Goal: Task Accomplishment & Management: Use online tool/utility

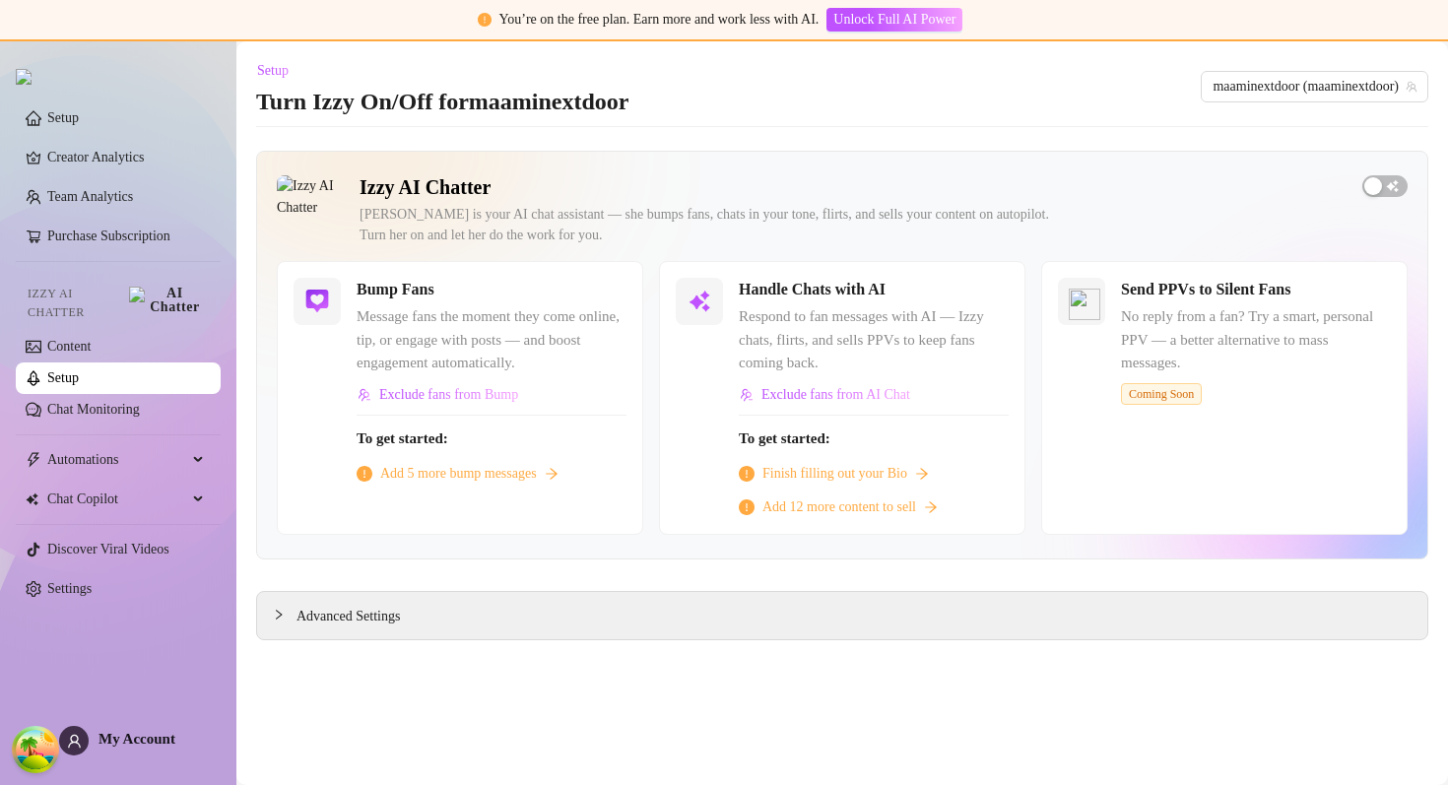
click at [456, 213] on div "Izzy is your AI chat assistant — she bumps fans, chats in your tone, flirts, an…" at bounding box center [853, 224] width 987 height 41
drag, startPoint x: 456, startPoint y: 213, endPoint x: 734, endPoint y: 213, distance: 277.8
click at [735, 213] on div "Izzy is your AI chat assistant — she bumps fans, chats in your tone, flirts, an…" at bounding box center [853, 224] width 987 height 41
copy div "chat assistant — she bumps fans, chats in your tone"
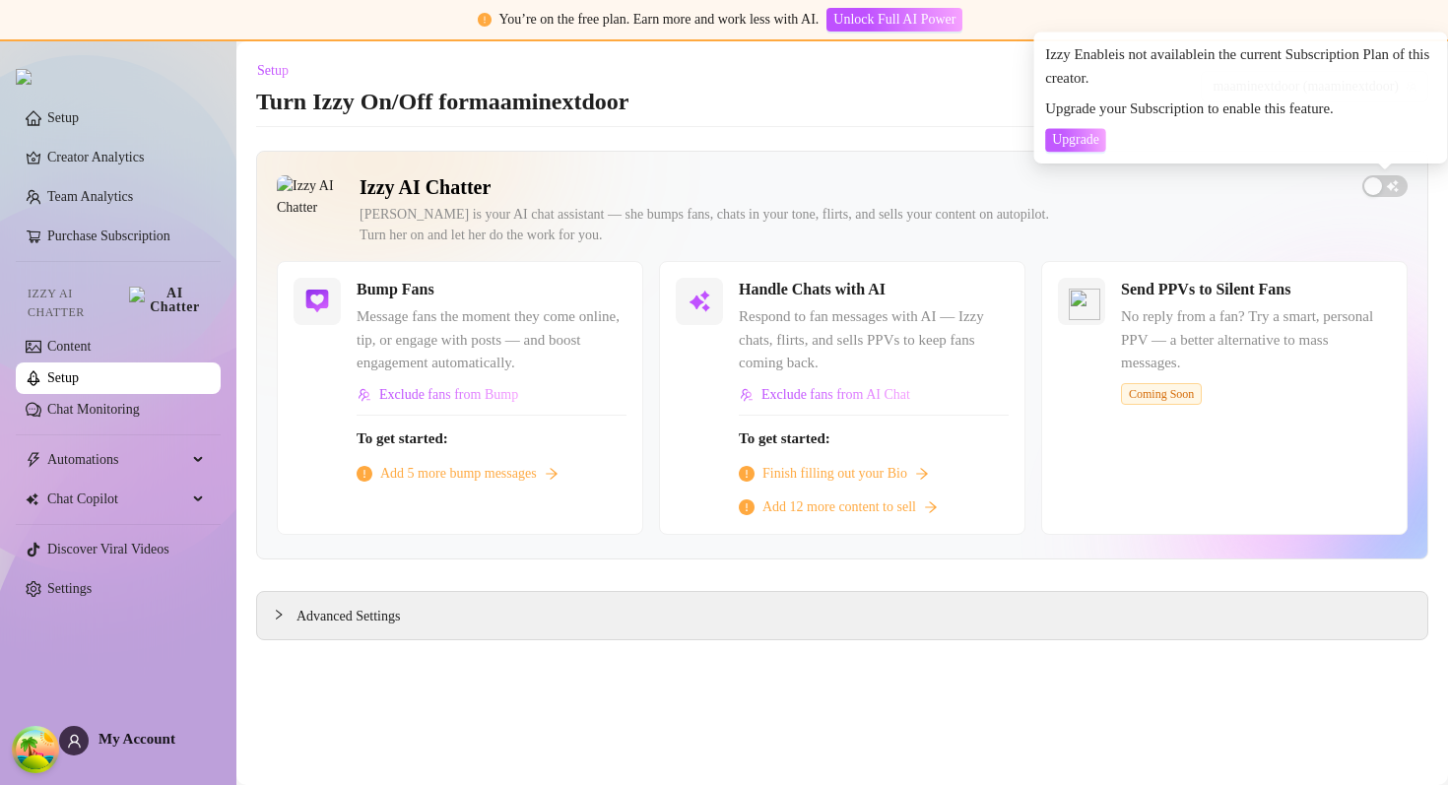
click at [1393, 209] on div "Izzy AI Chatter Izzy is your AI chat assistant — she bumps fans, chats in your …" at bounding box center [842, 218] width 1131 height 86
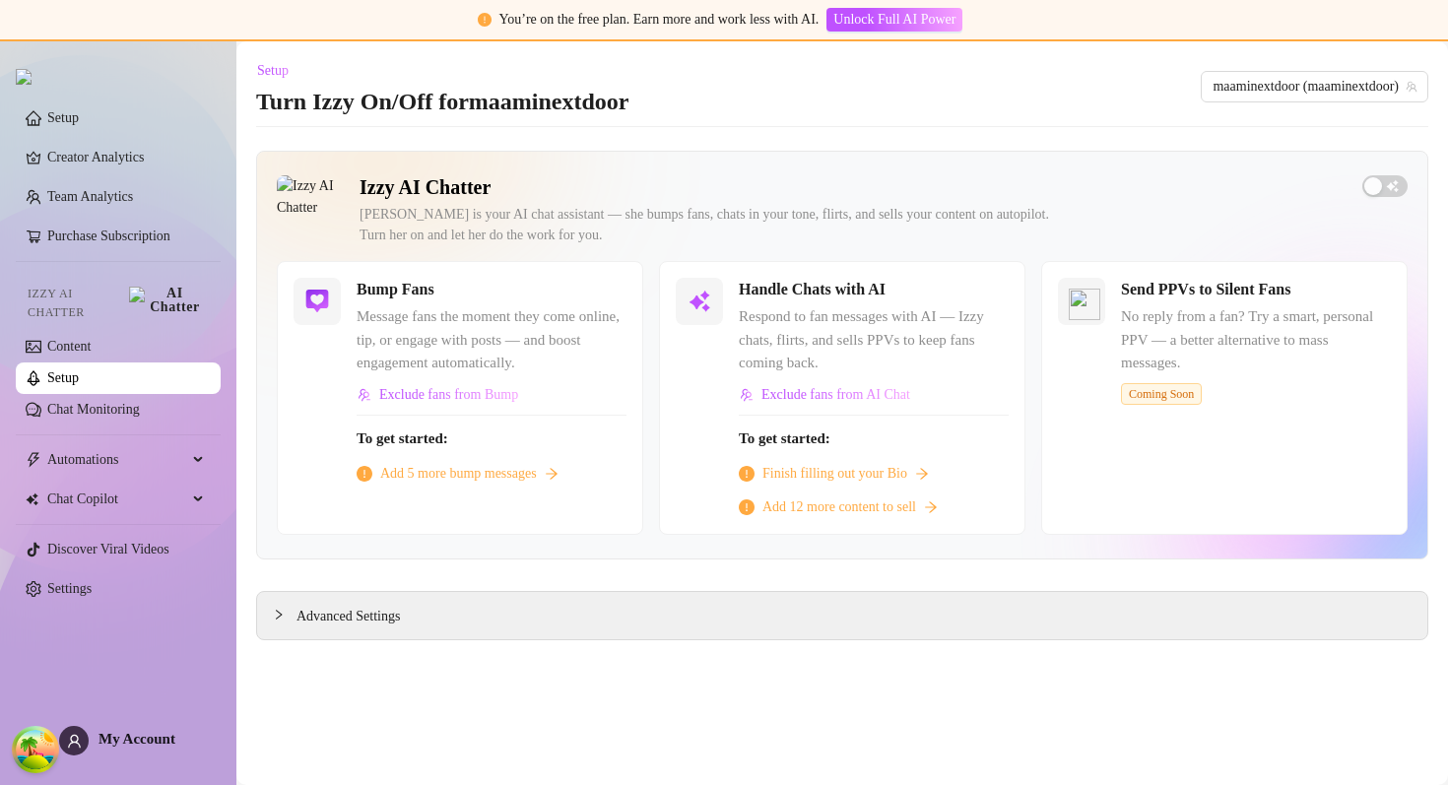
click at [953, 118] on main "Setup Turn Izzy On/Off for maaminextdoor maaminextdoor (maaminextdoor) Izzy AI …" at bounding box center [842, 413] width 1212 height 744
click at [911, 354] on span "Respond to fan messages with AI — Izzy chats, flirts, and sells PPVs to keep fa…" at bounding box center [874, 340] width 270 height 70
click at [328, 595] on div "Advanced Settings" at bounding box center [842, 615] width 1170 height 47
click at [272, 621] on div "Advanced Settings" at bounding box center [842, 615] width 1170 height 47
click at [272, 607] on div "Advanced Settings" at bounding box center [842, 615] width 1170 height 47
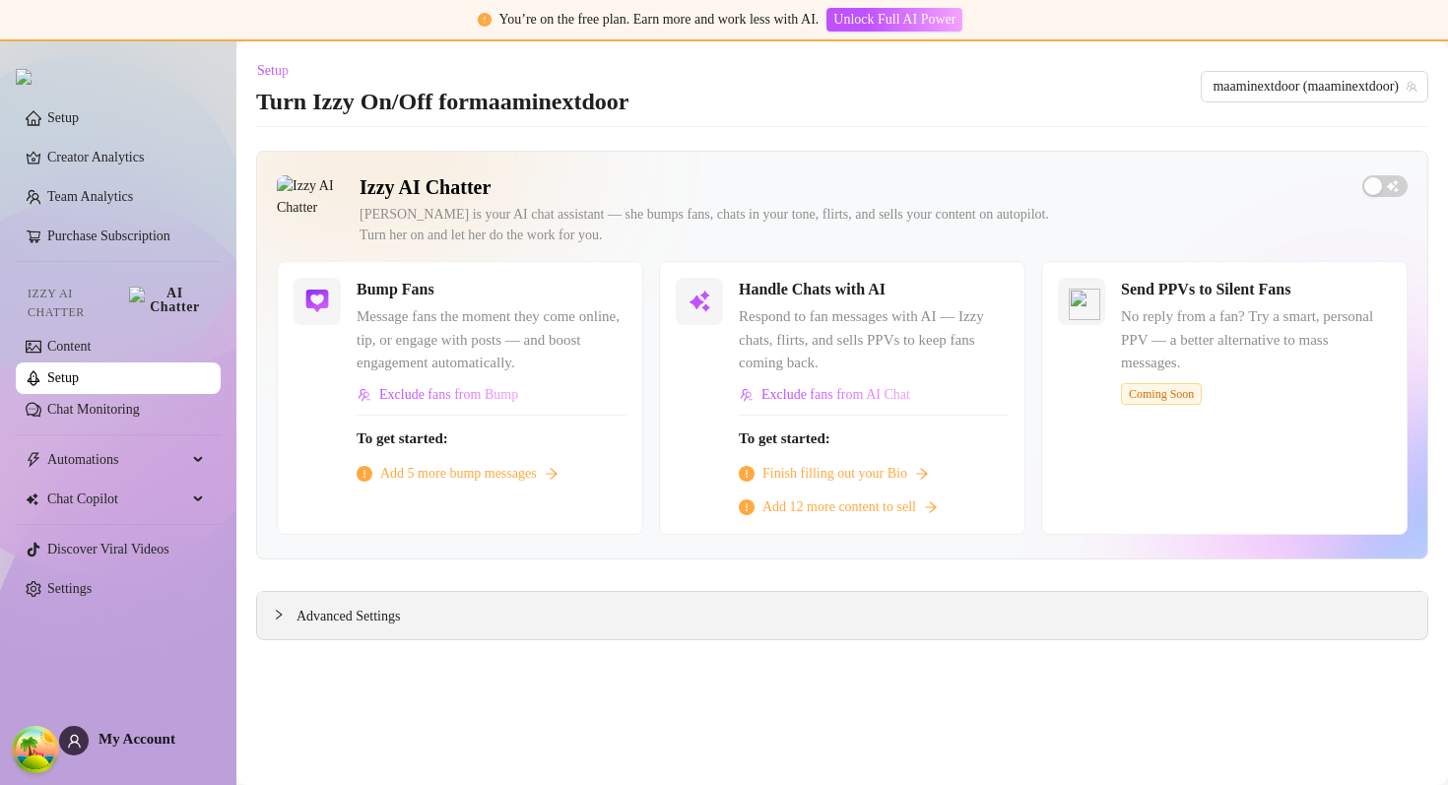
click at [272, 607] on div "Advanced Settings" at bounding box center [842, 615] width 1170 height 47
click at [277, 607] on div at bounding box center [285, 615] width 24 height 22
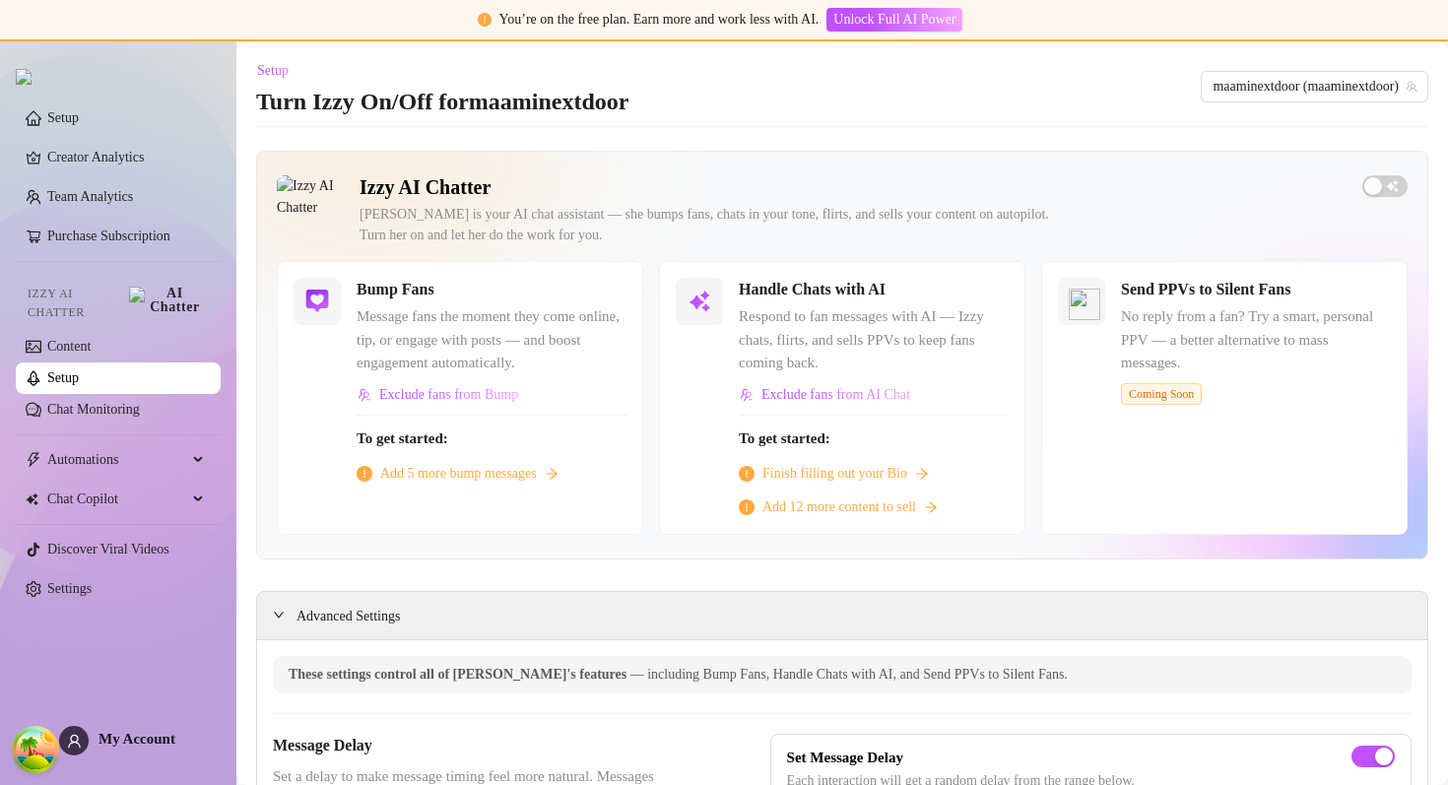
click at [813, 239] on div "Izzy is your AI chat assistant — she bumps fans, chats in your tone, flirts, an…" at bounding box center [853, 224] width 987 height 41
click at [79, 370] on link "Setup" at bounding box center [63, 377] width 32 height 15
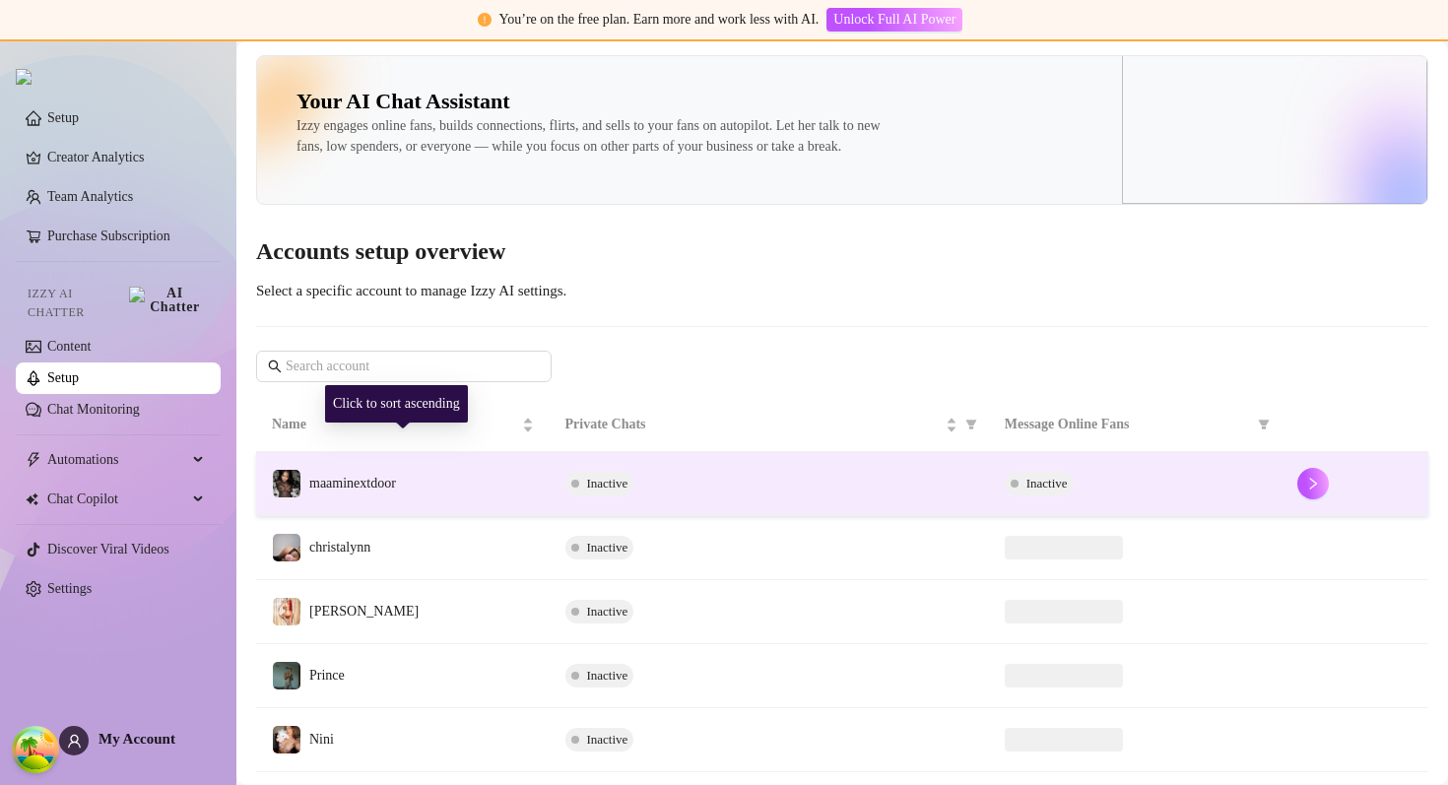
click at [443, 503] on td "maaminextdoor" at bounding box center [403, 484] width 294 height 64
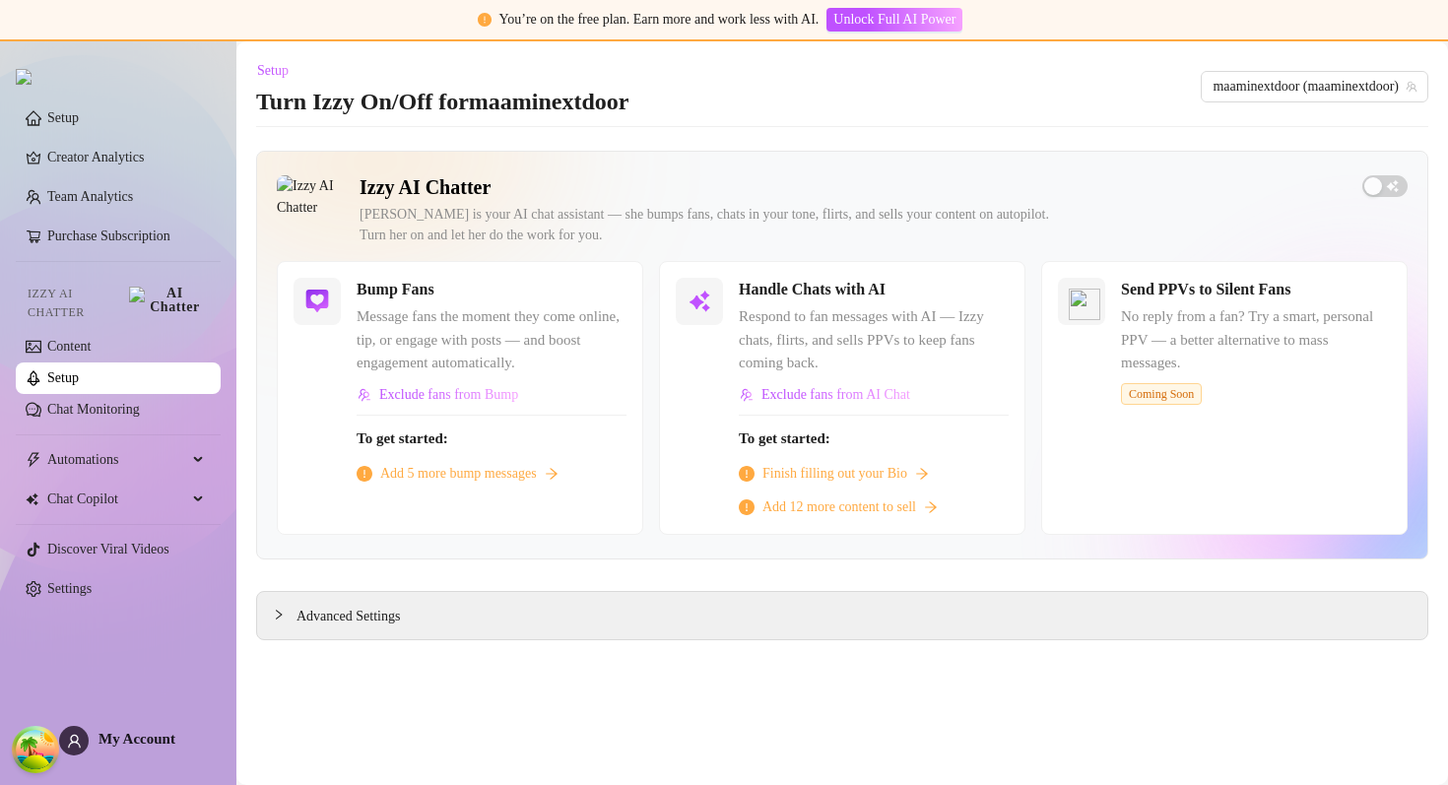
click at [729, 243] on div "Izzy is your AI chat assistant — she bumps fans, chats in your tone, flirts, an…" at bounding box center [853, 224] width 987 height 41
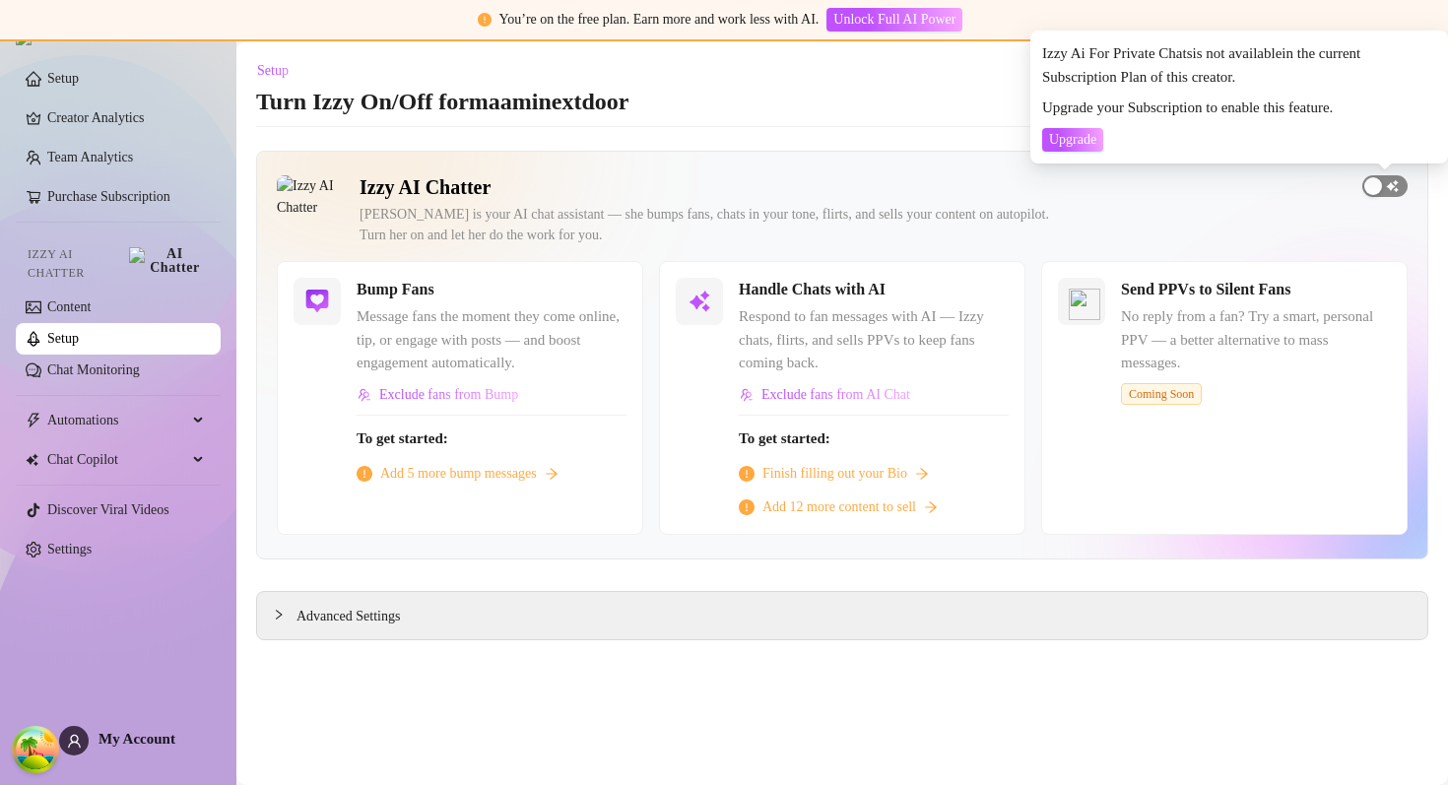
click at [1386, 183] on span "button" at bounding box center [1385, 186] width 45 height 22
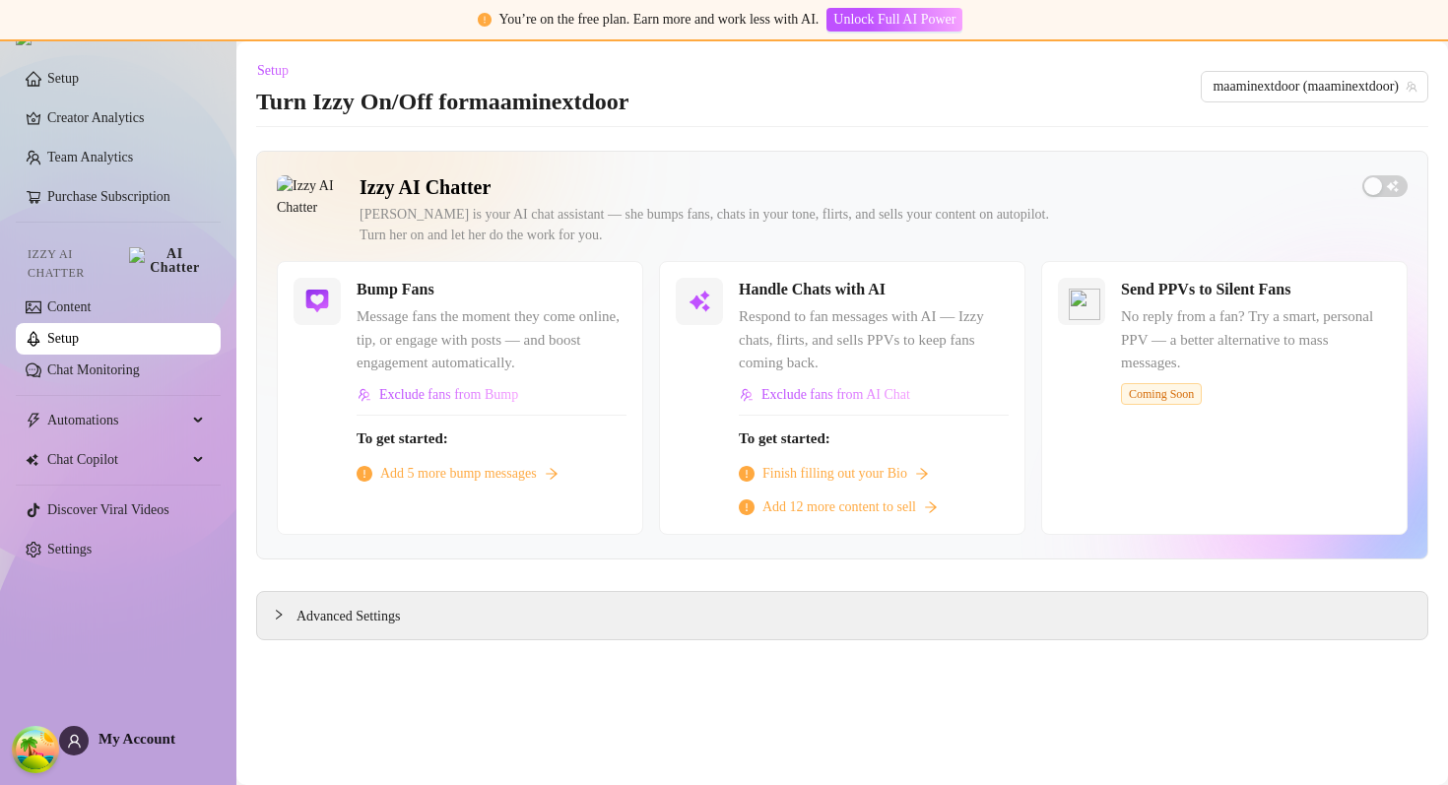
click at [379, 313] on span "Message fans the moment they come online, tip, or engage with posts — and boost…" at bounding box center [492, 340] width 270 height 70
click at [395, 318] on span "Message fans the moment they come online, tip, or engage with posts — and boost…" at bounding box center [492, 340] width 270 height 70
drag, startPoint x: 395, startPoint y: 318, endPoint x: 489, endPoint y: 318, distance: 93.6
click at [489, 318] on span "Message fans the moment they come online, tip, or engage with posts — and boost…" at bounding box center [492, 340] width 270 height 70
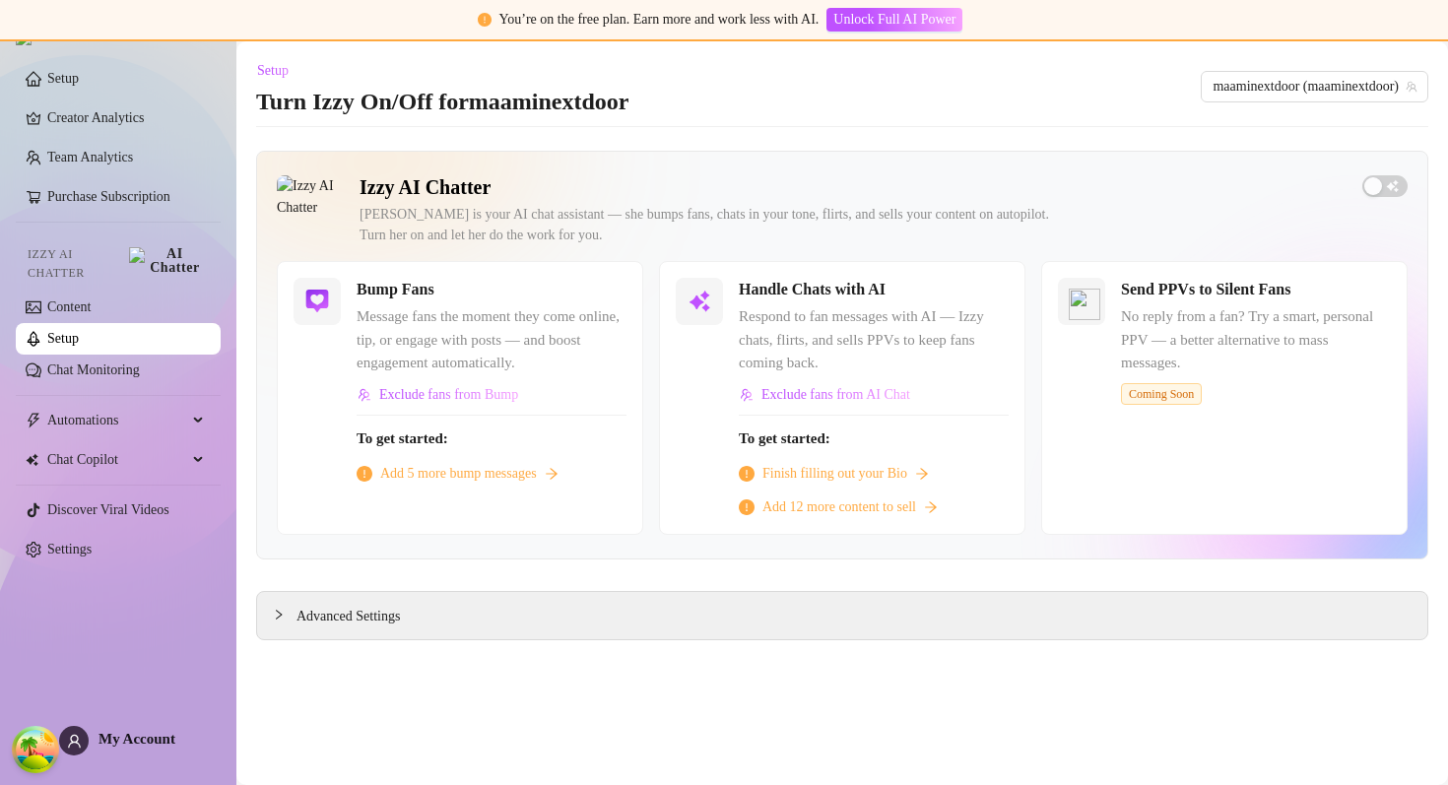
click at [810, 148] on main "Setup Turn Izzy On/Off for maaminextdoor maaminextdoor (maaminextdoor) Izzy AI …" at bounding box center [842, 413] width 1212 height 744
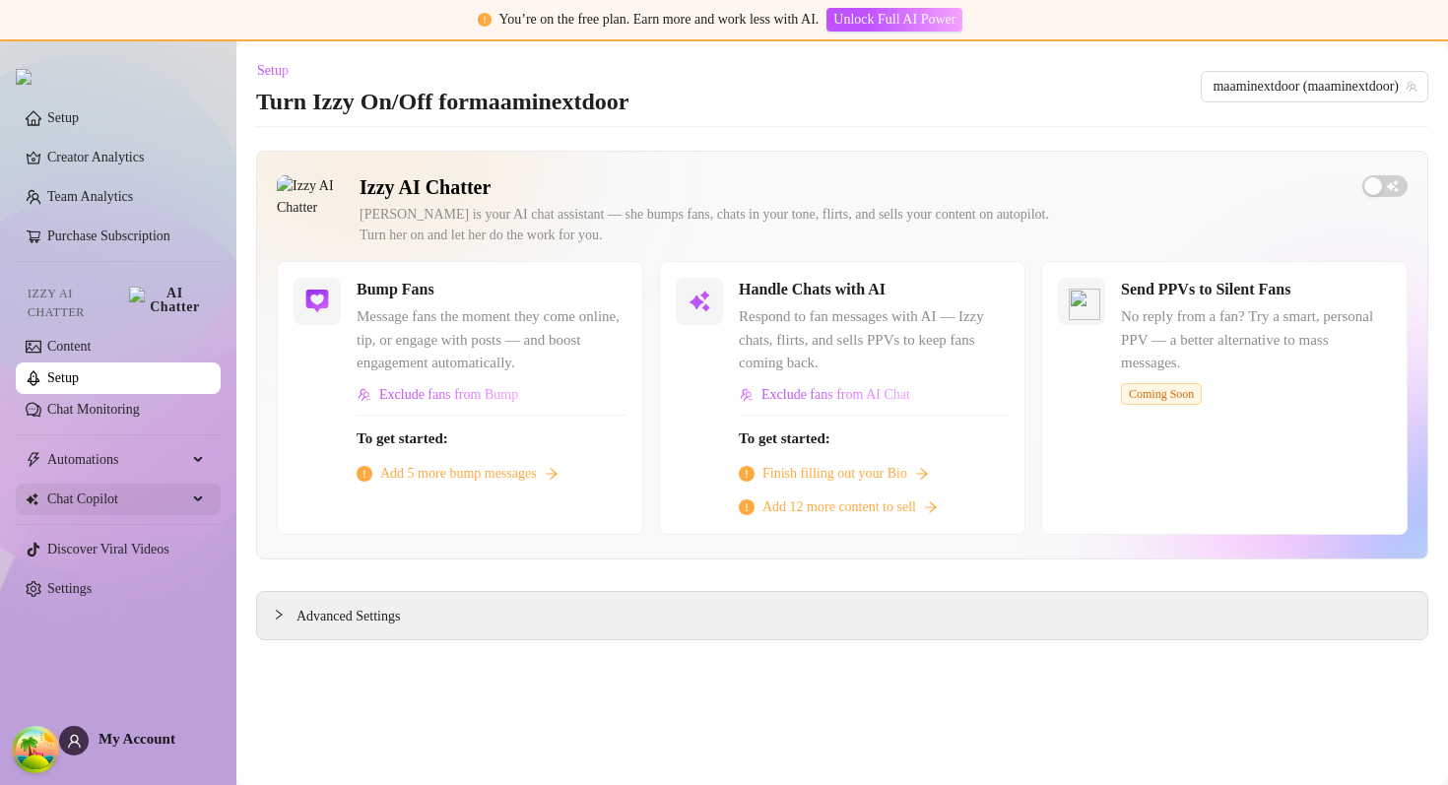
click at [84, 490] on span "Chat Copilot" at bounding box center [117, 500] width 140 height 32
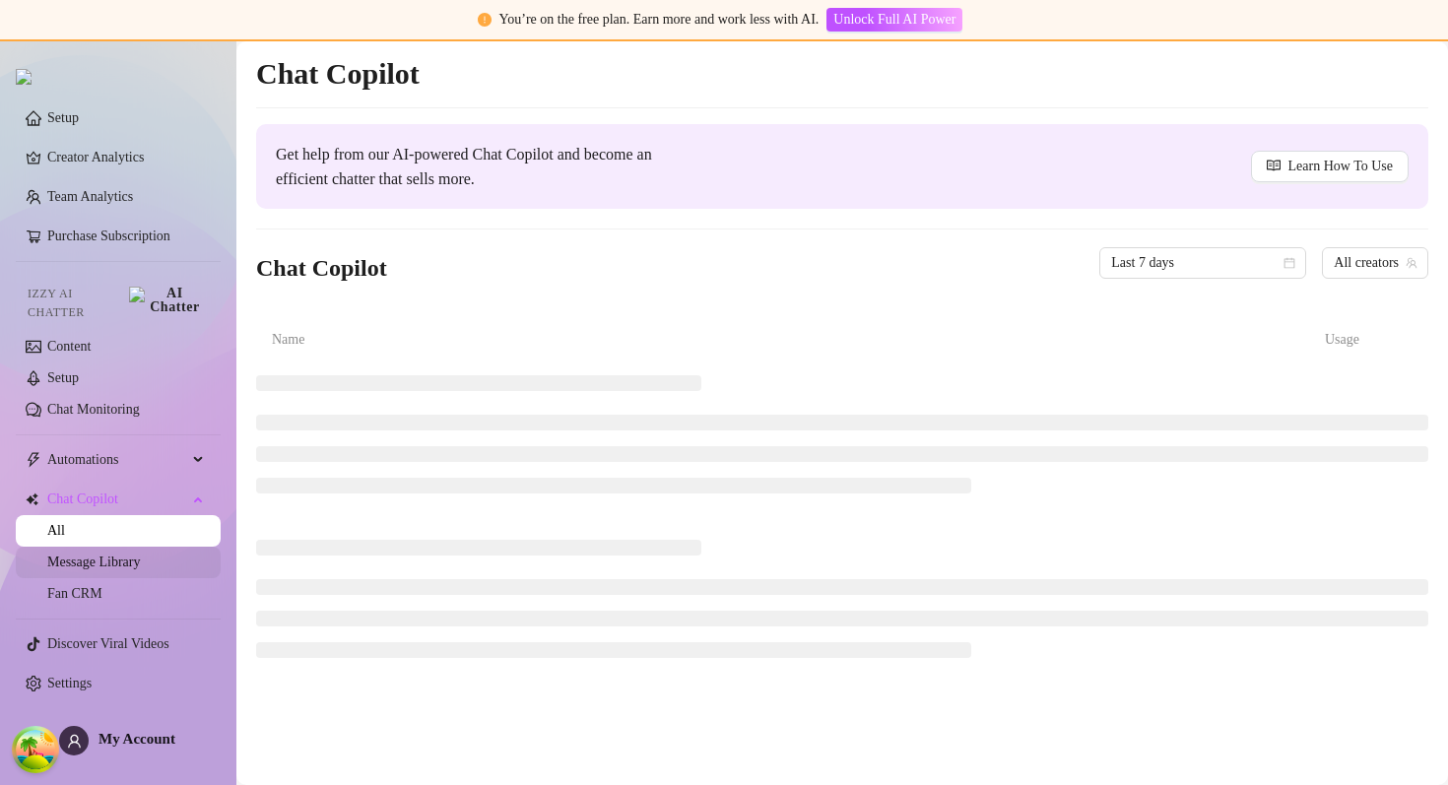
click at [116, 555] on link "Message Library" at bounding box center [93, 562] width 93 height 15
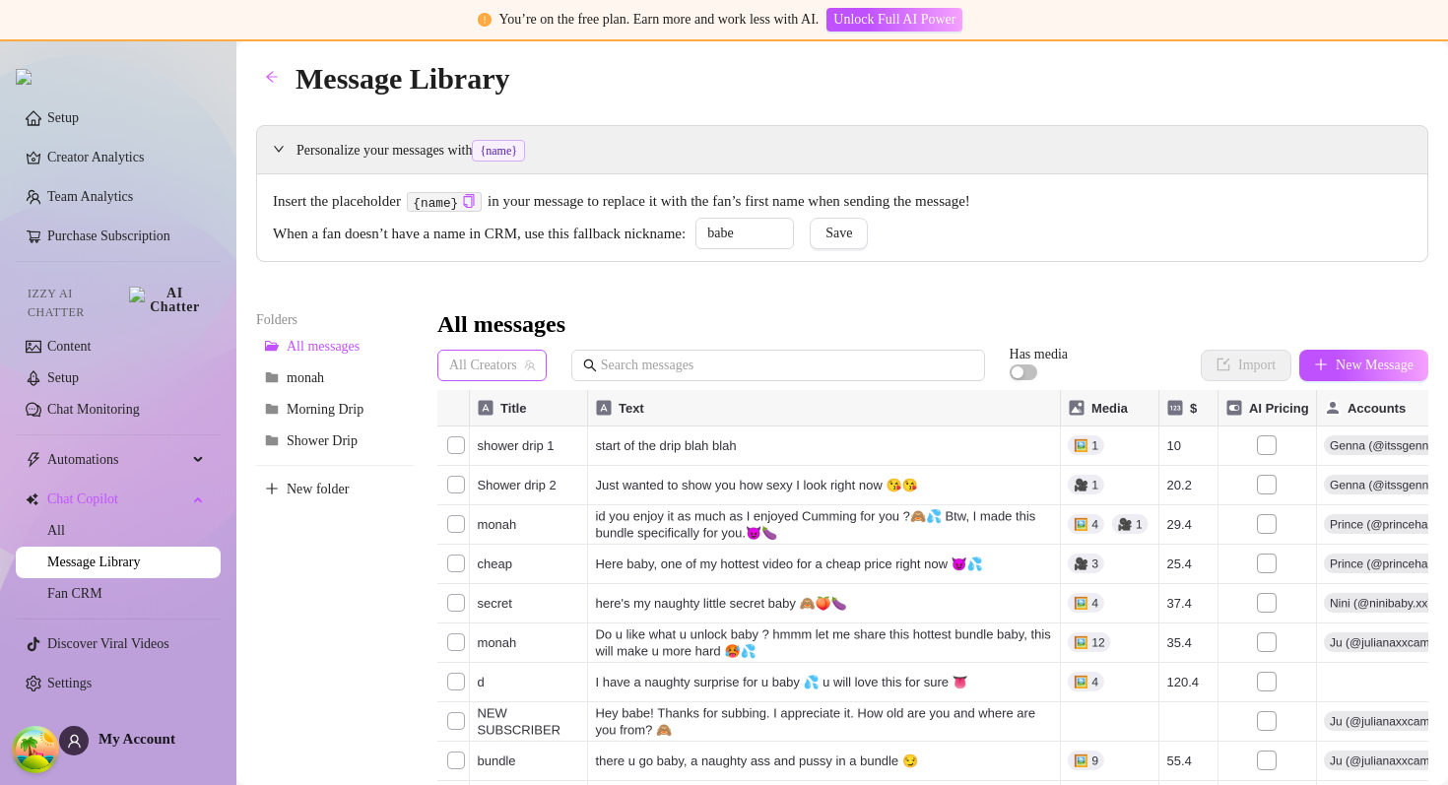
click at [467, 368] on span "All Creators" at bounding box center [492, 366] width 86 height 30
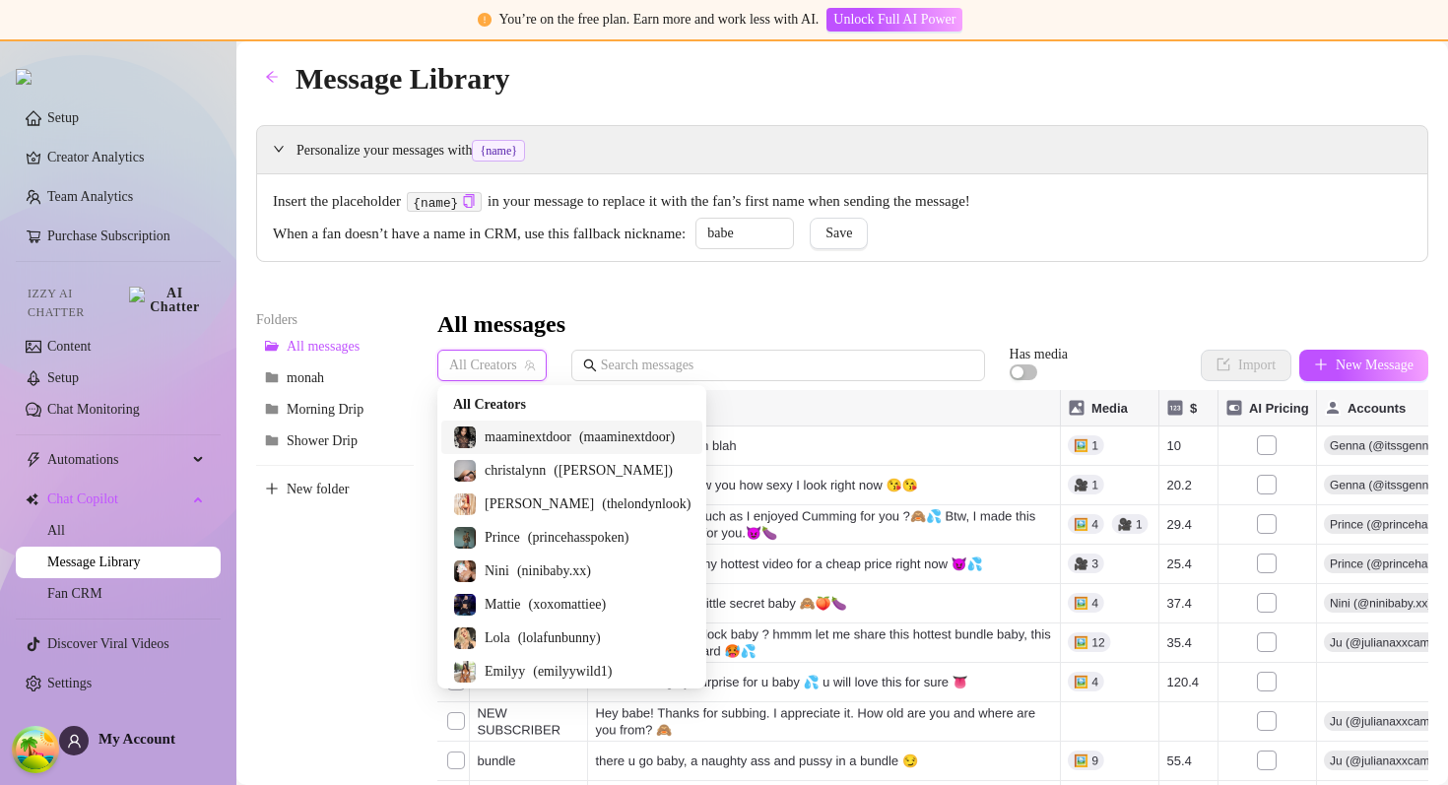
click at [508, 437] on span "maaminextdoor" at bounding box center [528, 438] width 87 height 22
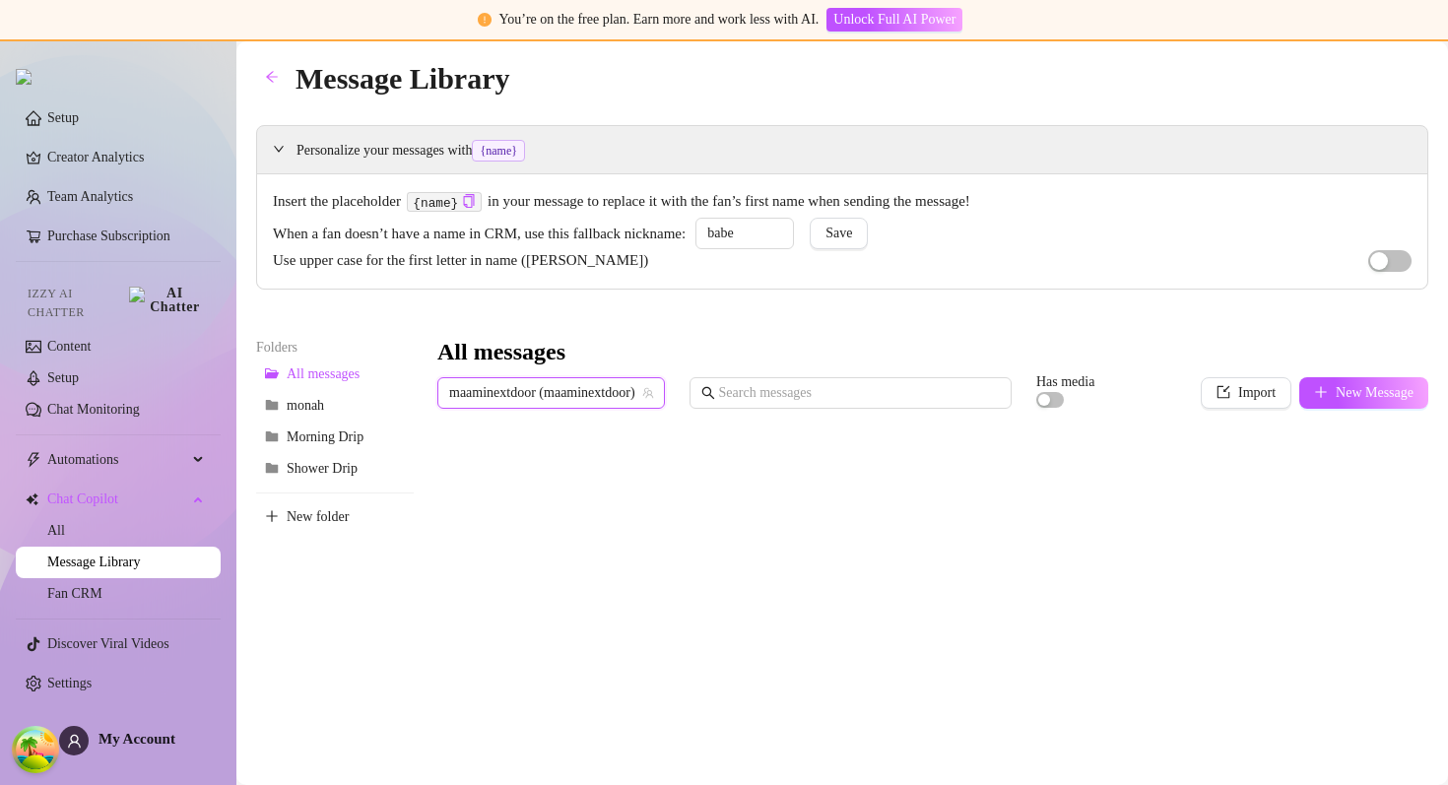
click at [1198, 313] on div "Personalize your messages with {name} Insert the placeholder {name} in your mes…" at bounding box center [842, 555] width 1172 height 860
click at [510, 393] on span "maaminextdoor (maaminextdoor)" at bounding box center [551, 393] width 204 height 30
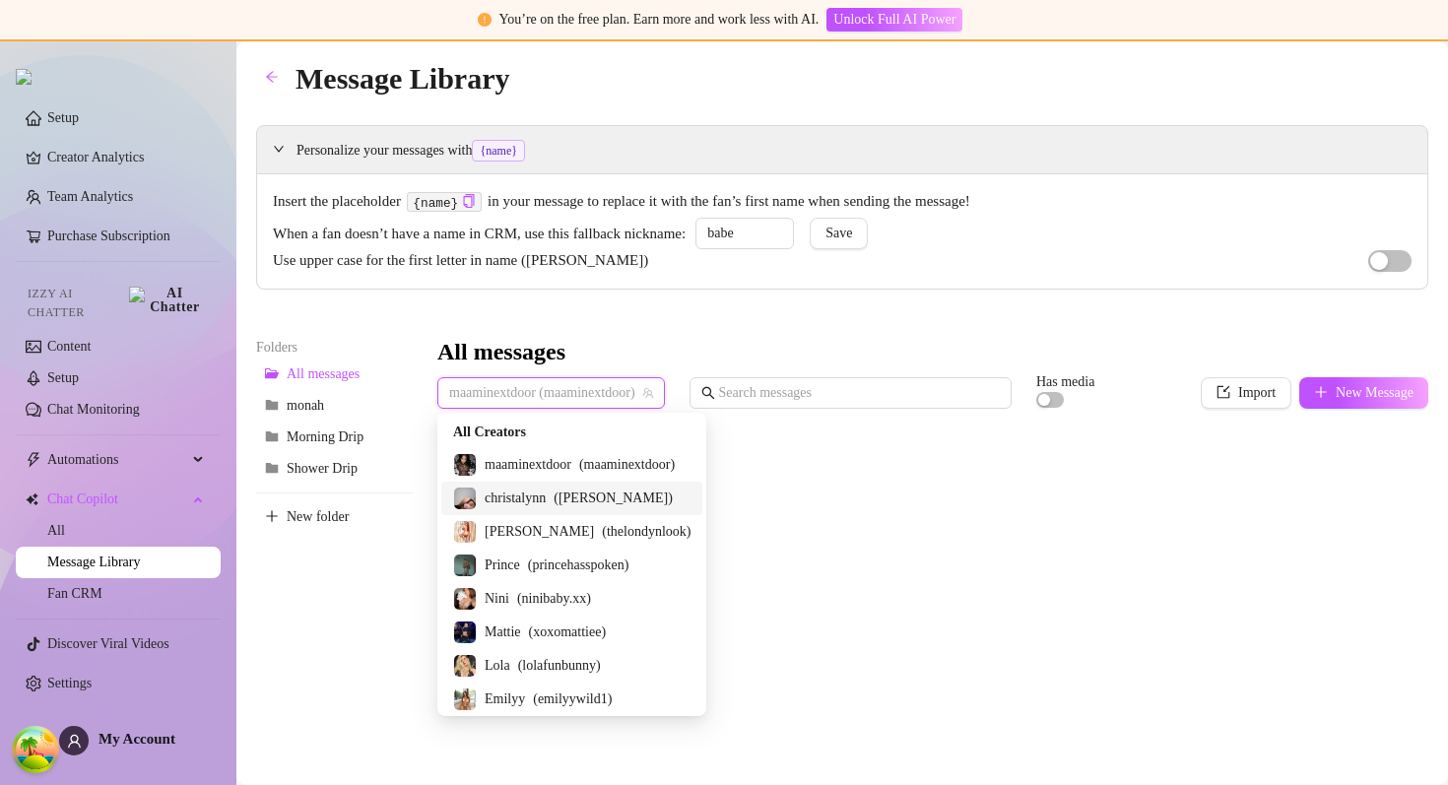
click at [515, 501] on span "christalynn" at bounding box center [515, 499] width 61 height 22
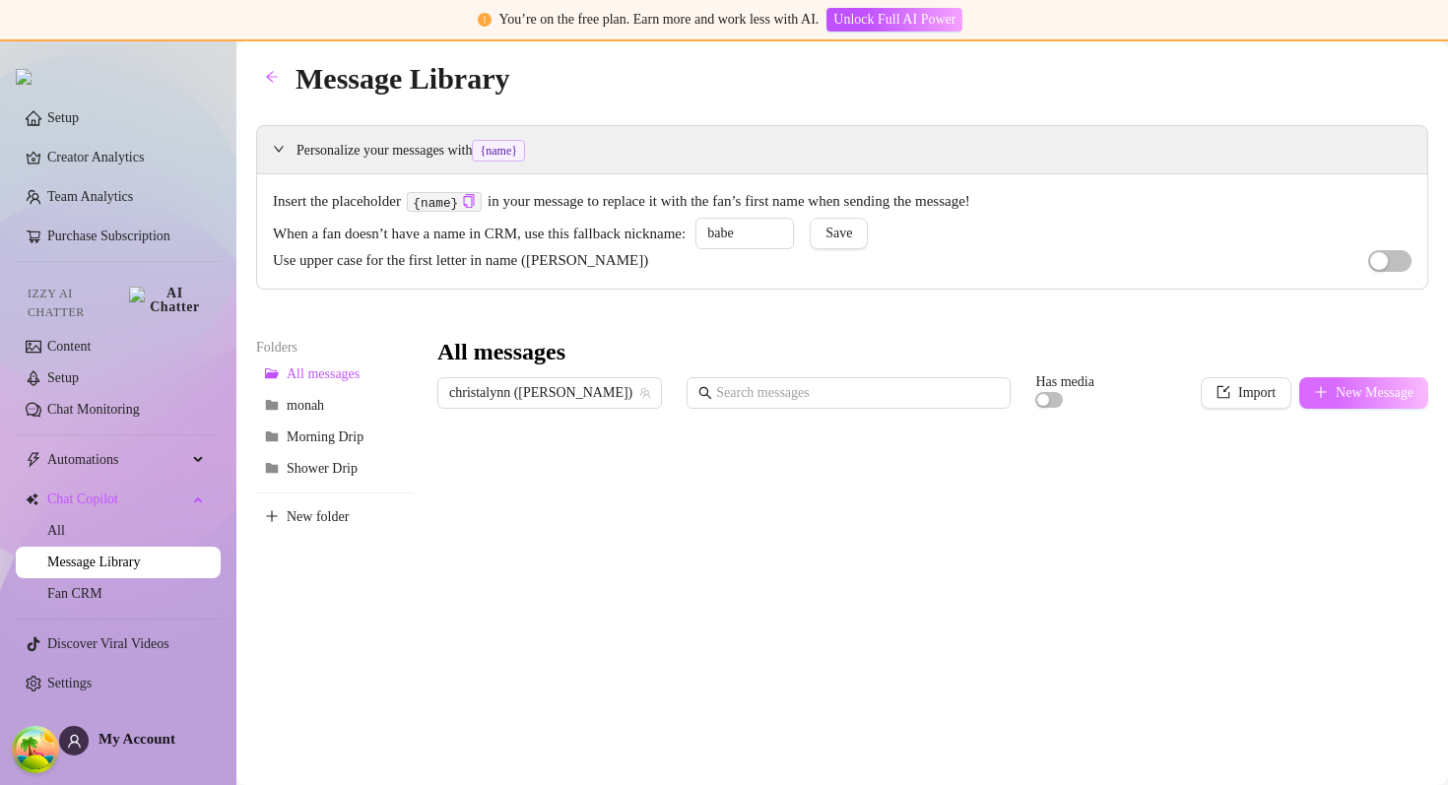
click at [1336, 394] on span "New Message" at bounding box center [1375, 393] width 78 height 16
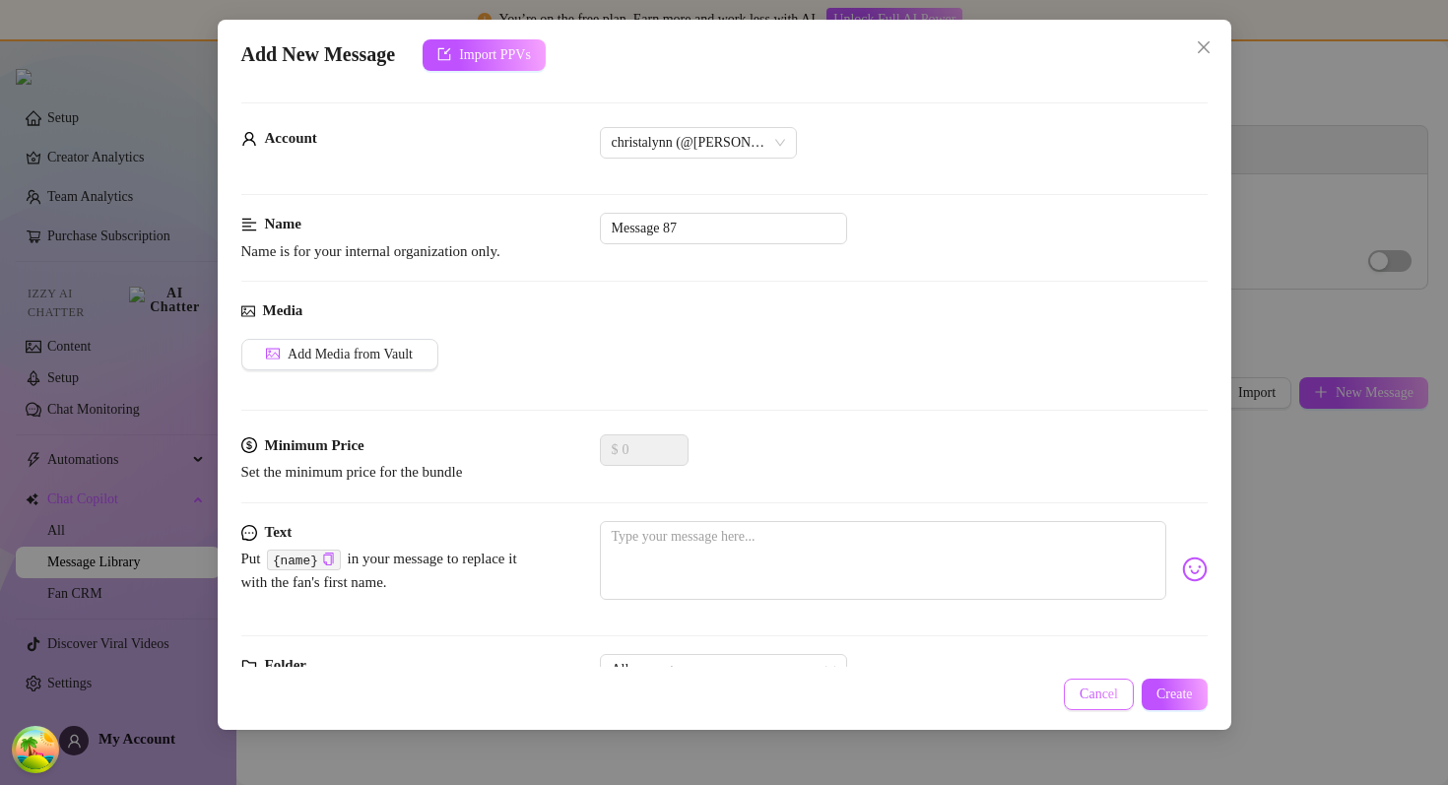
click at [1084, 696] on span "Cancel" at bounding box center [1099, 695] width 38 height 16
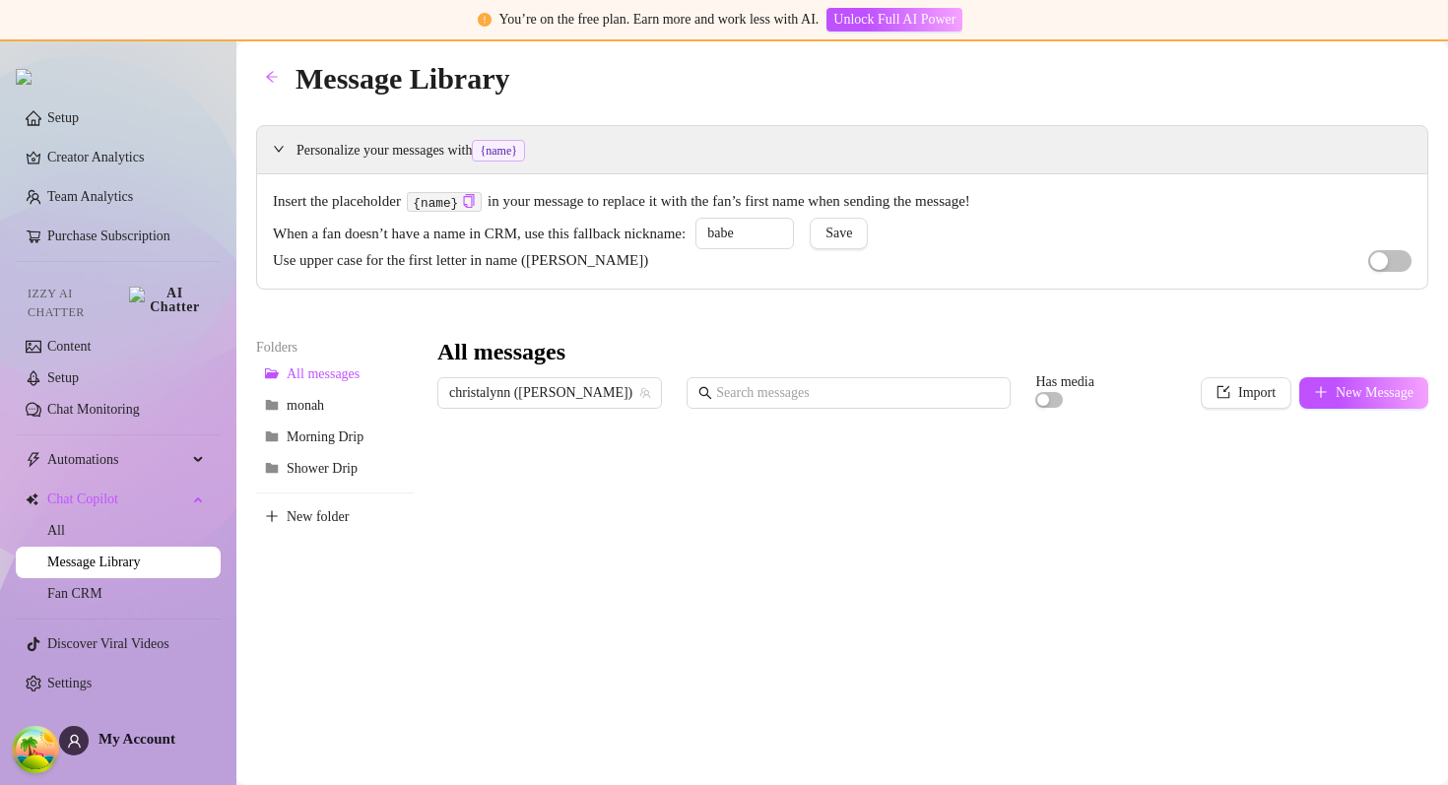
click at [704, 333] on div "Personalize your messages with {name} Insert the placeholder {name} in your mes…" at bounding box center [842, 555] width 1172 height 860
click at [122, 463] on span "Automations" at bounding box center [117, 460] width 140 height 32
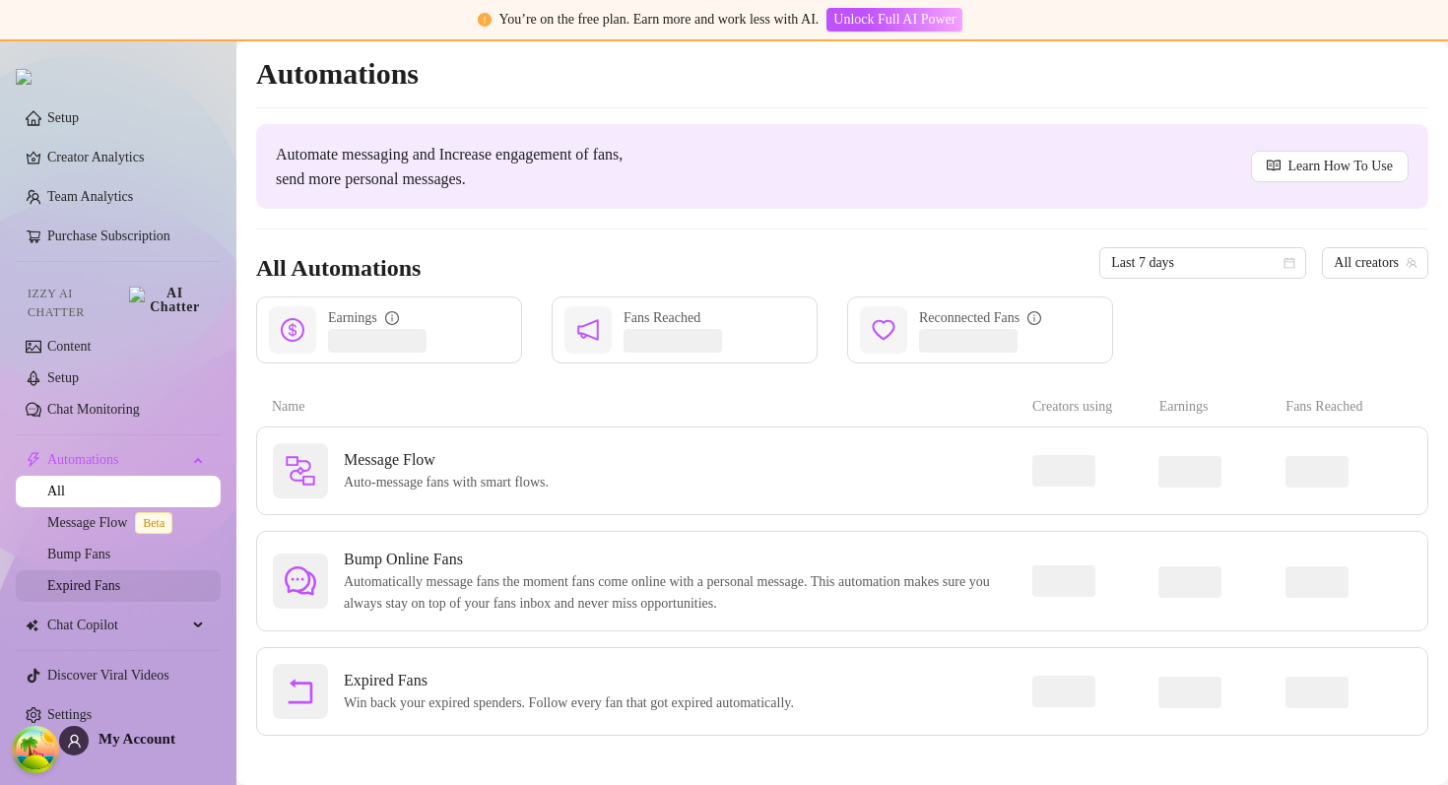
click at [104, 578] on link "Expired Fans" at bounding box center [83, 585] width 73 height 15
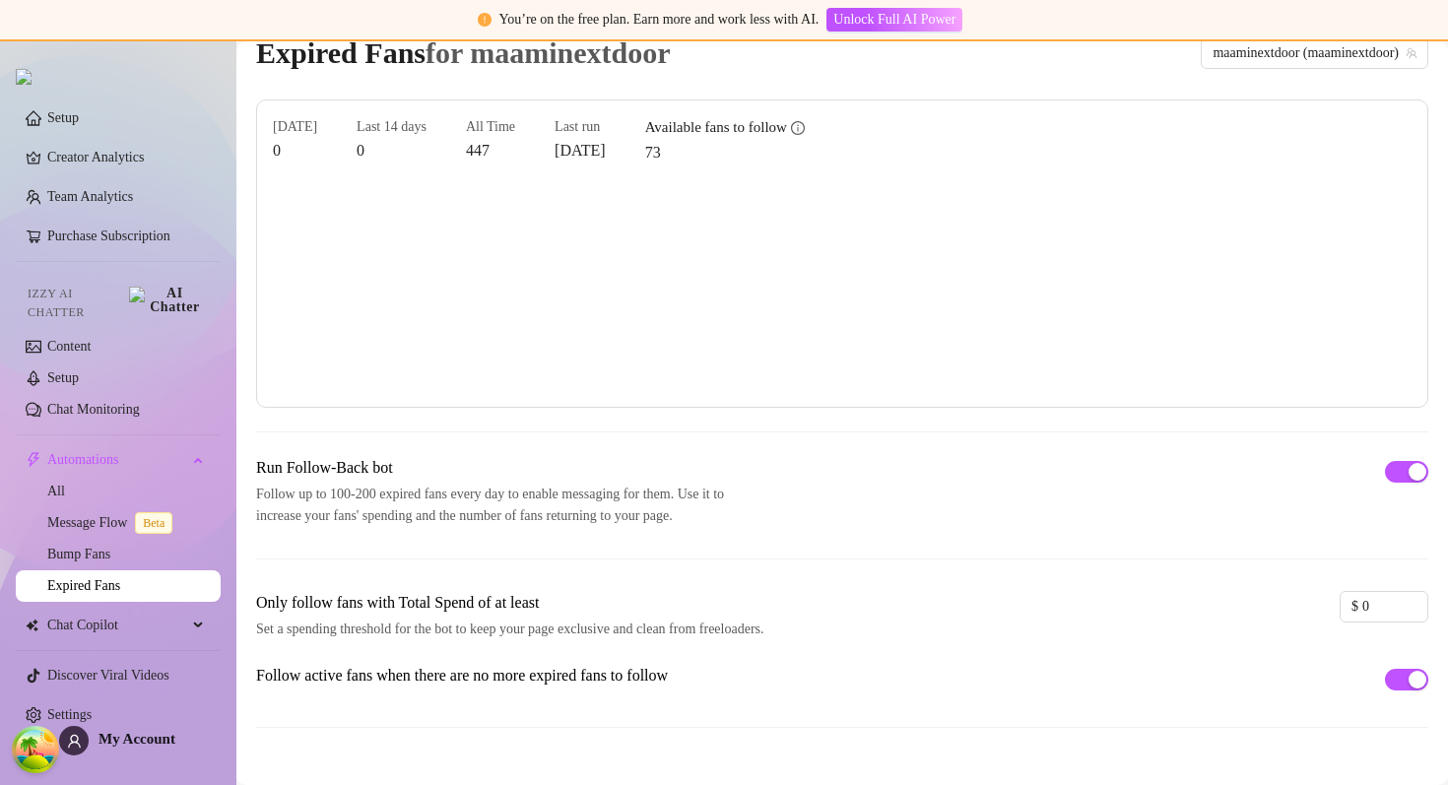
scroll to position [40, 0]
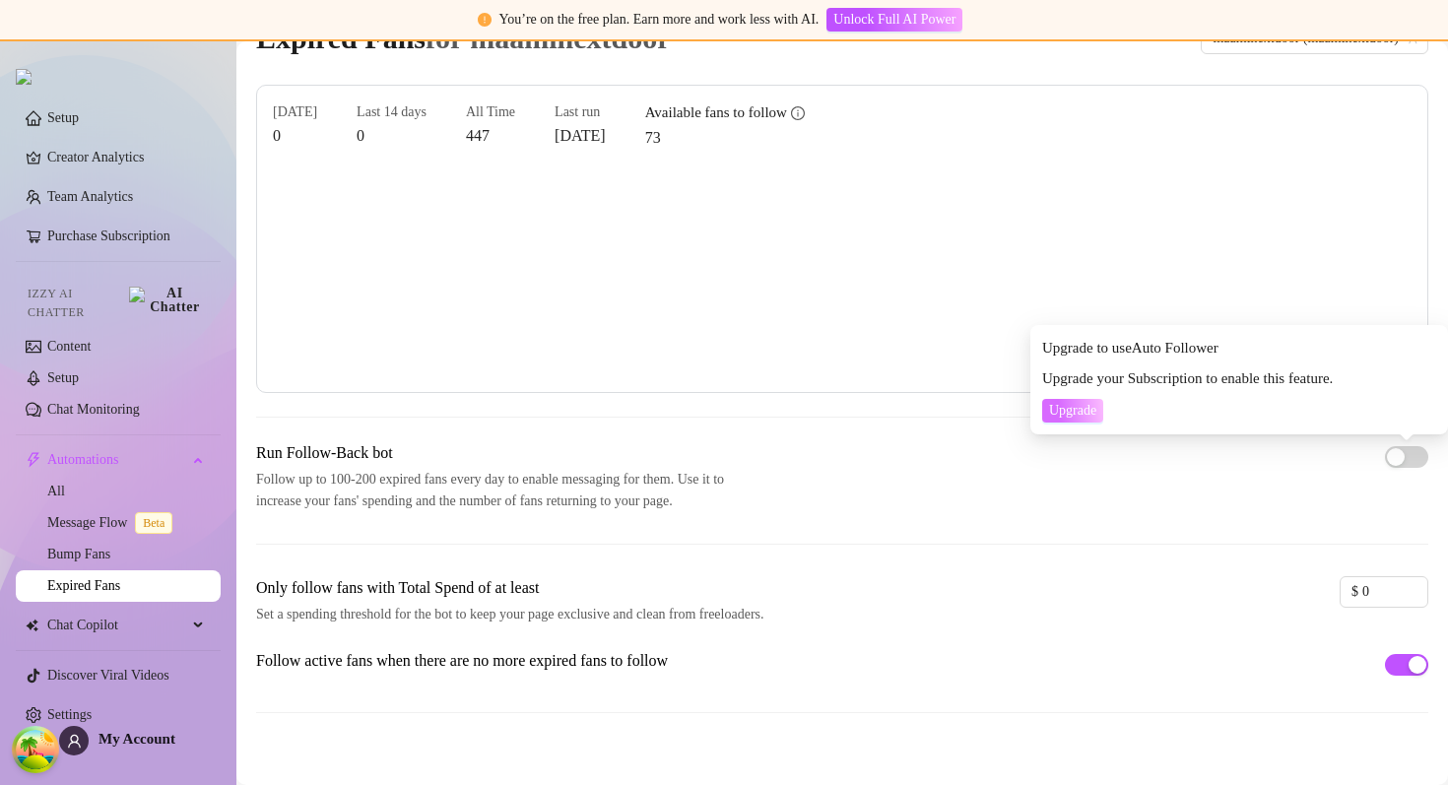
click at [1097, 414] on span "Upgrade" at bounding box center [1072, 411] width 47 height 16
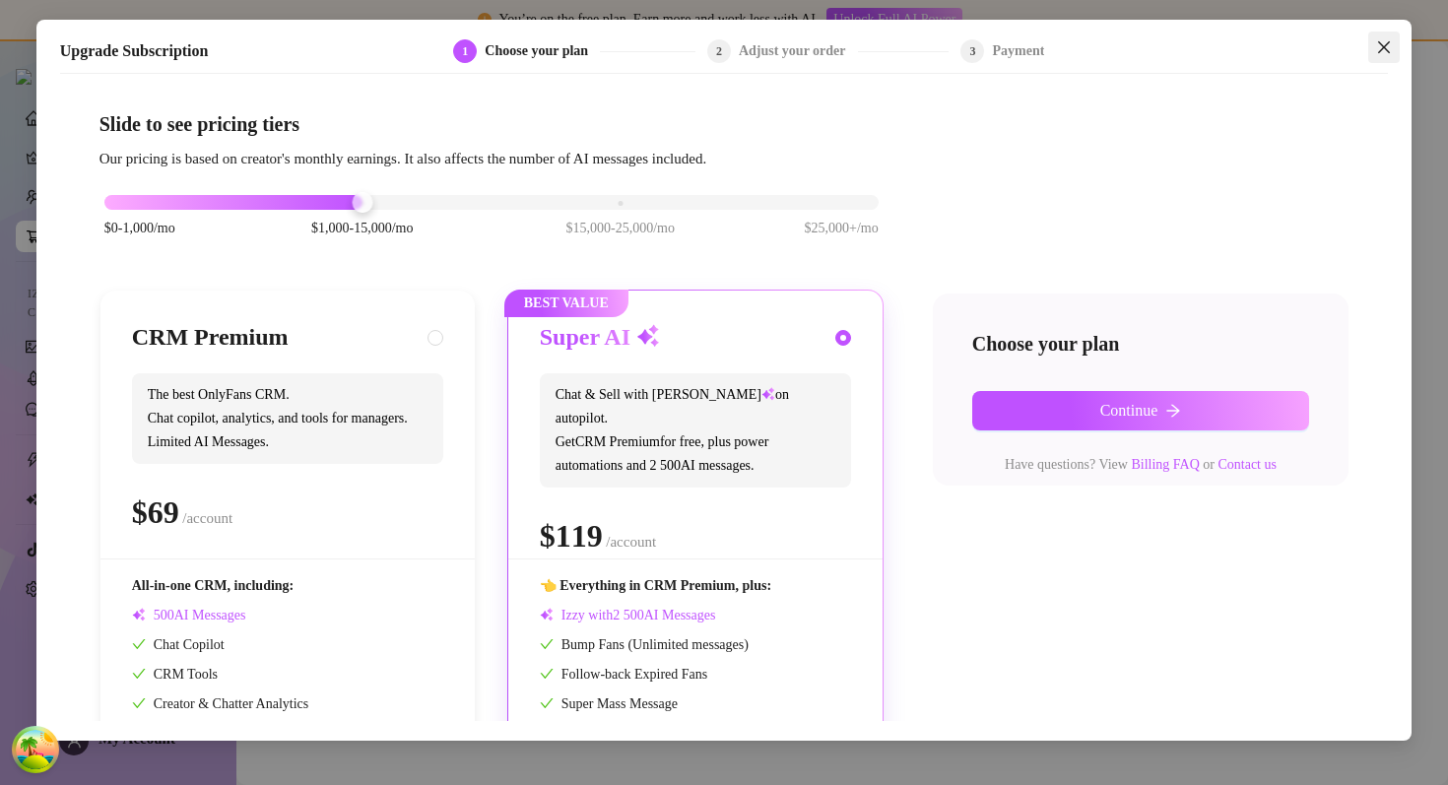
click at [1385, 39] on icon "close" at bounding box center [1384, 47] width 16 height 16
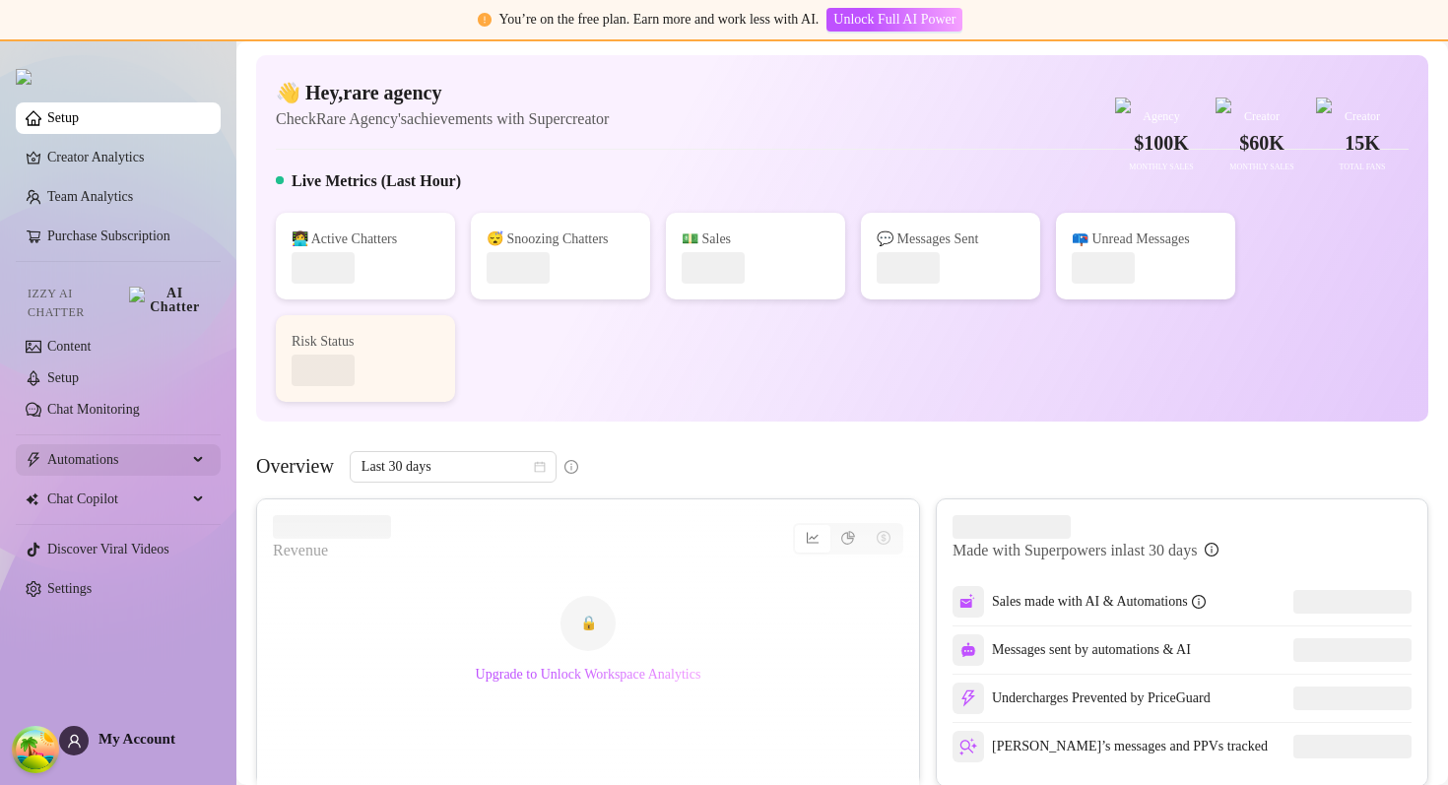
click at [89, 456] on span "Automations" at bounding box center [117, 460] width 140 height 32
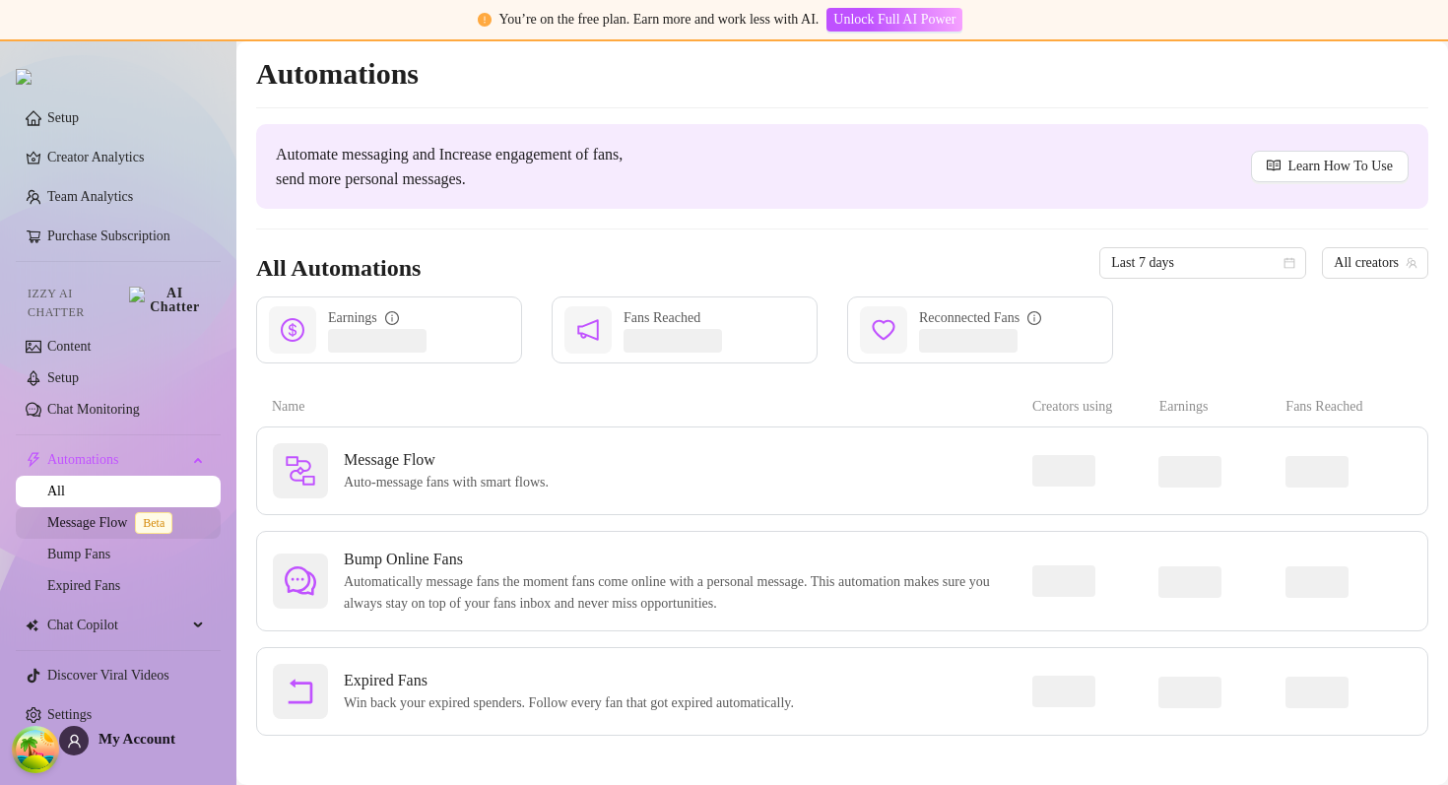
click at [80, 517] on link "Message Flow Beta" at bounding box center [113, 522] width 133 height 15
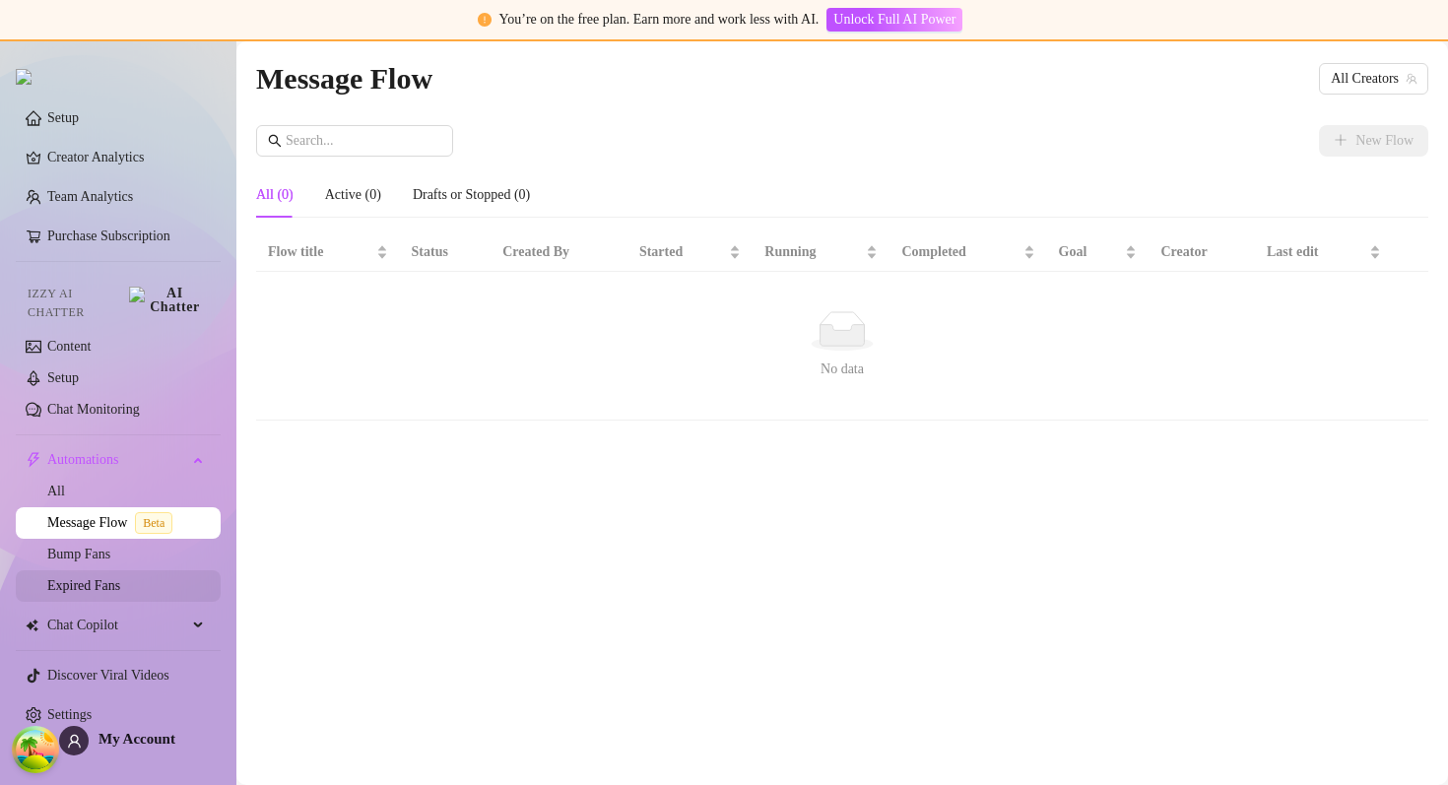
click at [117, 579] on link "Expired Fans" at bounding box center [83, 585] width 73 height 15
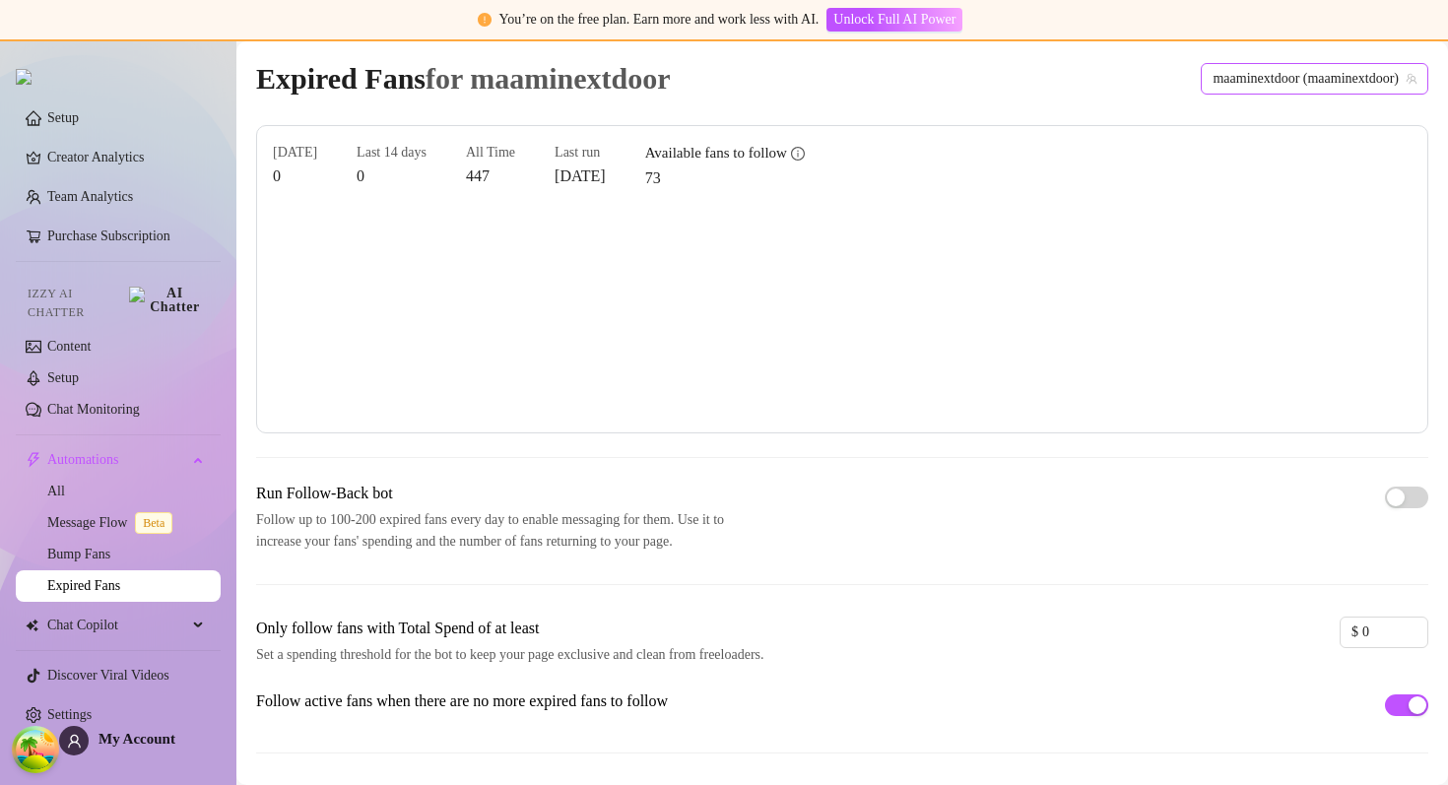
click at [1282, 76] on span "maaminextdoor (maaminextdoor)" at bounding box center [1315, 79] width 204 height 30
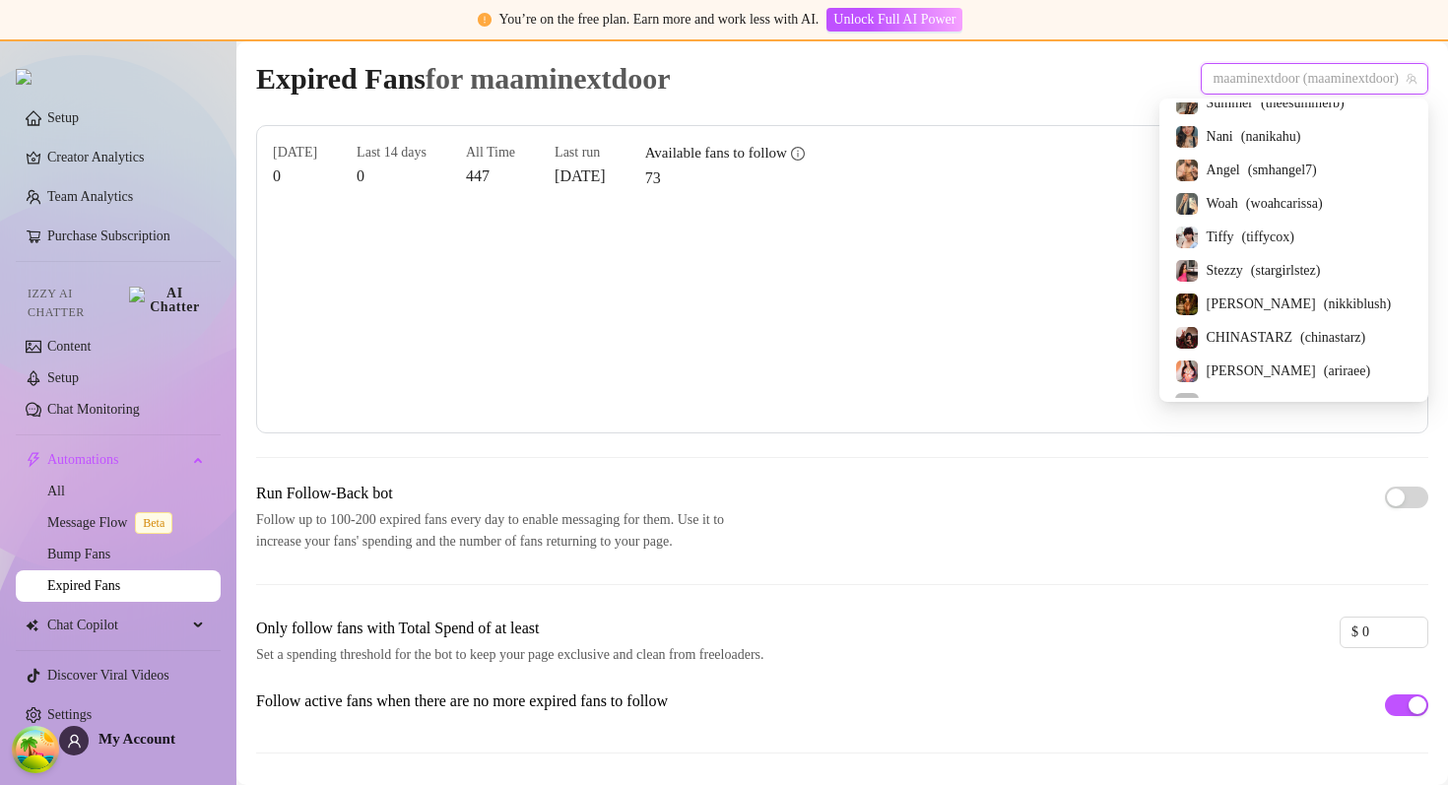
scroll to position [642, 0]
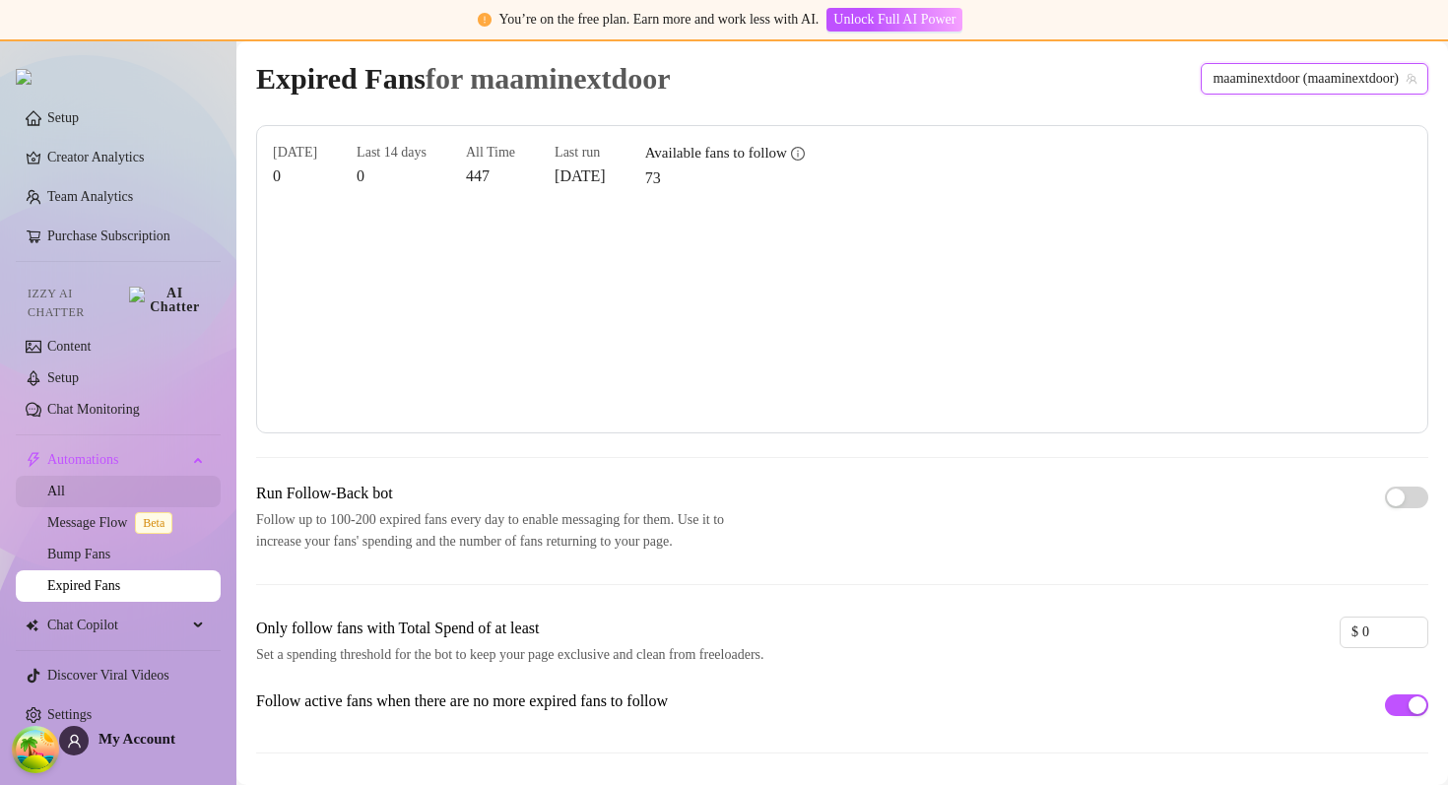
click at [65, 484] on link "All" at bounding box center [56, 491] width 18 height 15
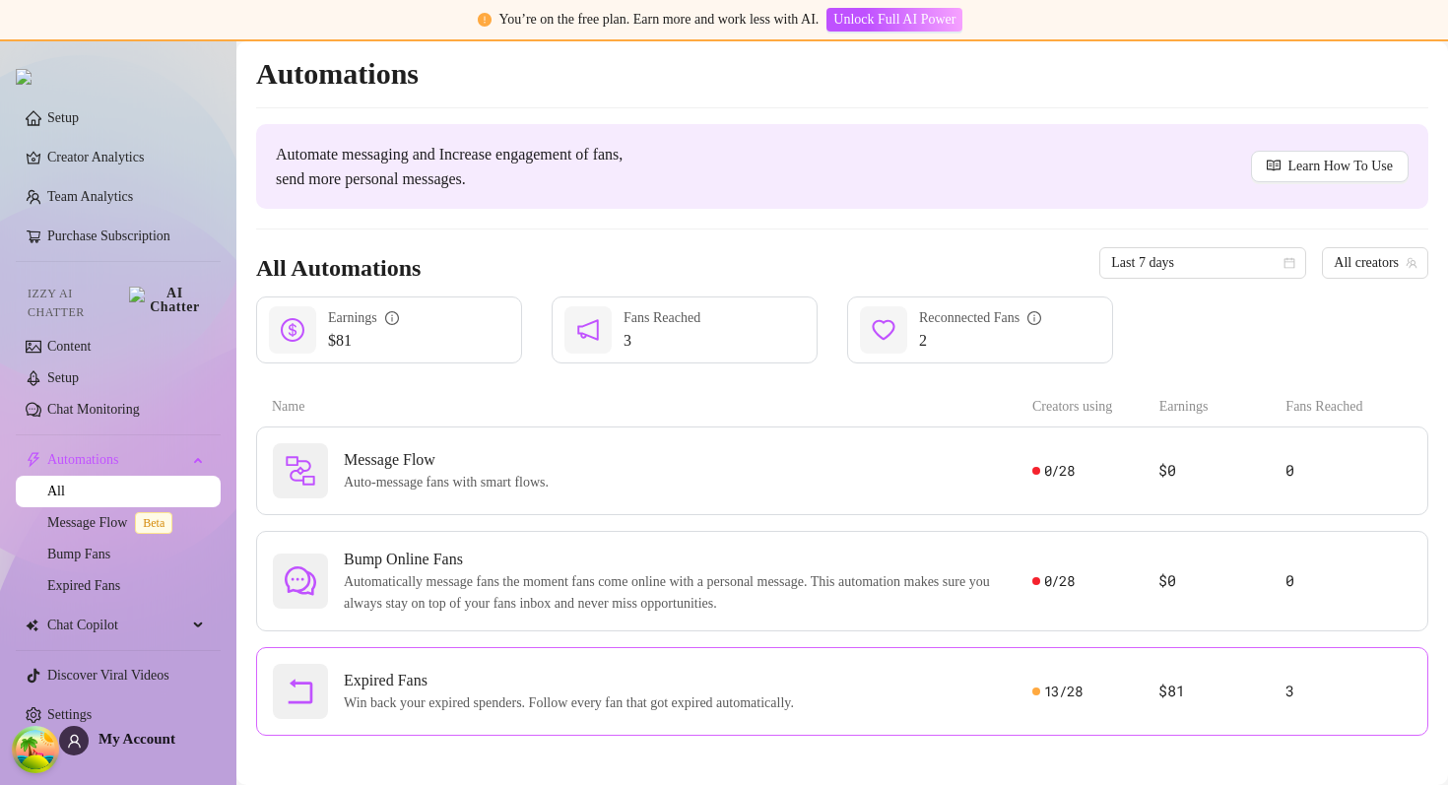
click at [430, 708] on span "Win back your expired spenders. Follow every fan that got expired automatically." at bounding box center [573, 704] width 458 height 22
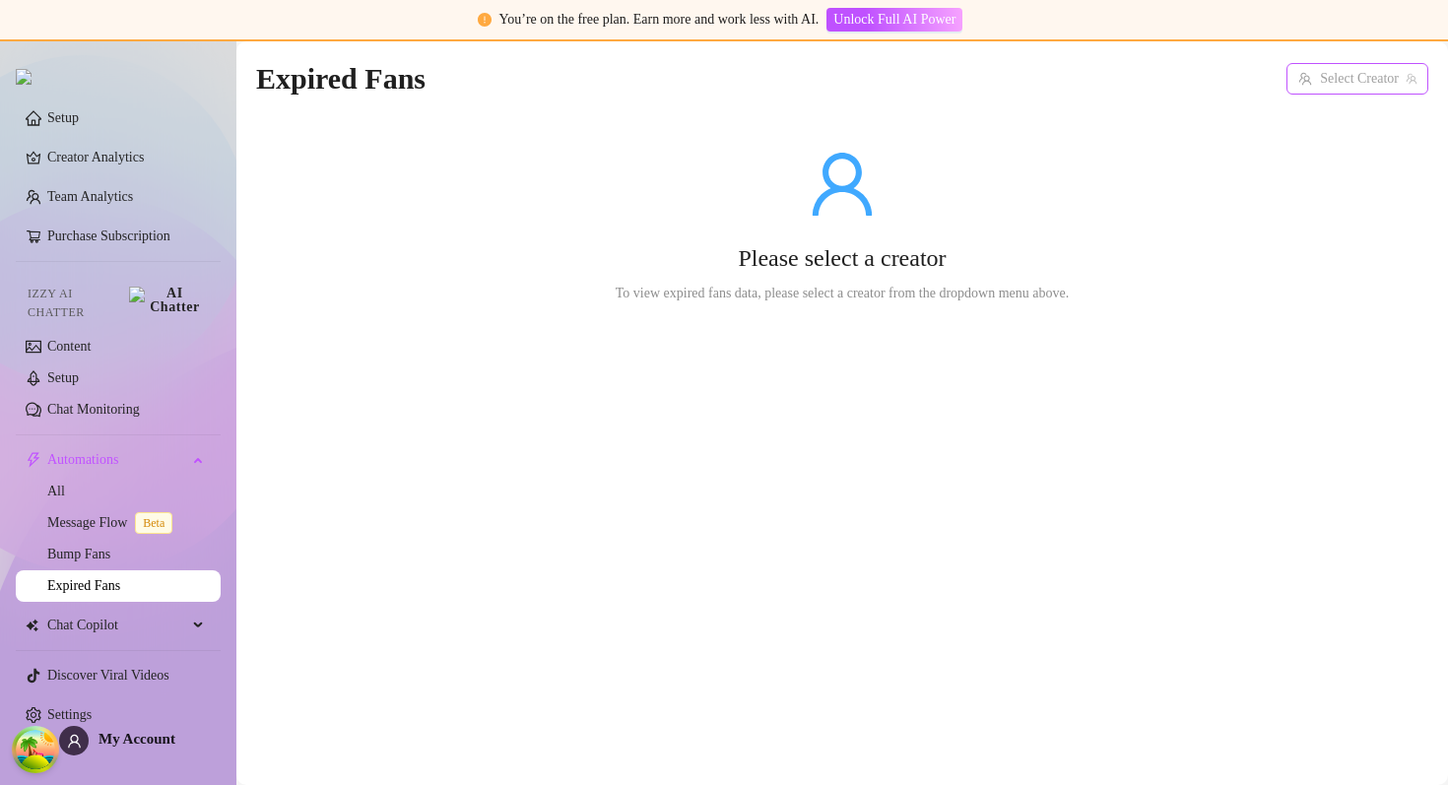
click at [1333, 79] on input "search" at bounding box center [1349, 79] width 100 height 30
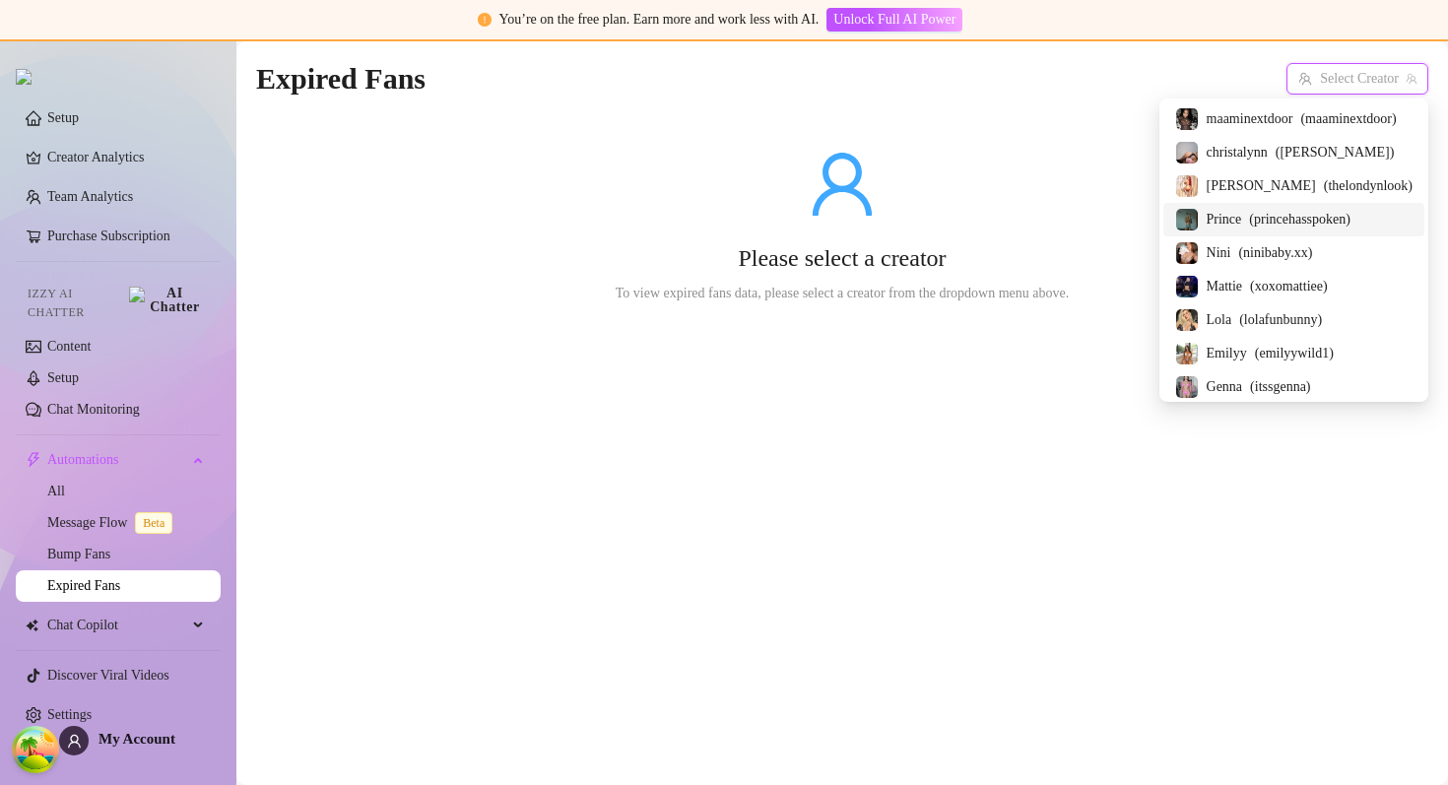
click at [1272, 225] on span "( princehasspoken )" at bounding box center [1299, 220] width 101 height 22
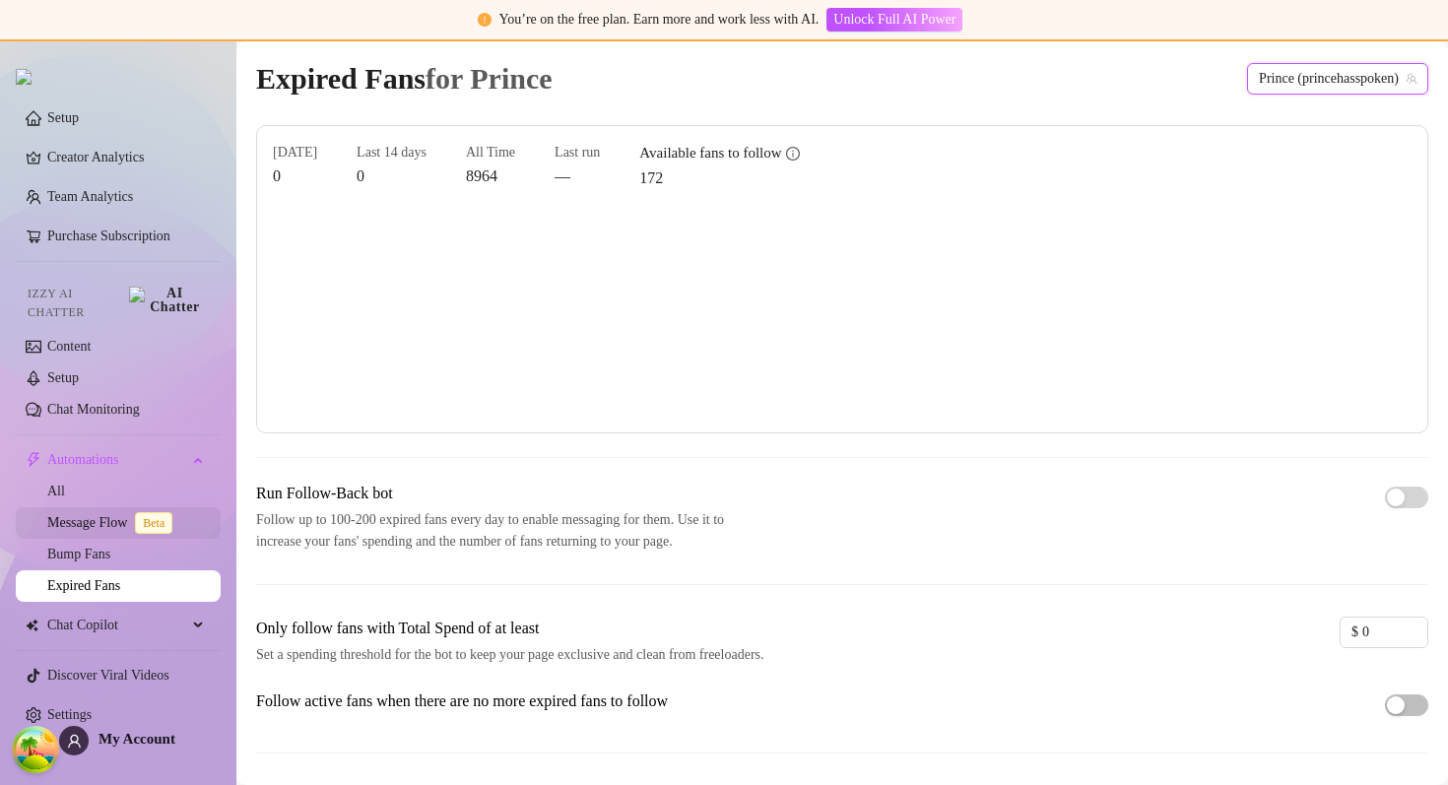
click at [130, 515] on link "Message Flow Beta" at bounding box center [113, 522] width 133 height 15
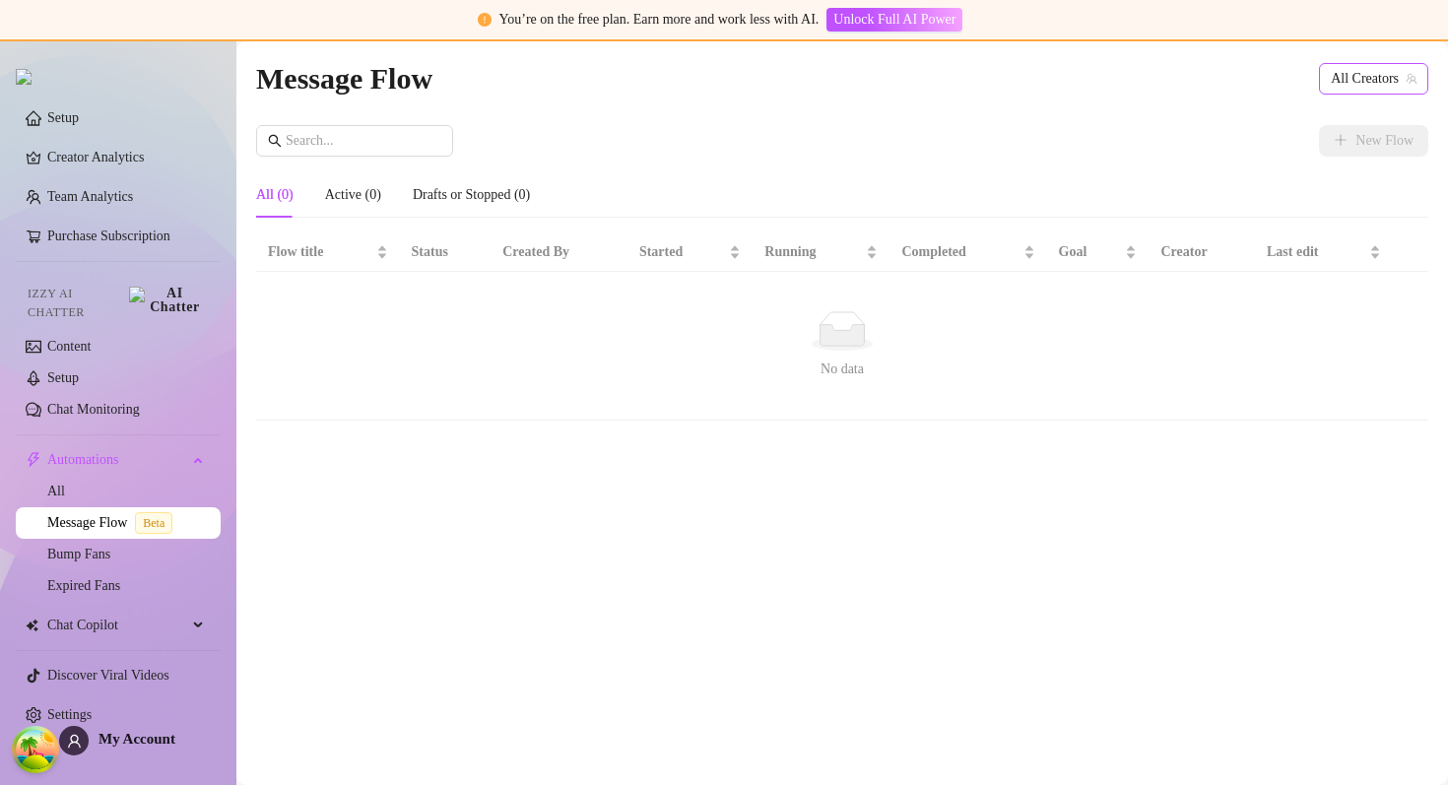
click at [1345, 77] on span "All Creators" at bounding box center [1374, 79] width 86 height 30
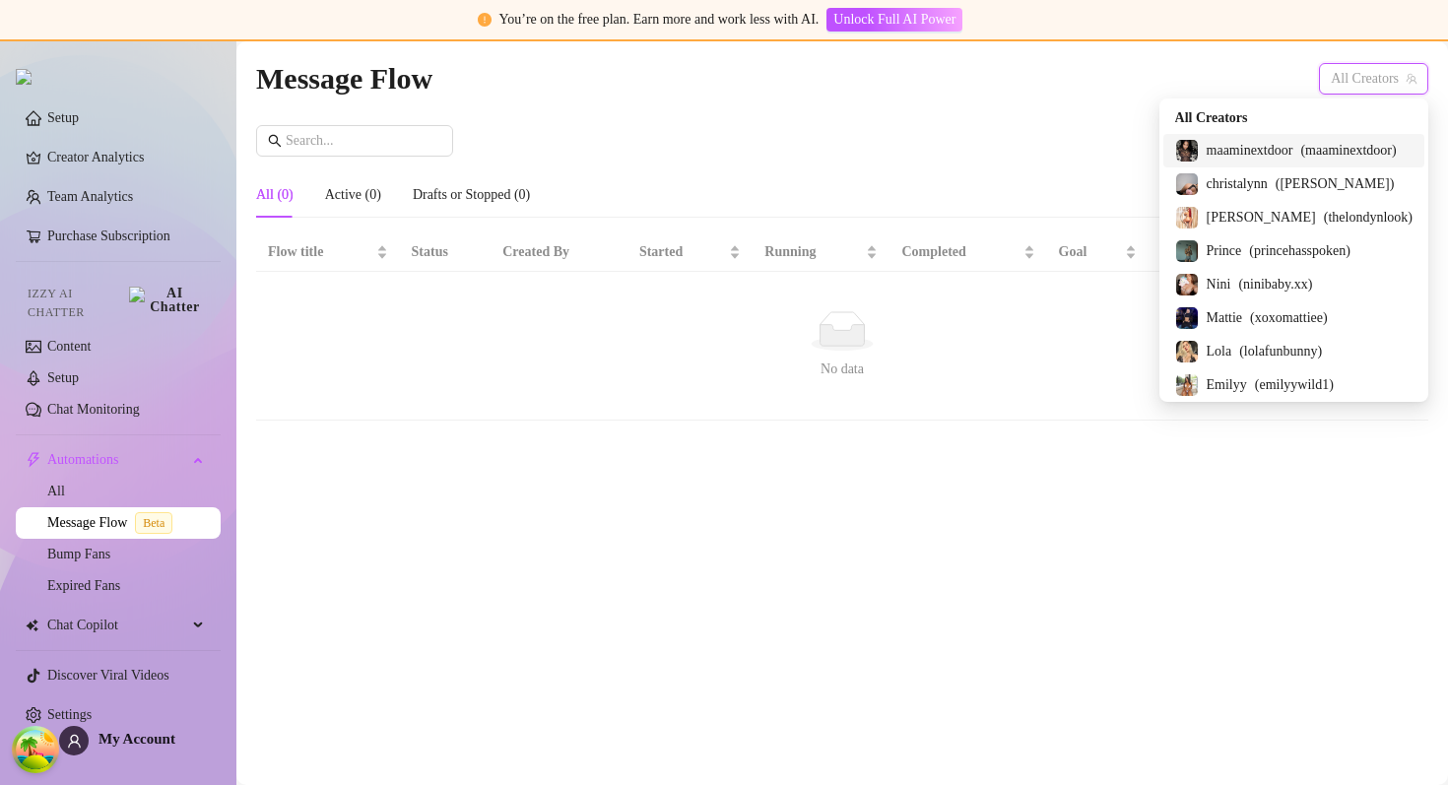
click at [1268, 157] on span "maaminextdoor" at bounding box center [1250, 151] width 87 height 22
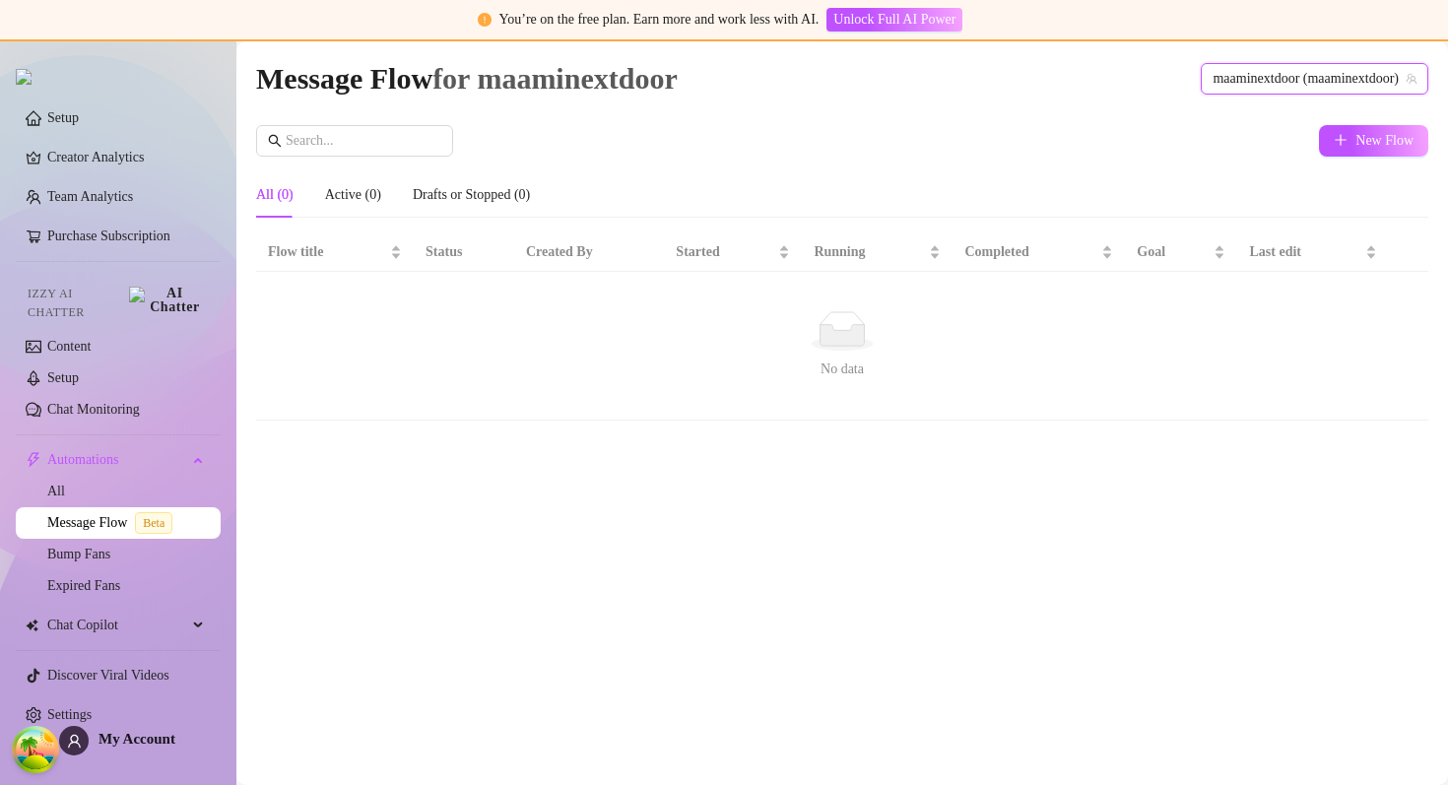
click at [747, 162] on div "New Flow All (0) Active (0) Drafts or Stopped (0) Flow title Status Created By …" at bounding box center [842, 273] width 1172 height 296
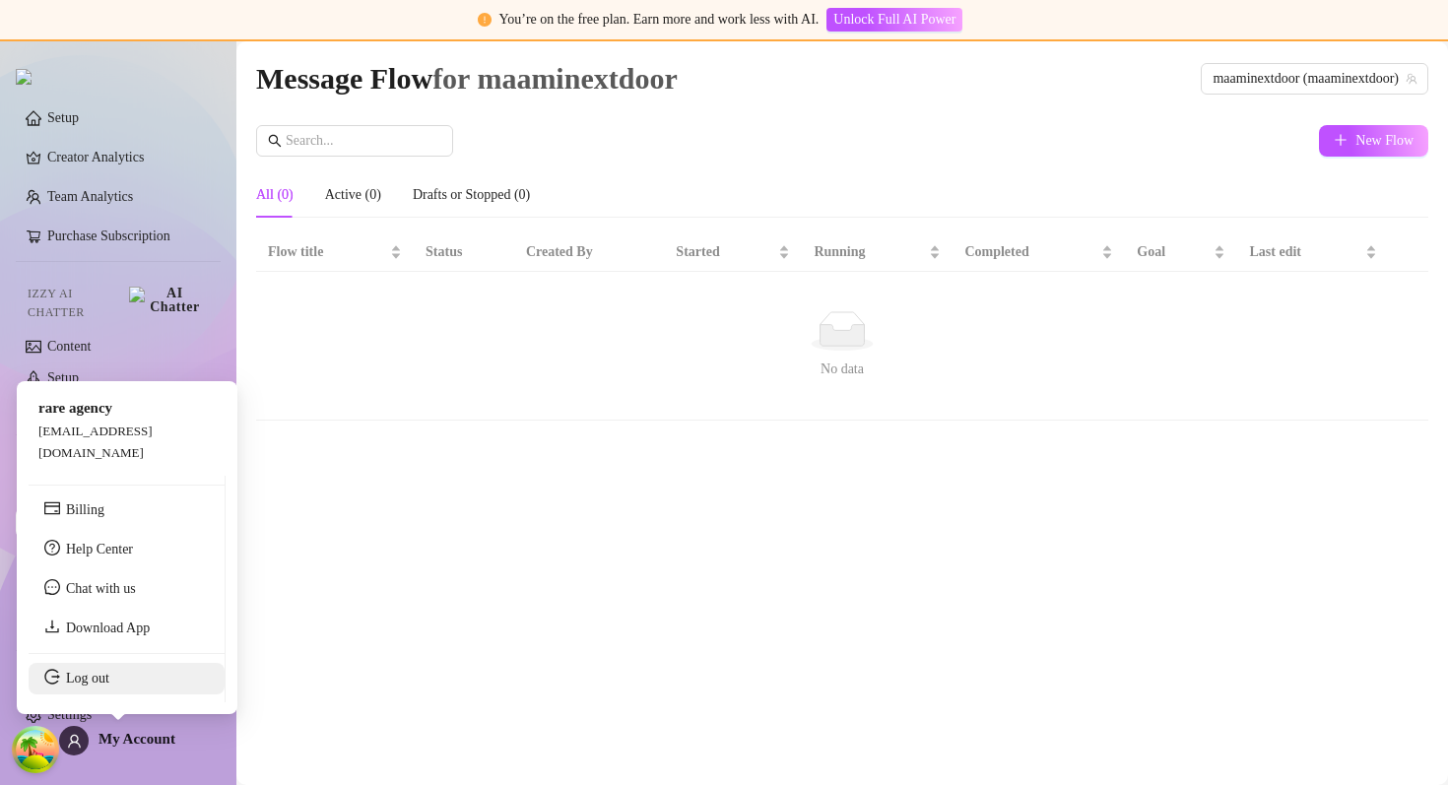
click at [109, 686] on link "Log out" at bounding box center [87, 678] width 43 height 15
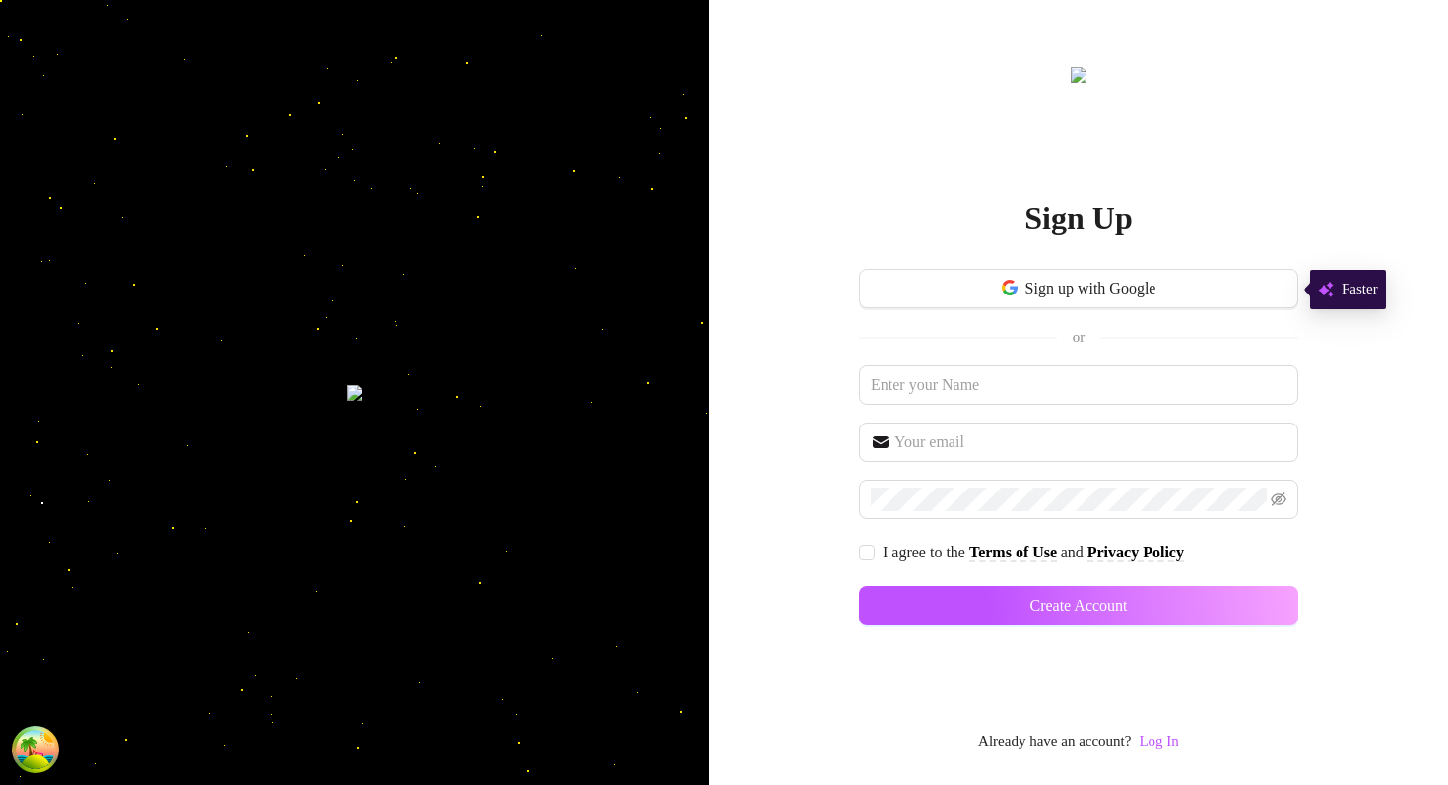
click at [1152, 725] on div "Sign Up Sign up with Google or I agree to the Terms of Use and Privacy Policy C…" at bounding box center [1078, 408] width 439 height 691
click at [1152, 749] on link "Log In" at bounding box center [1158, 741] width 39 height 16
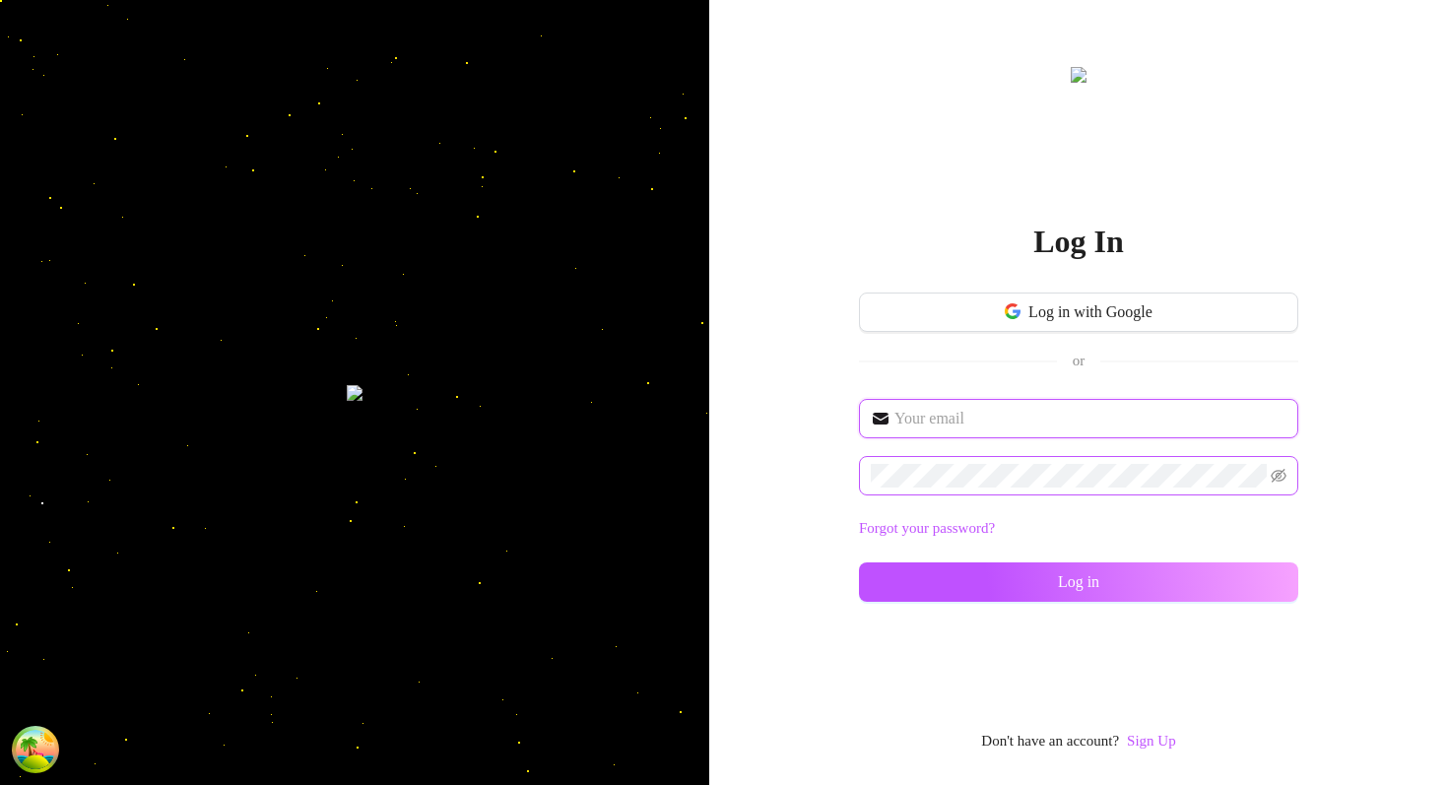
type input "dev@supercreator.app"
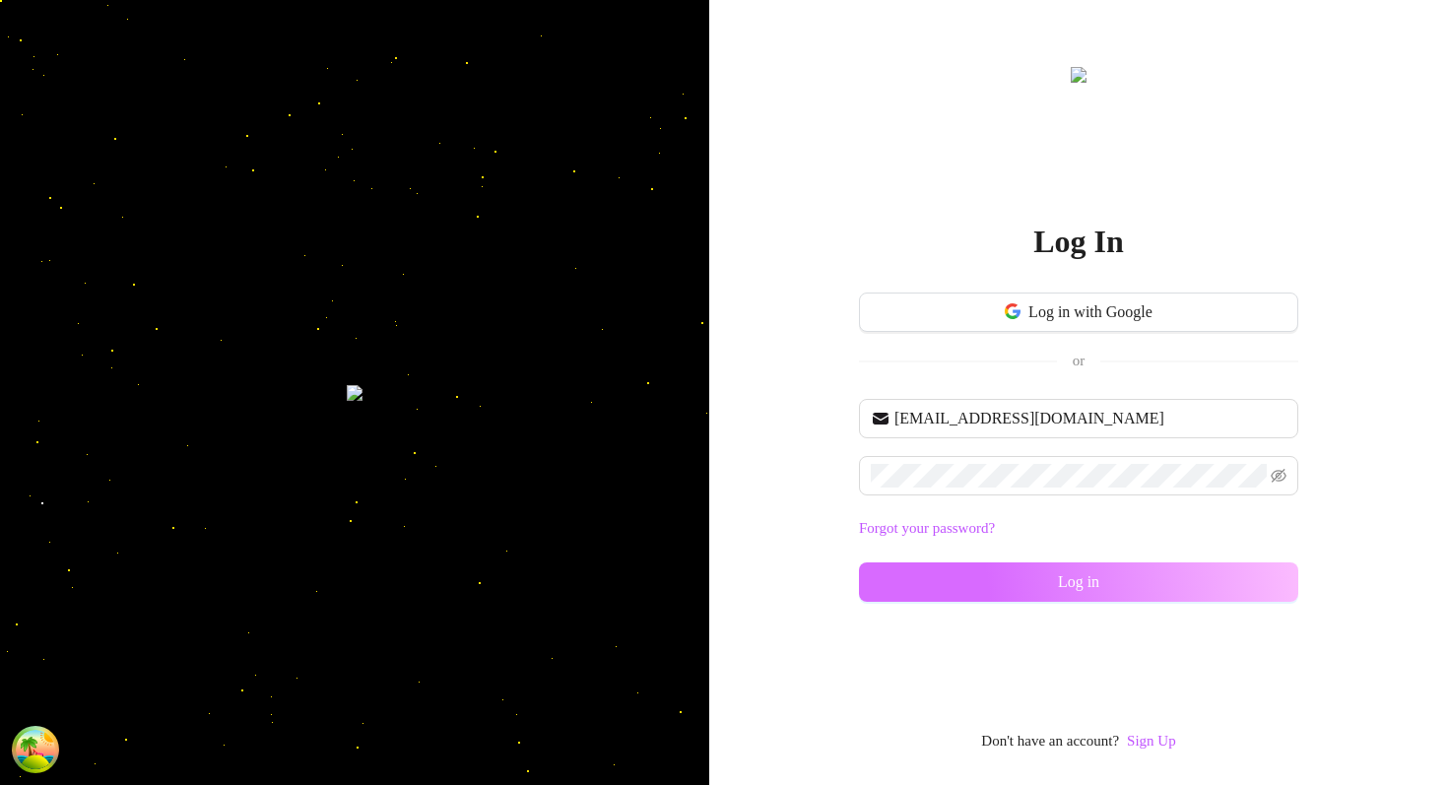
click at [1052, 586] on button "Log in" at bounding box center [1078, 582] width 439 height 39
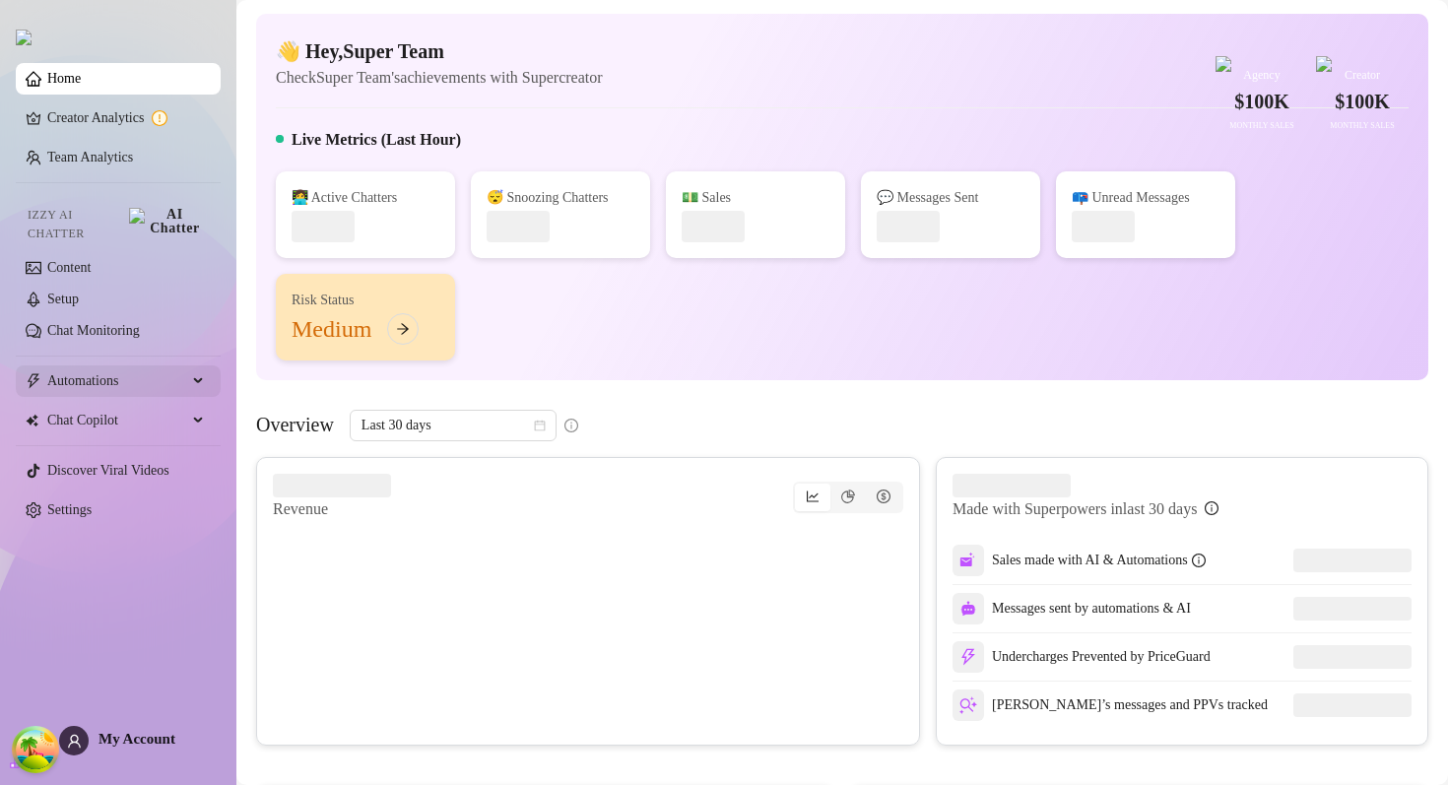
click at [156, 369] on span "Automations" at bounding box center [117, 382] width 140 height 32
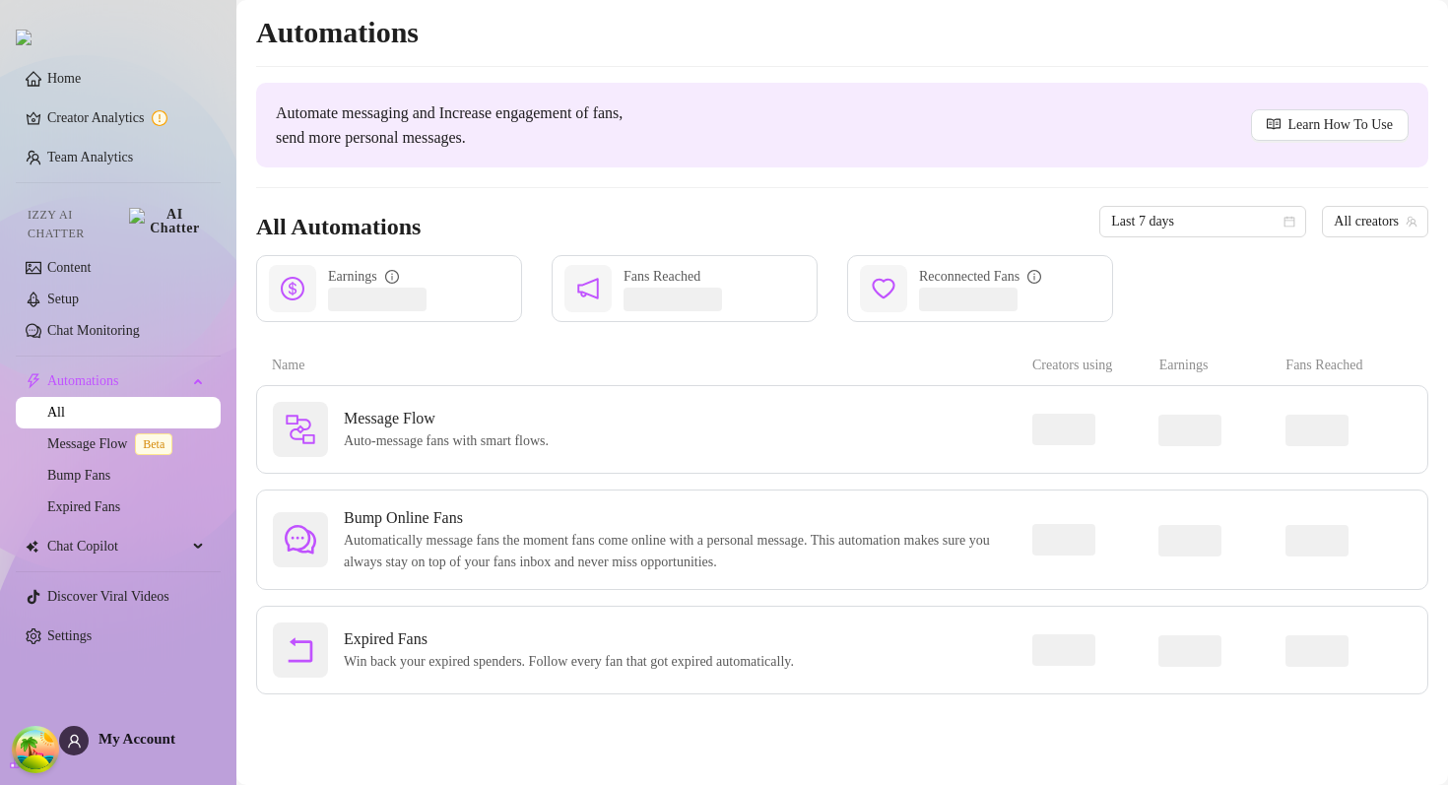
click at [90, 512] on ul "Home Creator Analytics Team Analytics Izzy AI Chatter Content Setup Chat Monito…" at bounding box center [118, 357] width 205 height 605
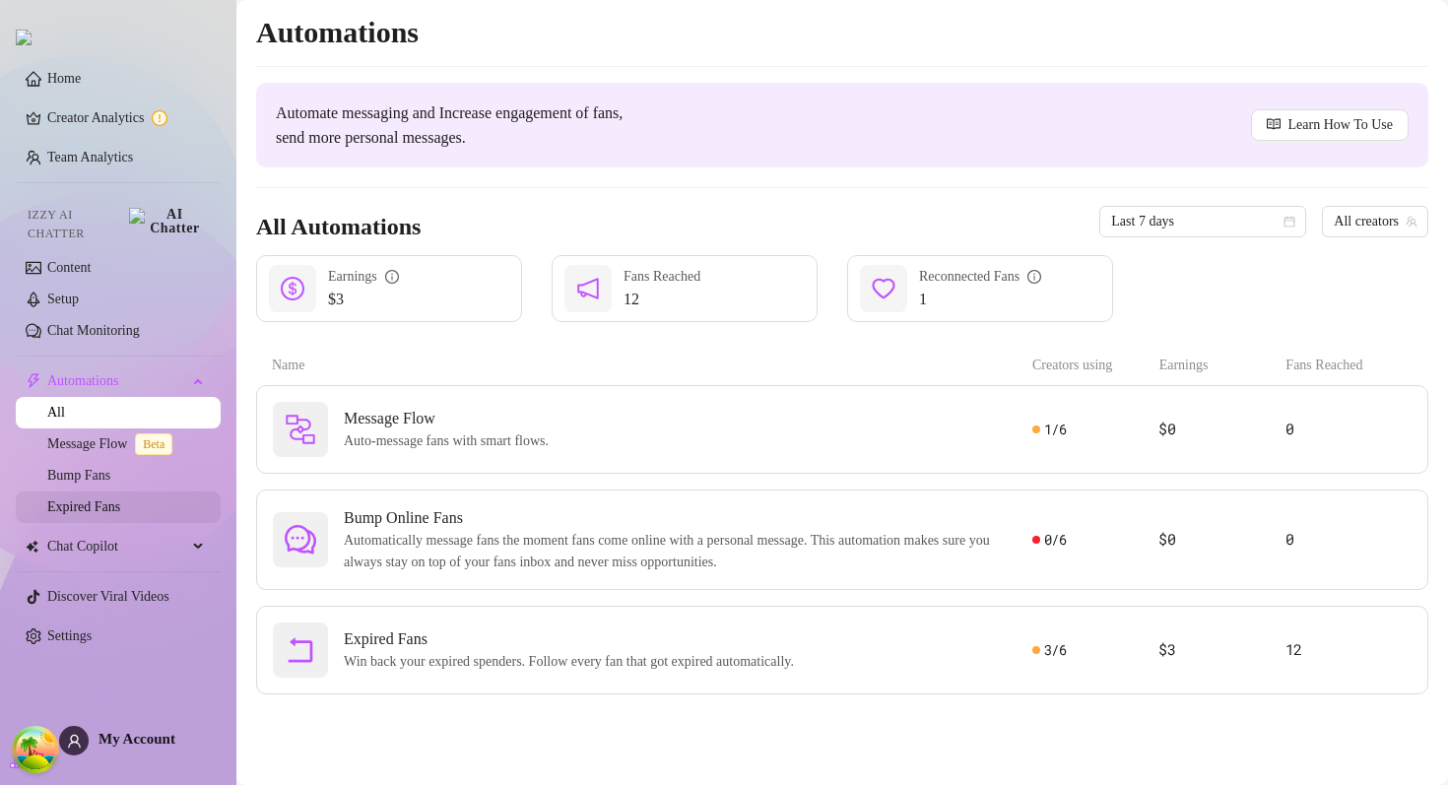
click at [90, 500] on link "Expired Fans" at bounding box center [83, 507] width 73 height 15
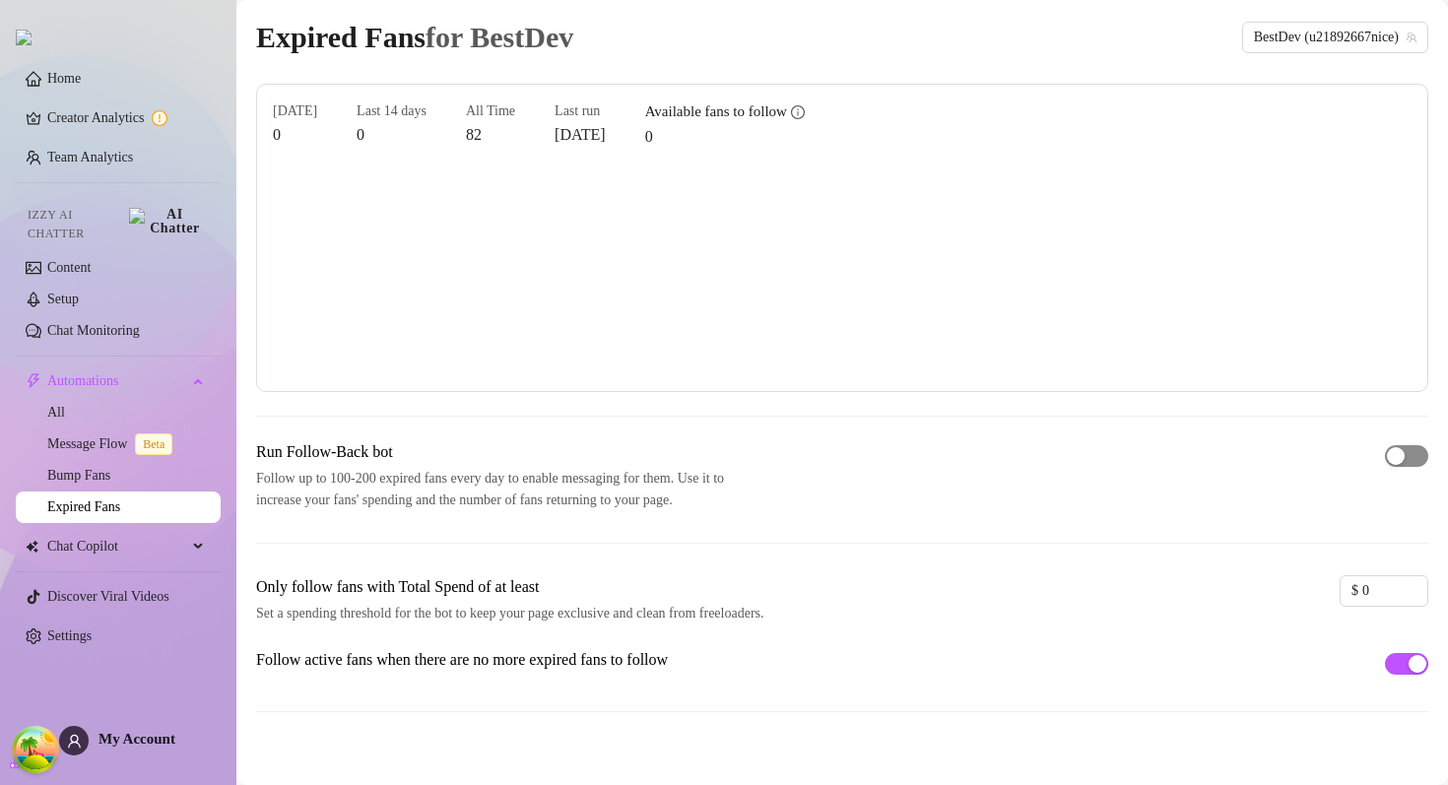
click at [1413, 463] on span "button" at bounding box center [1406, 456] width 43 height 22
click at [1411, 448] on div "button" at bounding box center [1418, 456] width 18 height 18
click at [1395, 463] on div "button" at bounding box center [1396, 456] width 18 height 18
click at [1403, 451] on div "button" at bounding box center [1396, 456] width 18 height 18
click at [1413, 456] on span "button" at bounding box center [1406, 456] width 43 height 22
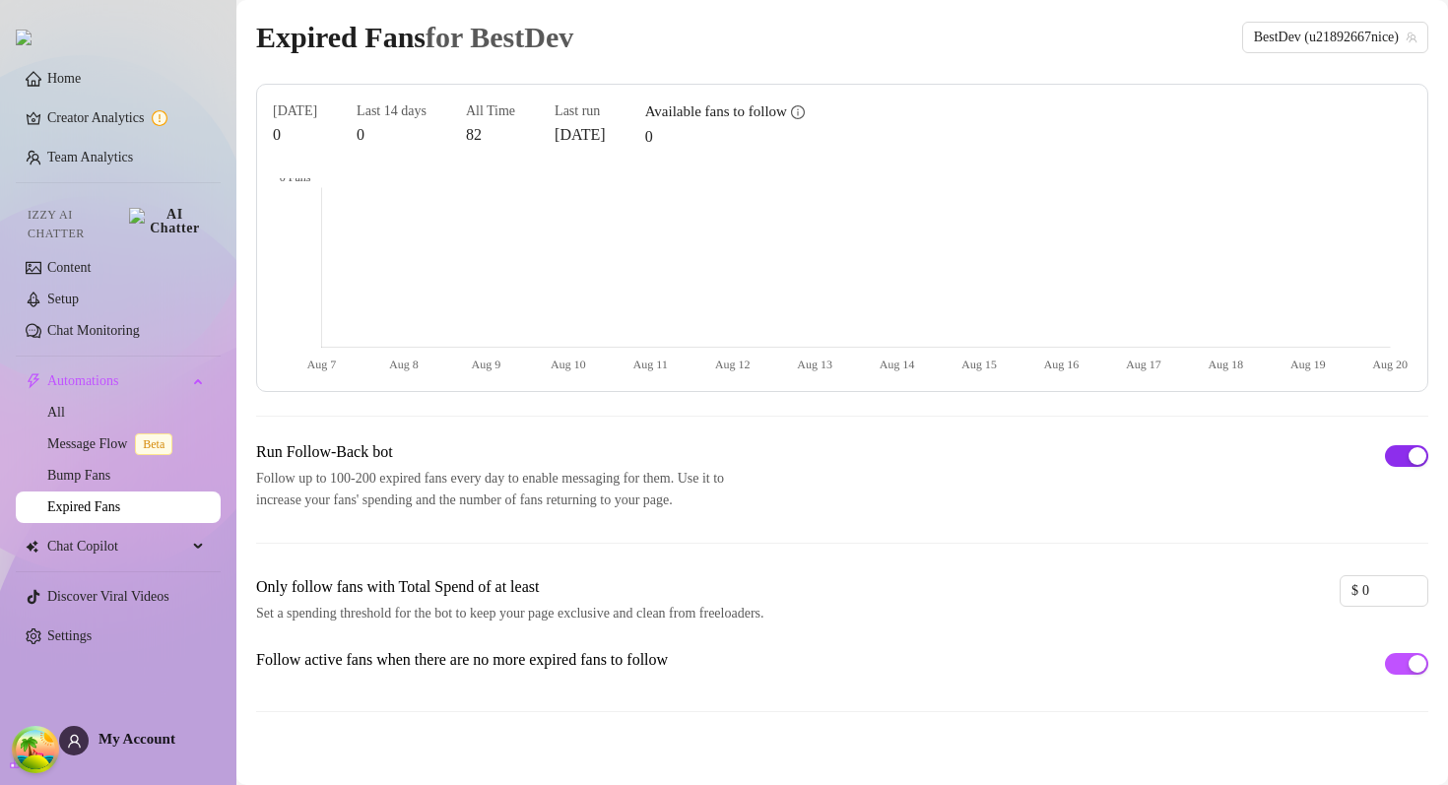
click at [1412, 455] on div "button" at bounding box center [1418, 456] width 18 height 18
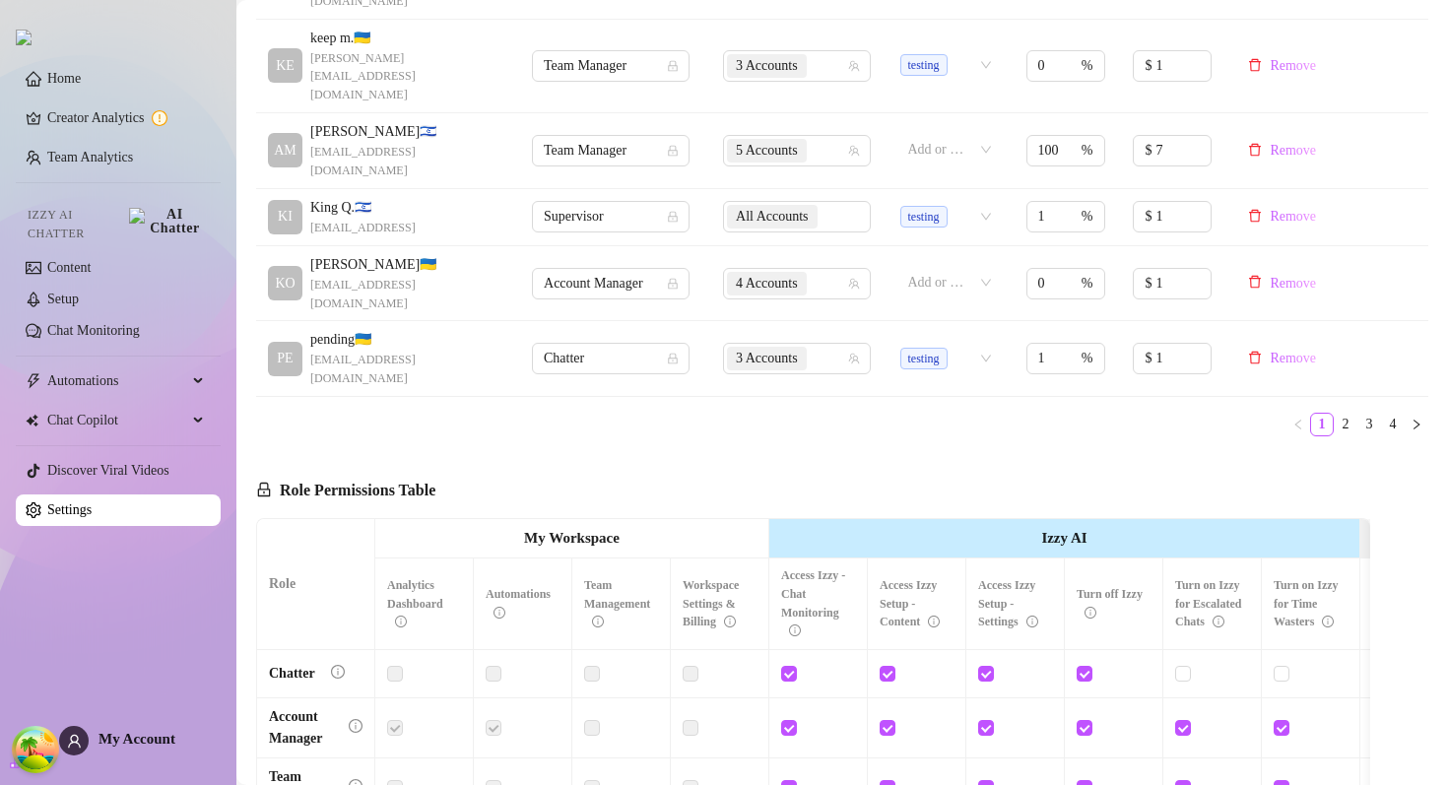
scroll to position [1002, 0]
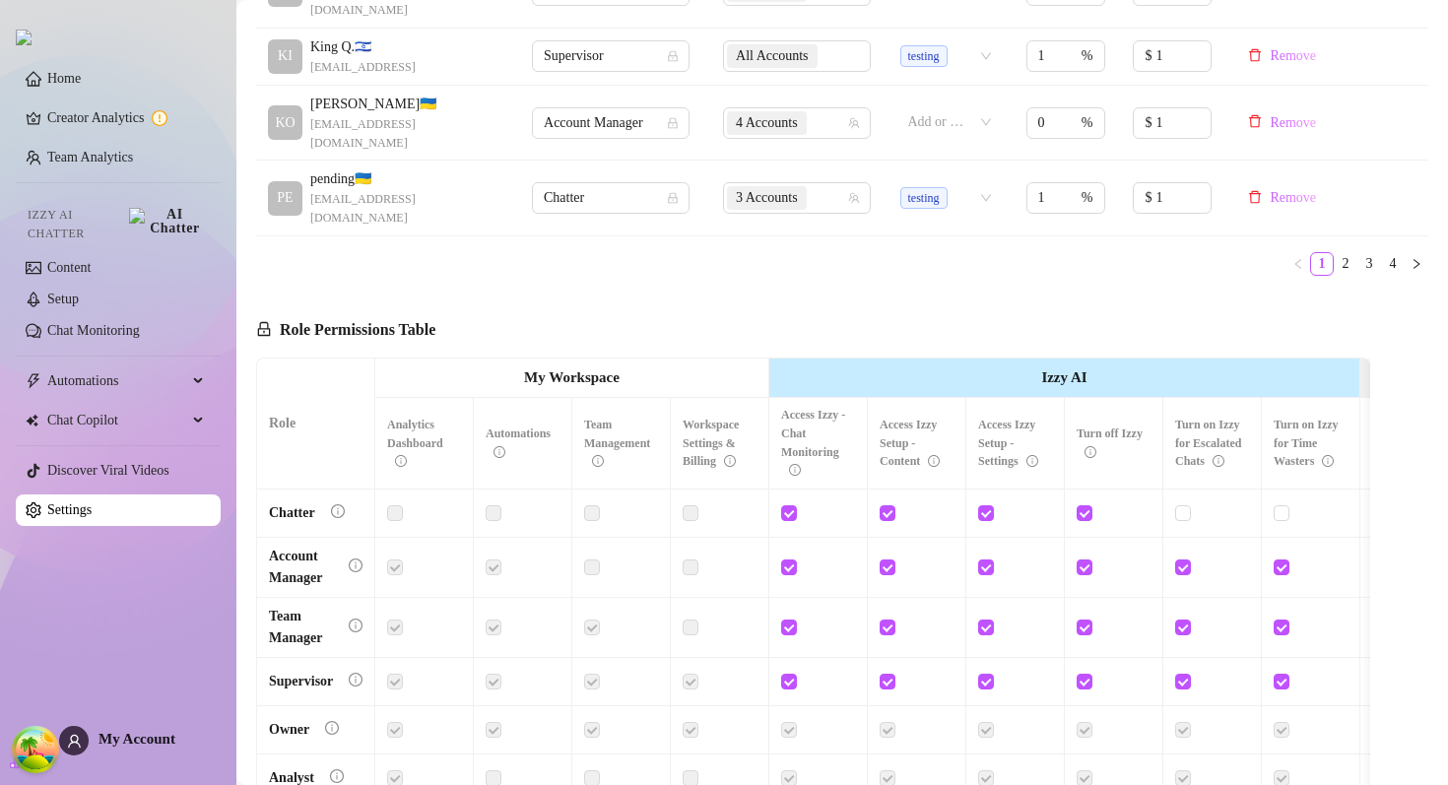
click at [966, 359] on th "Izzy AI" at bounding box center [1064, 379] width 591 height 40
click at [997, 359] on th "Izzy AI" at bounding box center [1064, 379] width 591 height 40
click at [569, 359] on th "My Workspace" at bounding box center [572, 379] width 394 height 40
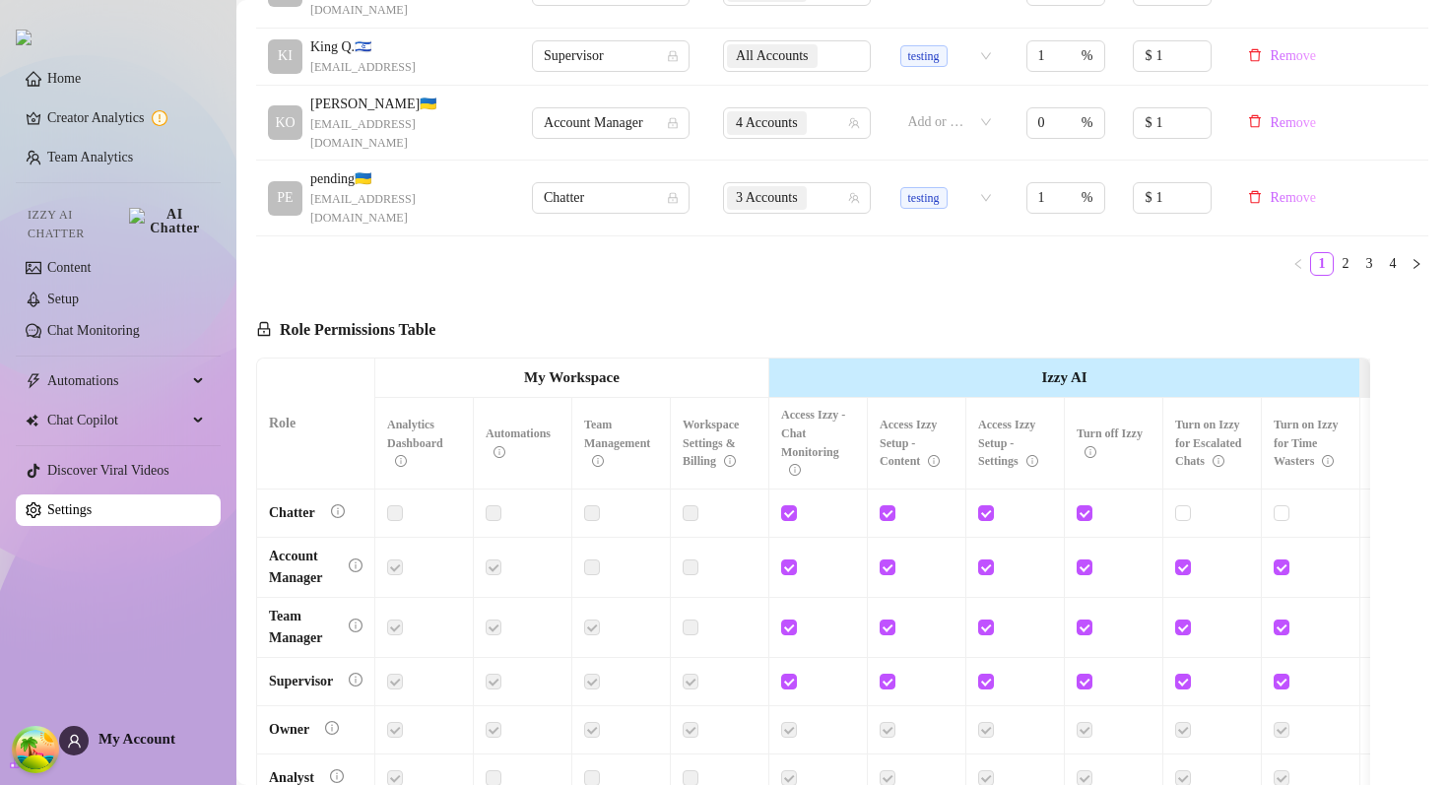
click at [569, 369] on strong "My Workspace" at bounding box center [572, 377] width 96 height 16
click at [636, 359] on th "My Workspace" at bounding box center [572, 379] width 394 height 40
click at [709, 292] on div "Role Permissions Table Role My Workspace Izzy AI OnlyFans Side Menu OnlyFans Ch…" at bounding box center [813, 572] width 1114 height 560
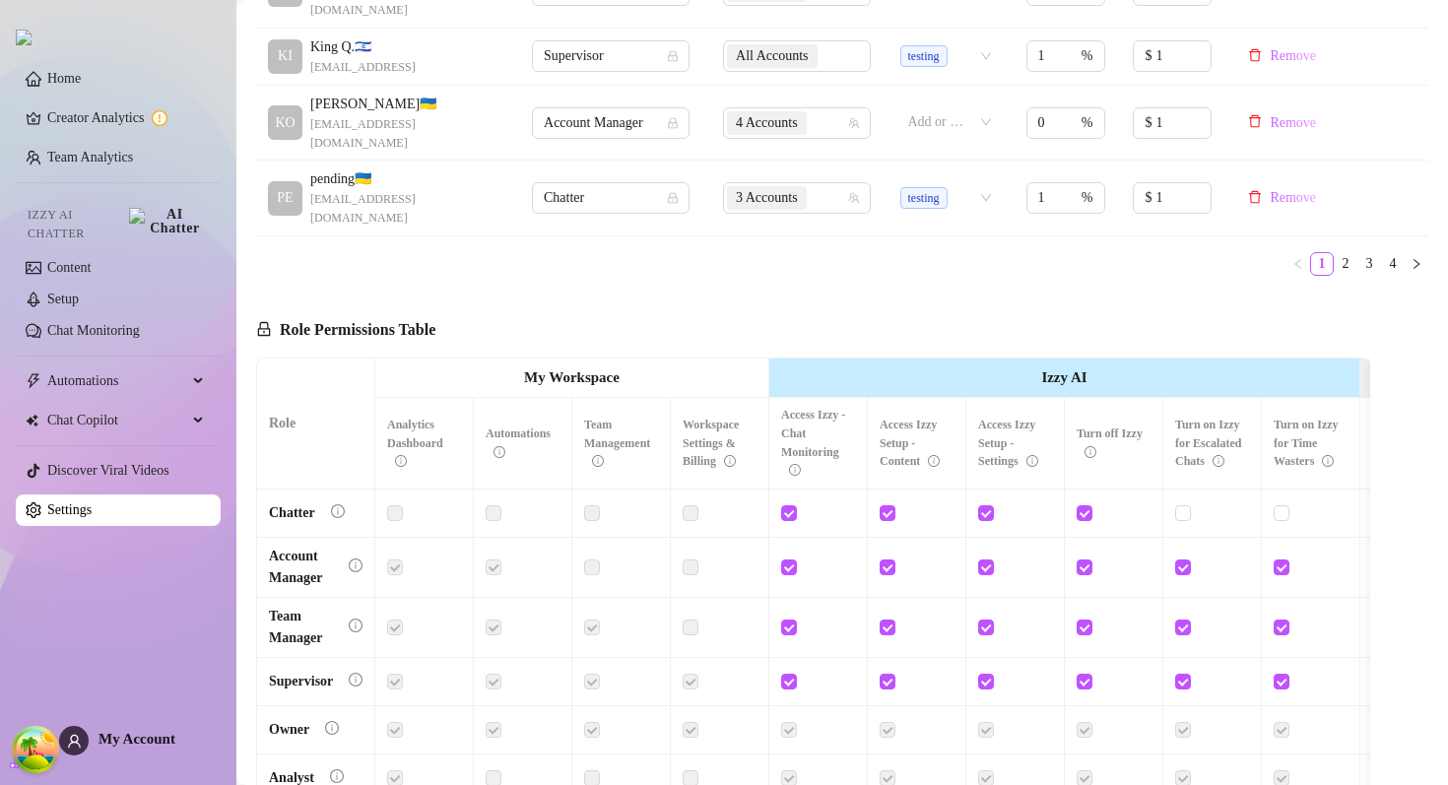
click at [709, 292] on div "Role Permissions Table Role My Workspace Izzy AI OnlyFans Side Menu OnlyFans Ch…" at bounding box center [813, 572] width 1114 height 560
click at [535, 292] on div "Role Permissions Table Role My Workspace Izzy AI OnlyFans Side Menu OnlyFans Ch…" at bounding box center [813, 572] width 1114 height 560
click at [79, 292] on link "Setup" at bounding box center [63, 299] width 32 height 15
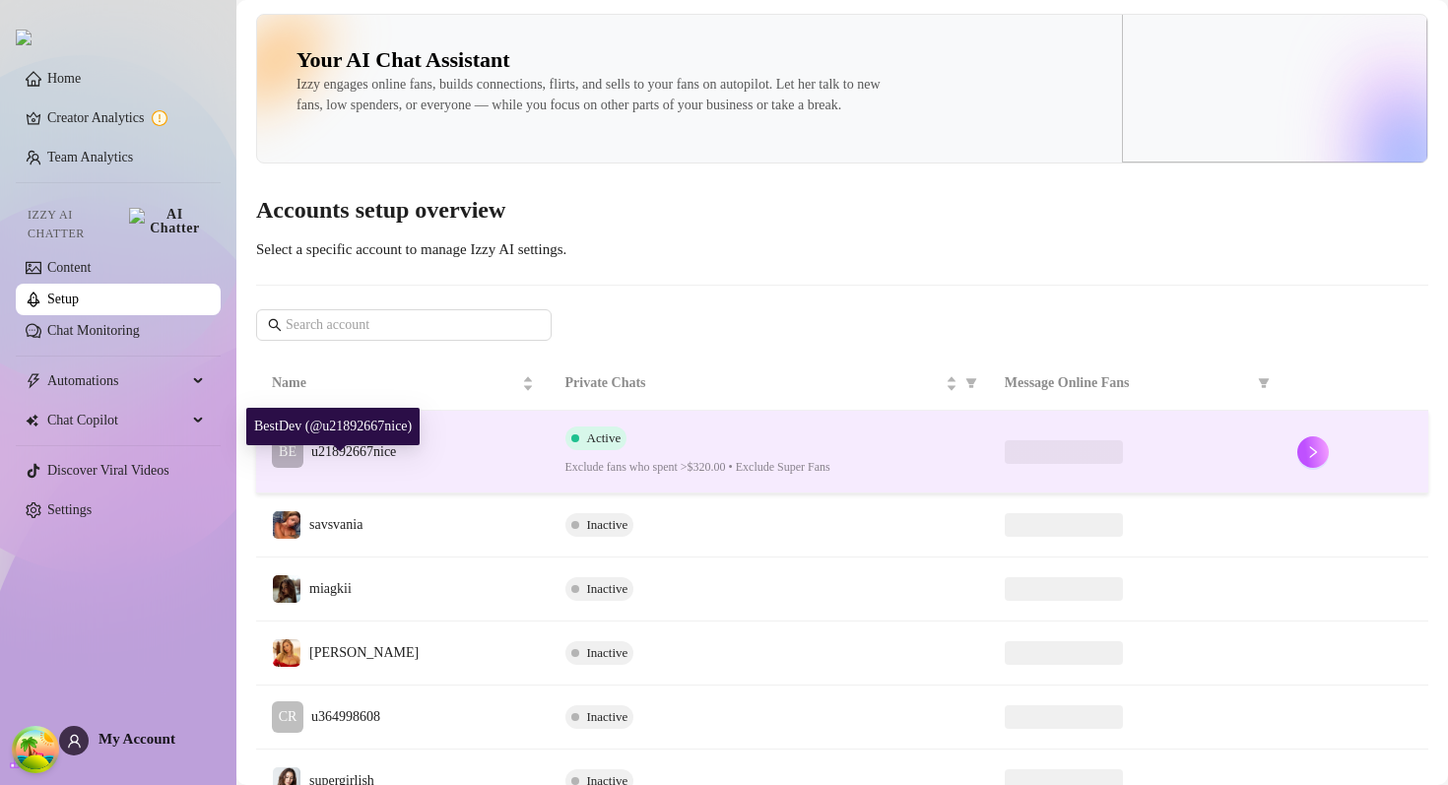
click at [387, 459] on span "u21892667nice" at bounding box center [353, 451] width 85 height 15
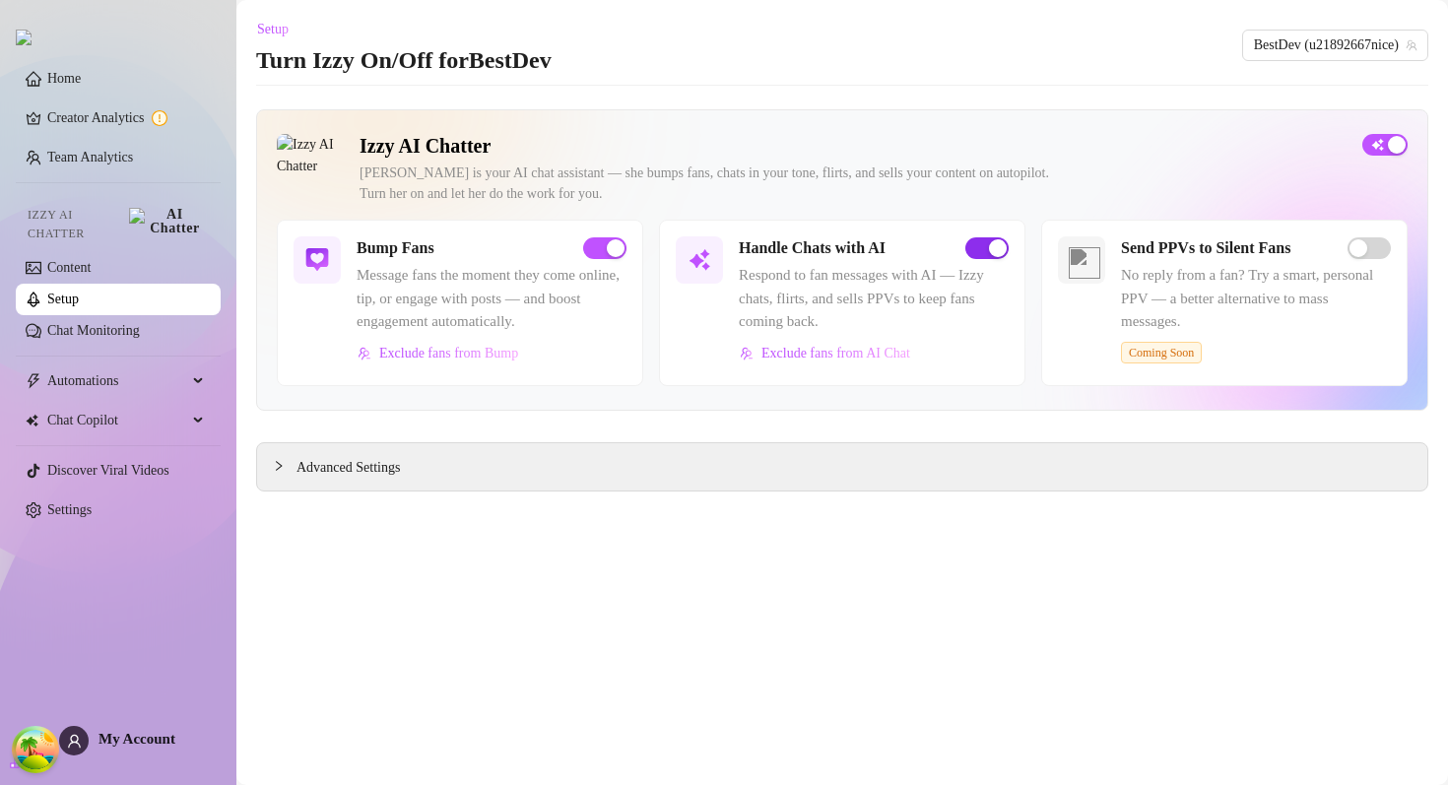
click at [995, 253] on div "button" at bounding box center [998, 248] width 18 height 18
click at [992, 248] on span "button" at bounding box center [987, 248] width 43 height 22
click at [1293, 37] on span "BestDev (u21892667nice)" at bounding box center [1335, 46] width 163 height 30
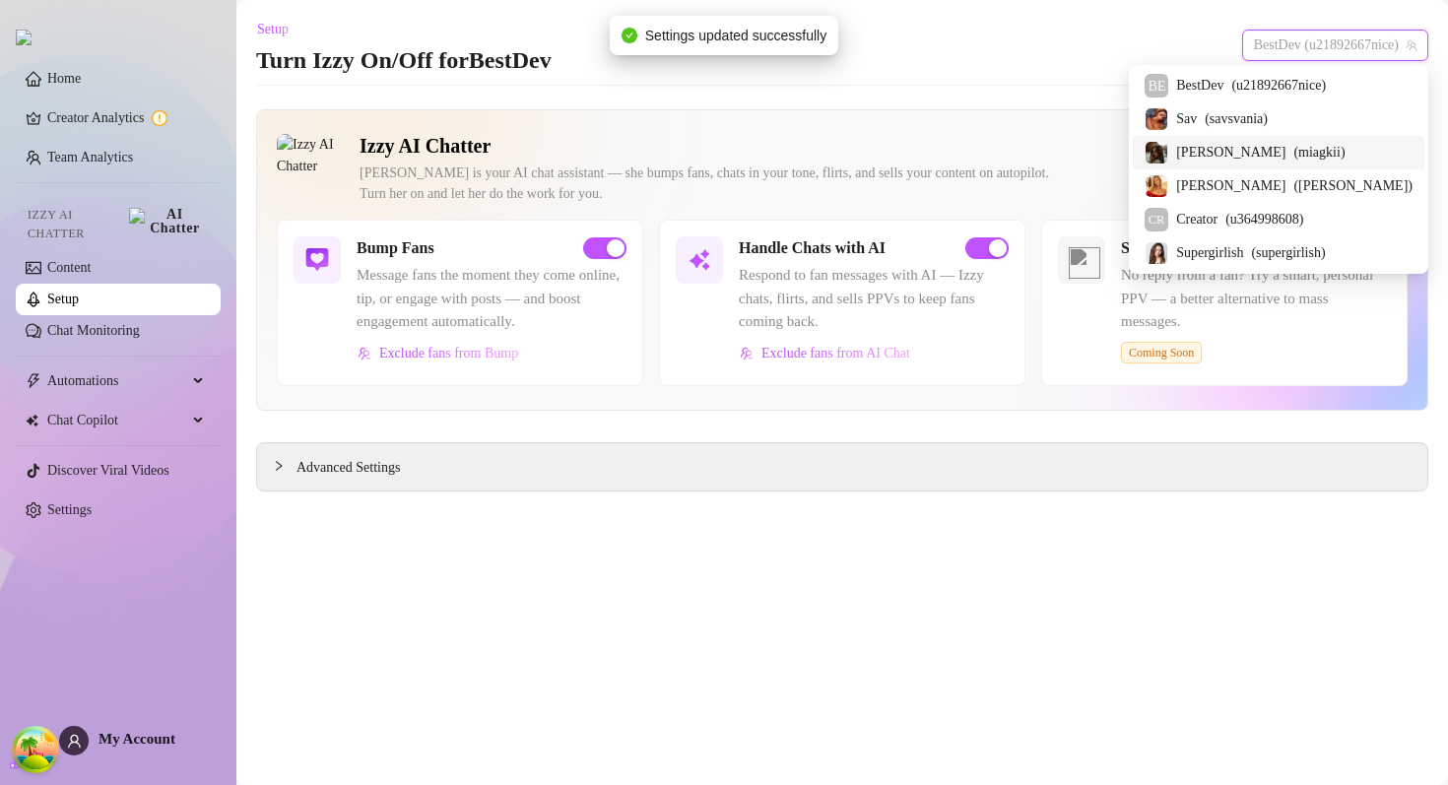
click at [1261, 122] on div "Sav ( savsvania )" at bounding box center [1279, 119] width 268 height 24
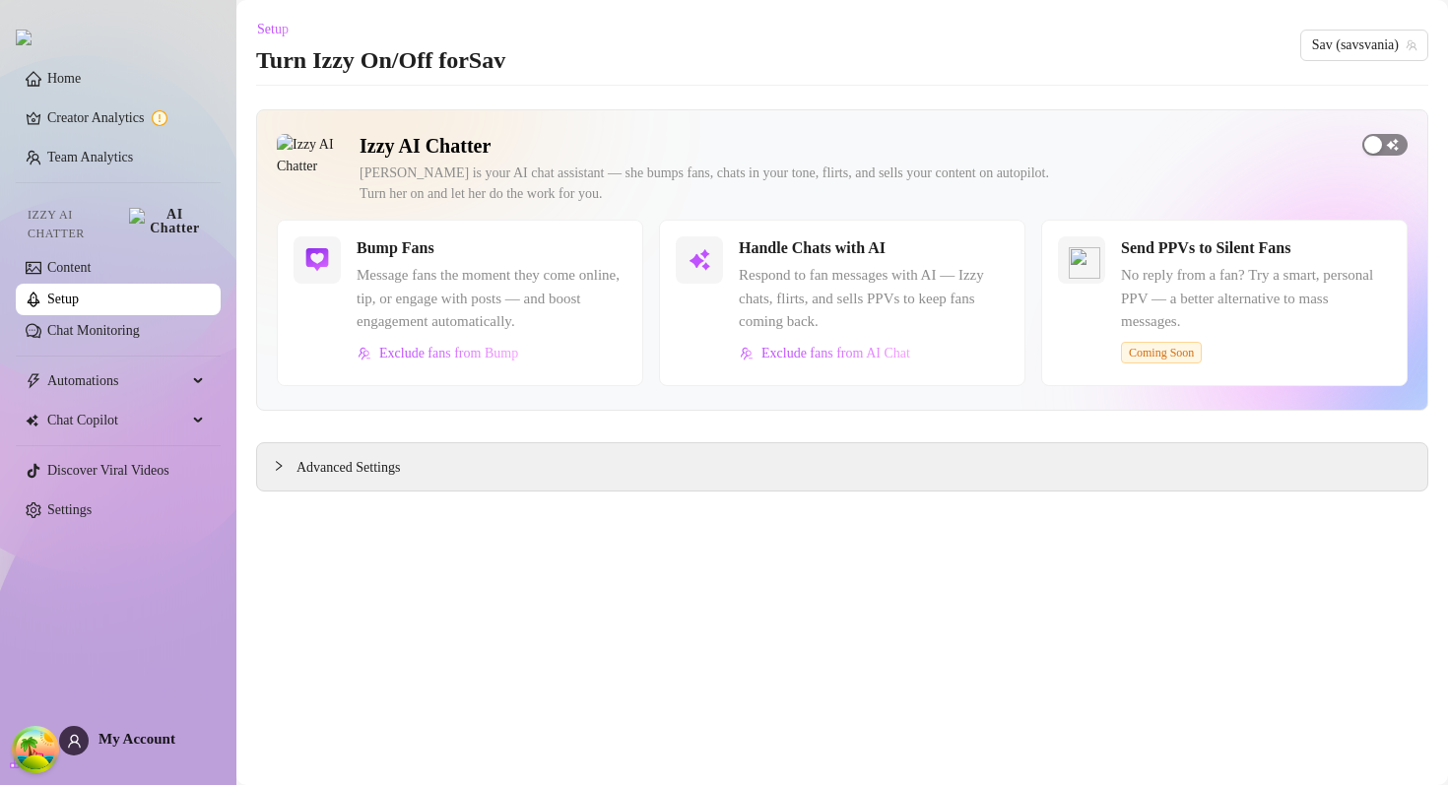
click at [1379, 134] on span "button" at bounding box center [1385, 145] width 45 height 22
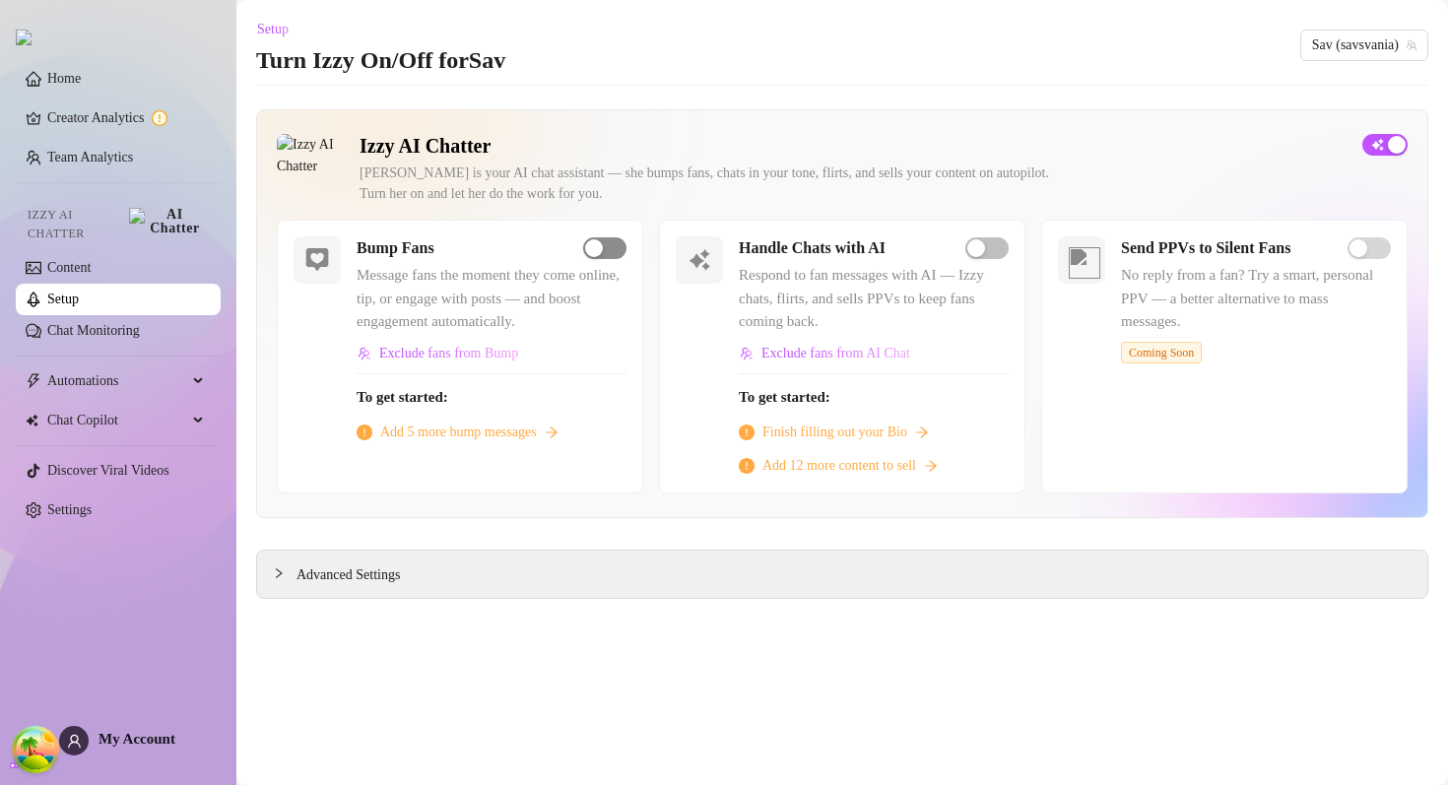
click at [615, 254] on span "button" at bounding box center [604, 248] width 43 height 22
click at [991, 243] on span "button" at bounding box center [987, 248] width 43 height 22
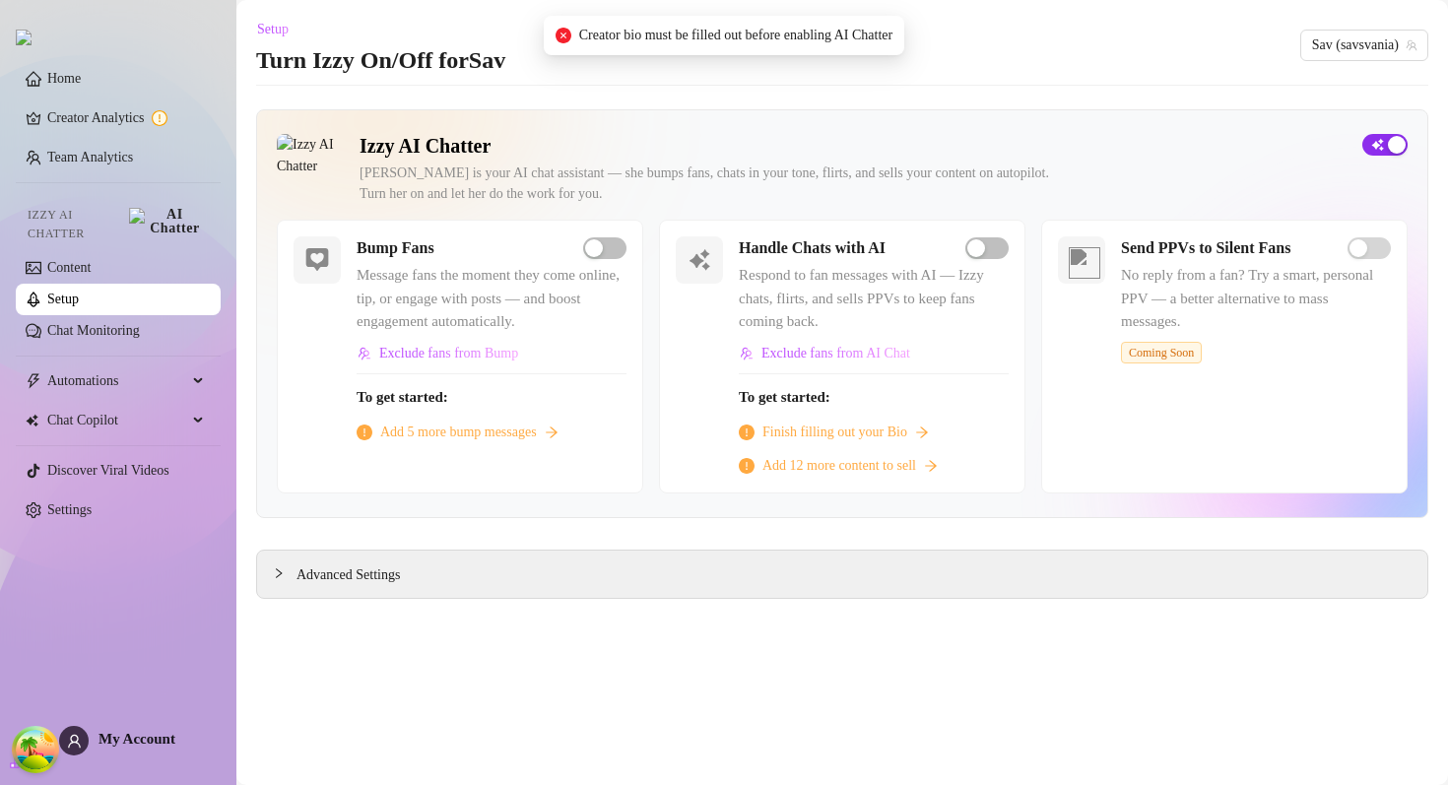
click at [1365, 138] on span "button" at bounding box center [1385, 145] width 45 height 22
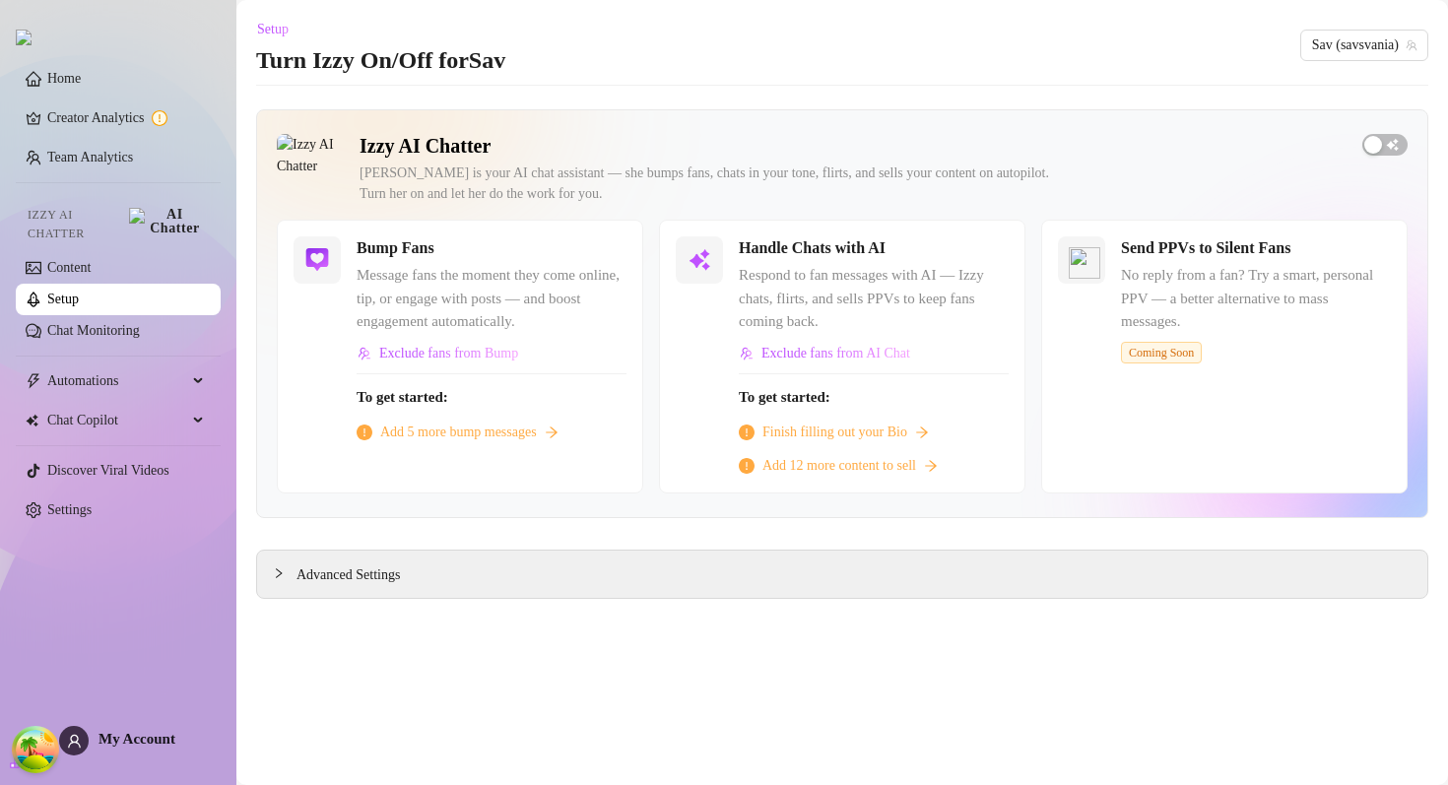
click at [817, 189] on div "[PERSON_NAME] is your AI chat assistant — she bumps fans, chats in your tone, f…" at bounding box center [853, 183] width 987 height 41
click at [749, 182] on div "[PERSON_NAME] is your AI chat assistant — she bumps fans, chats in your tone, f…" at bounding box center [853, 183] width 987 height 41
click at [76, 71] on link "Home" at bounding box center [63, 78] width 33 height 15
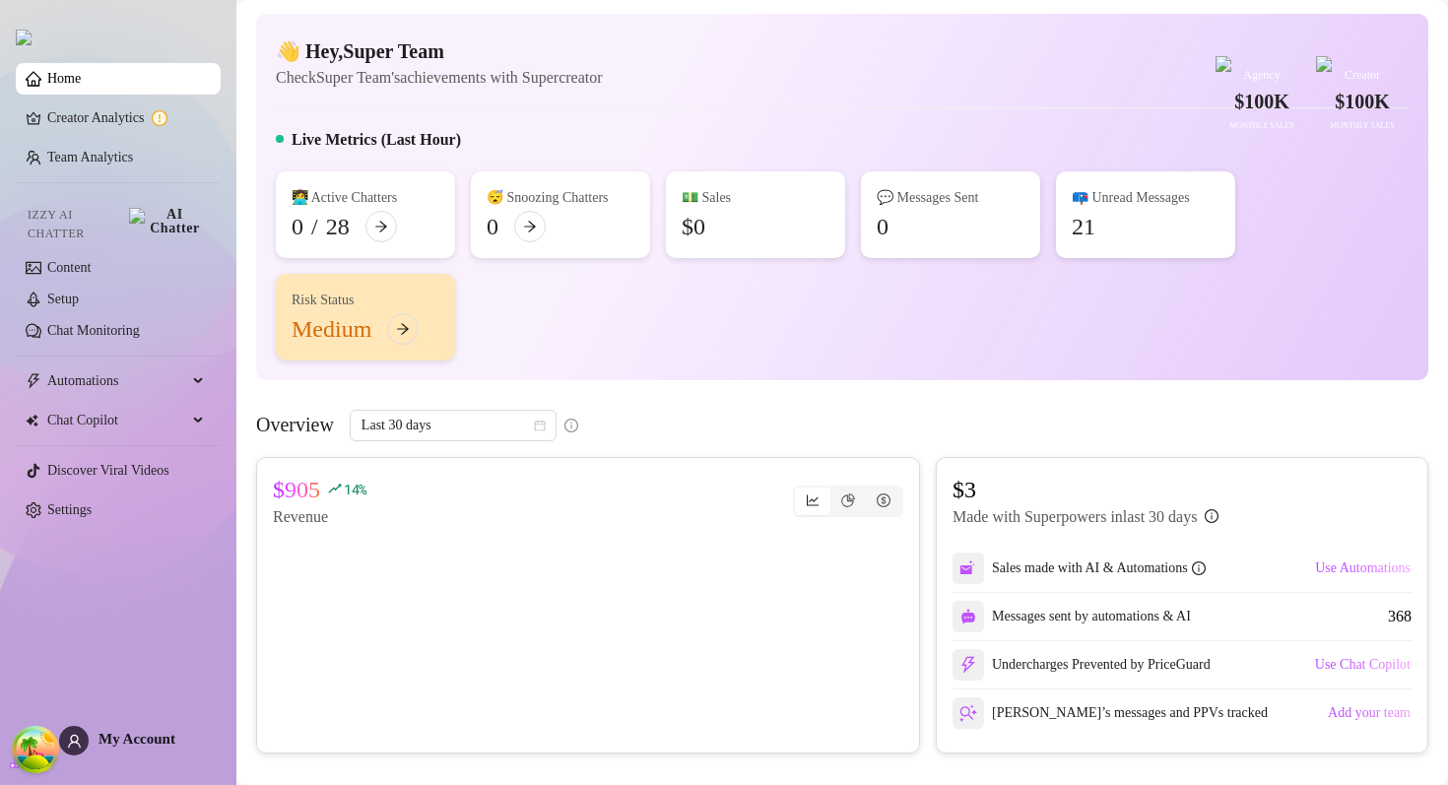
click at [757, 163] on div "👋 Hey, Super Team Check Super Team's achievements with Supercreator $100K Agenc…" at bounding box center [842, 197] width 1172 height 366
click at [134, 140] on ul "Home Creator Analytics Team Analytics Izzy AI Chatter Content Setup Chat Monito…" at bounding box center [118, 294] width 205 height 479
click at [133, 150] on link "Team Analytics" at bounding box center [90, 157] width 86 height 15
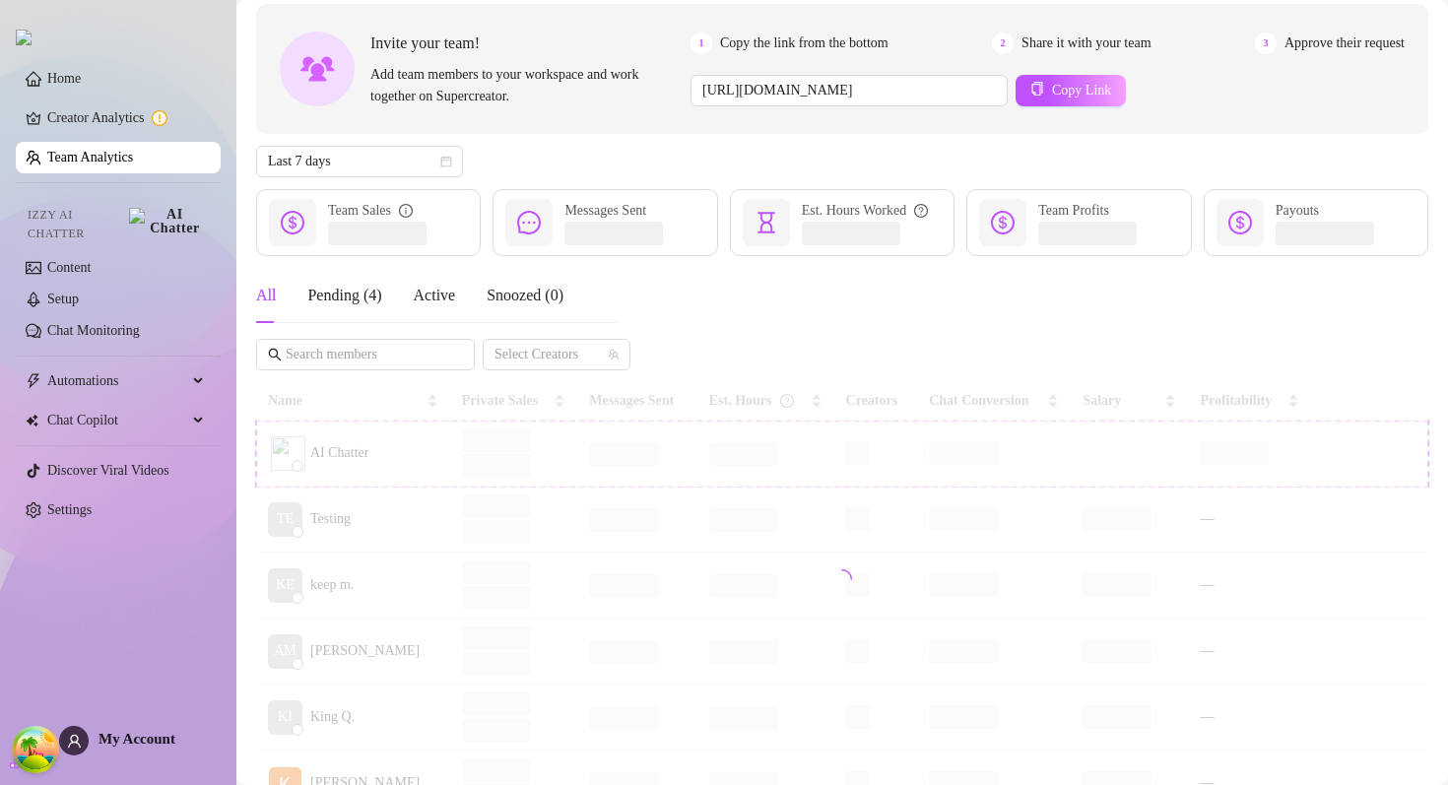
scroll to position [94, 0]
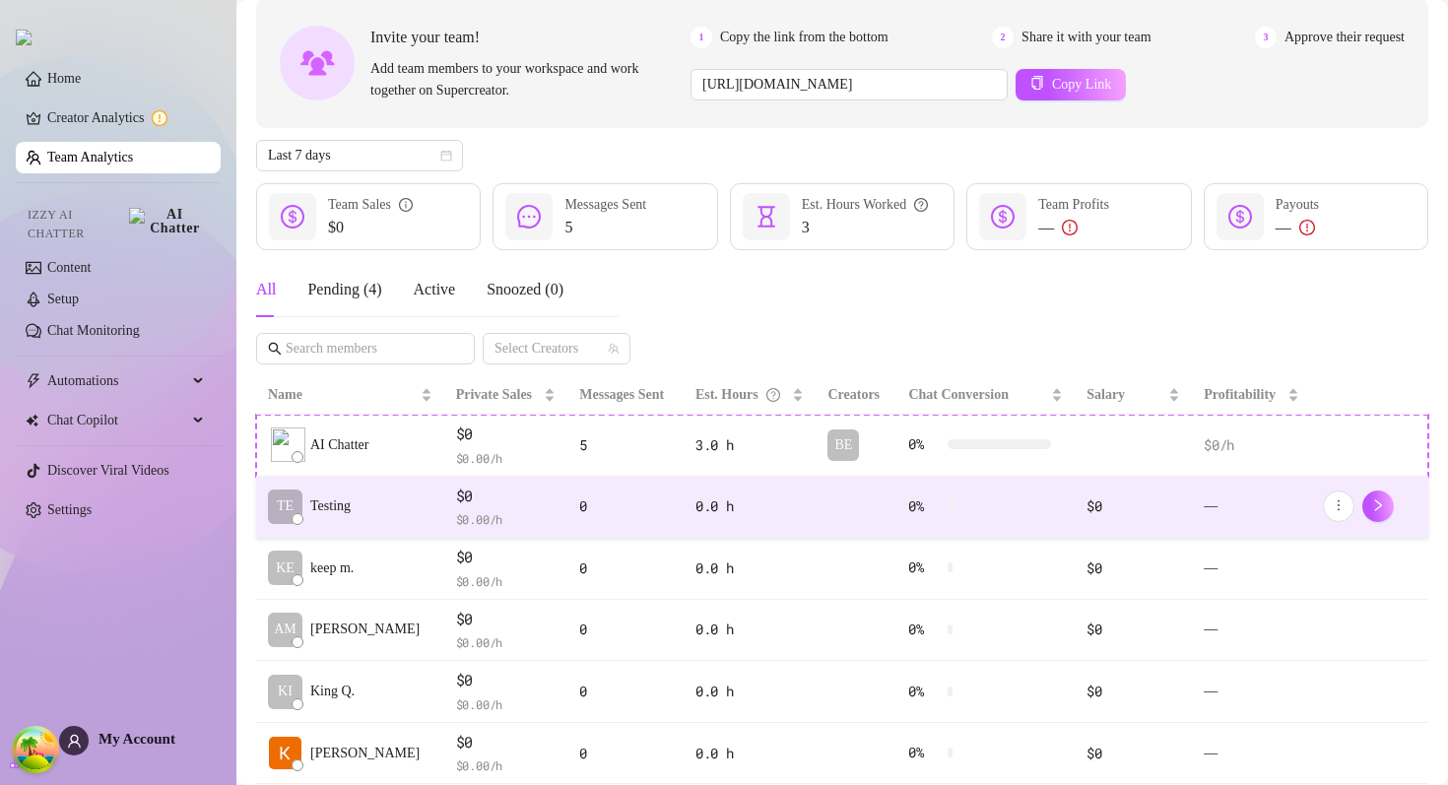
click at [418, 521] on td "TE Testing" at bounding box center [350, 508] width 188 height 62
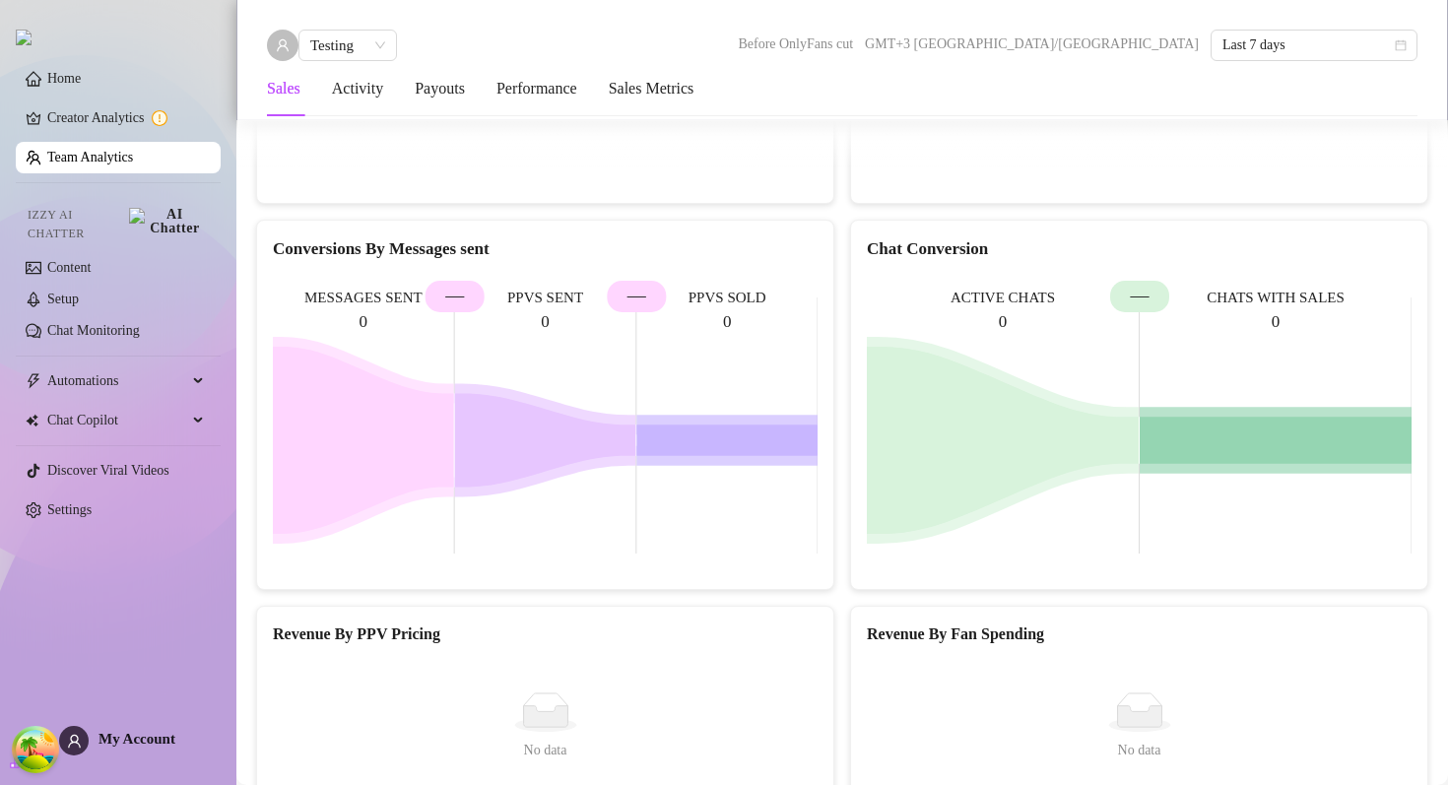
scroll to position [2790, 0]
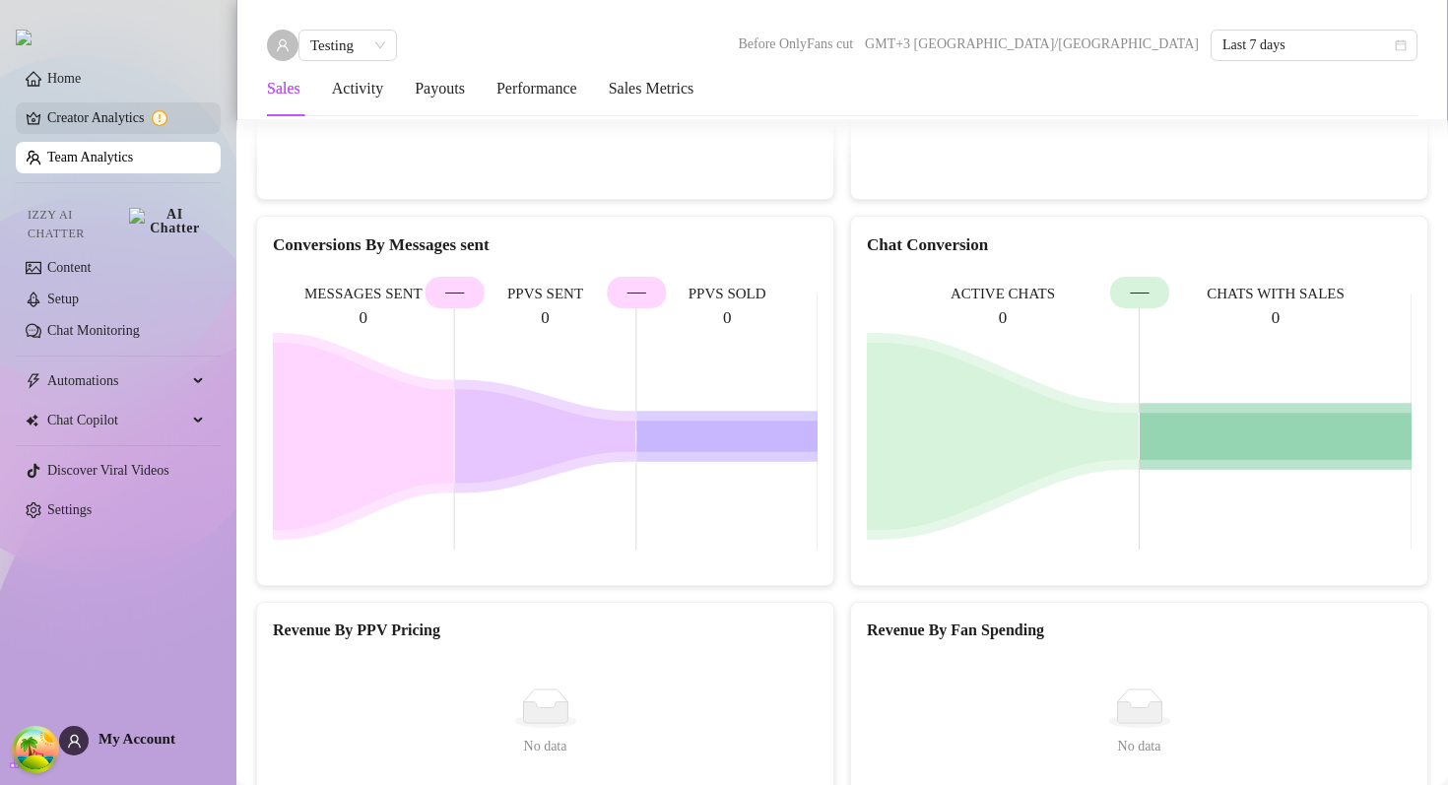
click at [157, 126] on link "Creator Analytics" at bounding box center [126, 118] width 158 height 32
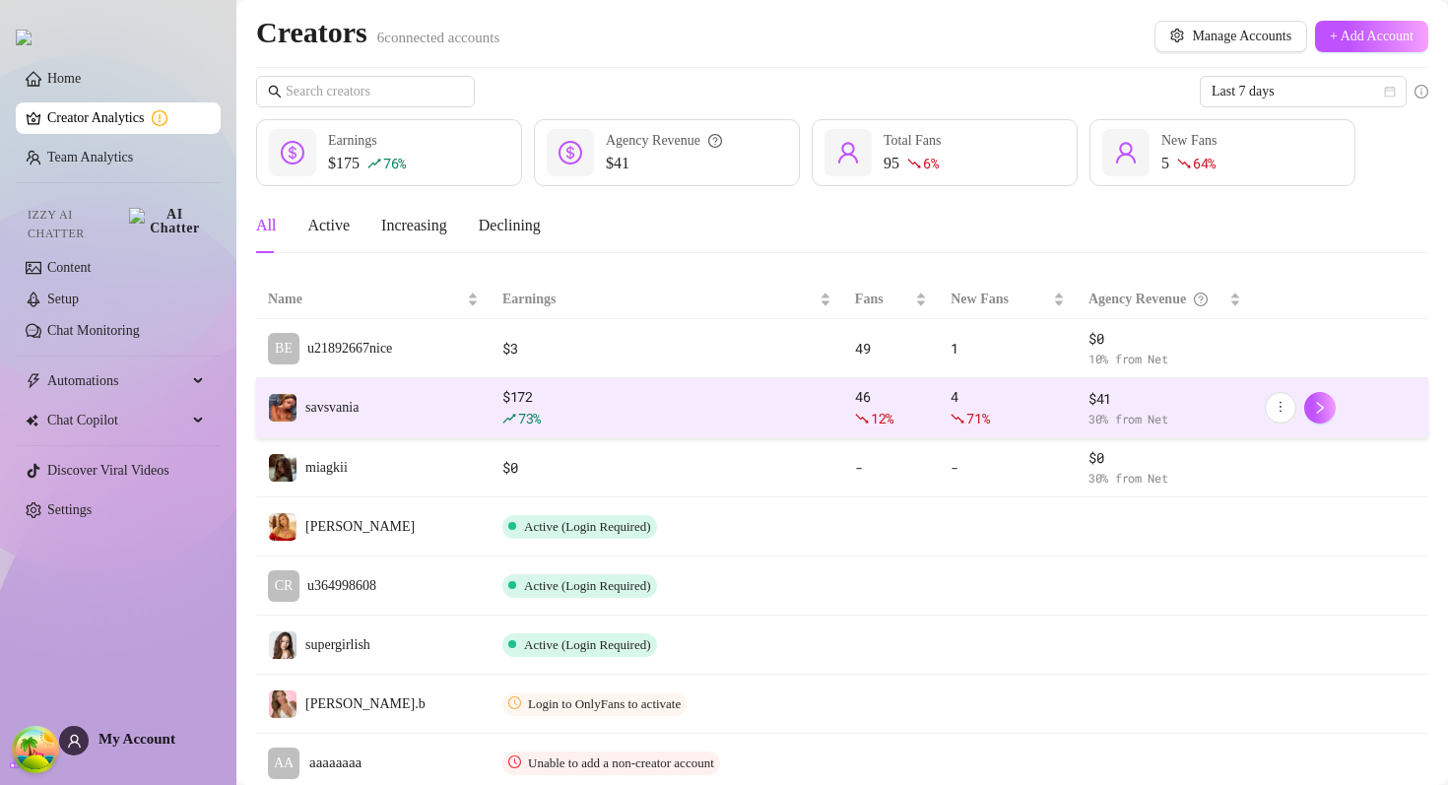
click at [450, 405] on td "savsvania" at bounding box center [373, 408] width 234 height 60
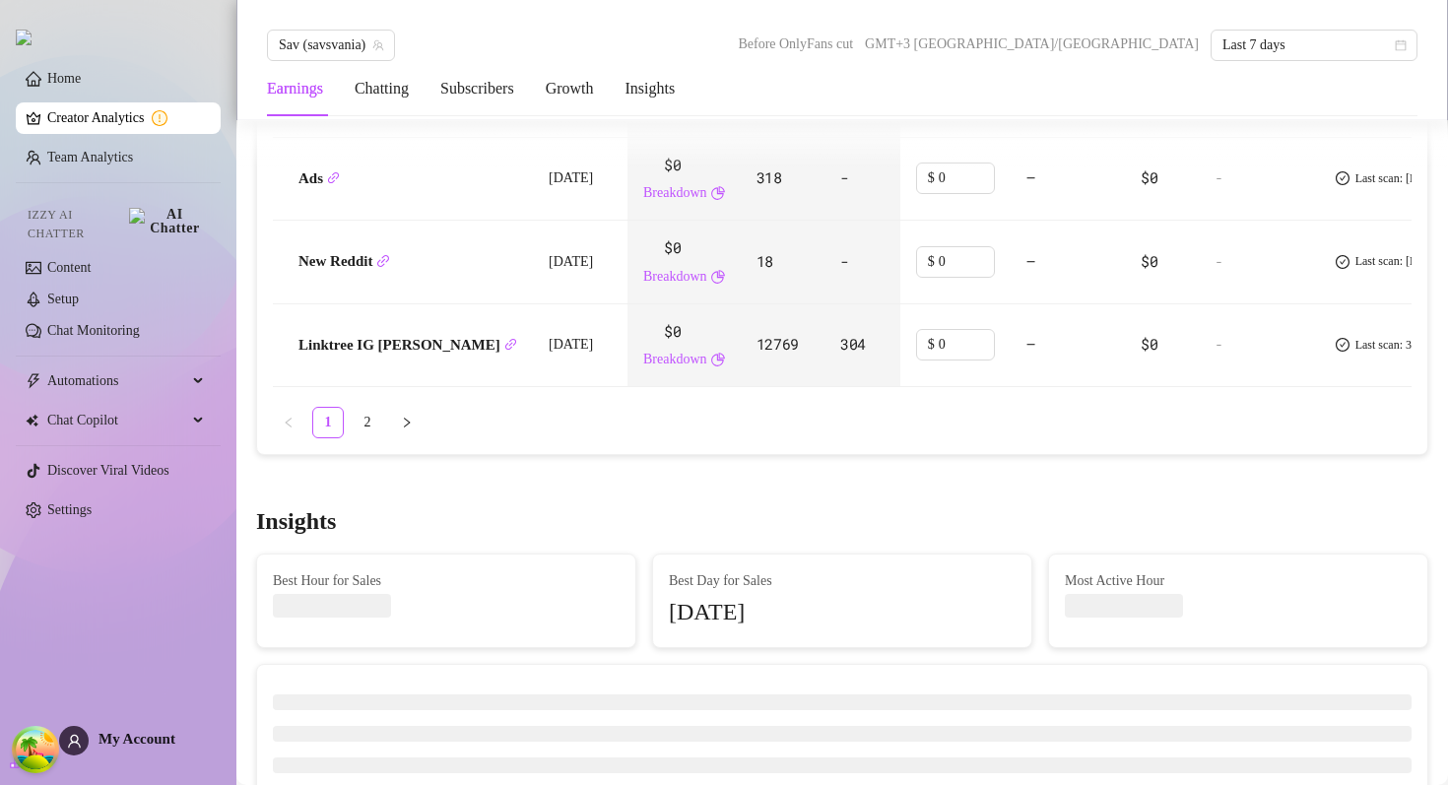
scroll to position [2954, 0]
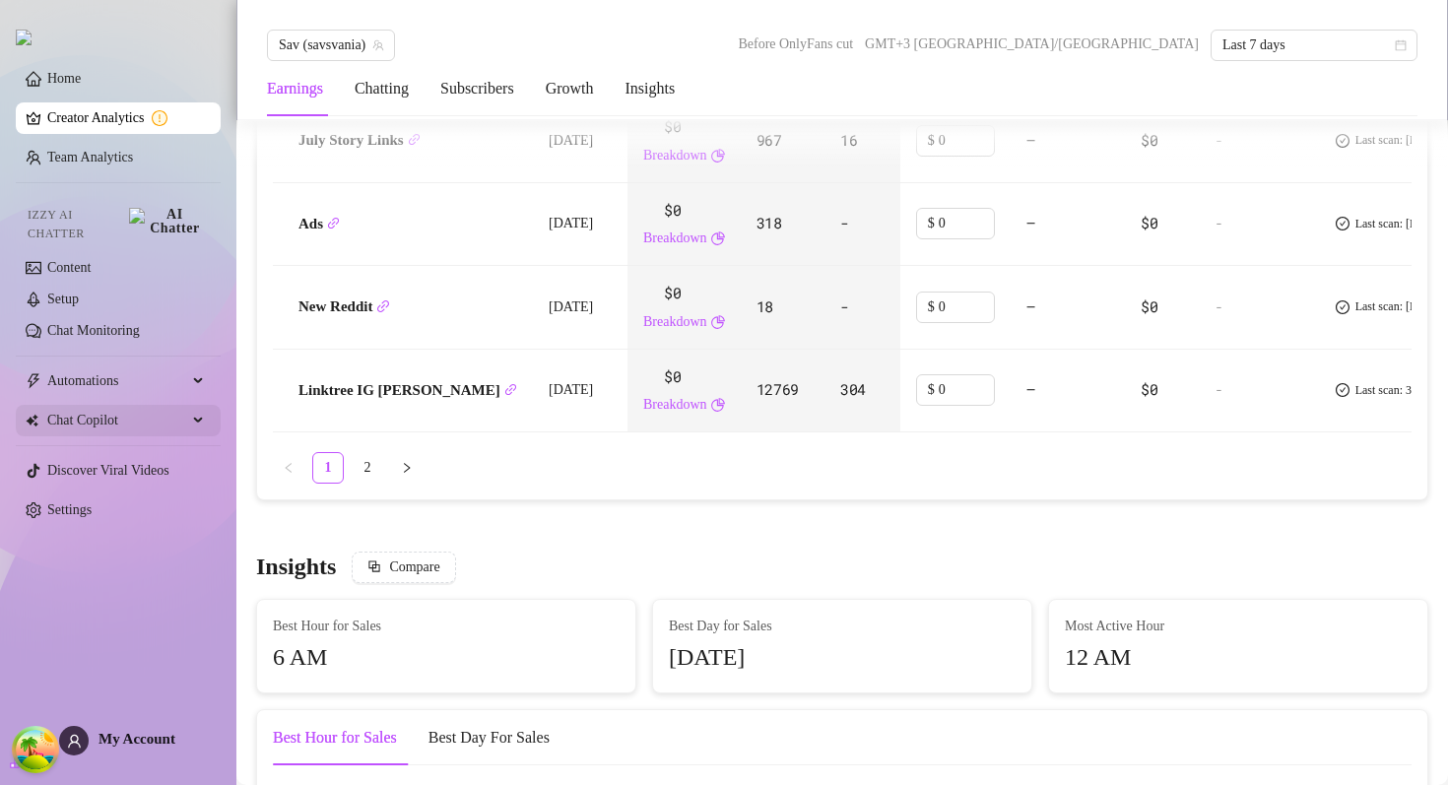
click at [126, 416] on span "Chat Copilot" at bounding box center [117, 421] width 140 height 32
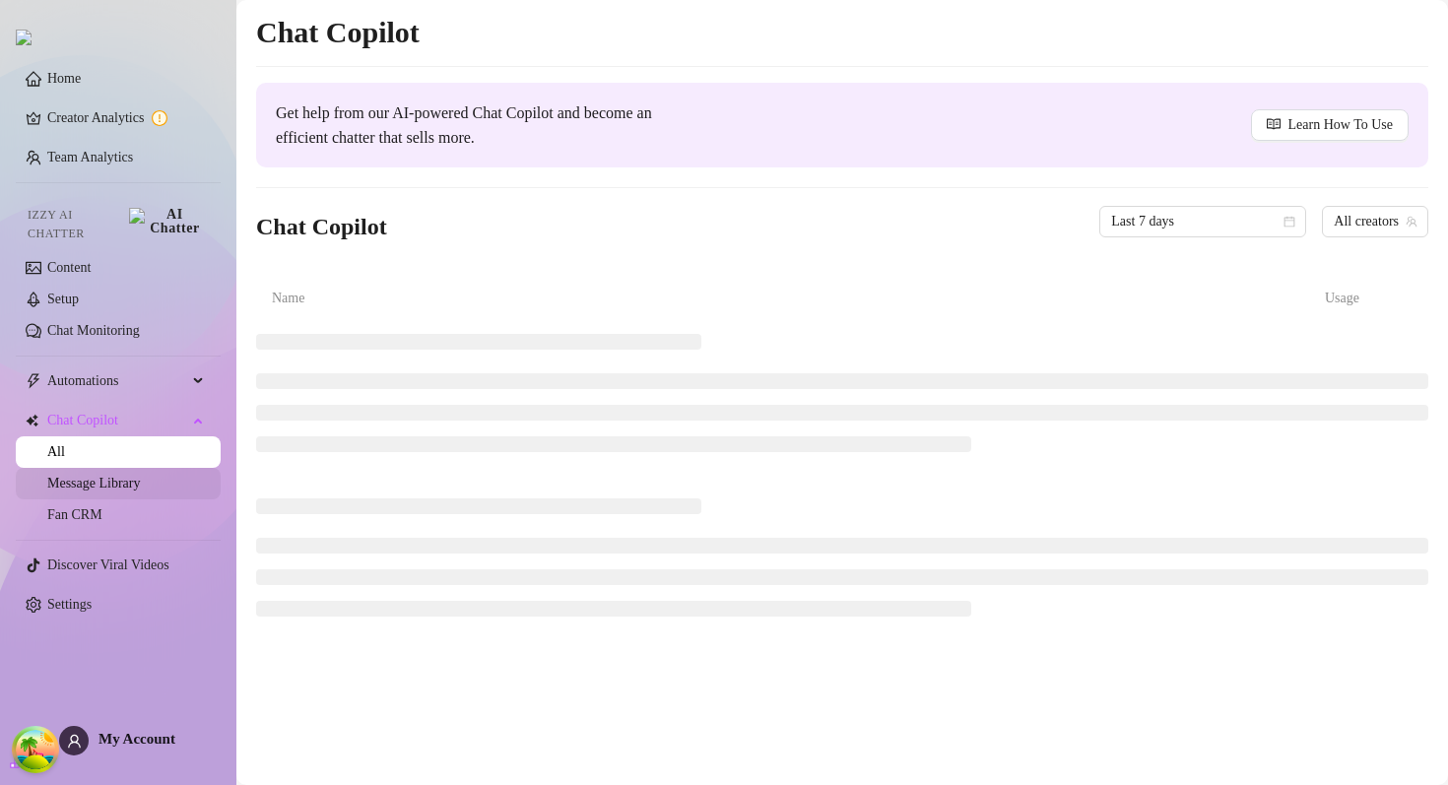
click at [119, 482] on link "Message Library" at bounding box center [93, 483] width 93 height 15
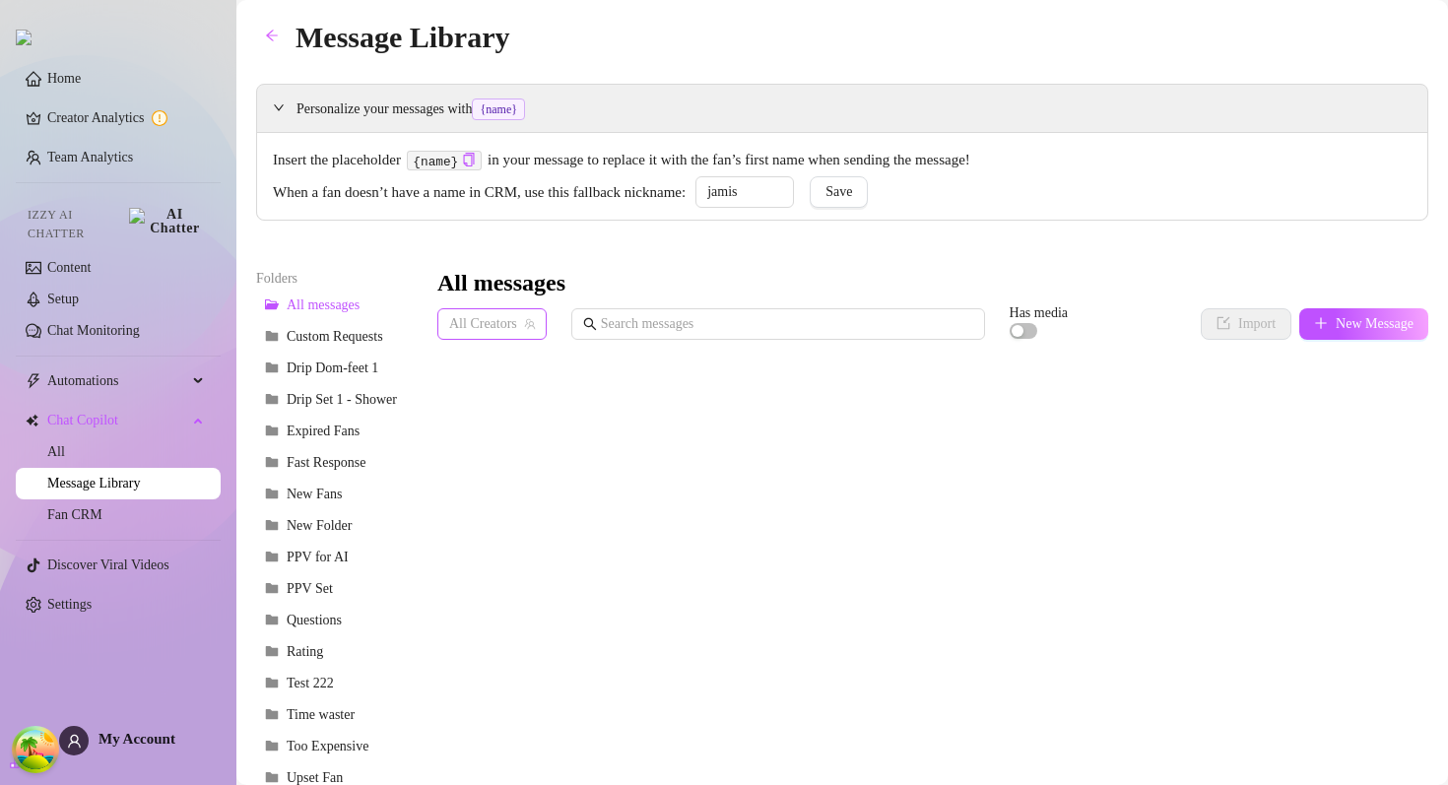
click at [519, 328] on span "All Creators" at bounding box center [492, 324] width 86 height 30
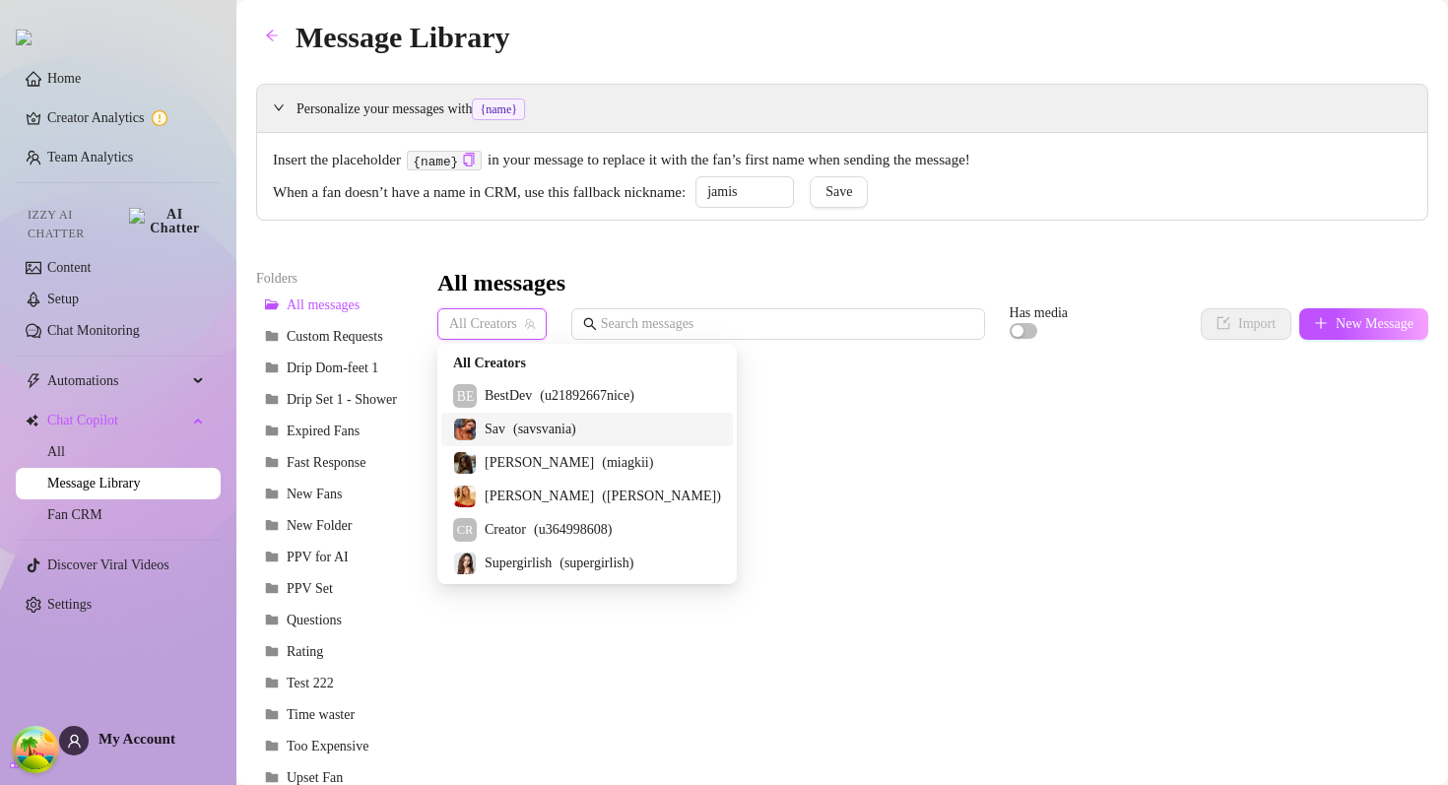
click at [520, 434] on span "( savsvania )" at bounding box center [544, 430] width 63 height 22
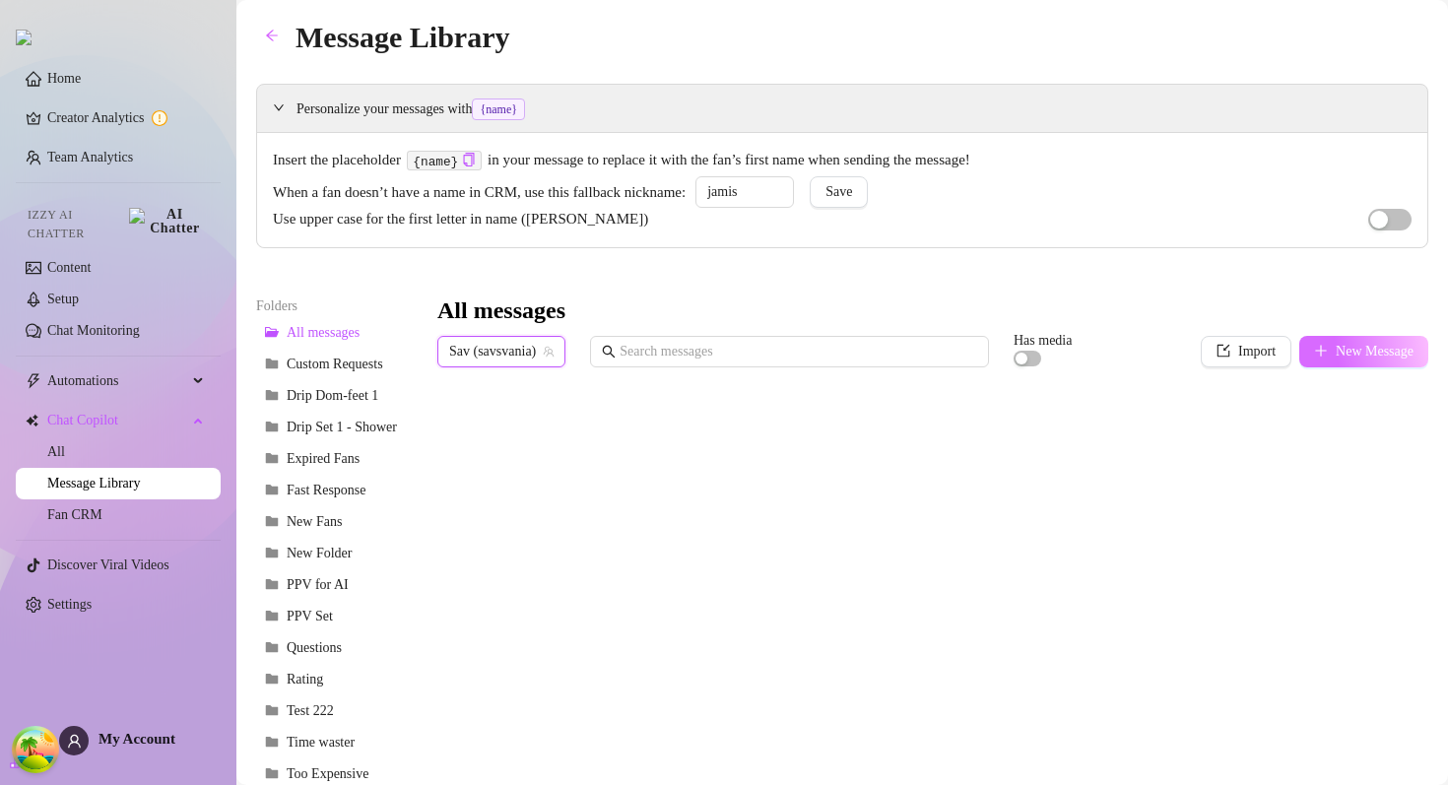
click at [1339, 344] on span "New Message" at bounding box center [1375, 352] width 78 height 16
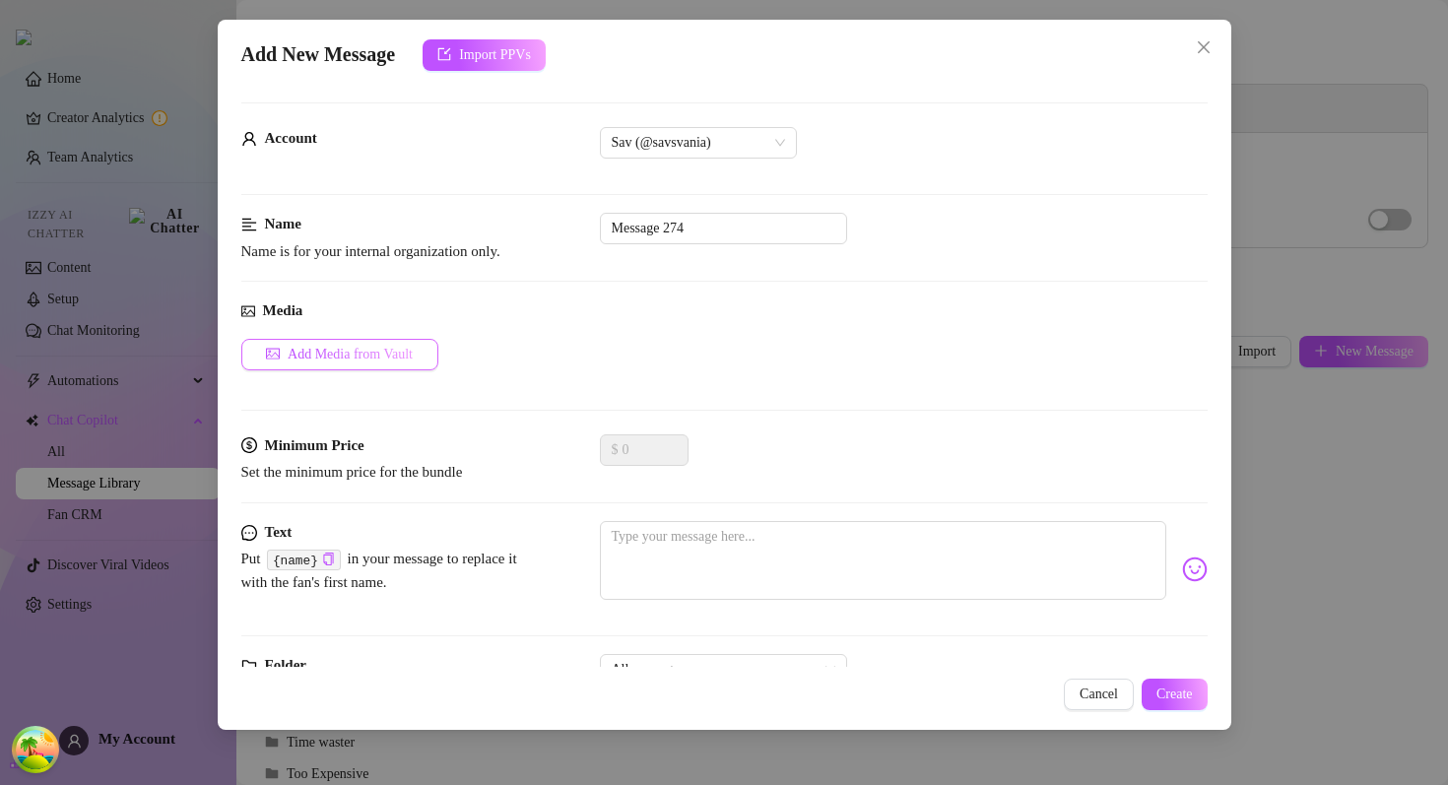
click at [334, 363] on button "Add Media from Vault" at bounding box center [339, 355] width 197 height 32
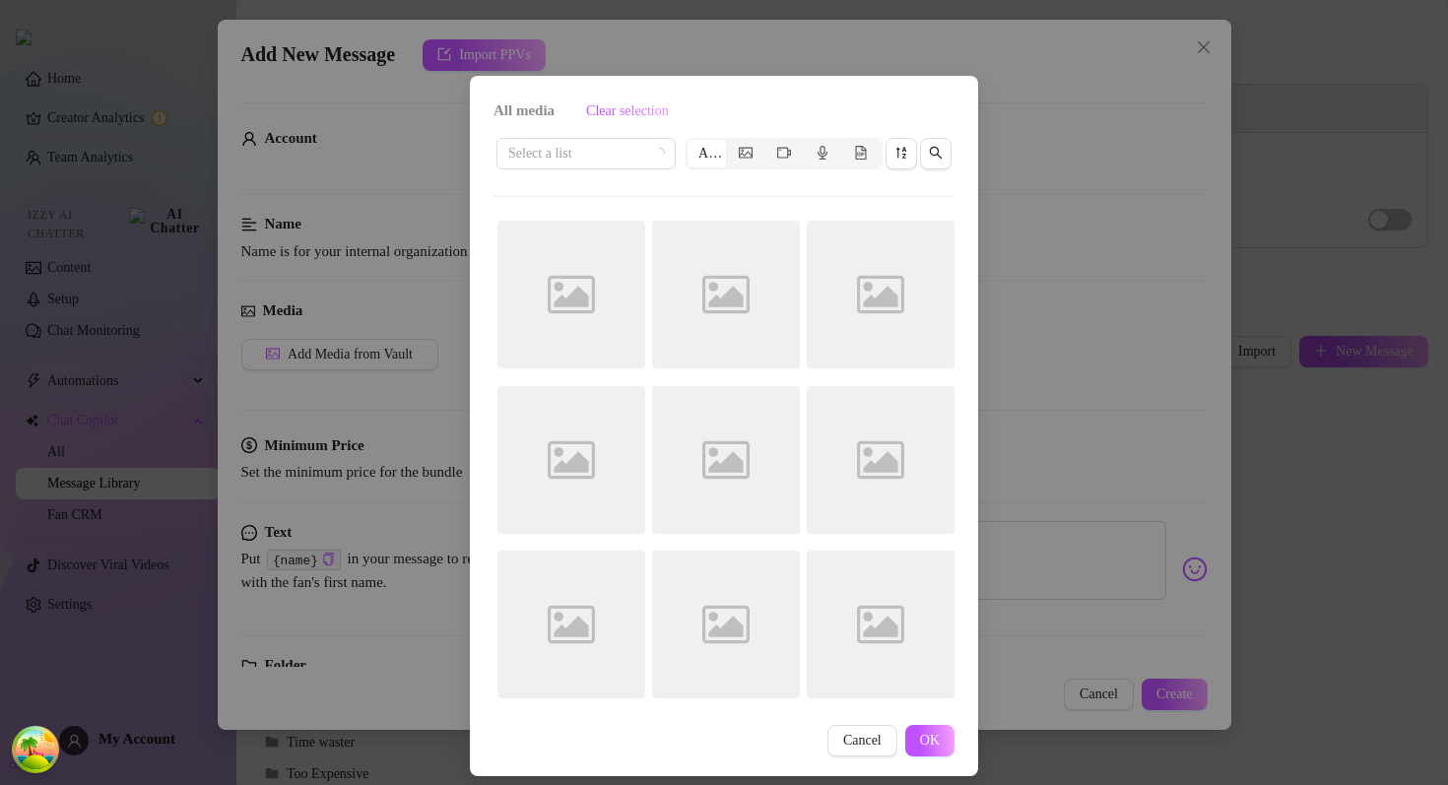
scroll to position [24, 0]
click at [1184, 108] on div "All media Clear selection Select a list All Image placeholder Image placeholder…" at bounding box center [724, 392] width 1448 height 785
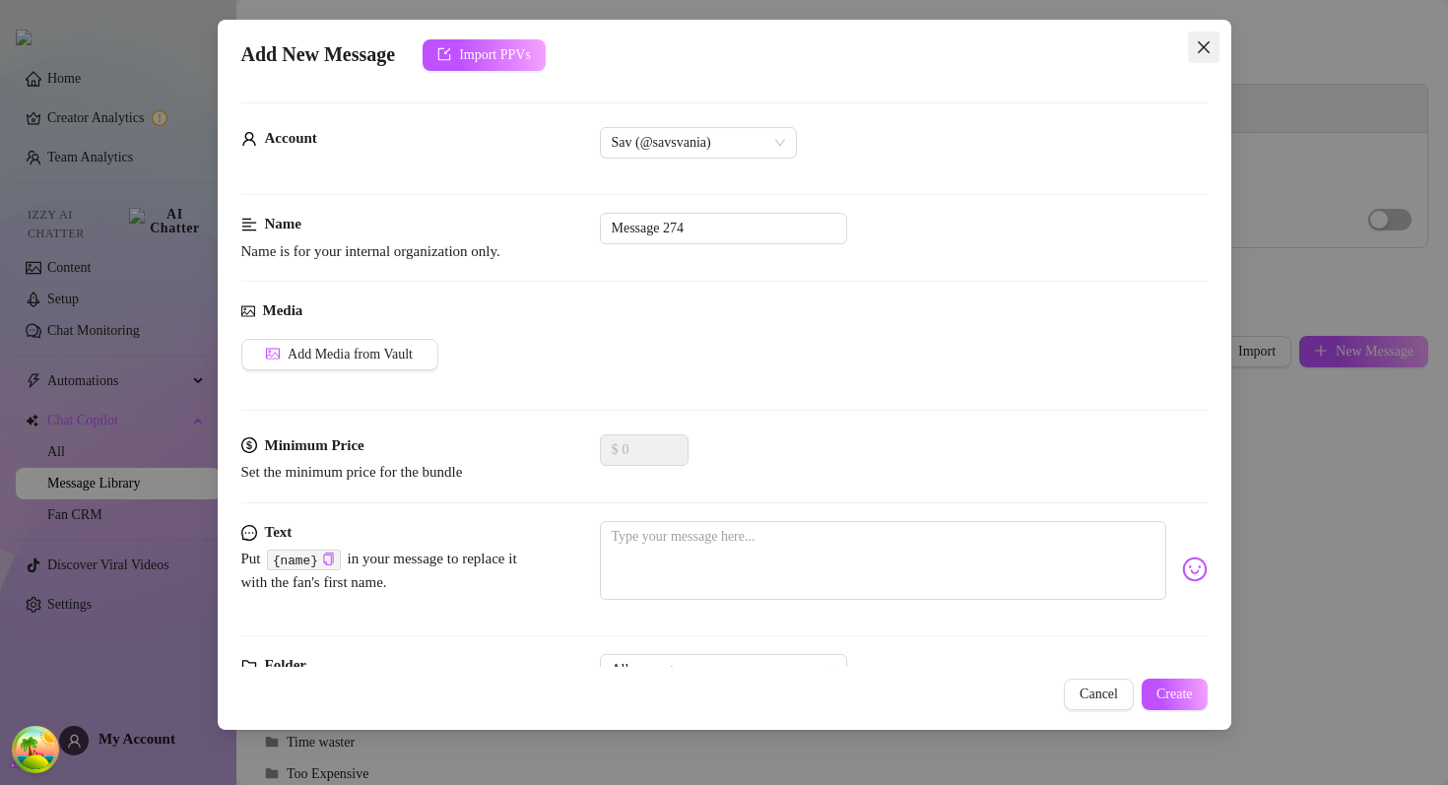
click at [1203, 53] on icon "close" at bounding box center [1204, 47] width 16 height 16
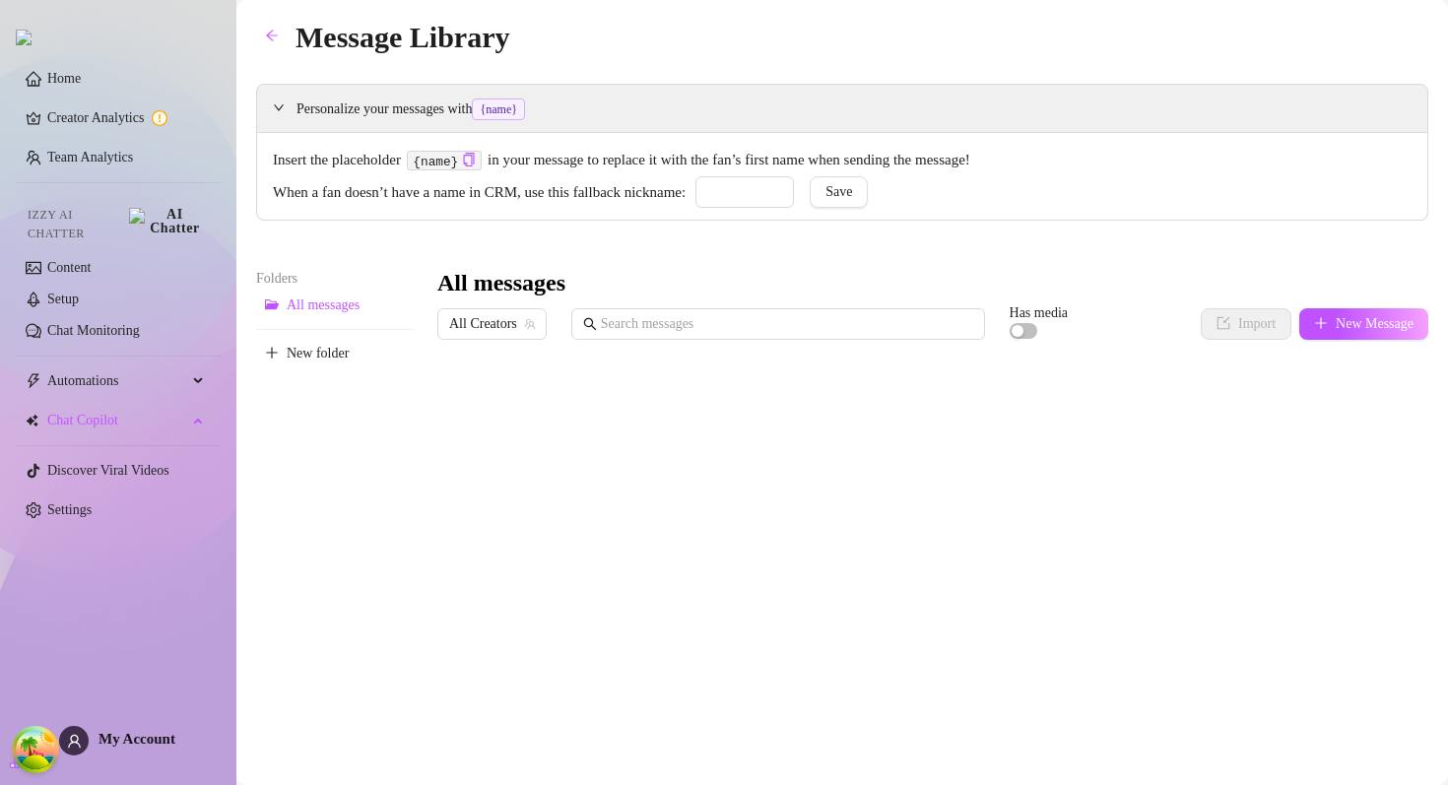
type input "jamis"
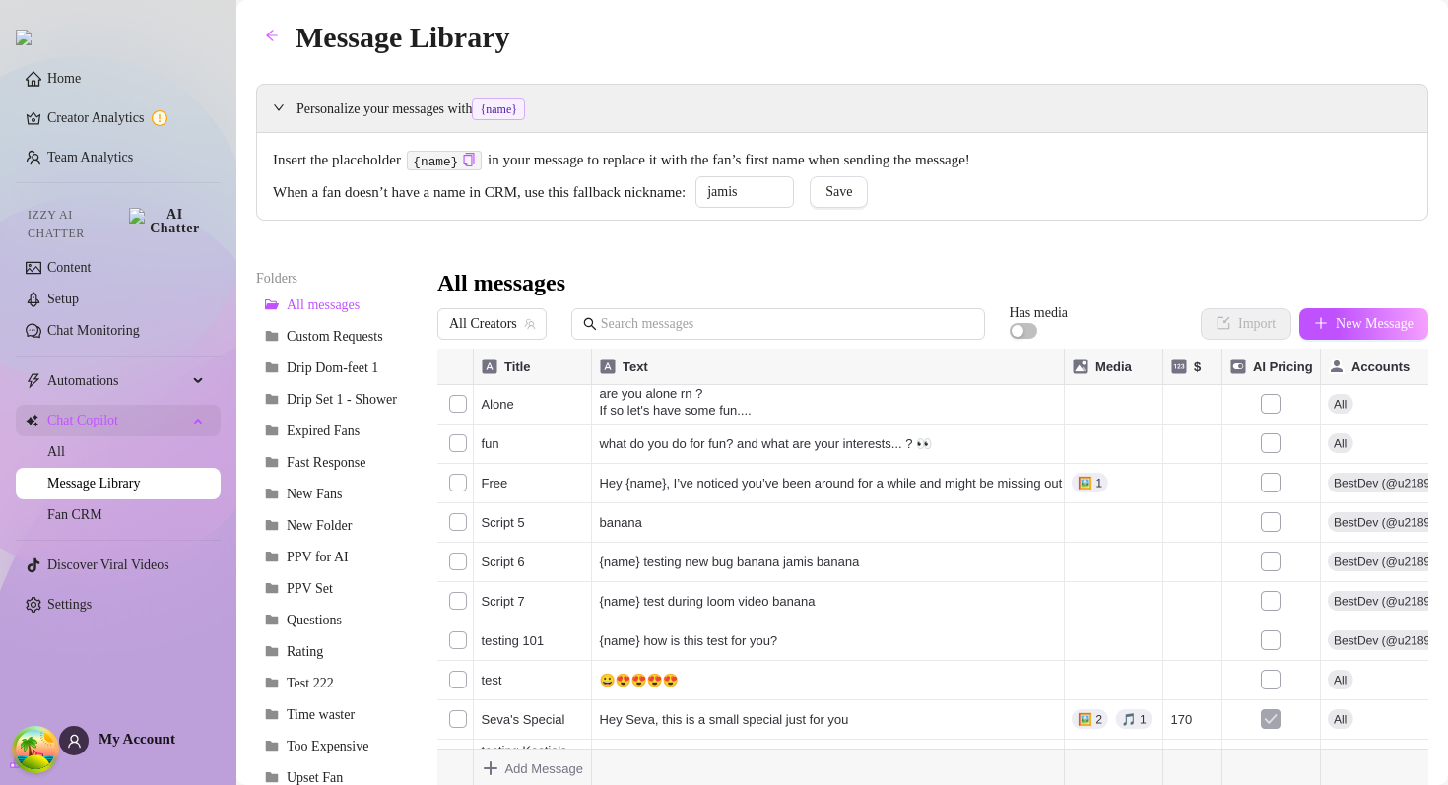
click at [120, 415] on span "Chat Copilot" at bounding box center [117, 421] width 140 height 32
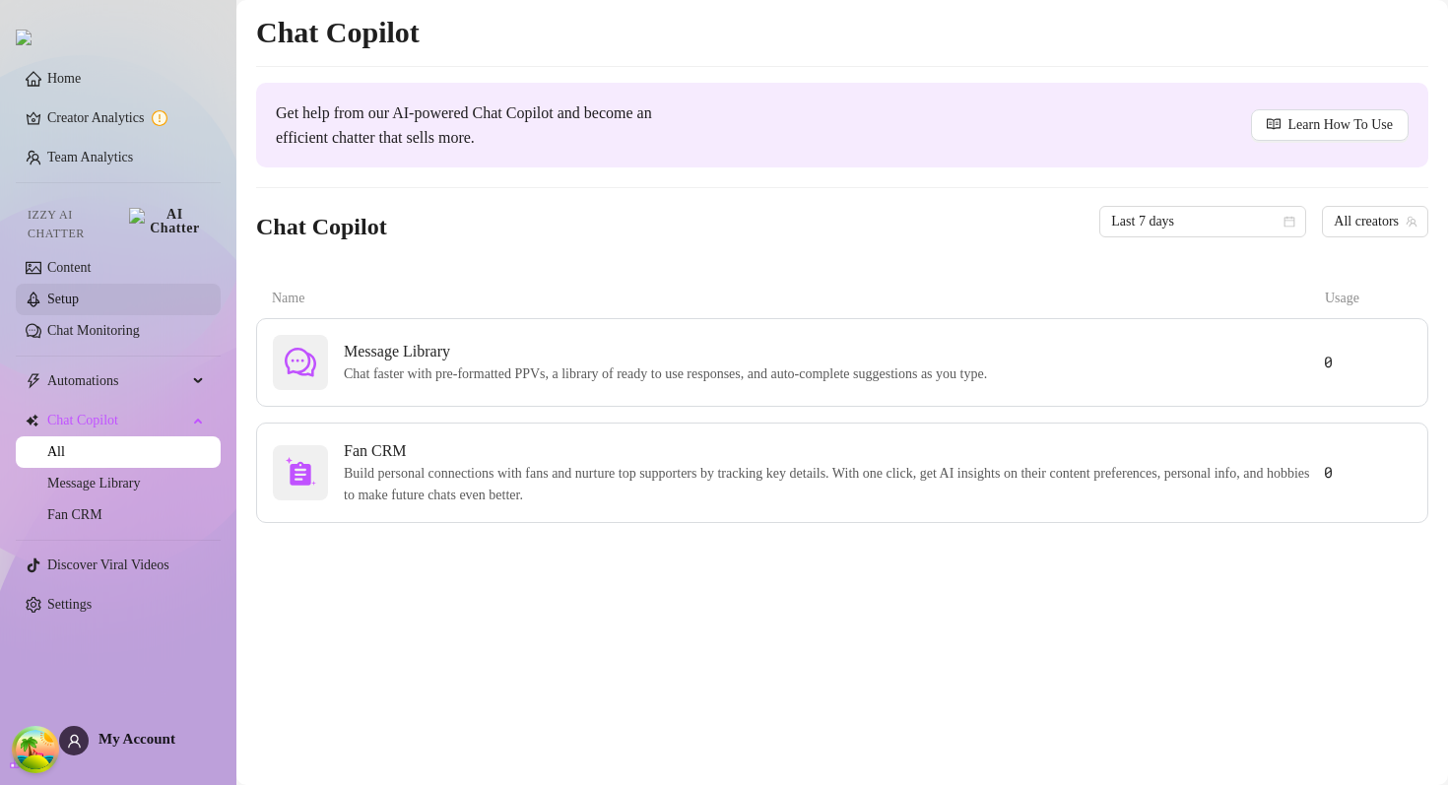
click at [79, 302] on link "Setup" at bounding box center [63, 299] width 32 height 15
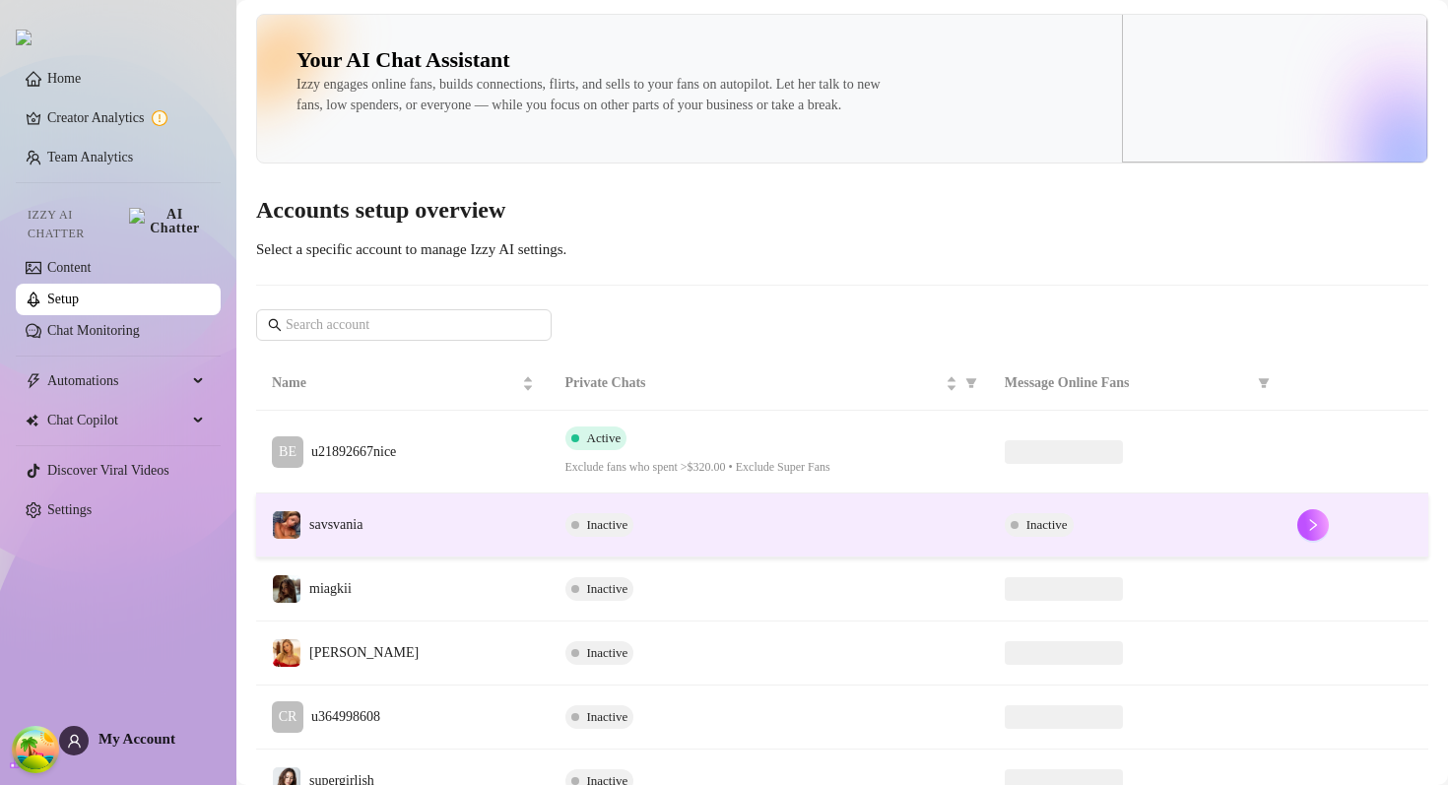
click at [403, 540] on td "savsvania" at bounding box center [403, 526] width 294 height 64
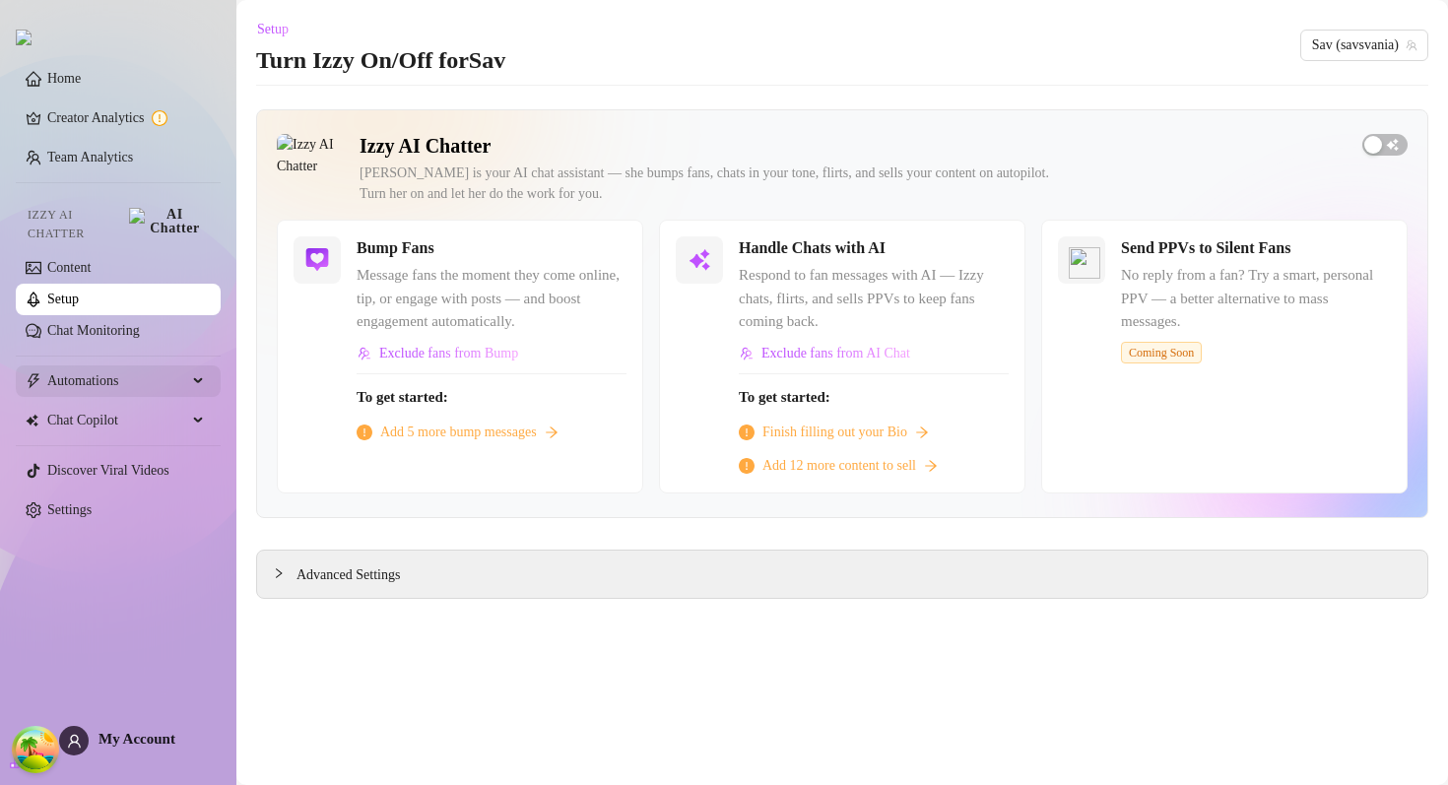
click at [117, 372] on span "Automations" at bounding box center [117, 382] width 140 height 32
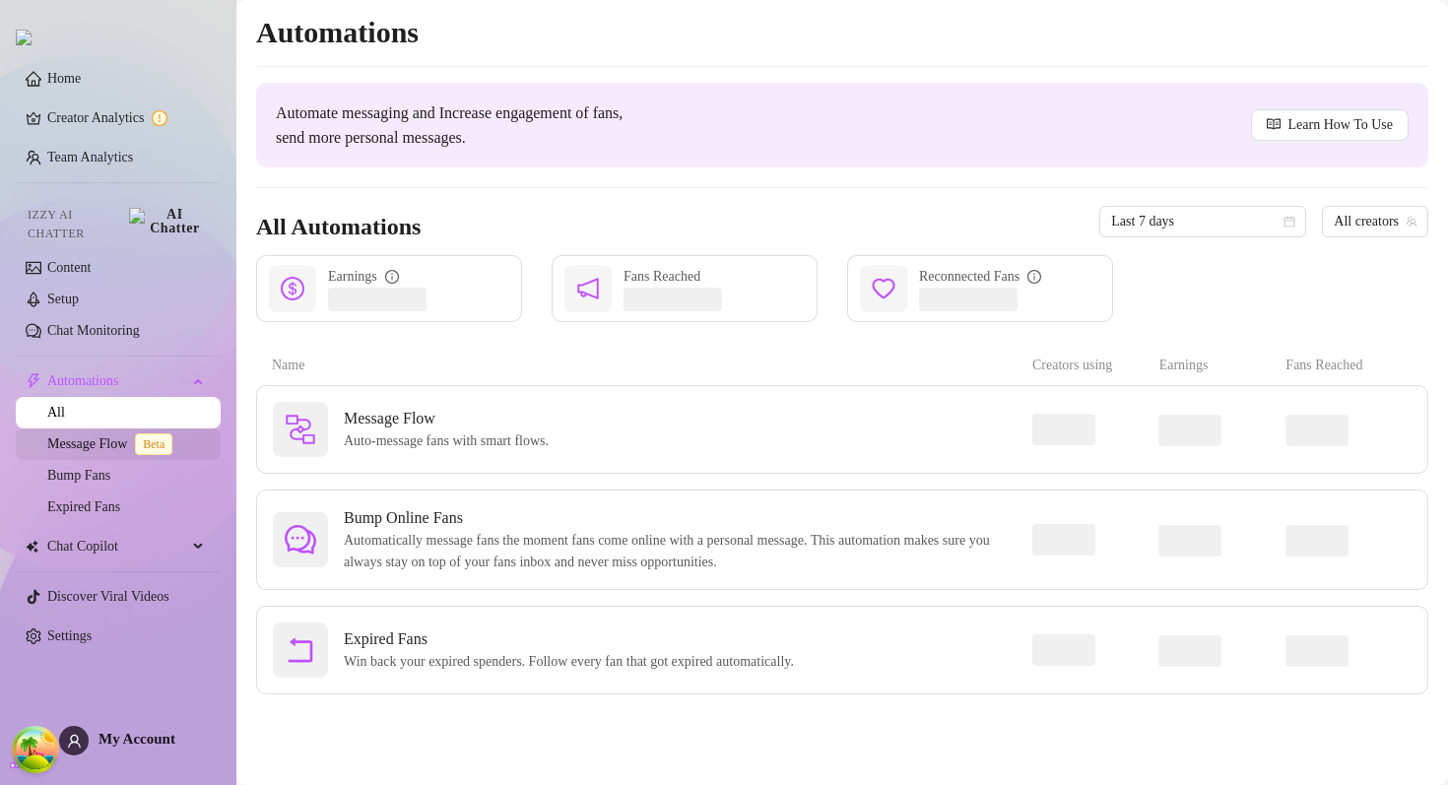
click at [116, 436] on link "Message Flow Beta" at bounding box center [113, 443] width 133 height 15
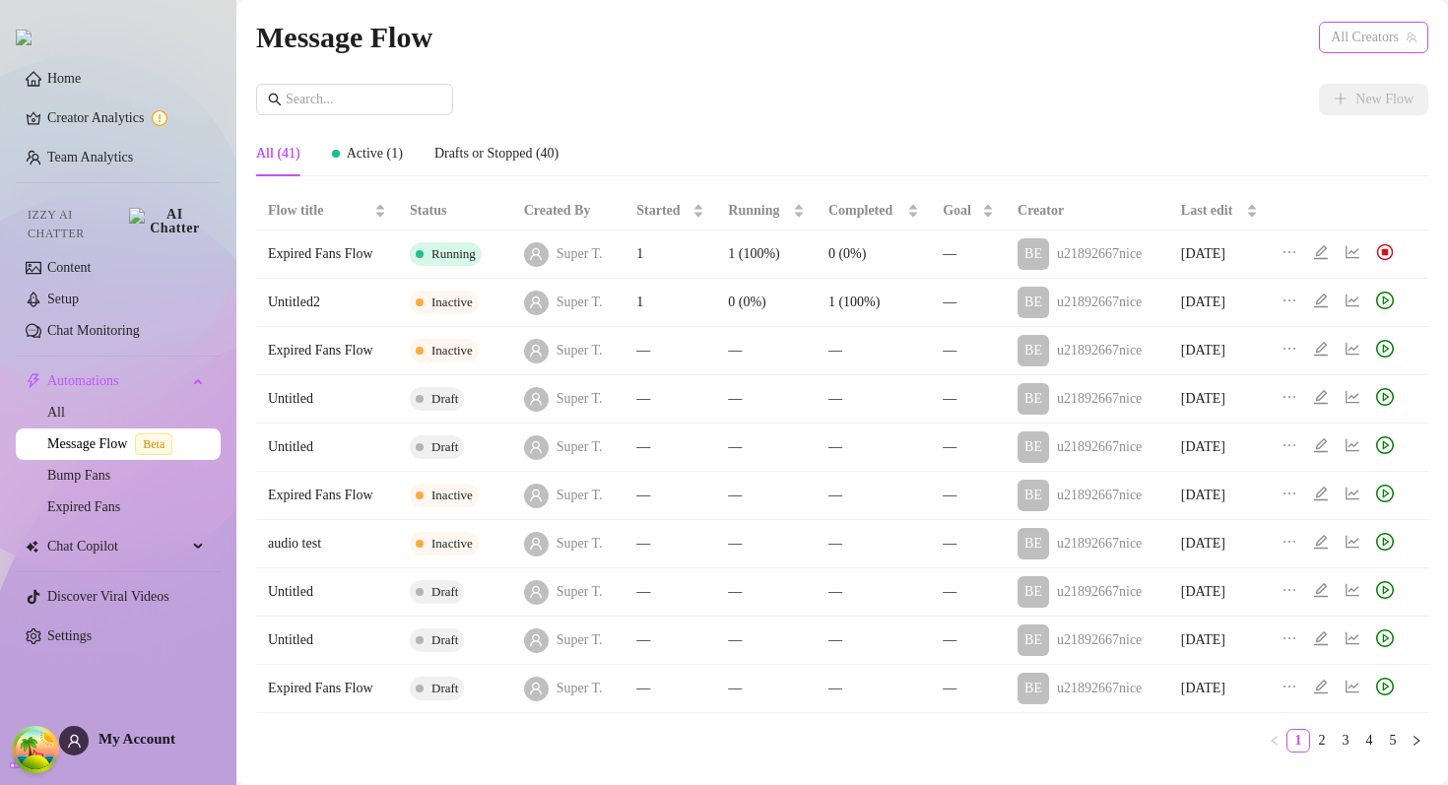
click at [1348, 37] on span "All Creators" at bounding box center [1374, 38] width 86 height 30
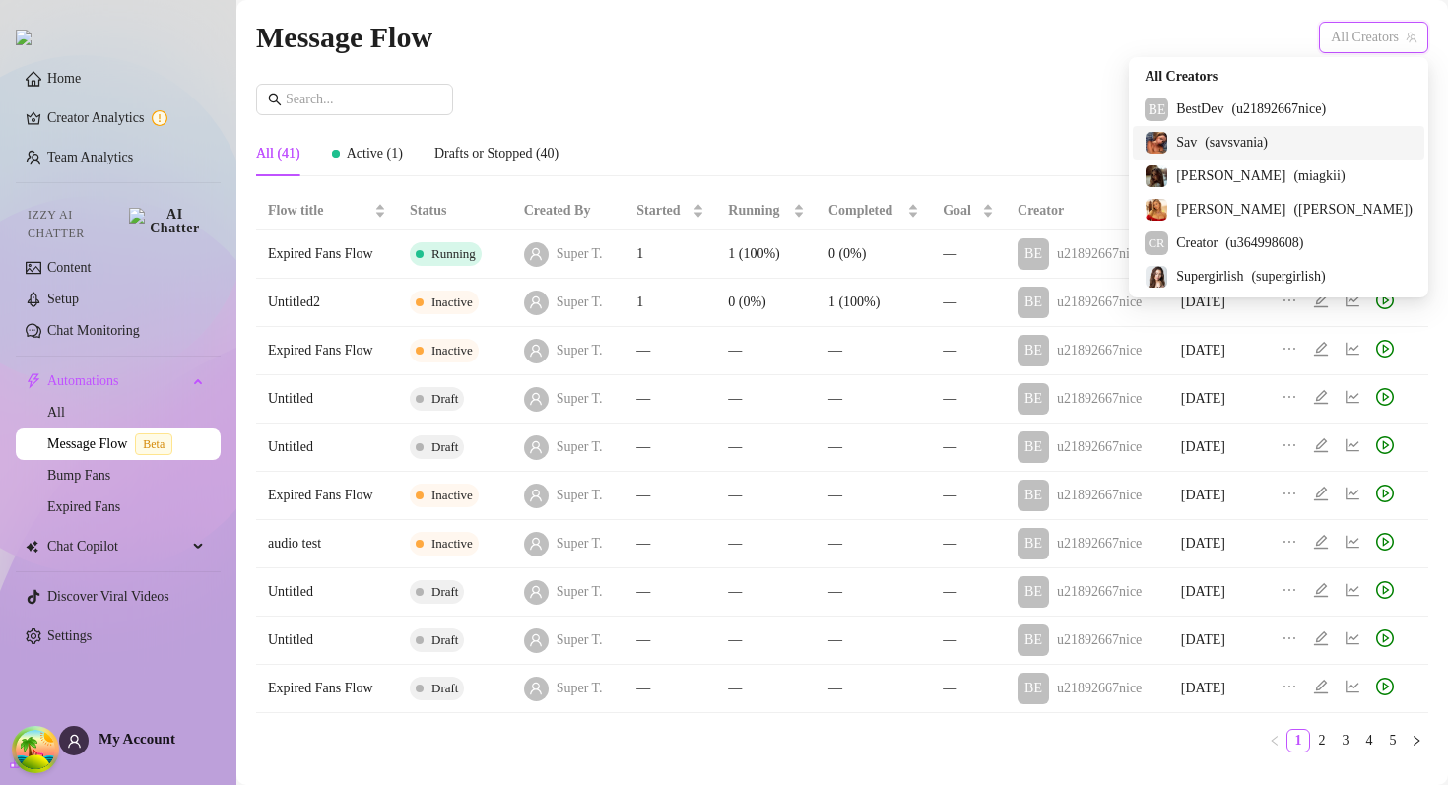
click at [1268, 135] on span "( savsvania )" at bounding box center [1236, 143] width 63 height 22
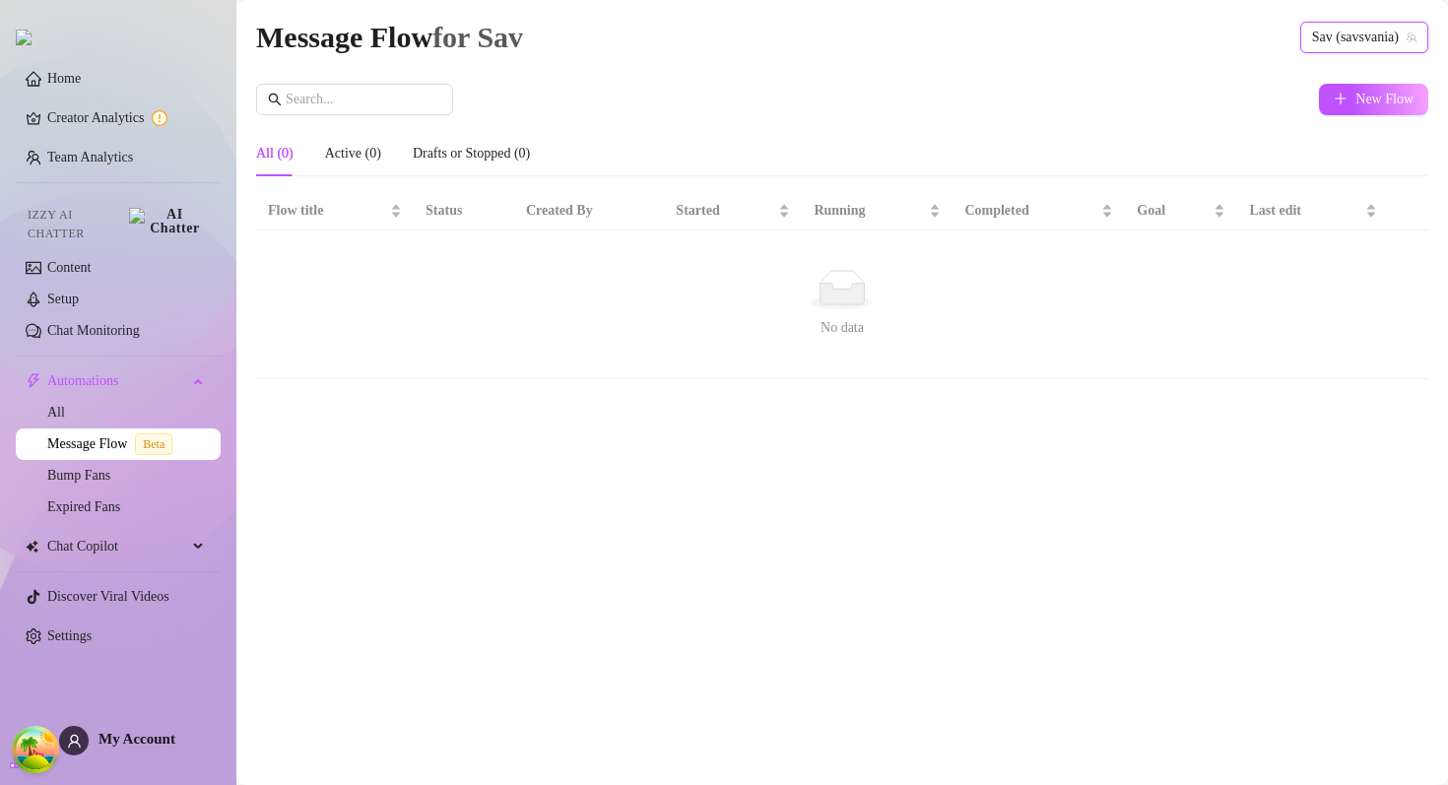
click at [1367, 41] on span "Sav (savsvania)" at bounding box center [1364, 38] width 104 height 30
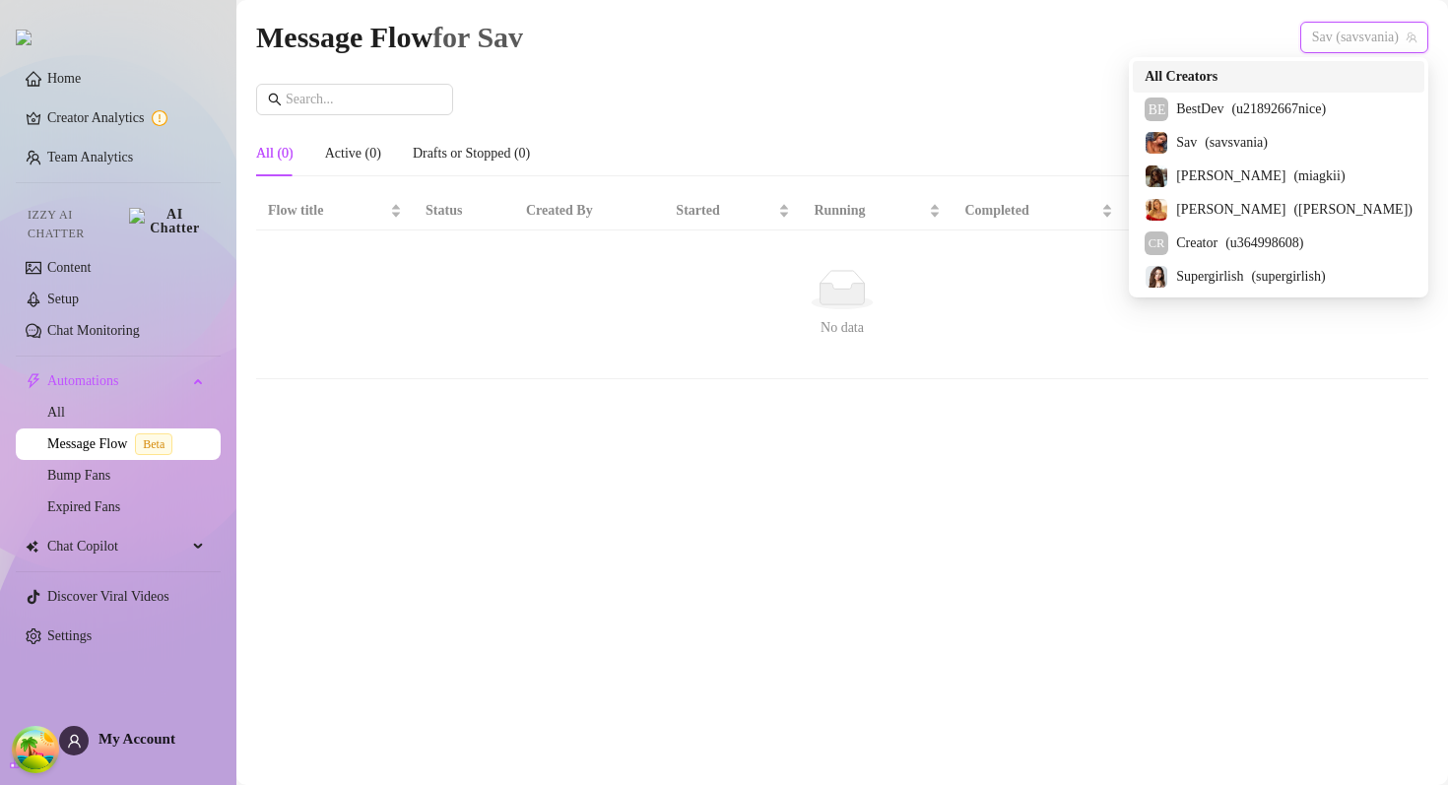
click at [1283, 75] on div "All Creators" at bounding box center [1279, 77] width 268 height 22
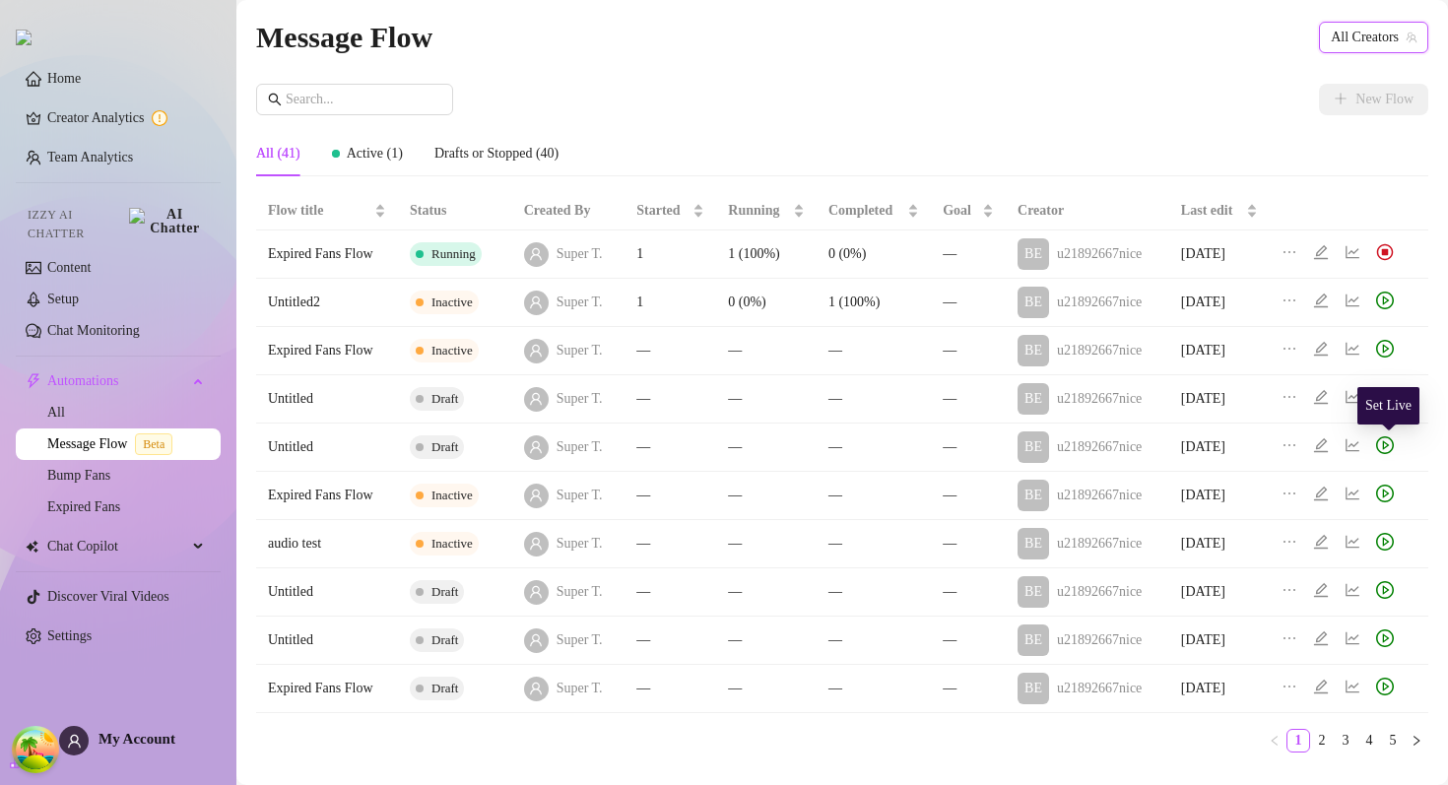
click at [1388, 444] on icon "play-circle" at bounding box center [1386, 444] width 7 height 9
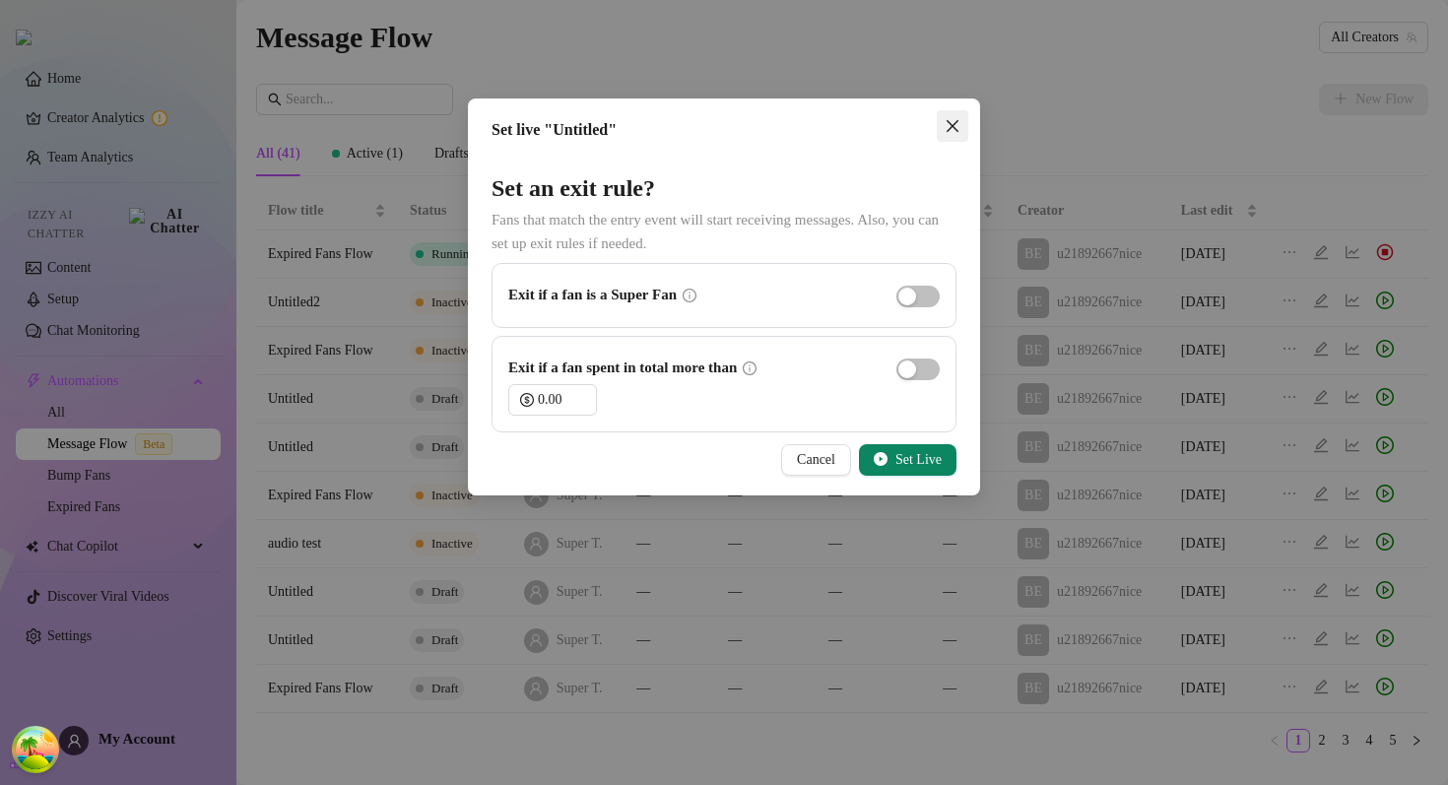
click at [953, 125] on icon "close" at bounding box center [953, 126] width 12 height 12
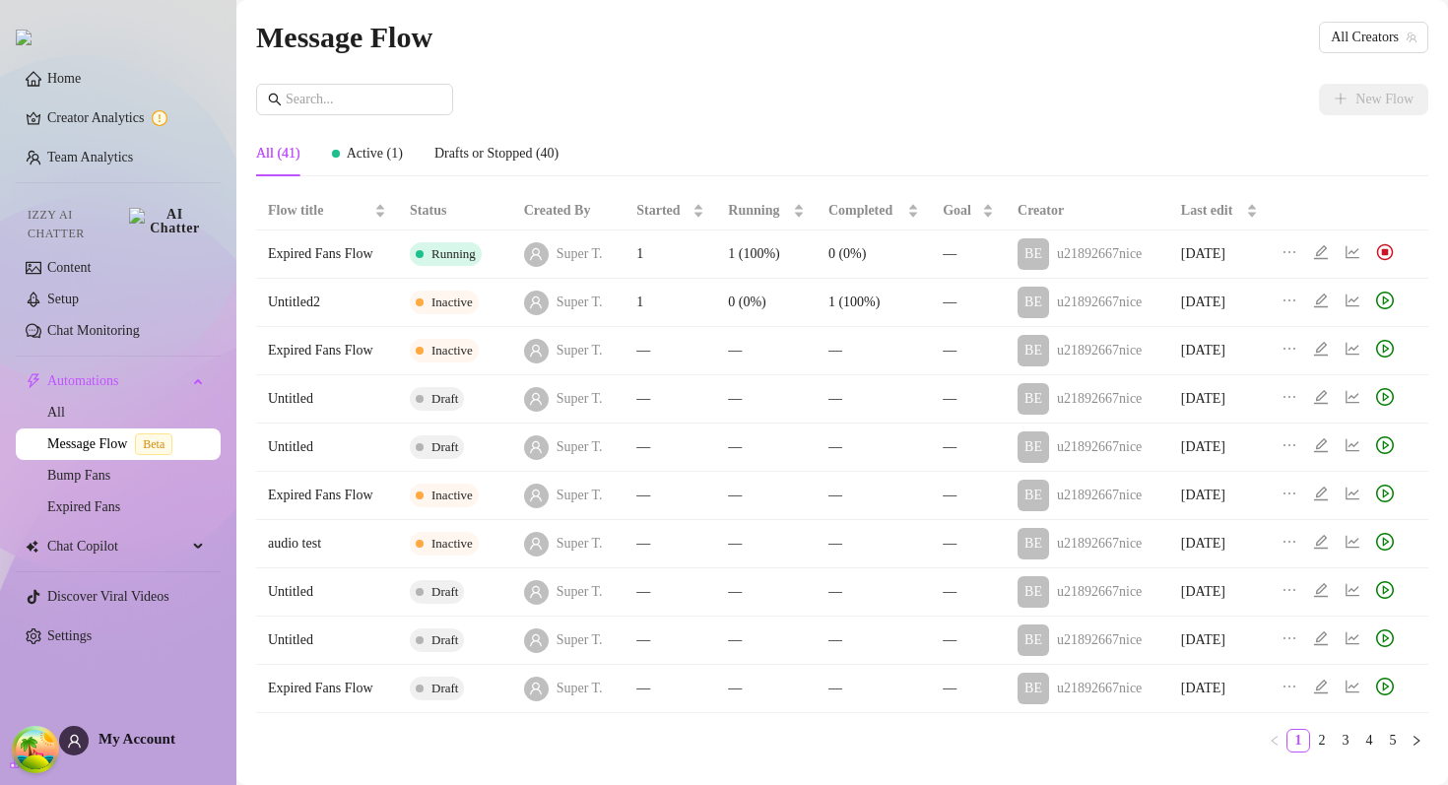
click at [840, 148] on div "All (41) Active (1) Drafts or Stopped (40)" at bounding box center [842, 153] width 1172 height 45
click at [1387, 304] on icon "play-circle" at bounding box center [1386, 300] width 7 height 9
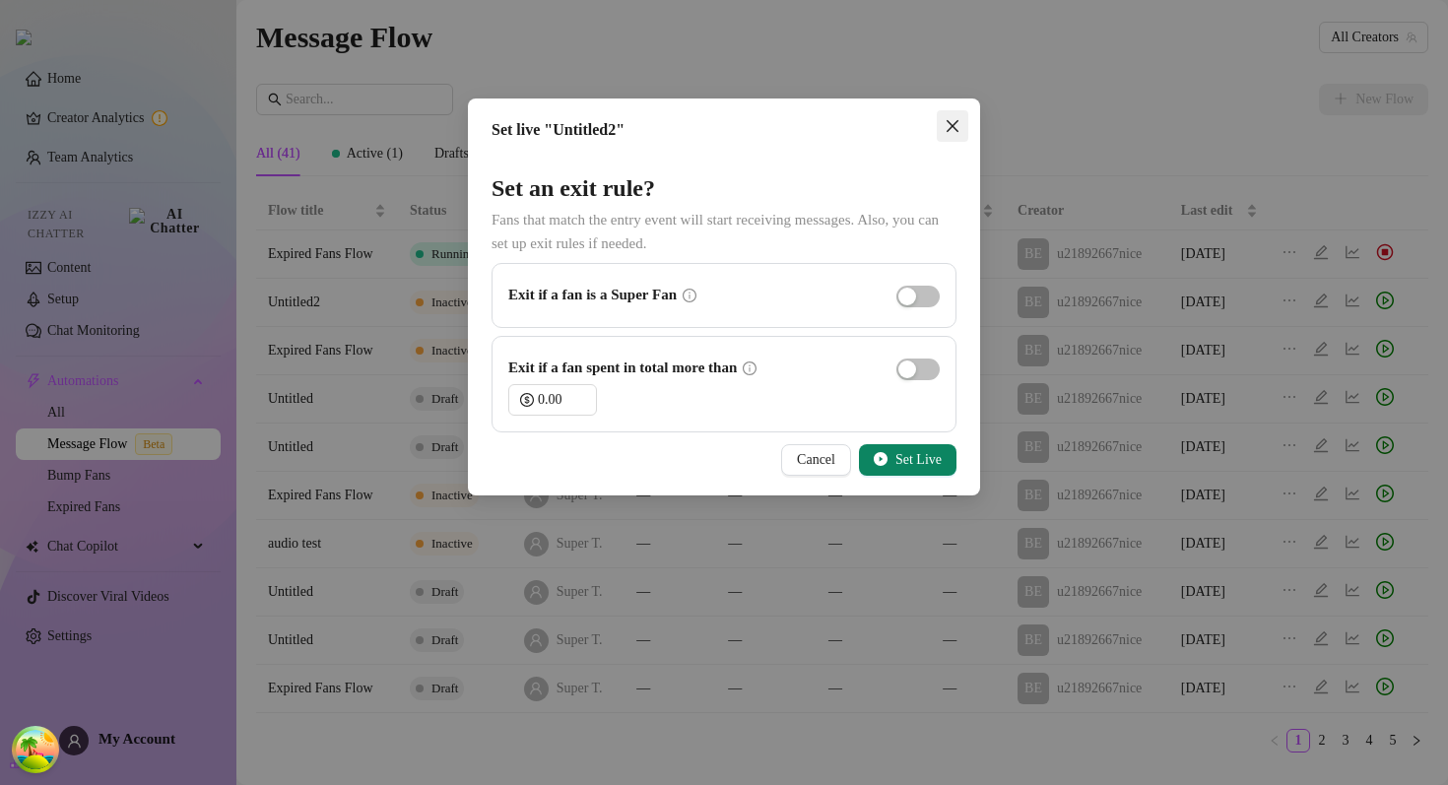
click at [958, 125] on icon "close" at bounding box center [953, 126] width 16 height 16
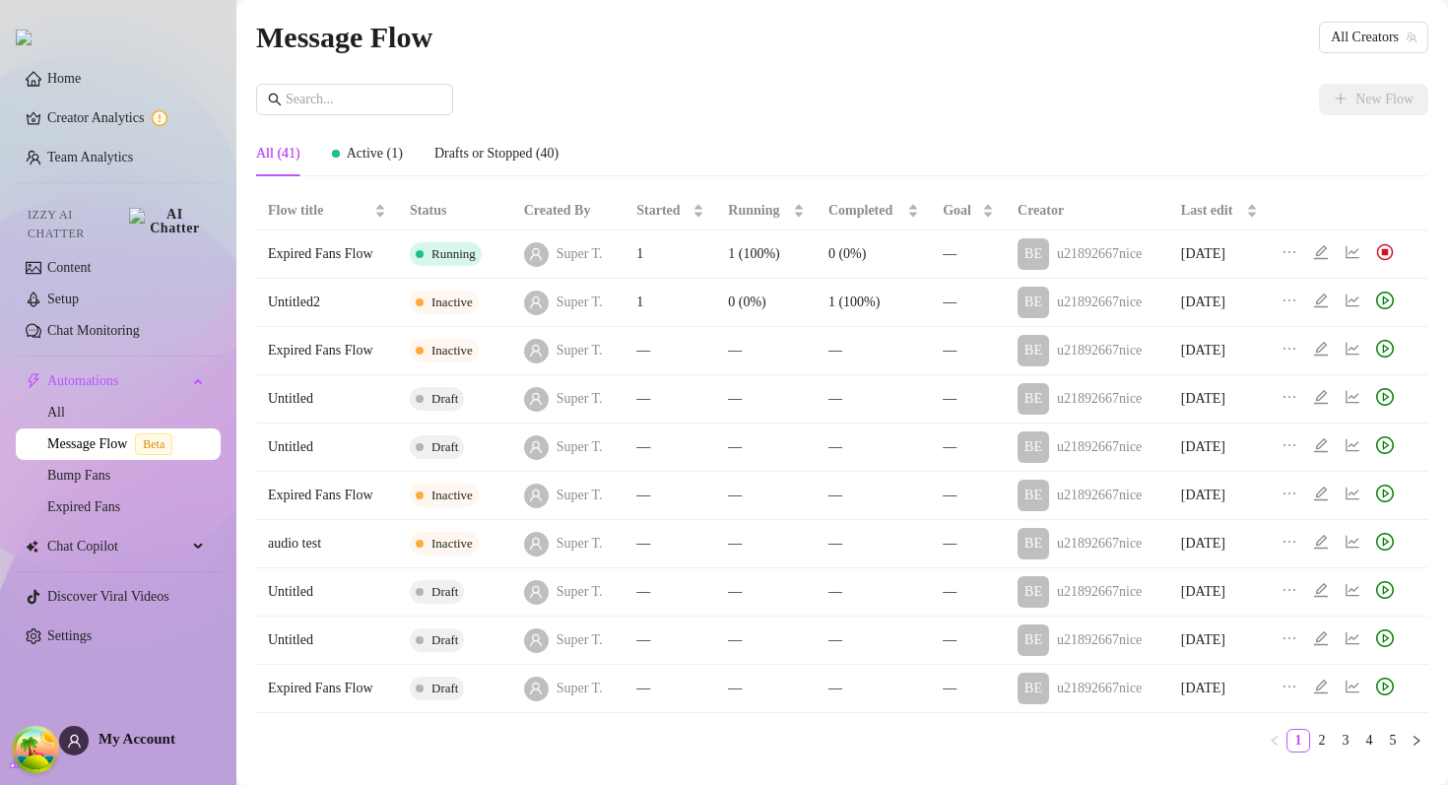
click at [1390, 294] on icon "play-circle" at bounding box center [1385, 301] width 18 height 18
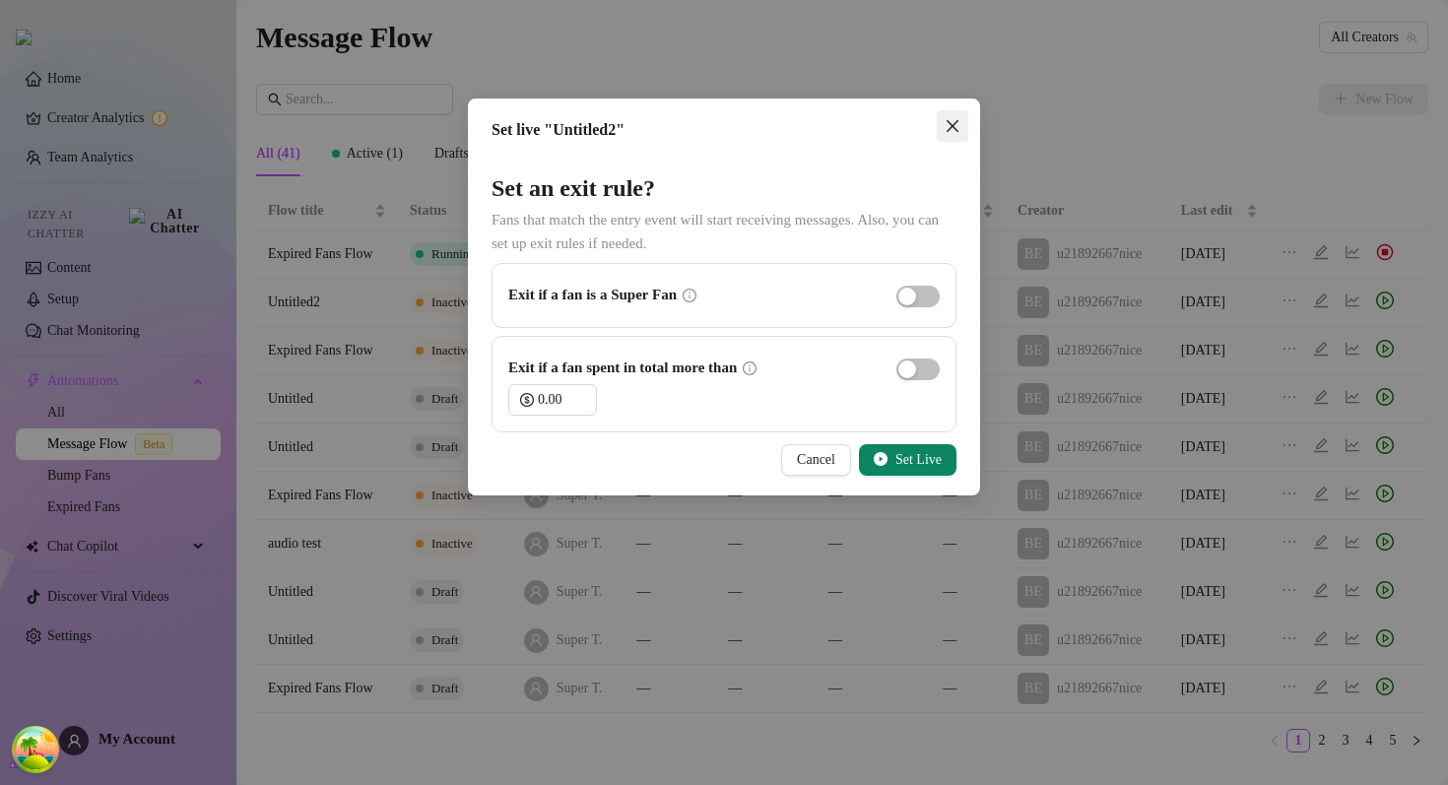
click at [953, 127] on icon "close" at bounding box center [953, 126] width 12 height 12
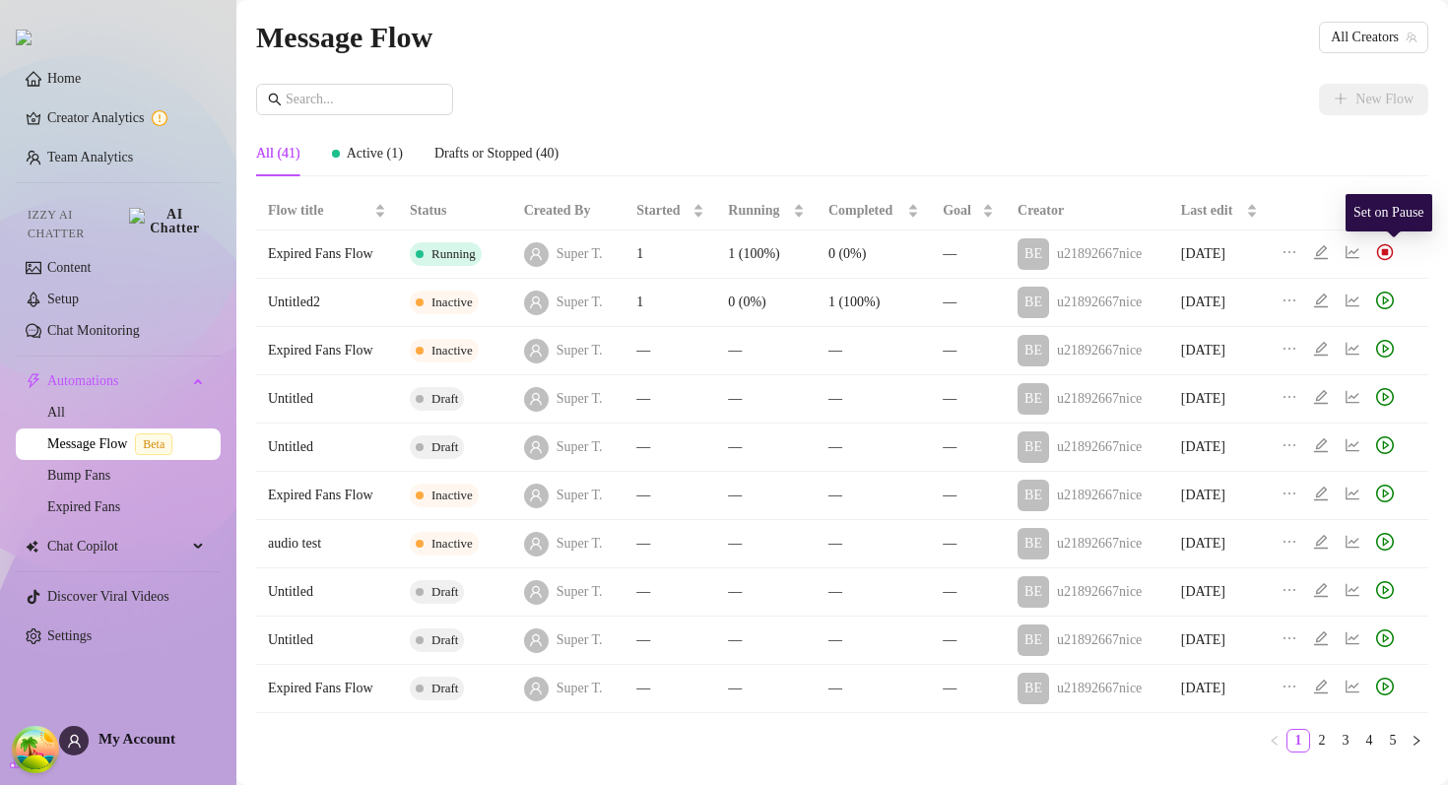
click at [1392, 258] on img at bounding box center [1385, 252] width 18 height 18
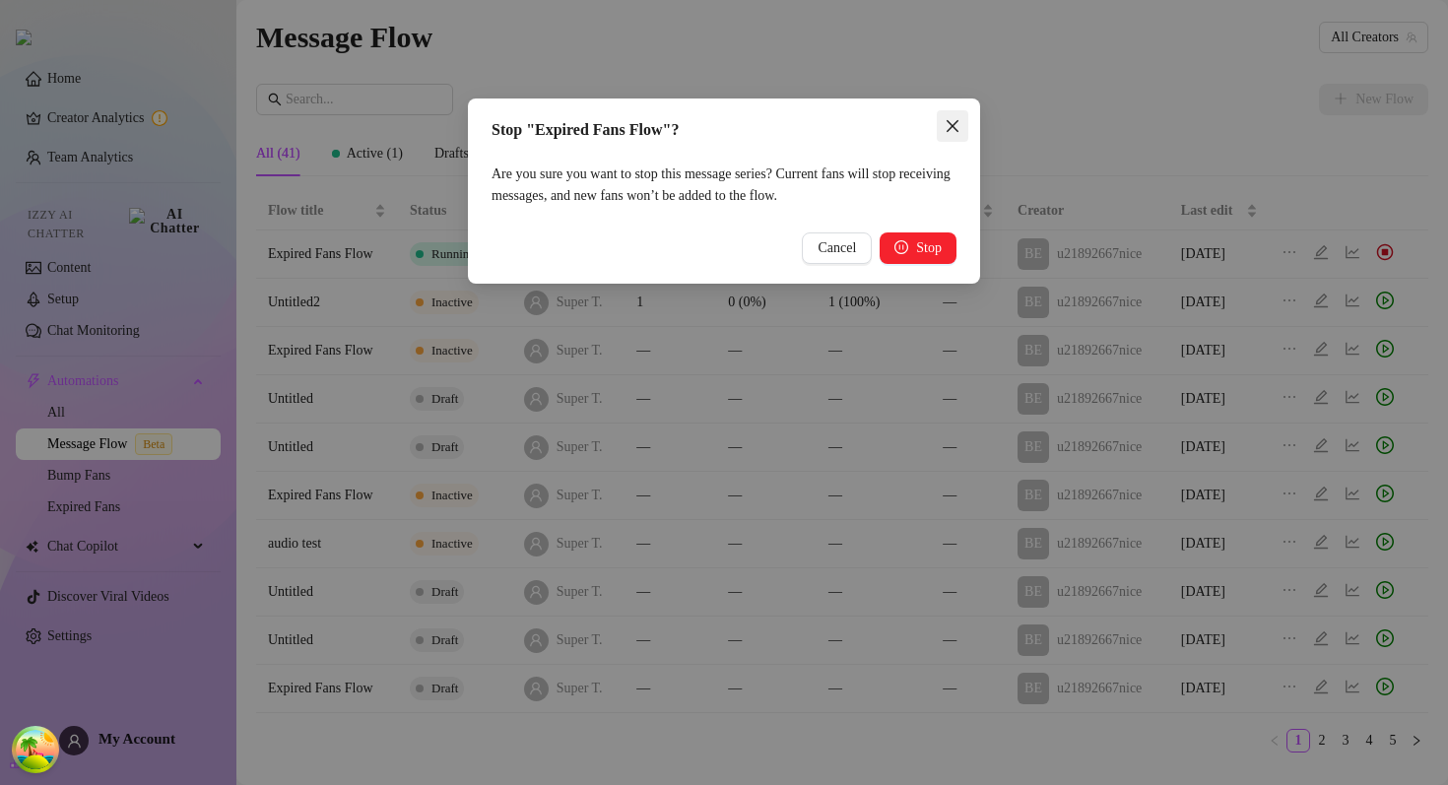
click at [954, 123] on icon "close" at bounding box center [953, 126] width 12 height 12
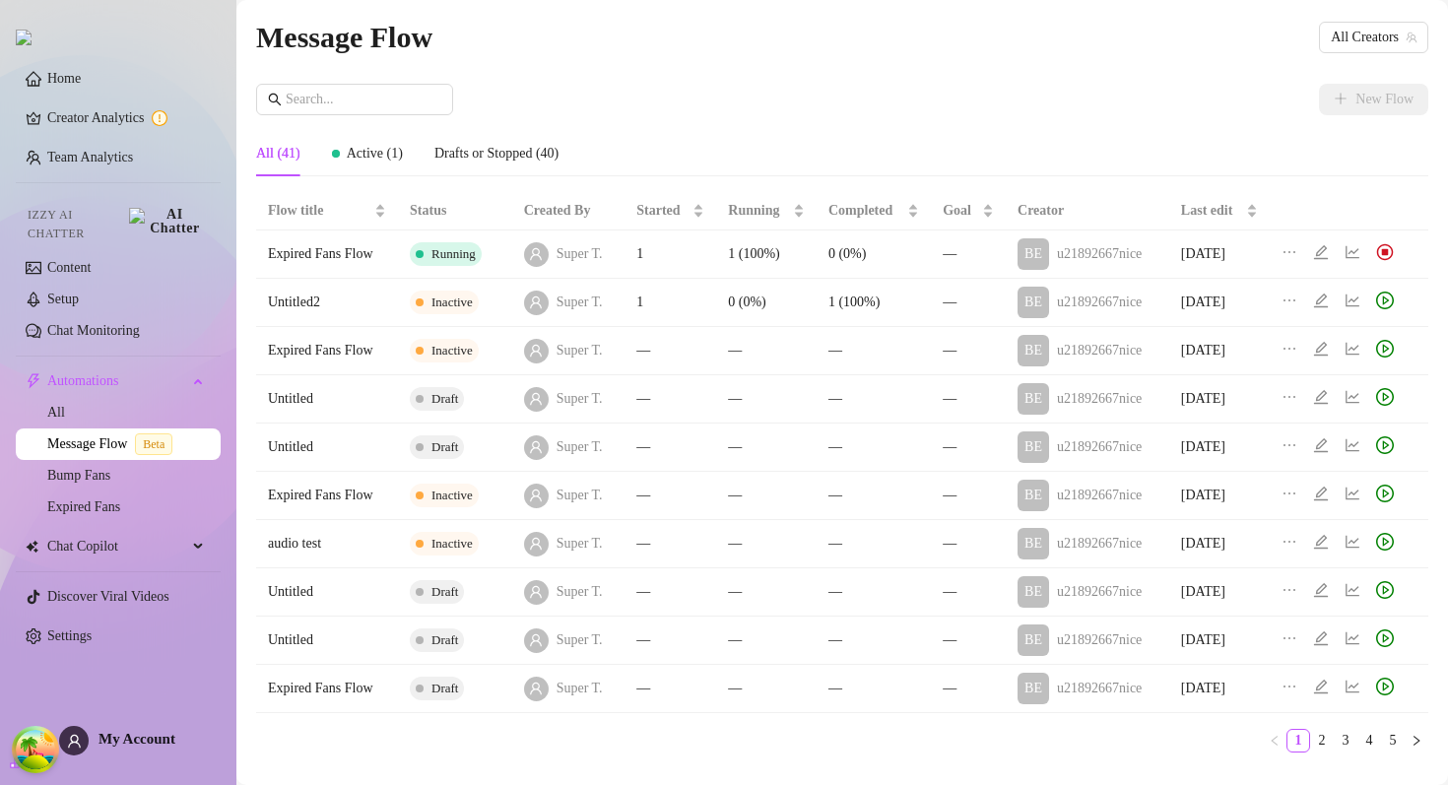
click at [904, 94] on div "New Flow" at bounding box center [842, 100] width 1172 height 32
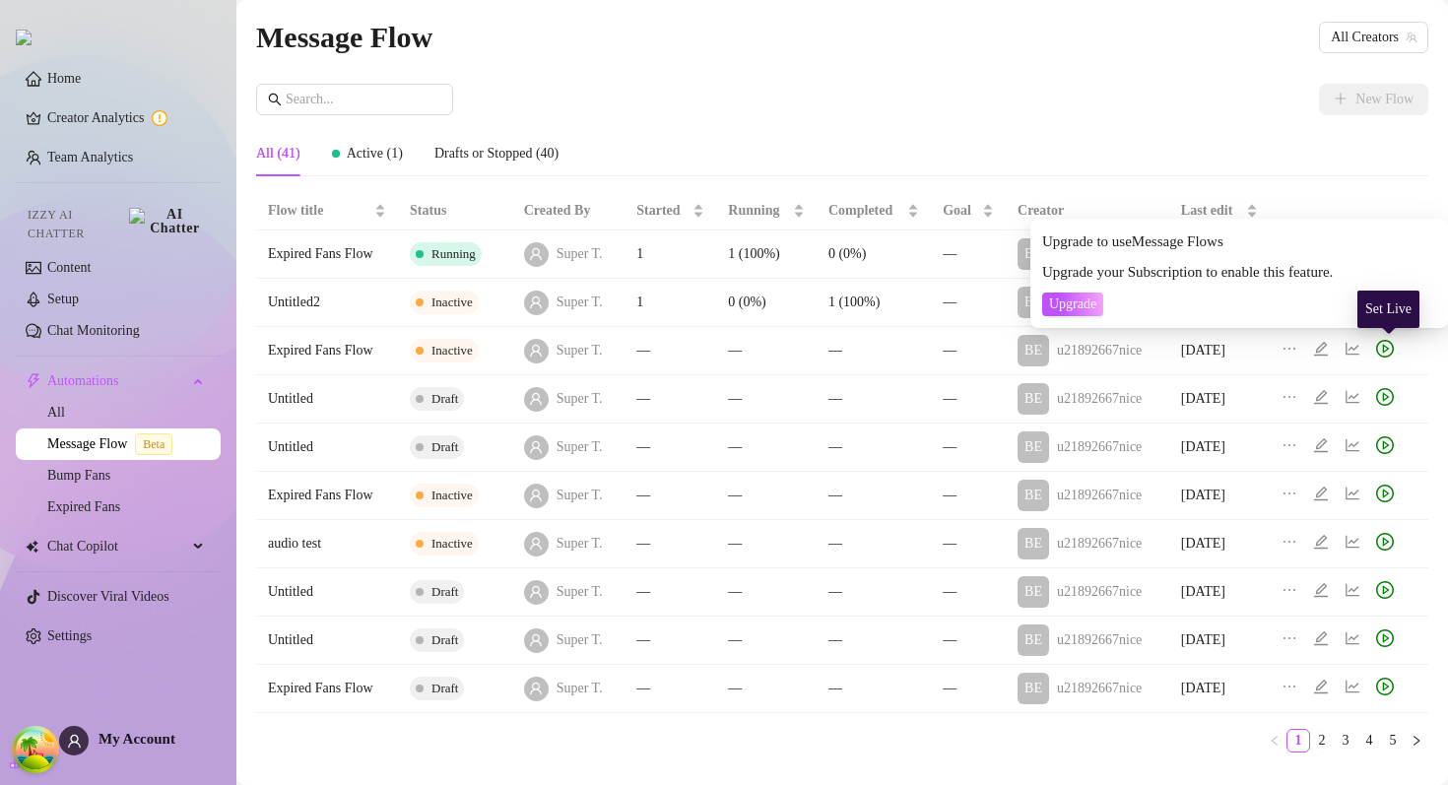
click at [1394, 349] on icon "play-circle" at bounding box center [1385, 349] width 18 height 18
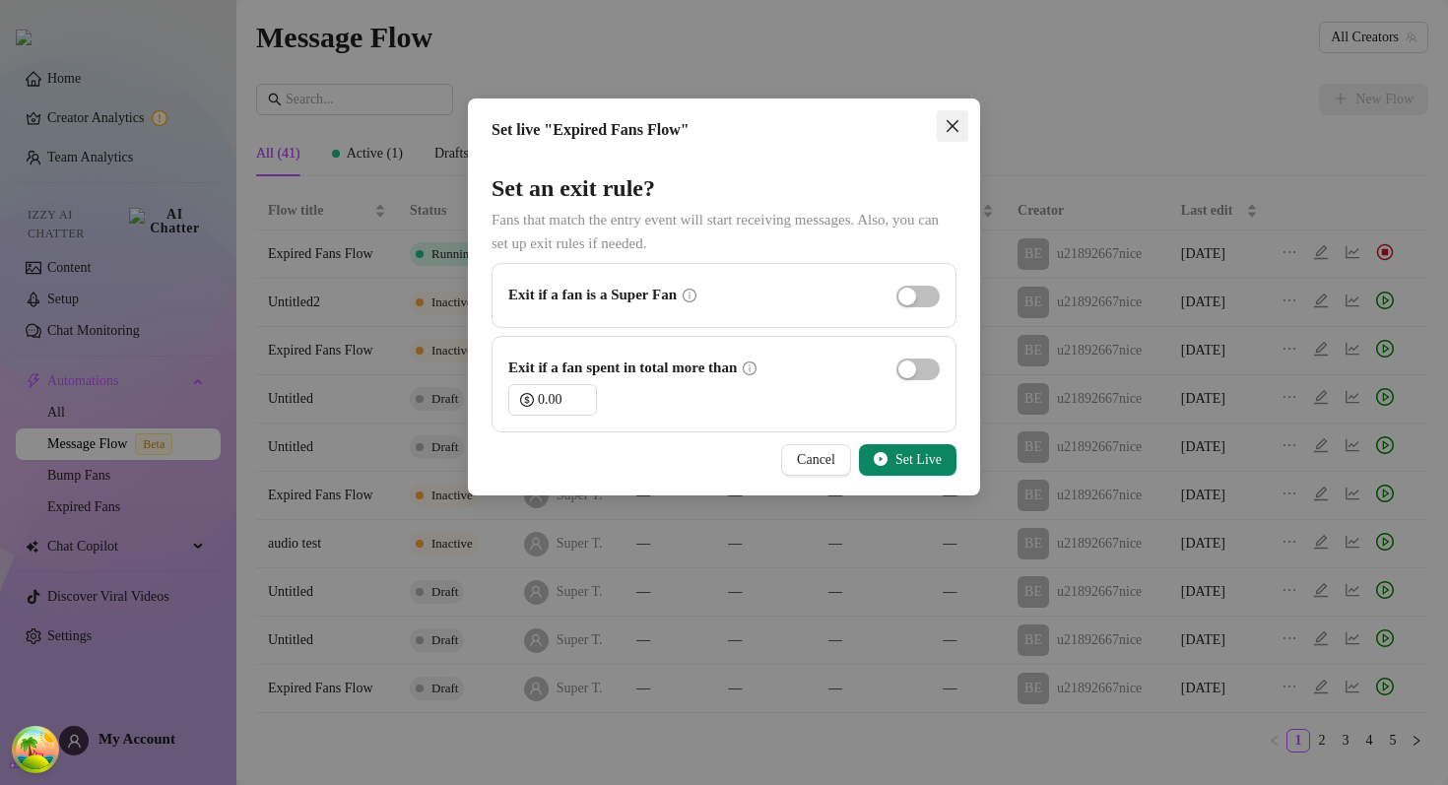
click at [956, 132] on icon "close" at bounding box center [953, 126] width 16 height 16
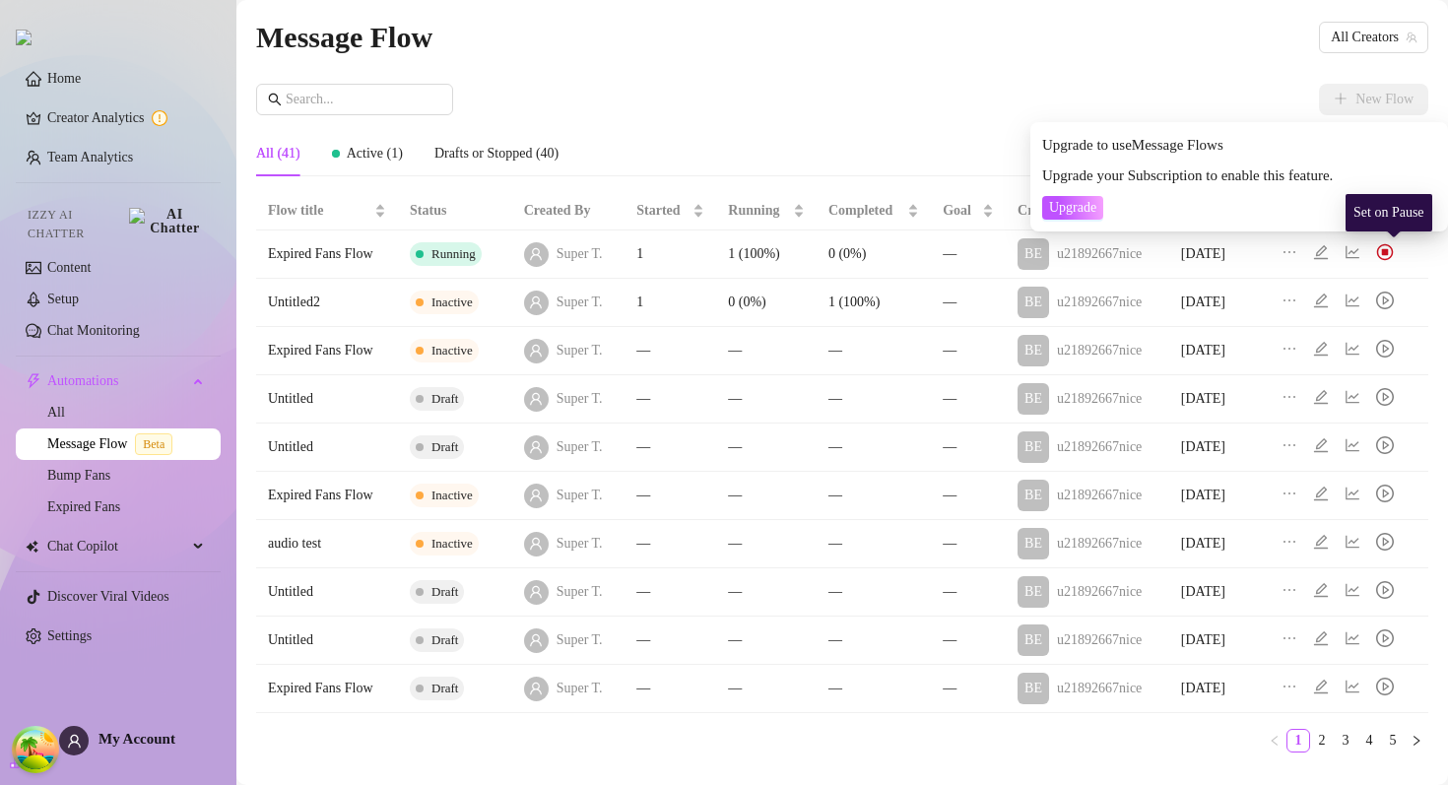
click at [1393, 247] on img at bounding box center [1385, 252] width 18 height 18
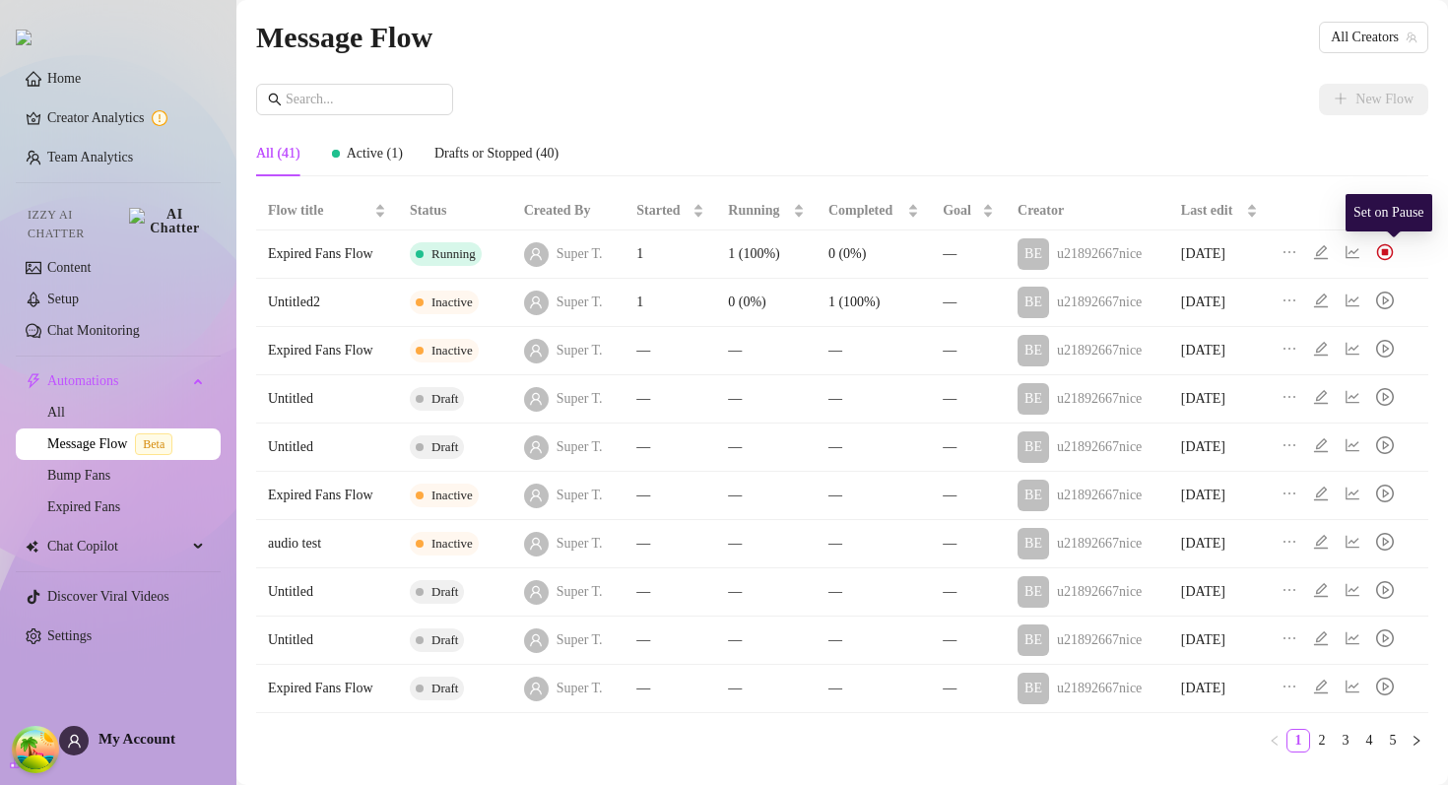
click at [1393, 247] on img at bounding box center [1385, 252] width 18 height 18
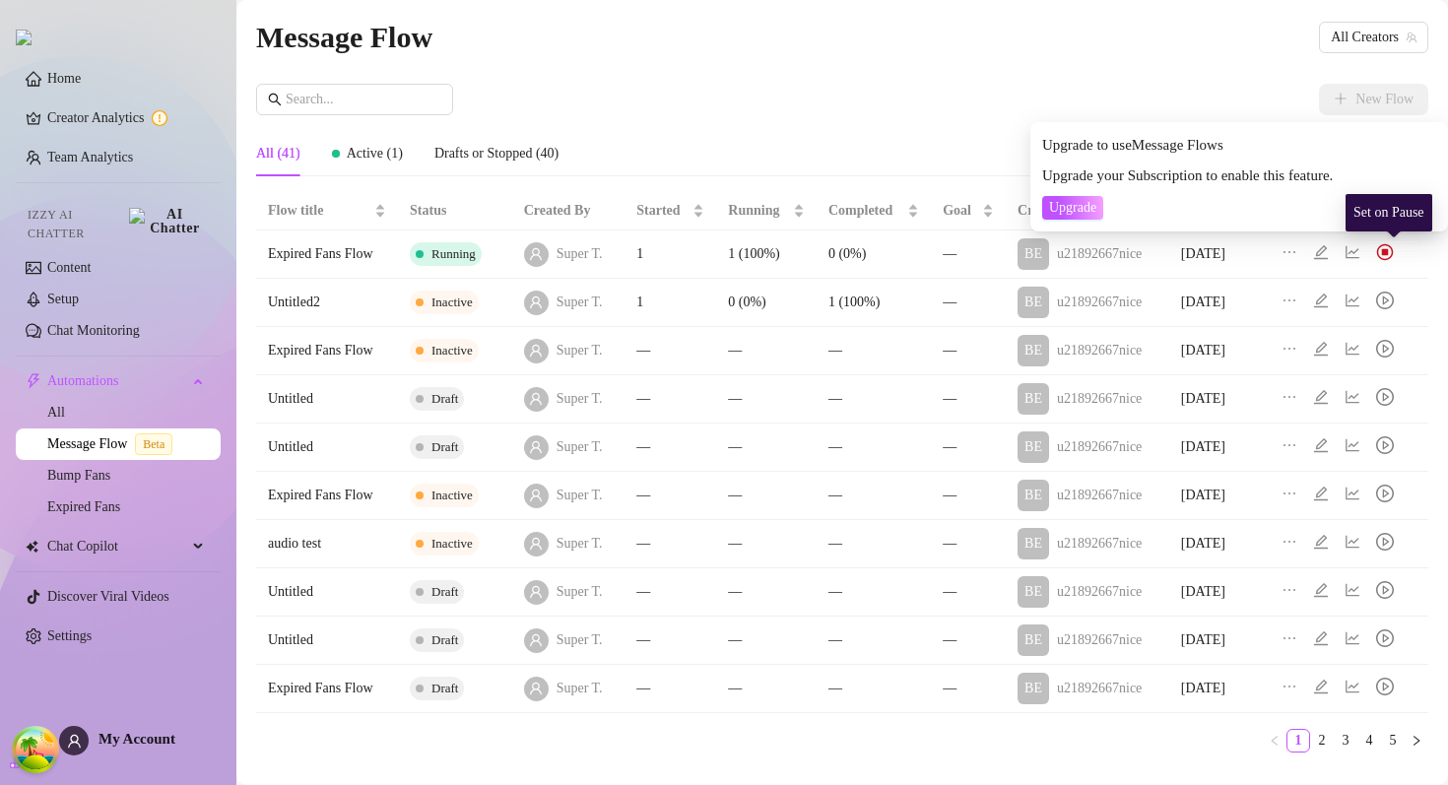
click at [1393, 248] on img at bounding box center [1385, 252] width 18 height 18
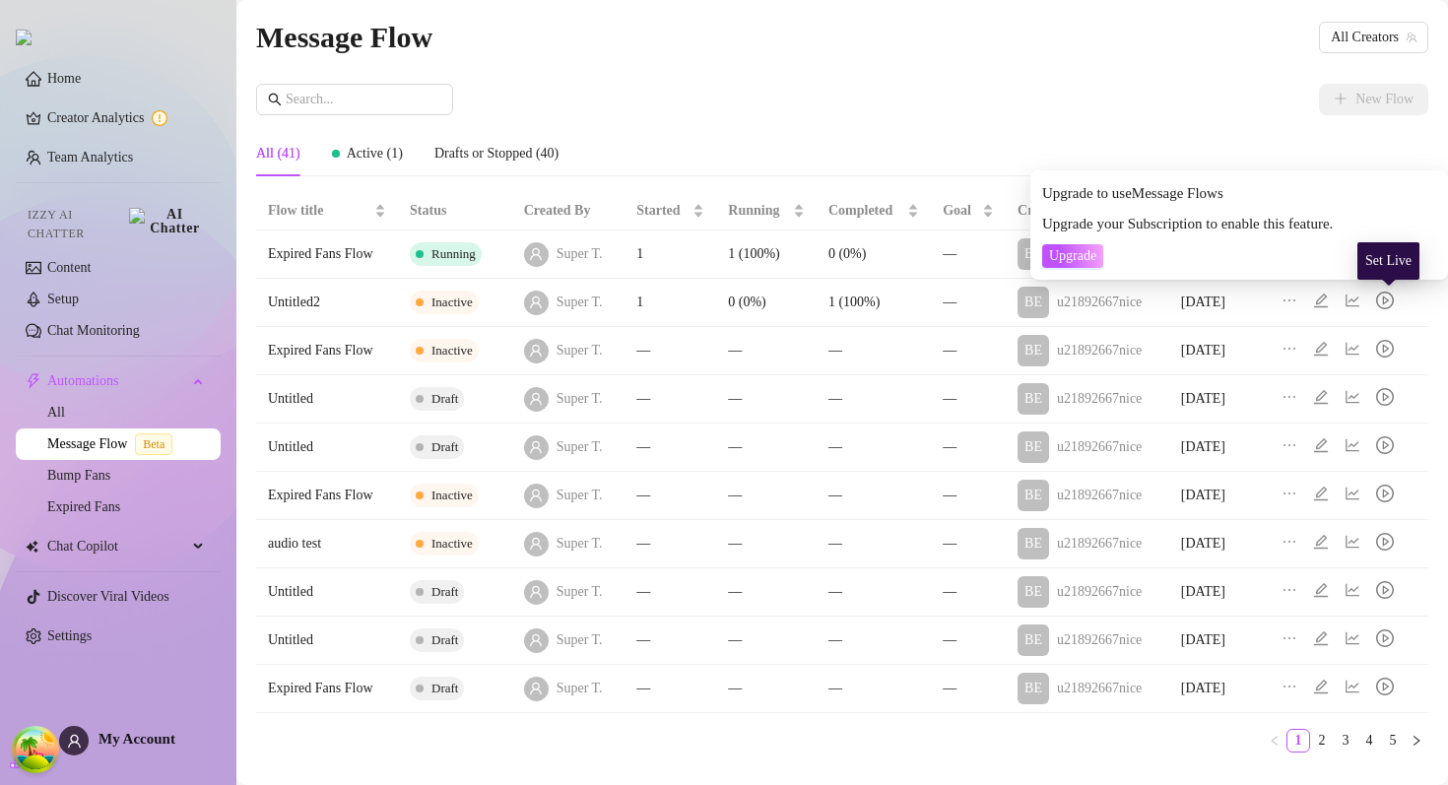
click at [1391, 305] on icon "play-circle" at bounding box center [1385, 301] width 18 height 18
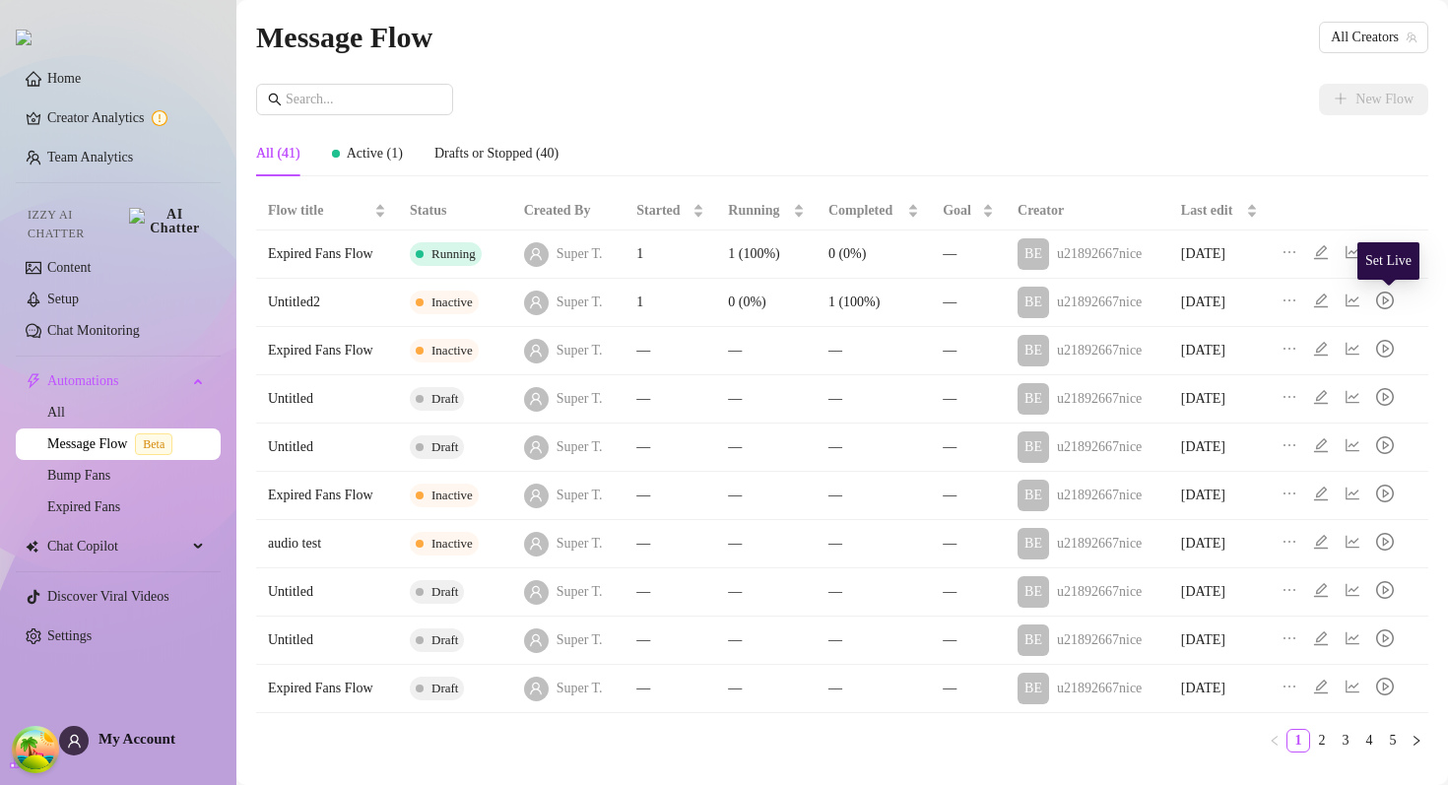
click at [1391, 305] on icon "play-circle" at bounding box center [1385, 301] width 18 height 18
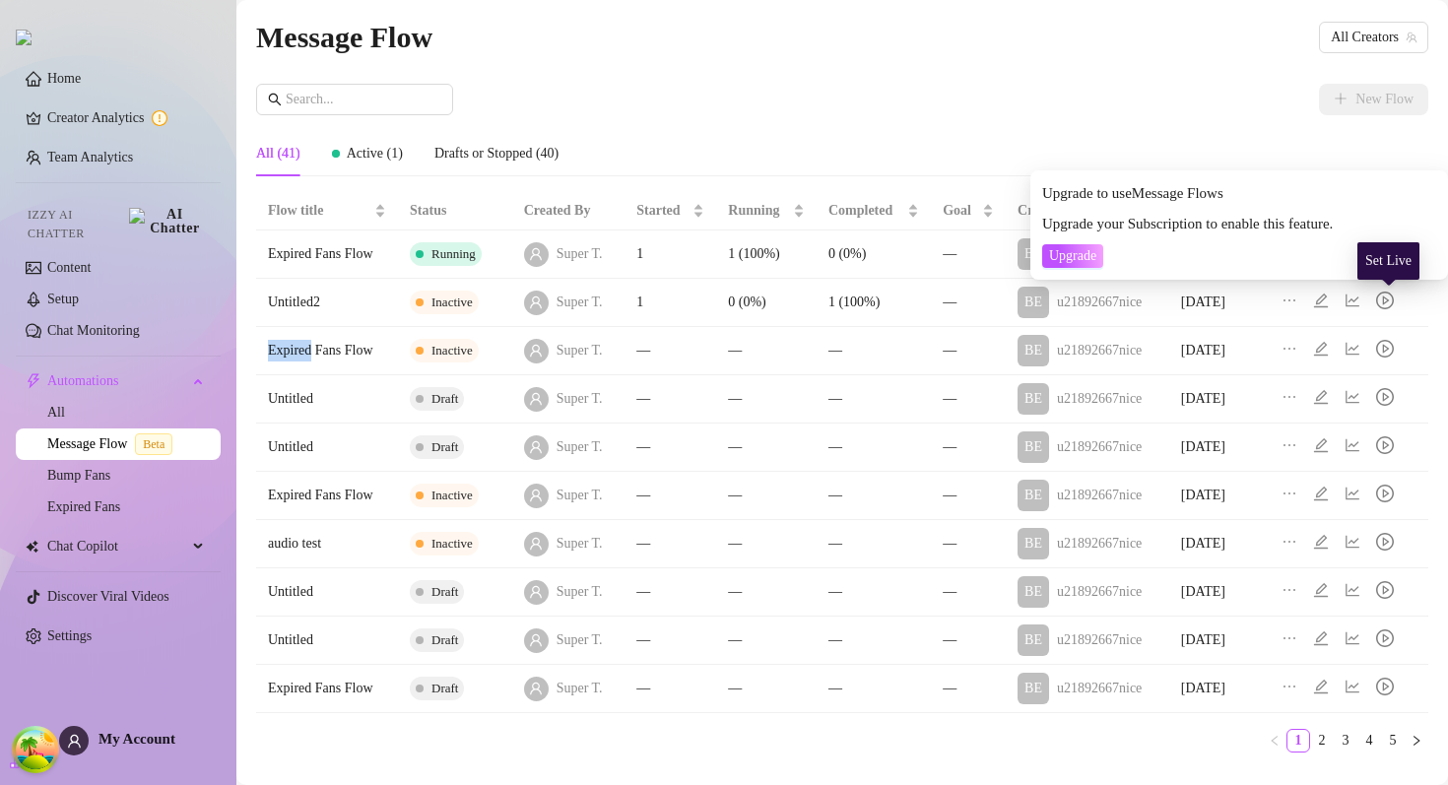
click at [1391, 305] on icon "play-circle" at bounding box center [1385, 301] width 18 height 18
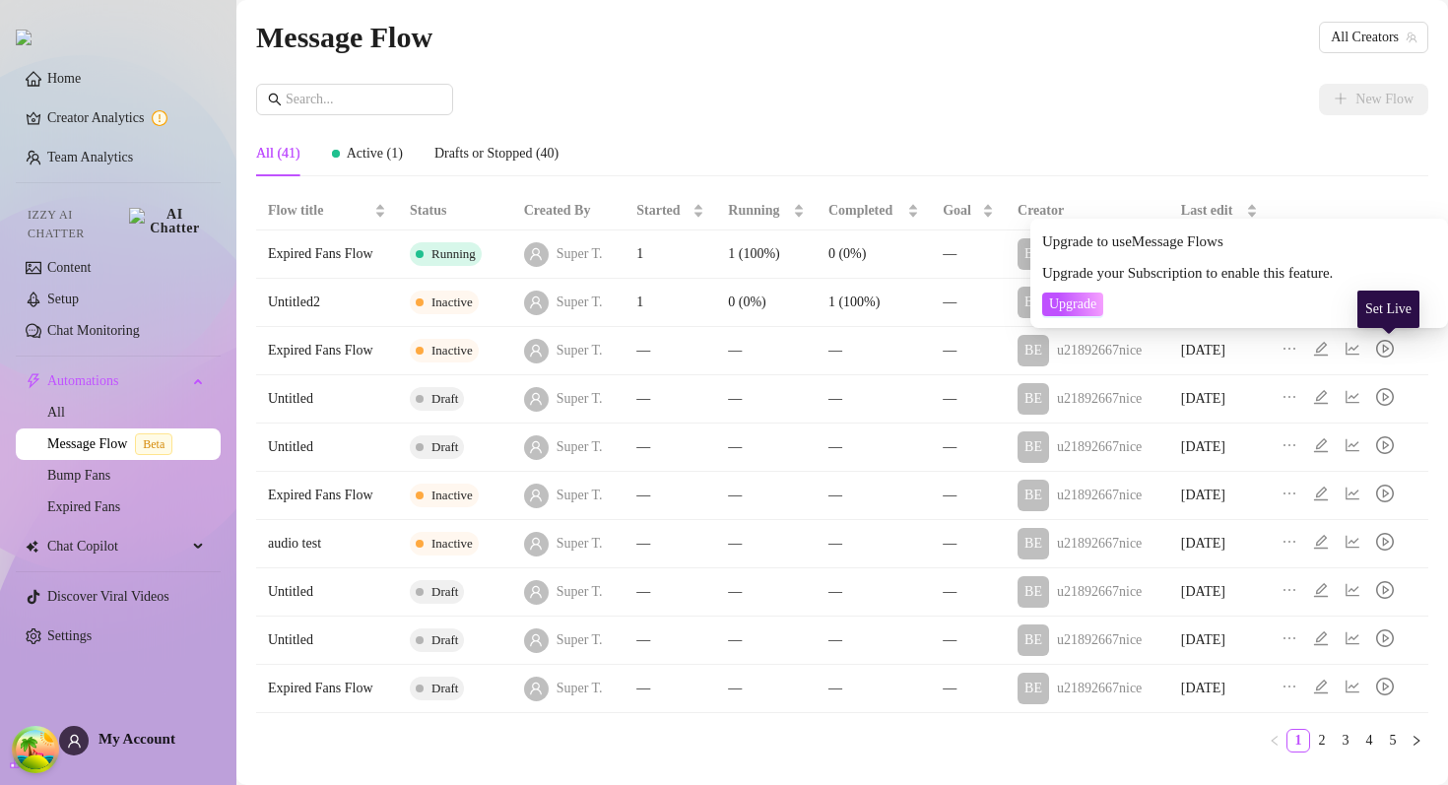
click at [1390, 350] on icon "play-circle" at bounding box center [1386, 348] width 7 height 9
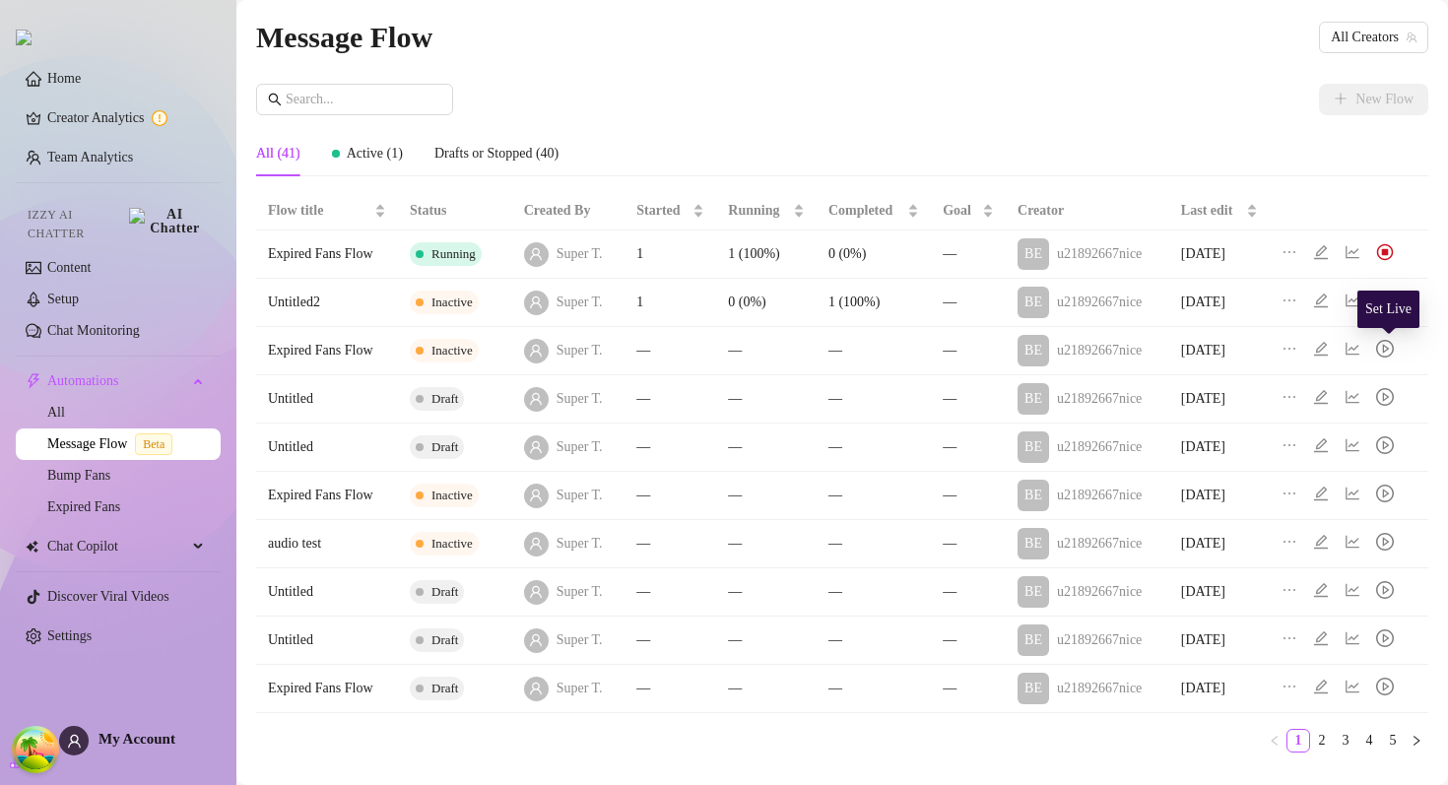
click at [1390, 350] on icon "play-circle" at bounding box center [1386, 348] width 7 height 9
click at [1077, 165] on div "All (41) Active (1) Drafts or Stopped (40)" at bounding box center [842, 153] width 1172 height 45
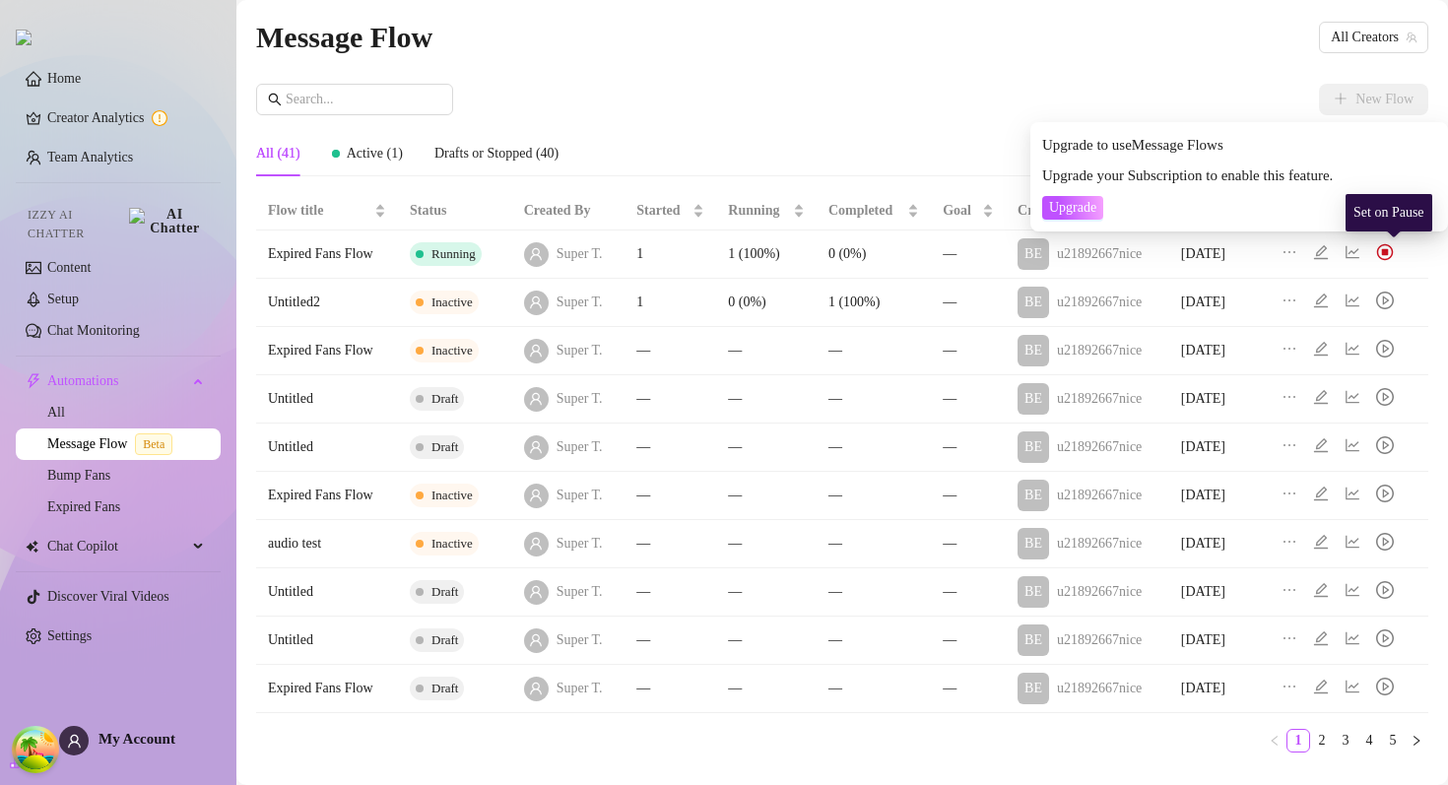
click at [1392, 258] on img at bounding box center [1385, 252] width 18 height 18
click at [1394, 249] on img at bounding box center [1385, 252] width 18 height 18
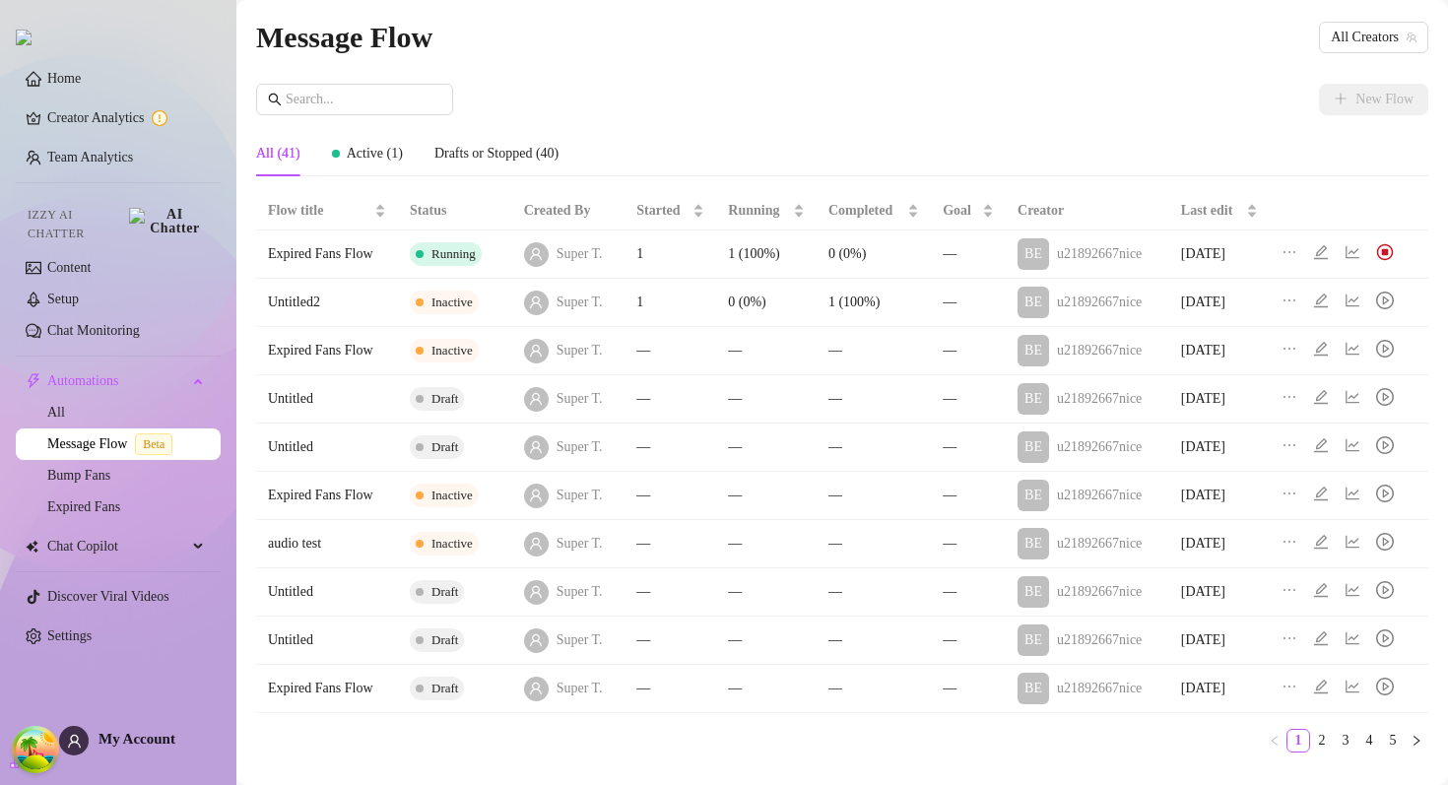
click at [855, 293] on td "1 (100%)" at bounding box center [874, 303] width 114 height 48
click at [495, 256] on td "Running" at bounding box center [455, 255] width 114 height 48
click at [323, 250] on td "Expired Fans Flow" at bounding box center [327, 255] width 142 height 48
click at [1123, 238] on div "BE u21892667nice" at bounding box center [1080, 254] width 124 height 32
click at [1320, 249] on icon "edit" at bounding box center [1321, 252] width 16 height 16
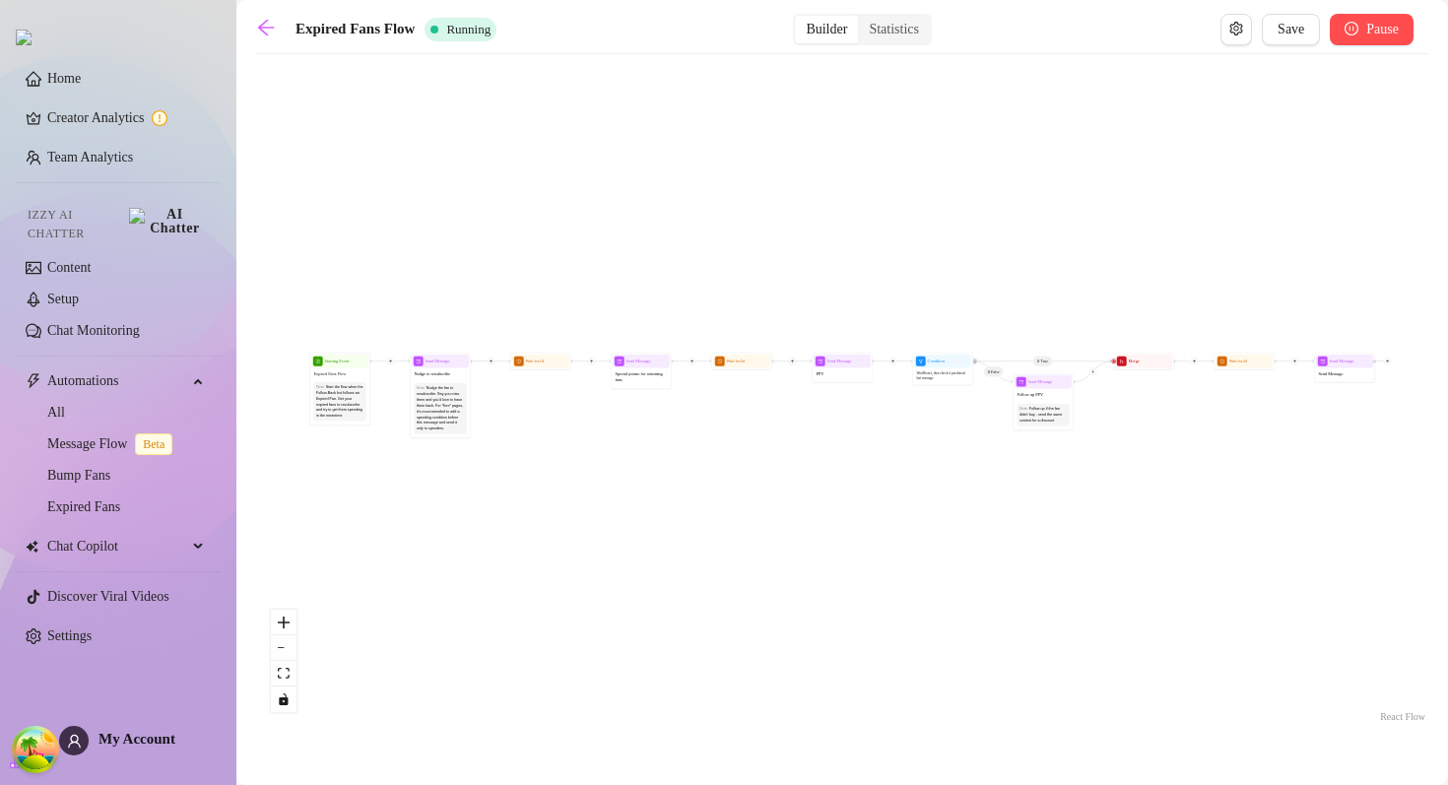
click at [1345, 30] on icon "pause-circle" at bounding box center [1352, 29] width 14 height 14
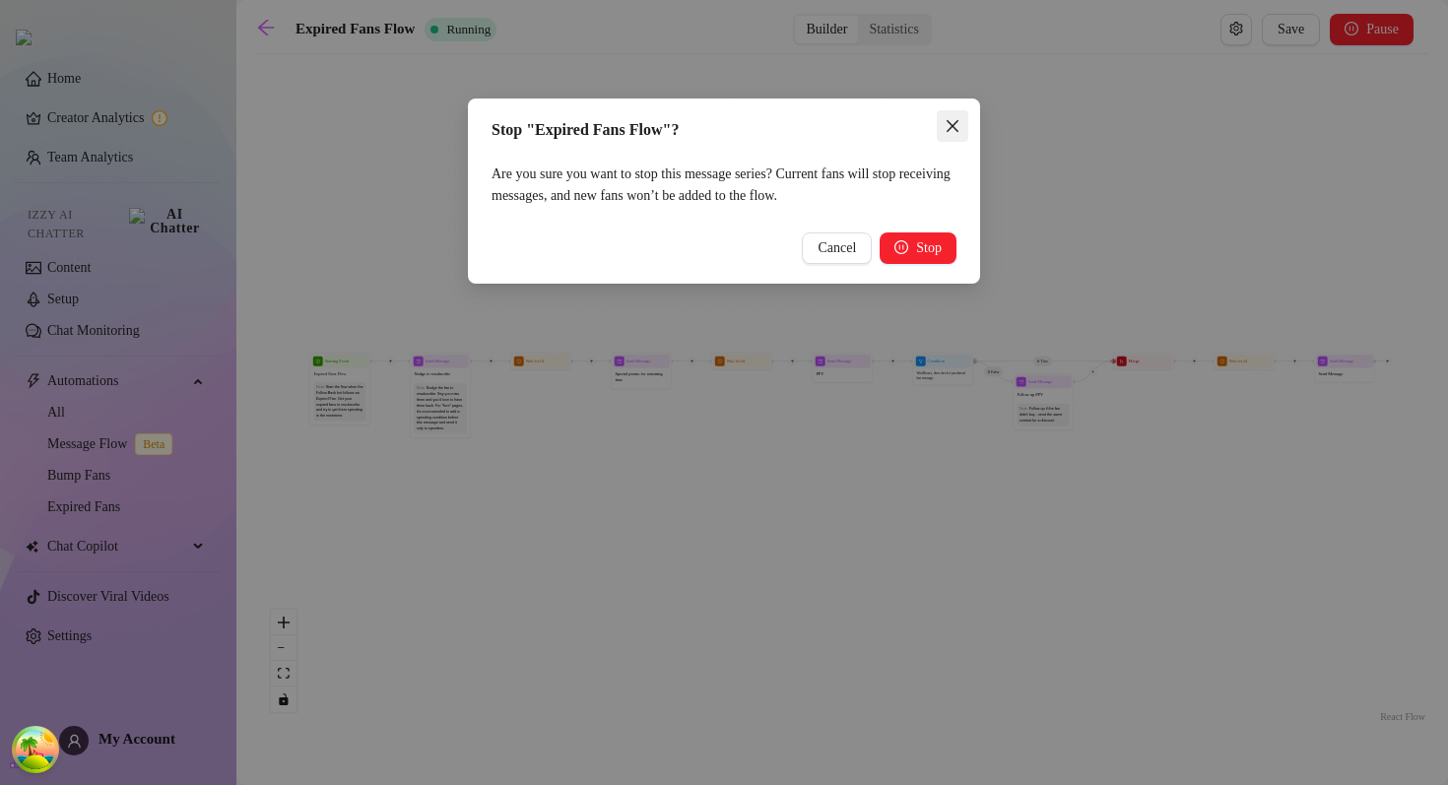
click at [952, 130] on icon "close" at bounding box center [953, 126] width 16 height 16
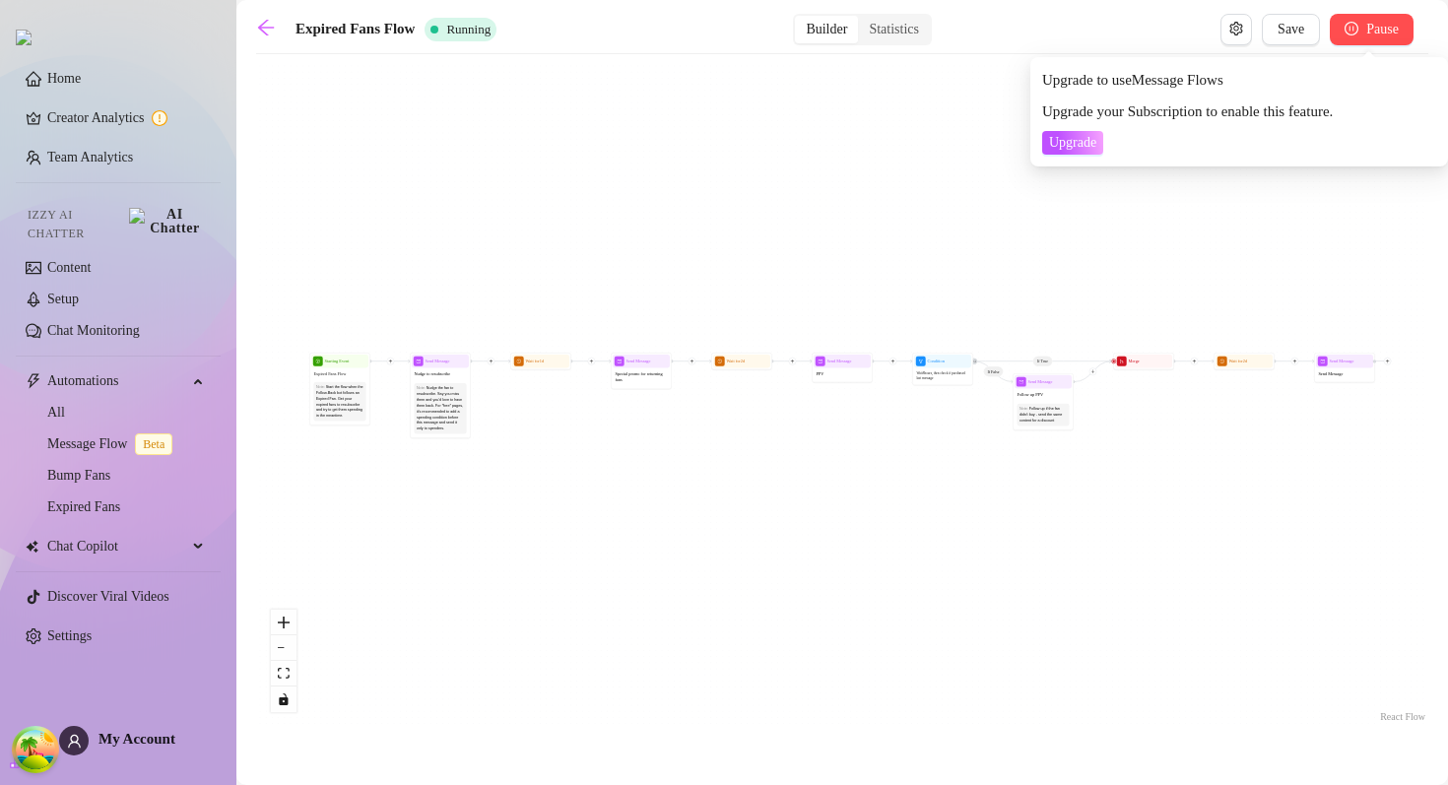
click at [1354, 26] on button "Pause" at bounding box center [1372, 30] width 84 height 32
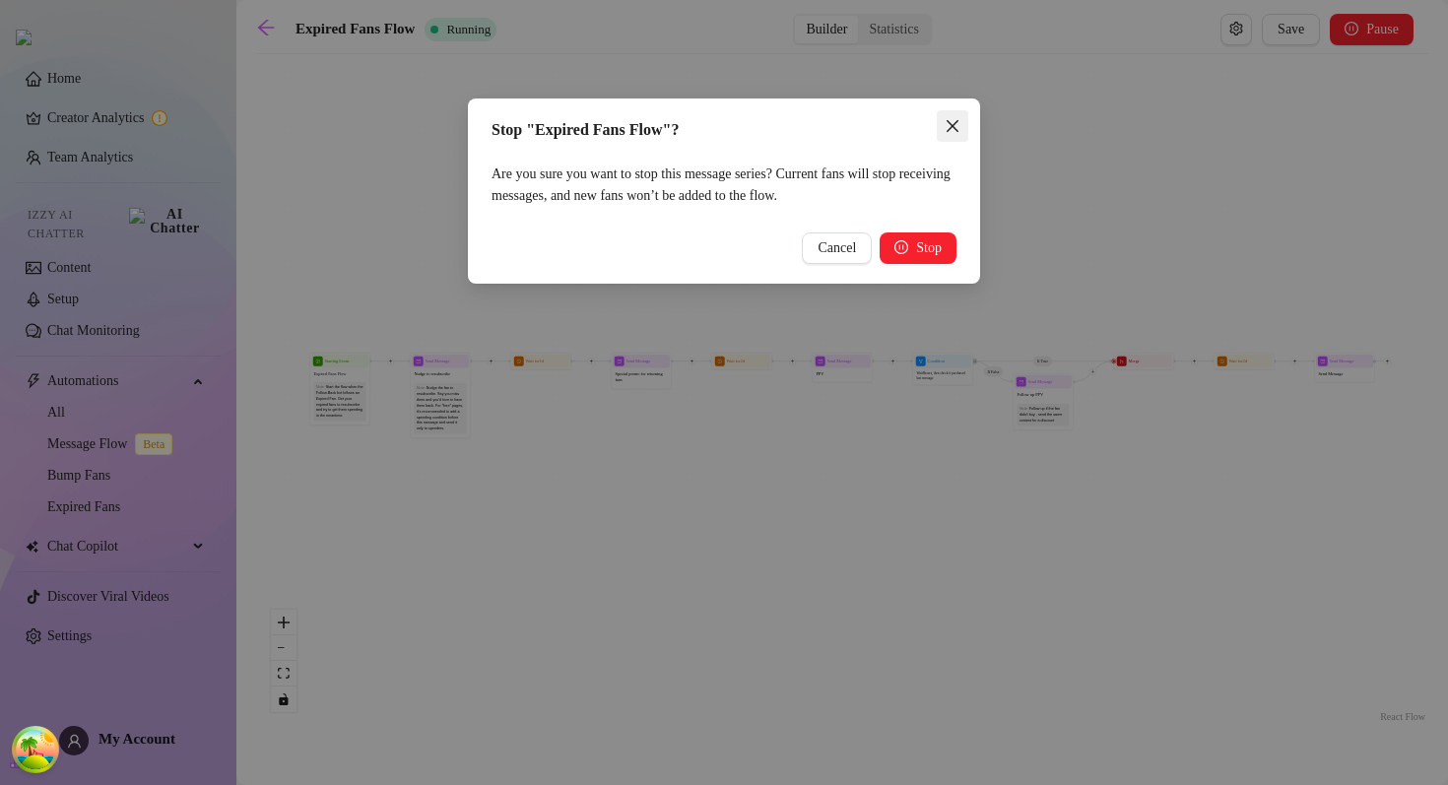
click at [957, 128] on icon "close" at bounding box center [953, 126] width 16 height 16
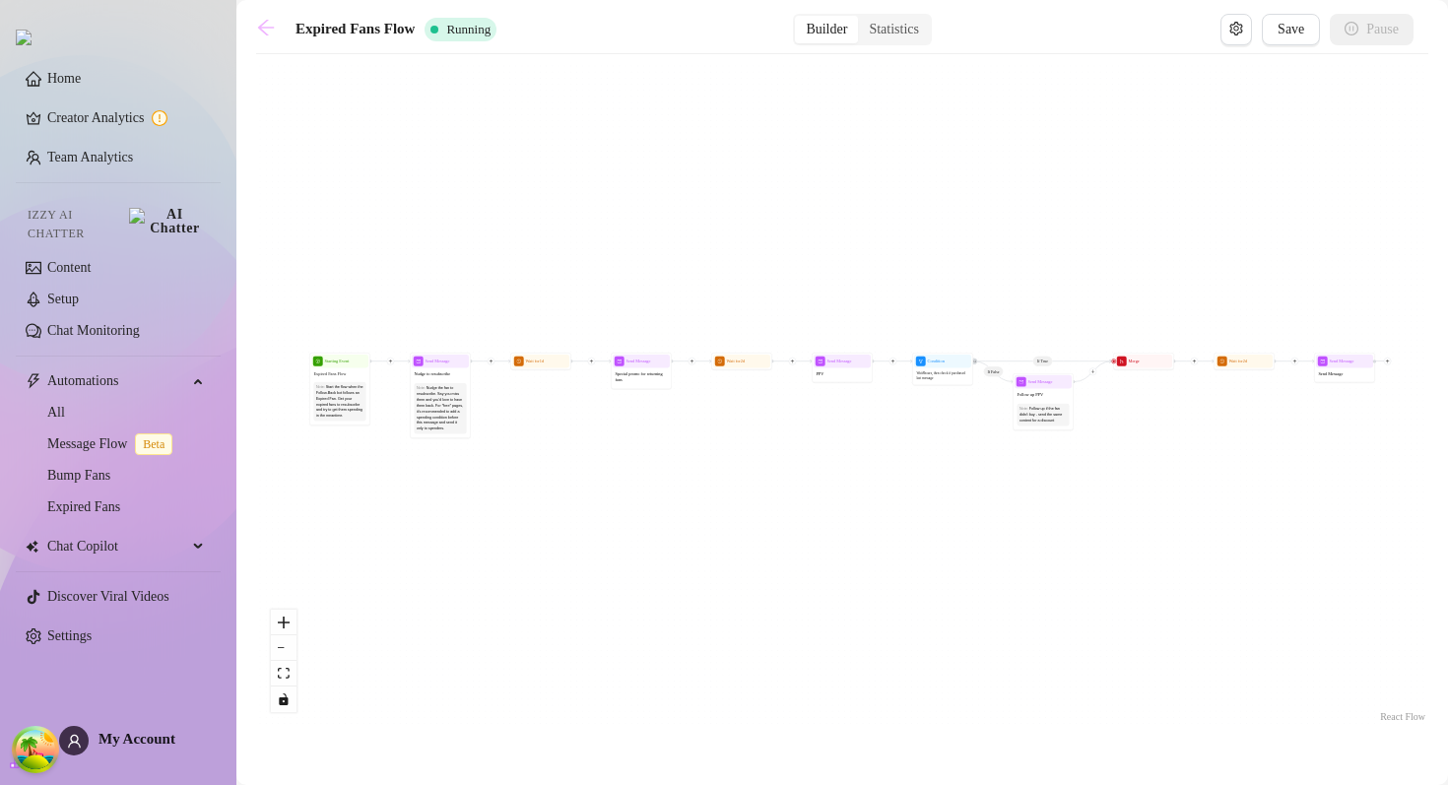
click at [266, 29] on icon "arrow-left" at bounding box center [266, 28] width 20 height 20
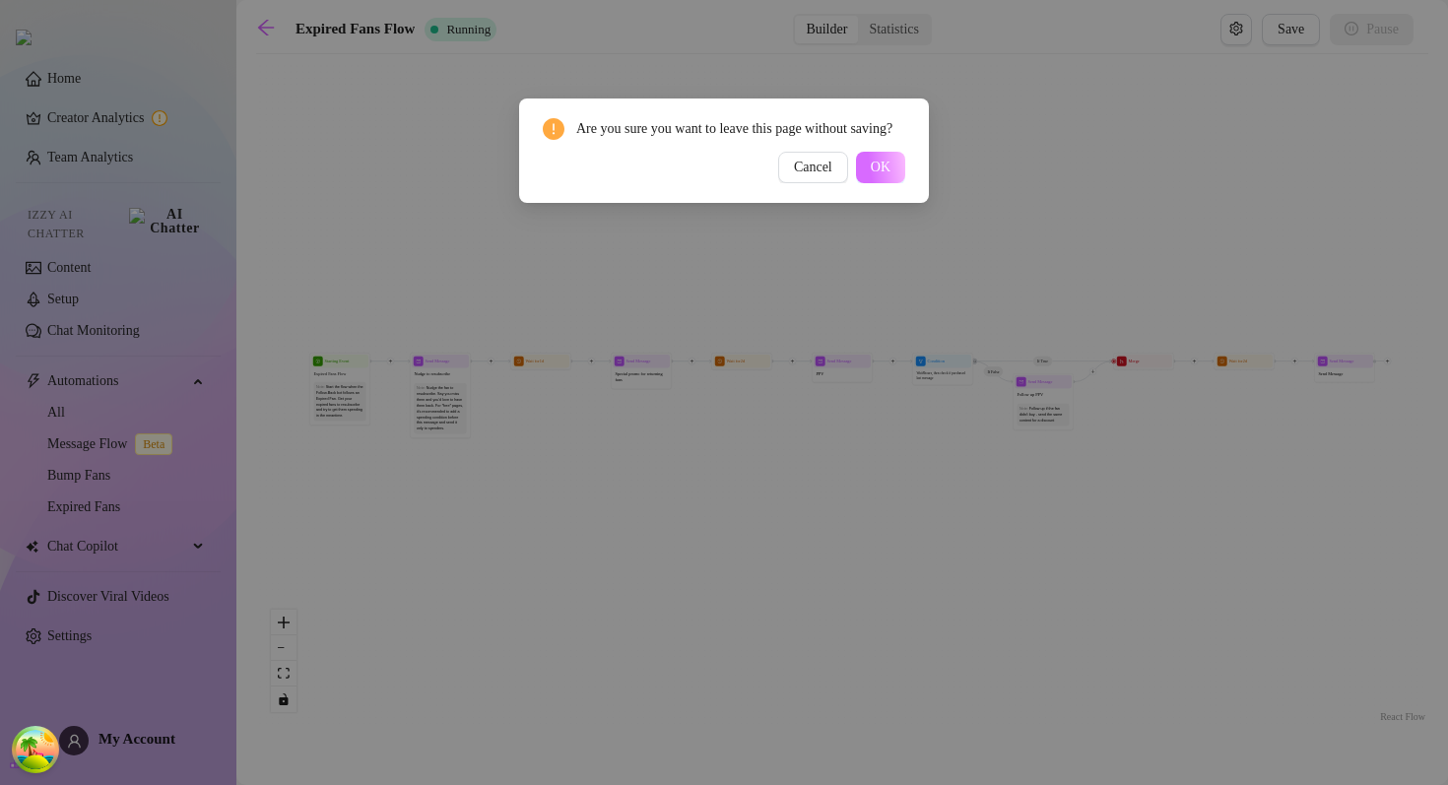
click at [875, 175] on span "OK" at bounding box center [881, 168] width 20 height 16
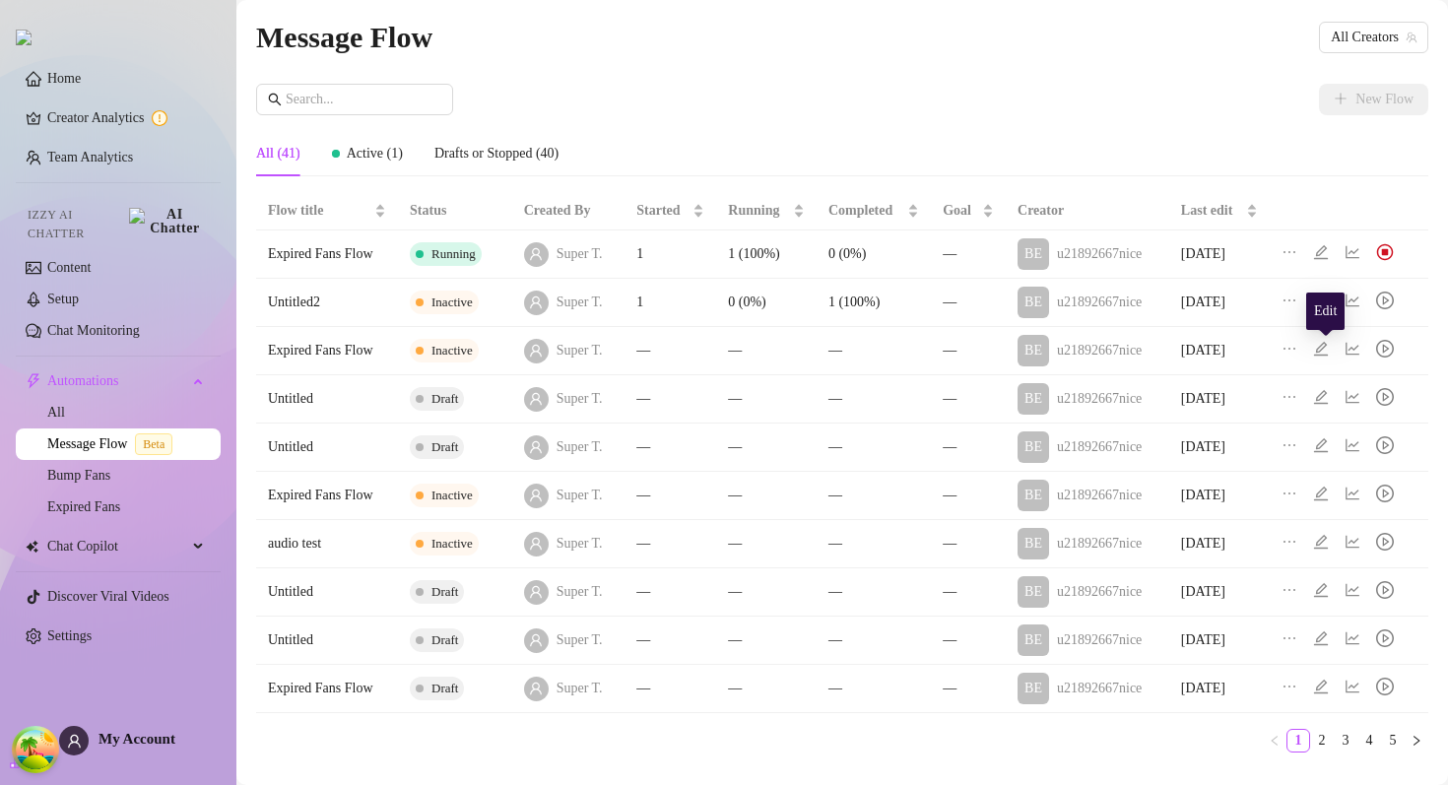
click at [1319, 342] on icon "edit" at bounding box center [1321, 349] width 16 height 16
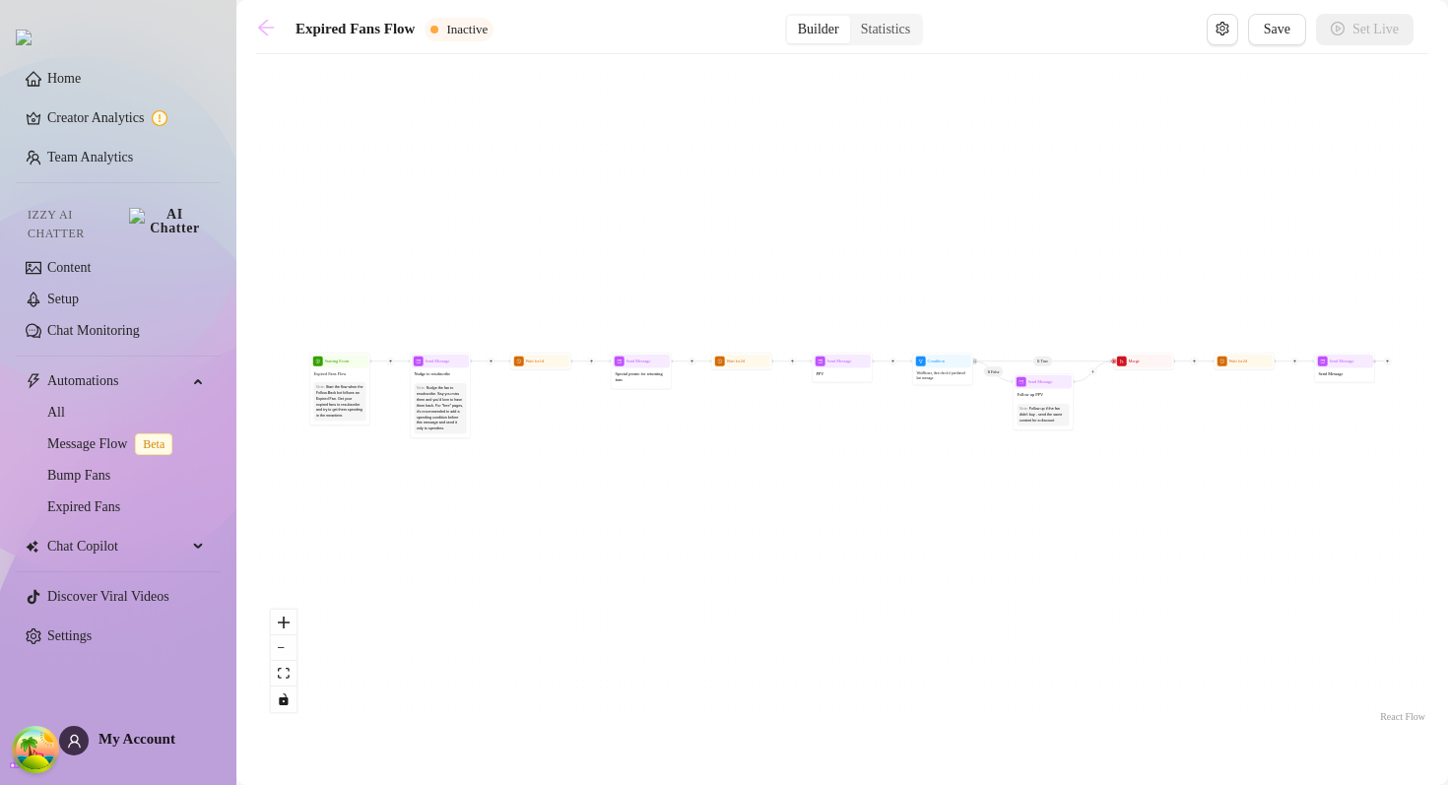
click at [260, 26] on icon "arrow-left" at bounding box center [266, 28] width 16 height 16
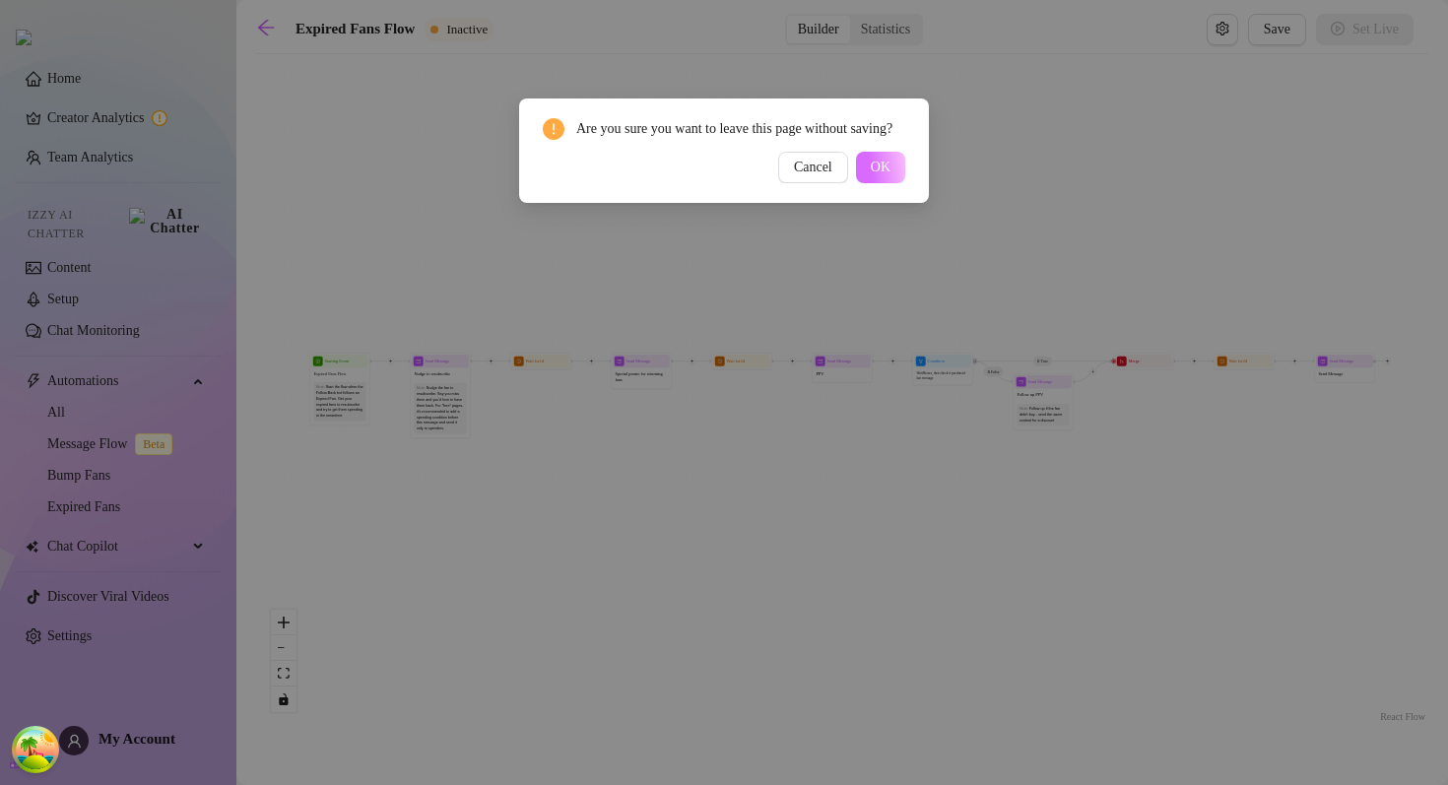
click at [893, 178] on button "OK" at bounding box center [880, 168] width 49 height 32
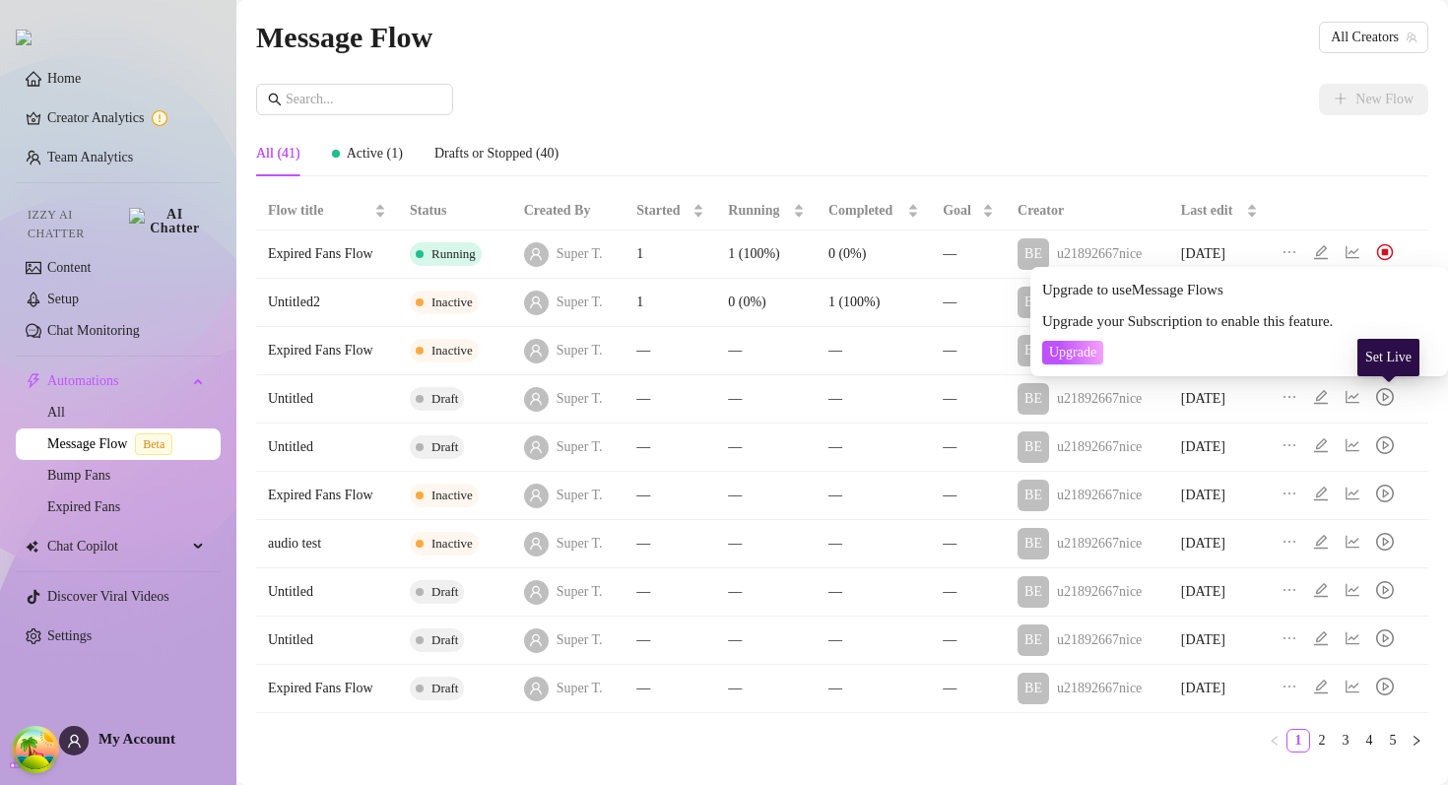
click at [1390, 397] on icon "play-circle" at bounding box center [1386, 396] width 7 height 9
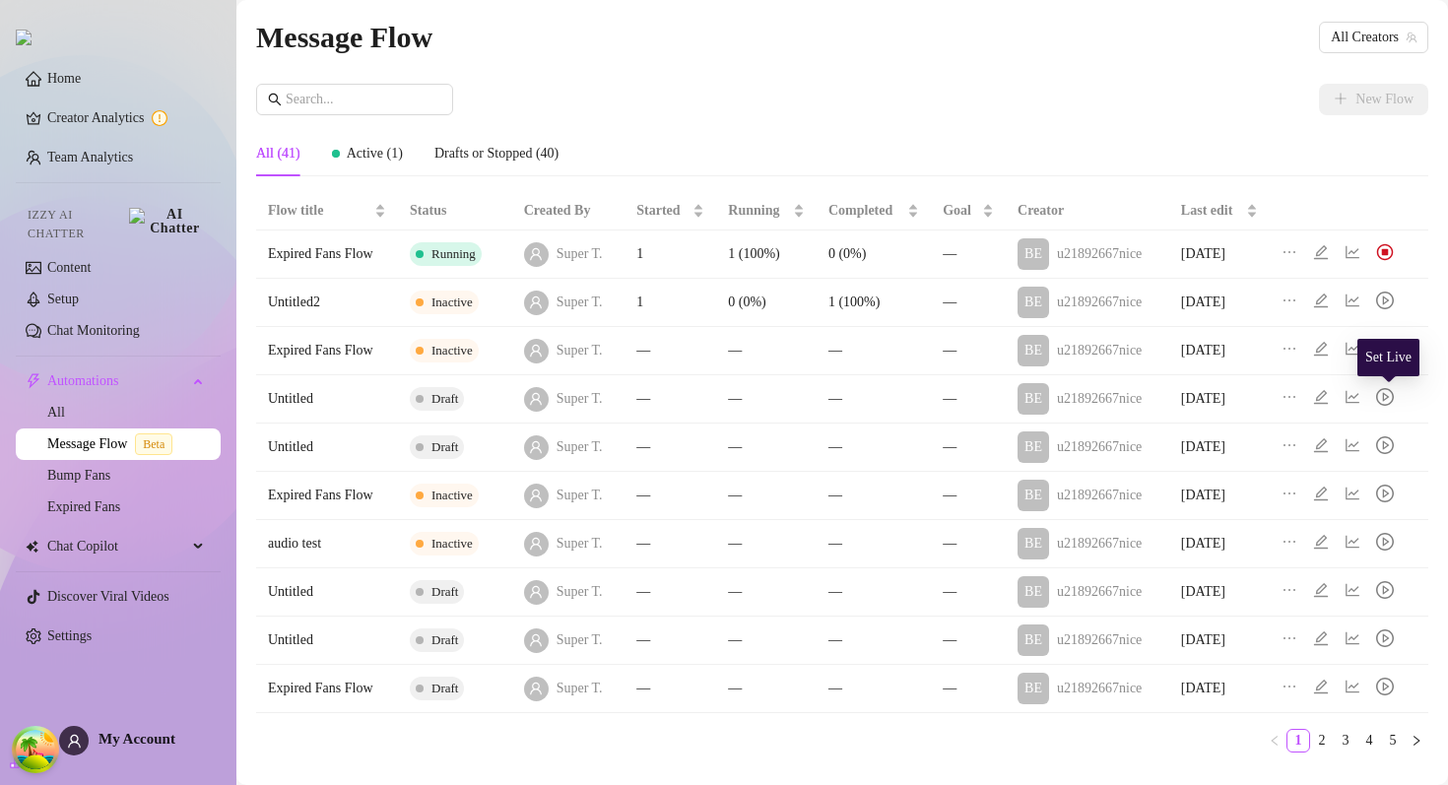
click at [1390, 397] on icon "play-circle" at bounding box center [1386, 396] width 7 height 9
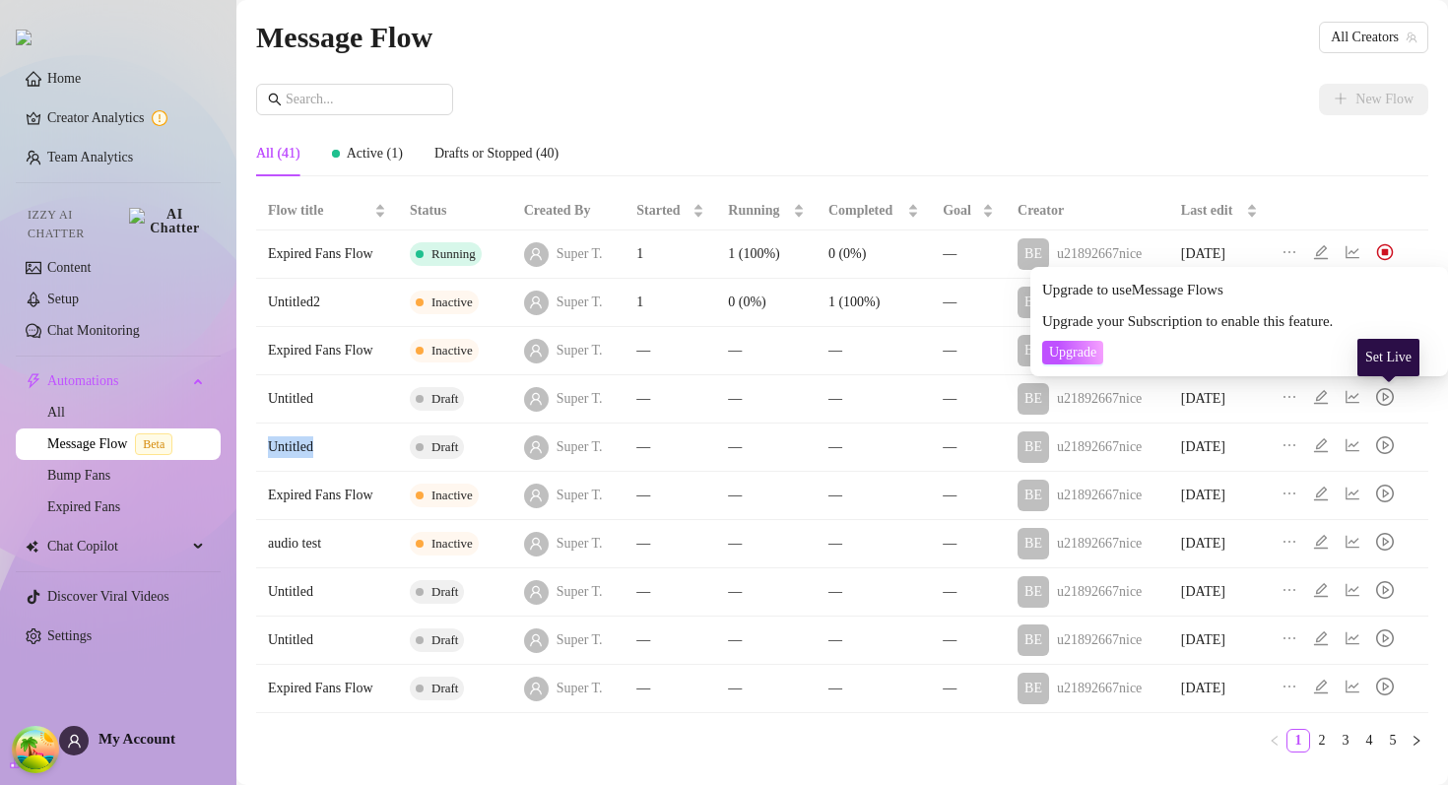
click at [1390, 397] on icon "play-circle" at bounding box center [1386, 396] width 7 height 9
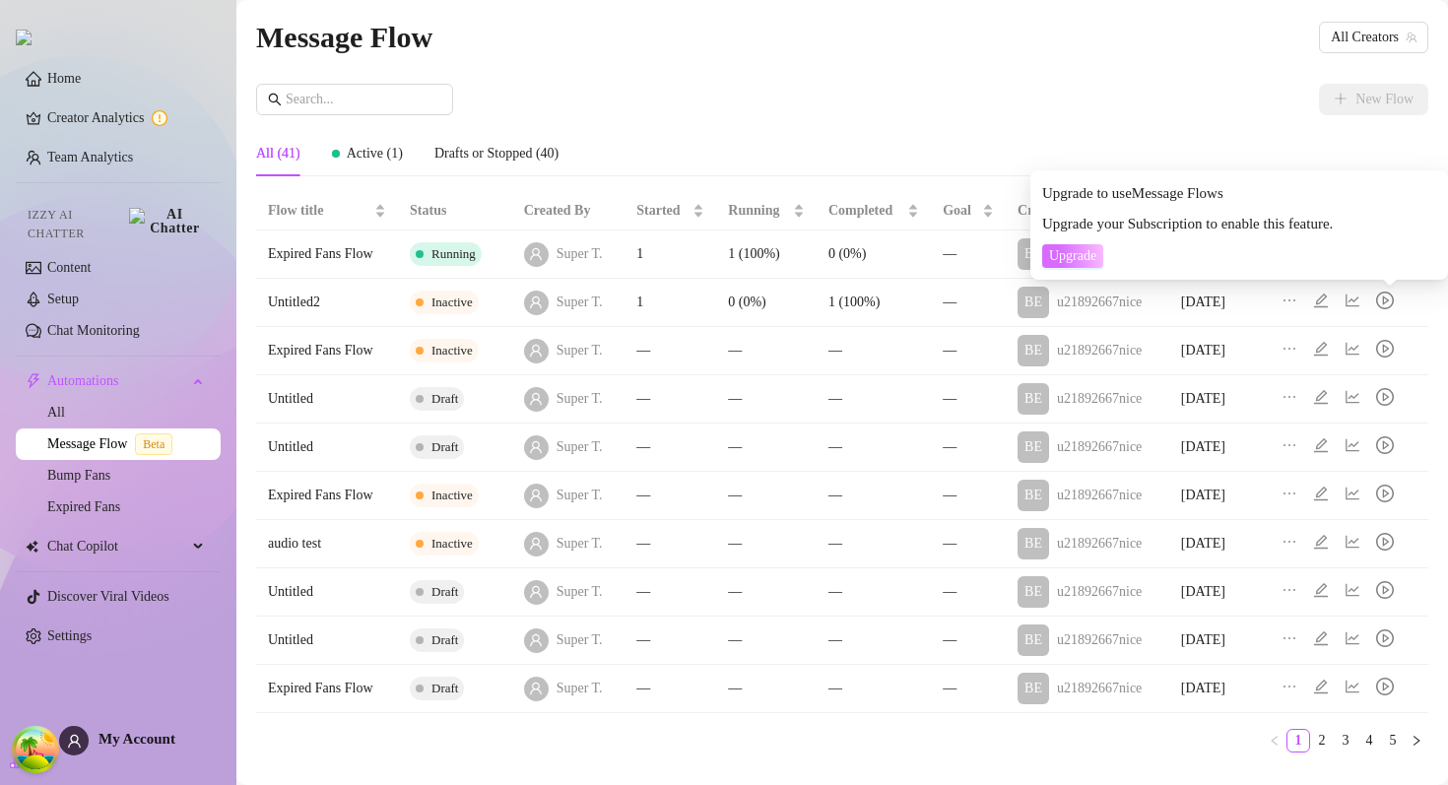
click at [1087, 256] on span "Upgrade" at bounding box center [1072, 256] width 47 height 16
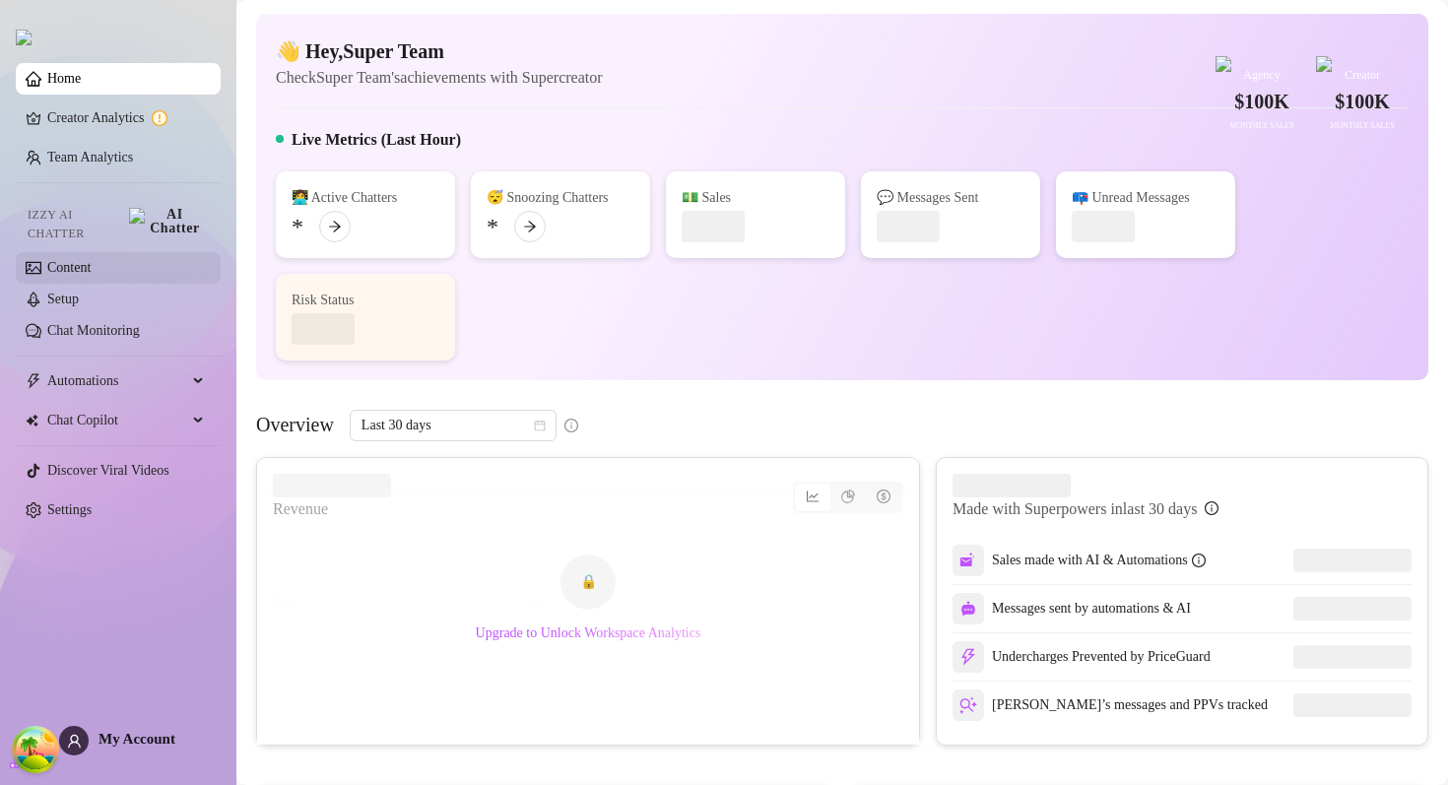
click at [91, 262] on link "Content" at bounding box center [68, 267] width 43 height 15
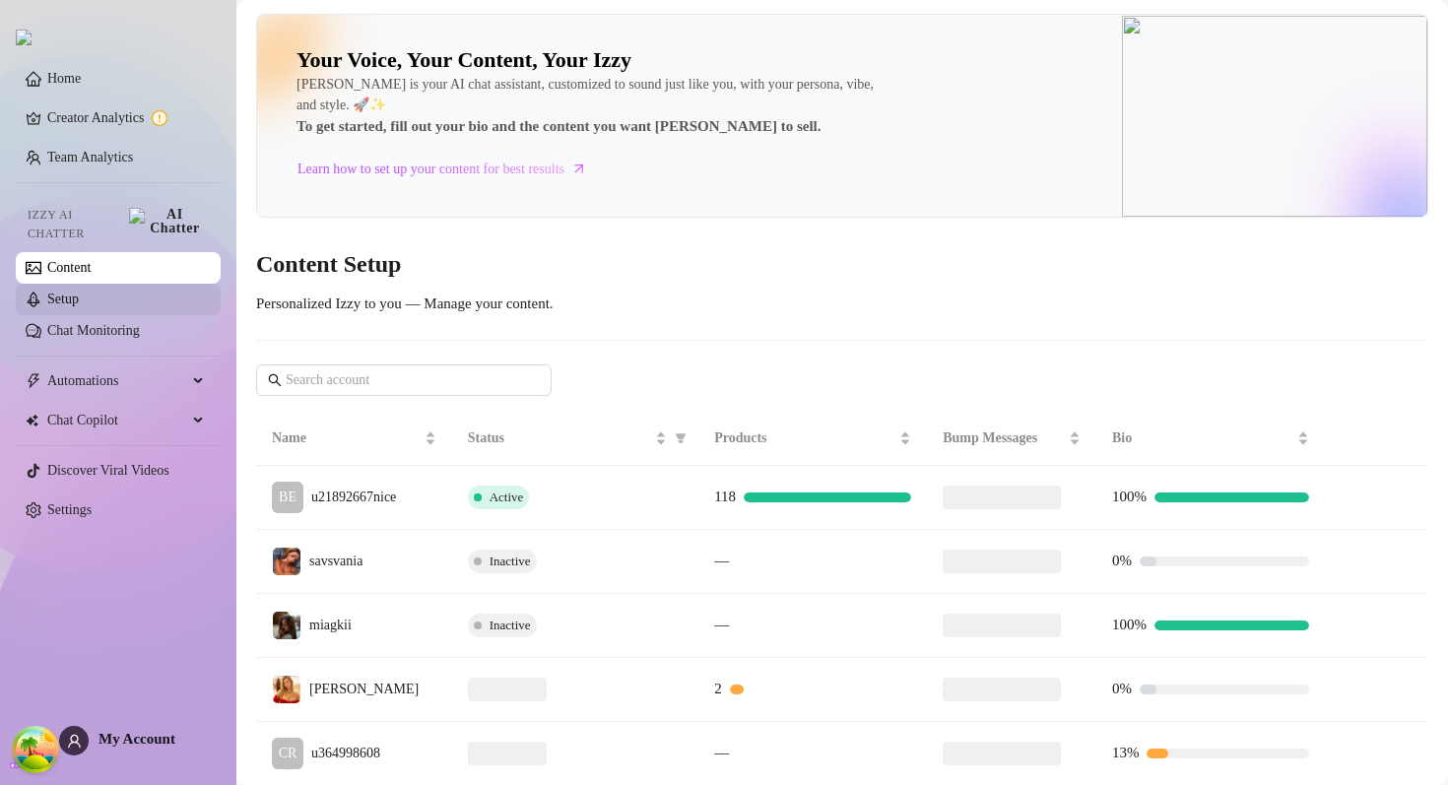
click at [79, 292] on link "Setup" at bounding box center [63, 299] width 32 height 15
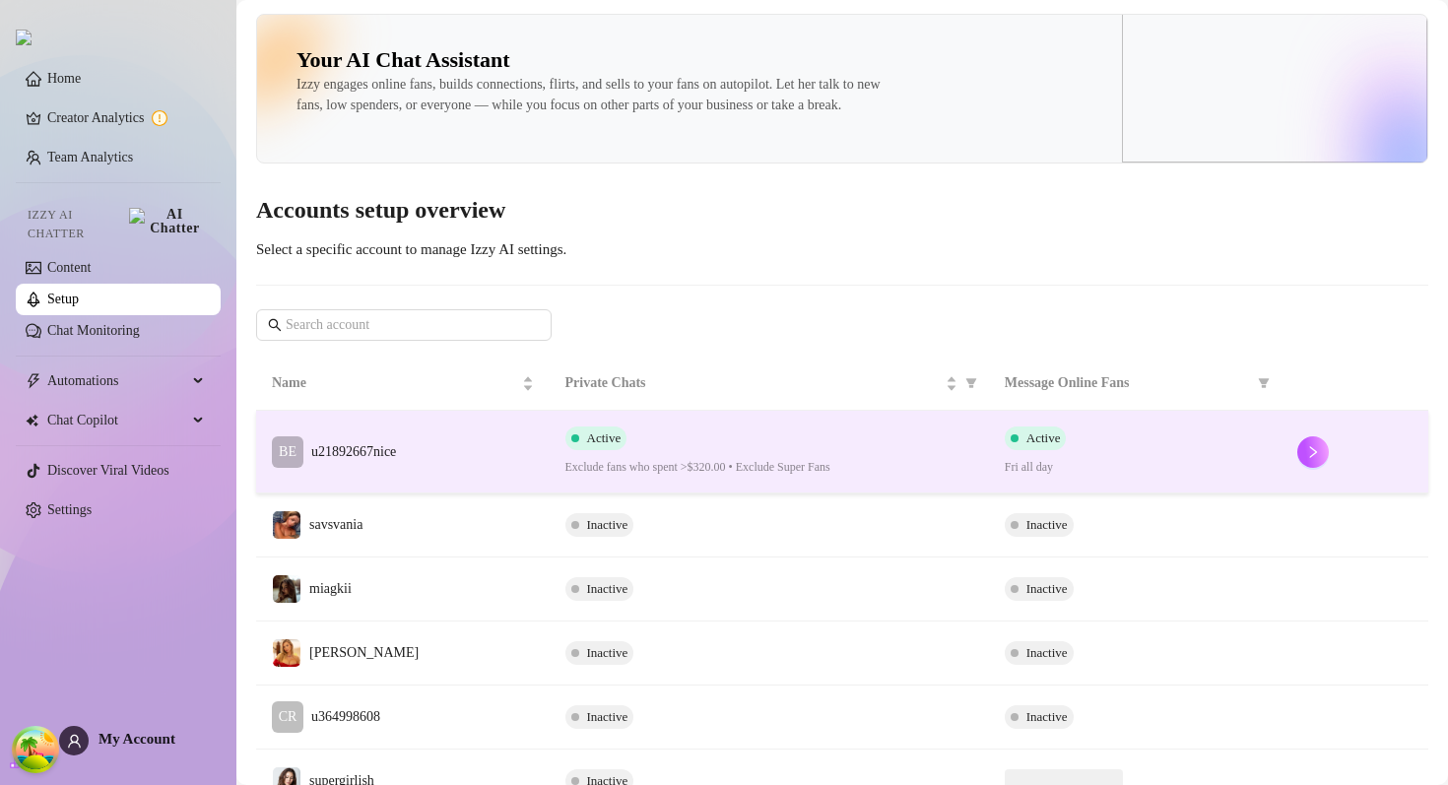
click at [483, 494] on td "BE u21892667nice" at bounding box center [403, 452] width 294 height 83
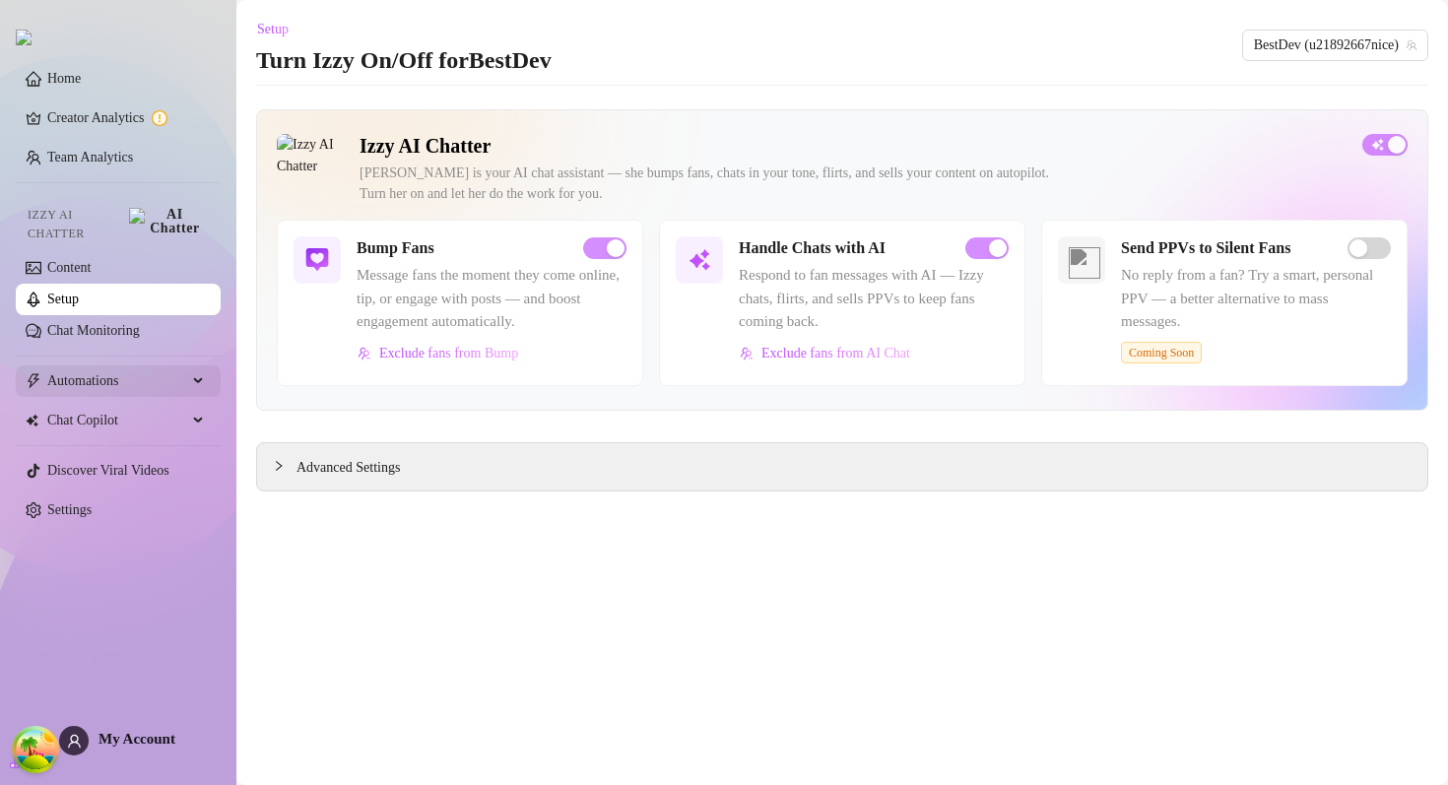
click at [121, 382] on span "Automations" at bounding box center [117, 382] width 140 height 32
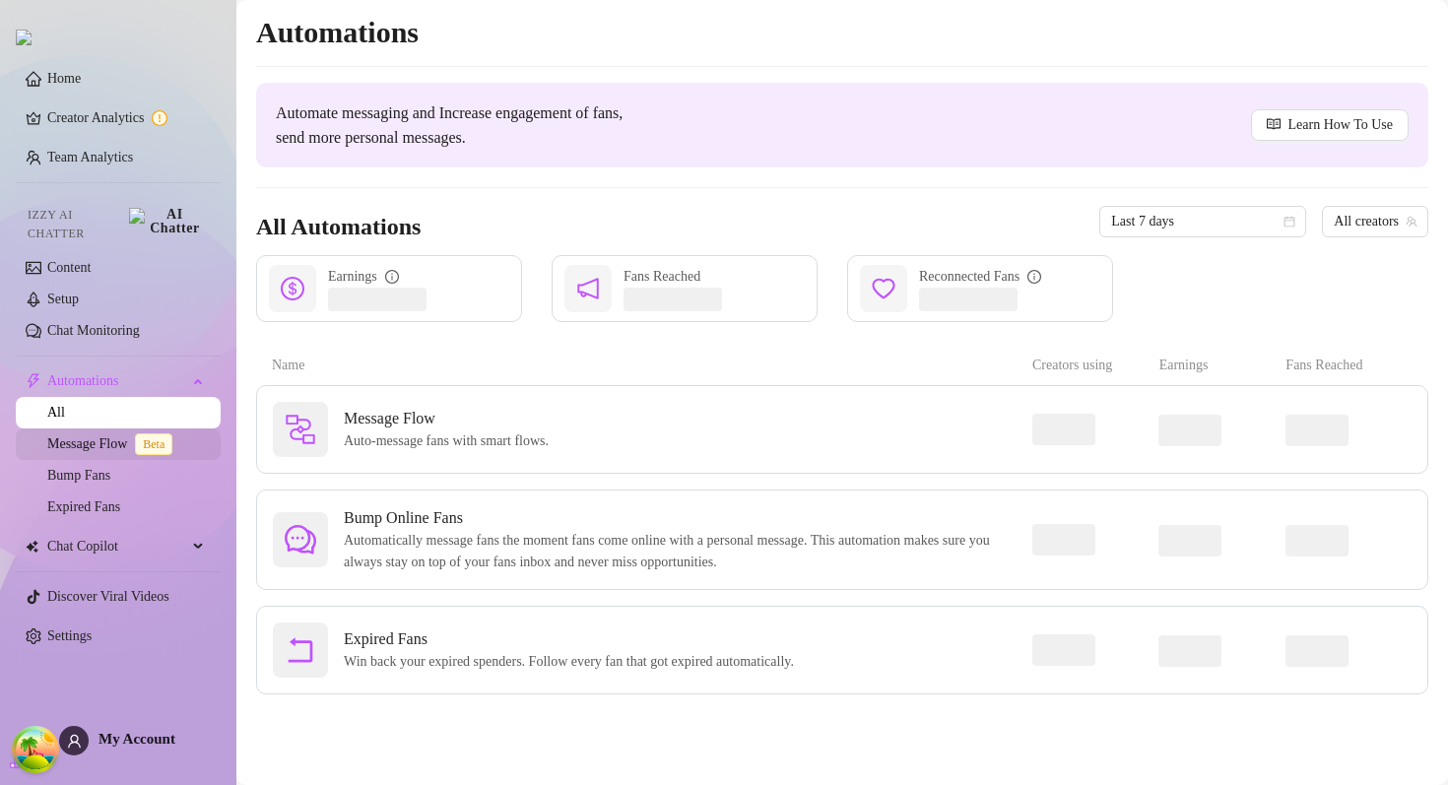
click at [124, 436] on link "Message Flow Beta" at bounding box center [113, 443] width 133 height 15
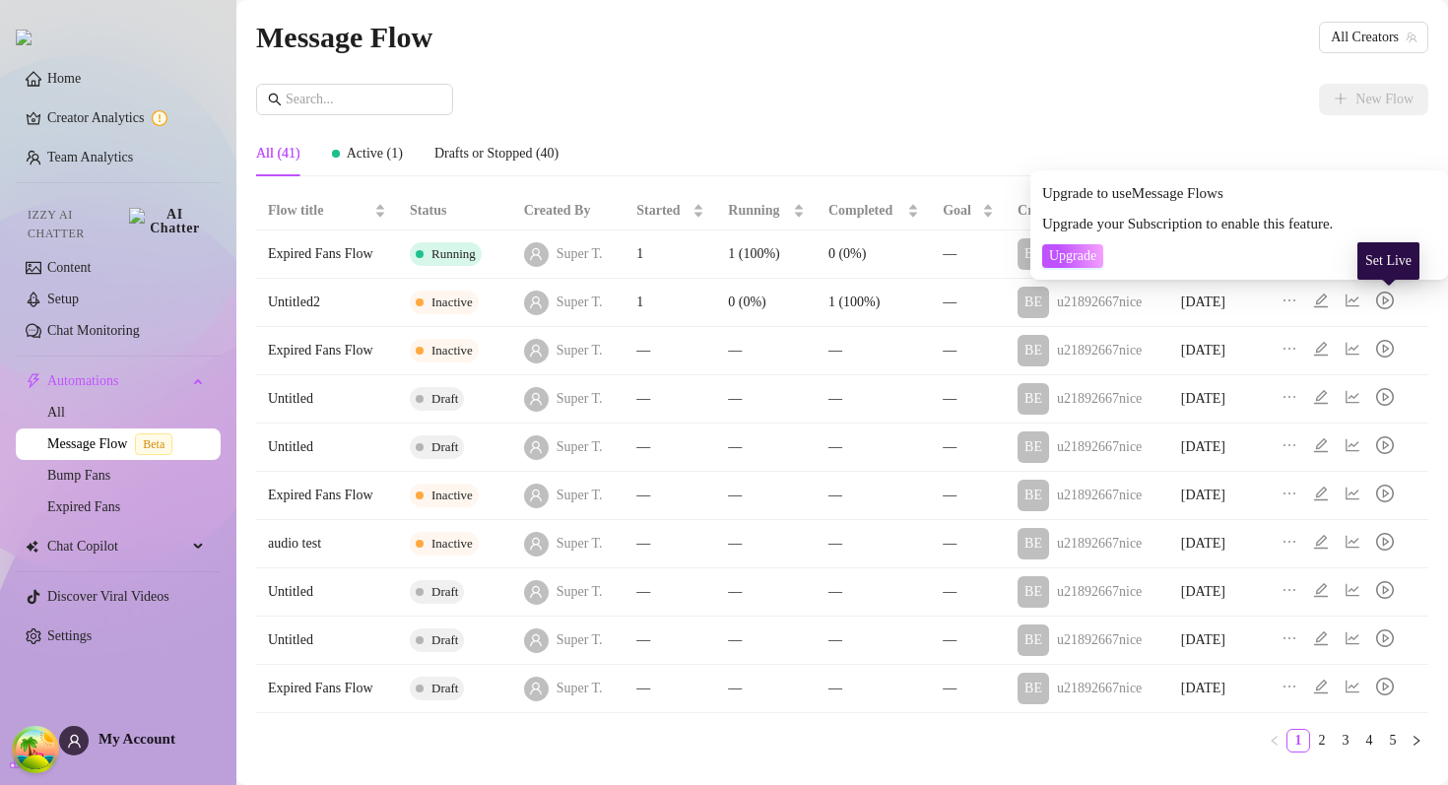
click at [1394, 293] on icon "play-circle" at bounding box center [1385, 301] width 18 height 18
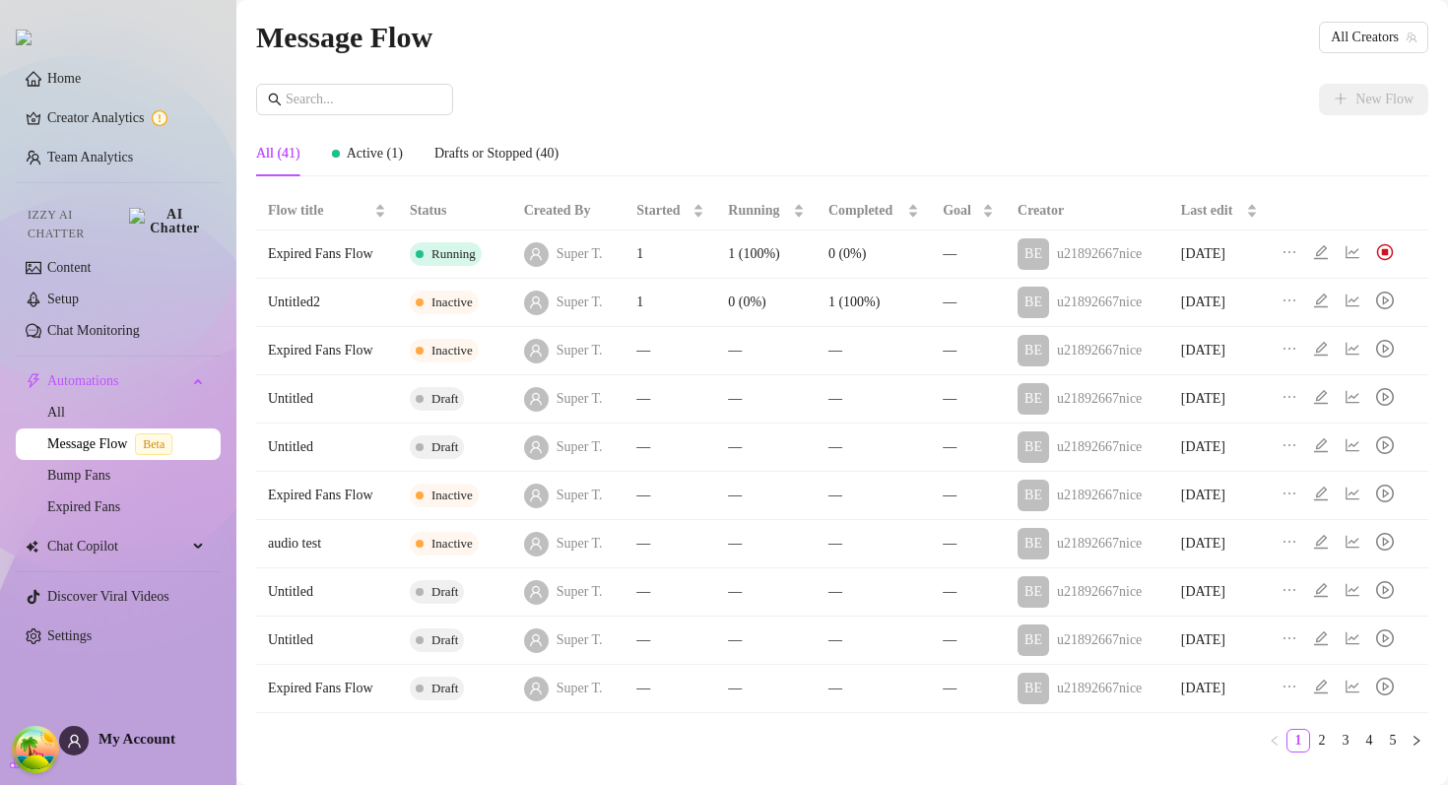
click at [1391, 248] on img at bounding box center [1385, 252] width 18 height 18
click at [1328, 244] on icon "edit" at bounding box center [1321, 252] width 16 height 16
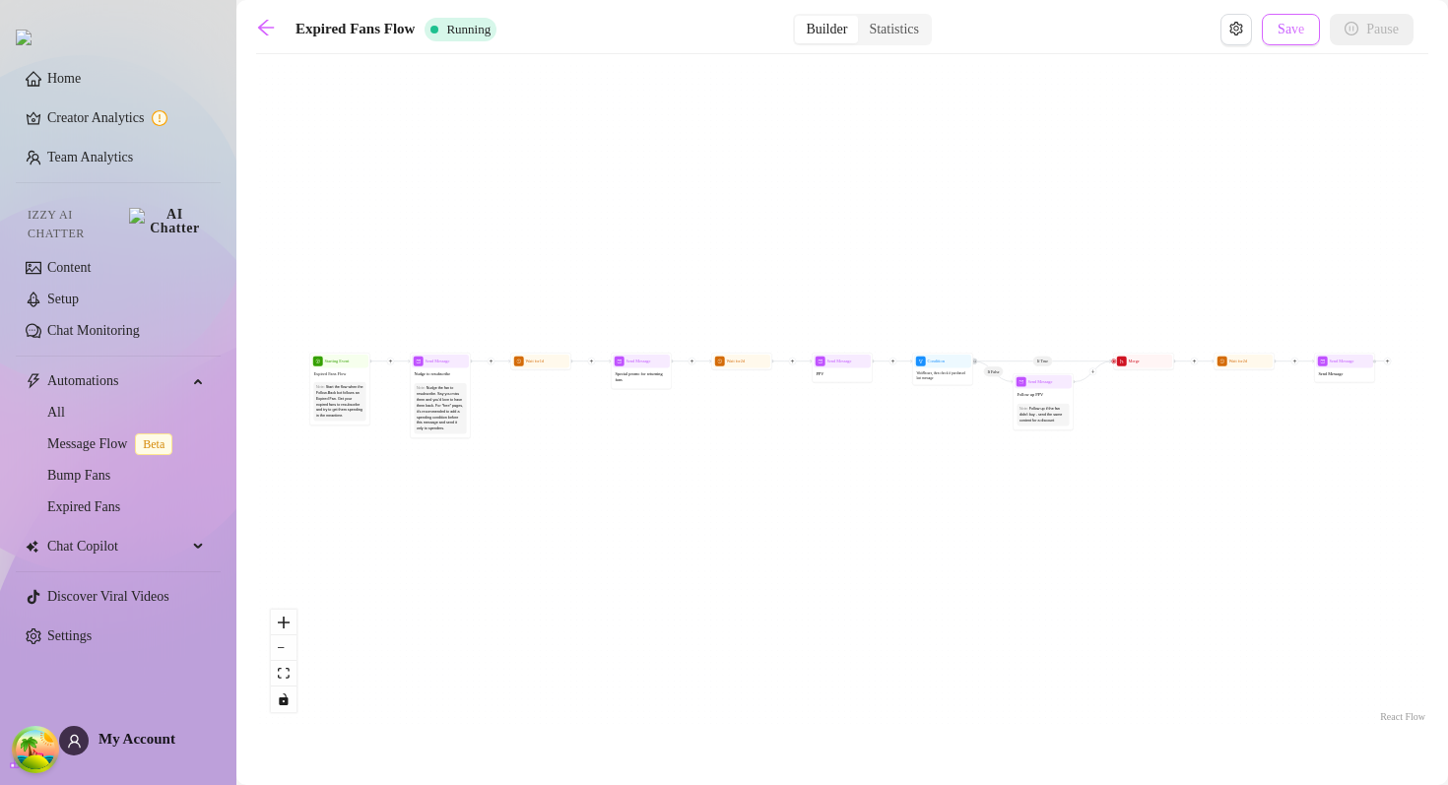
click at [1295, 38] on button "Save" at bounding box center [1291, 30] width 58 height 32
click at [124, 445] on link "Message Flow Beta" at bounding box center [113, 443] width 133 height 15
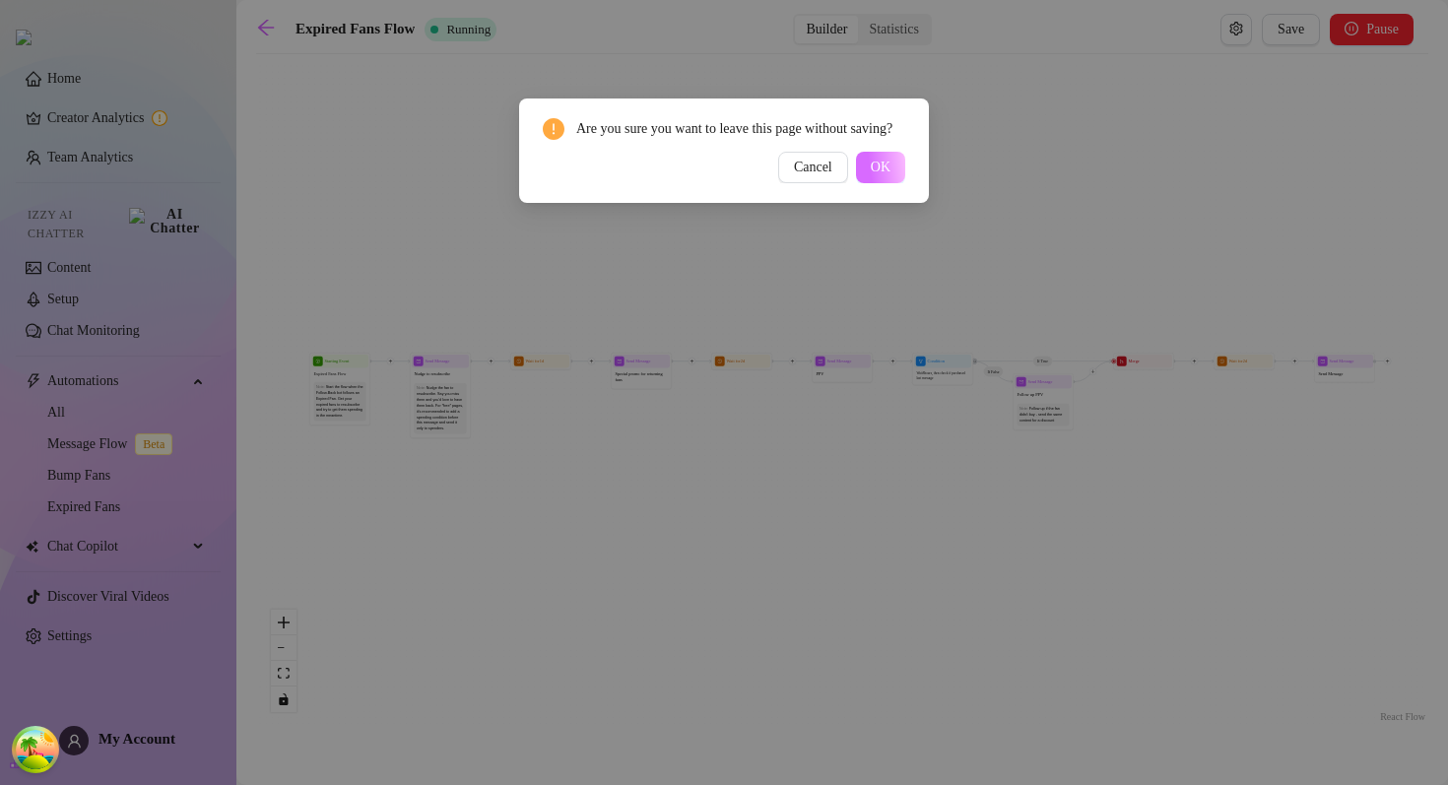
click at [860, 179] on button "OK" at bounding box center [880, 168] width 49 height 32
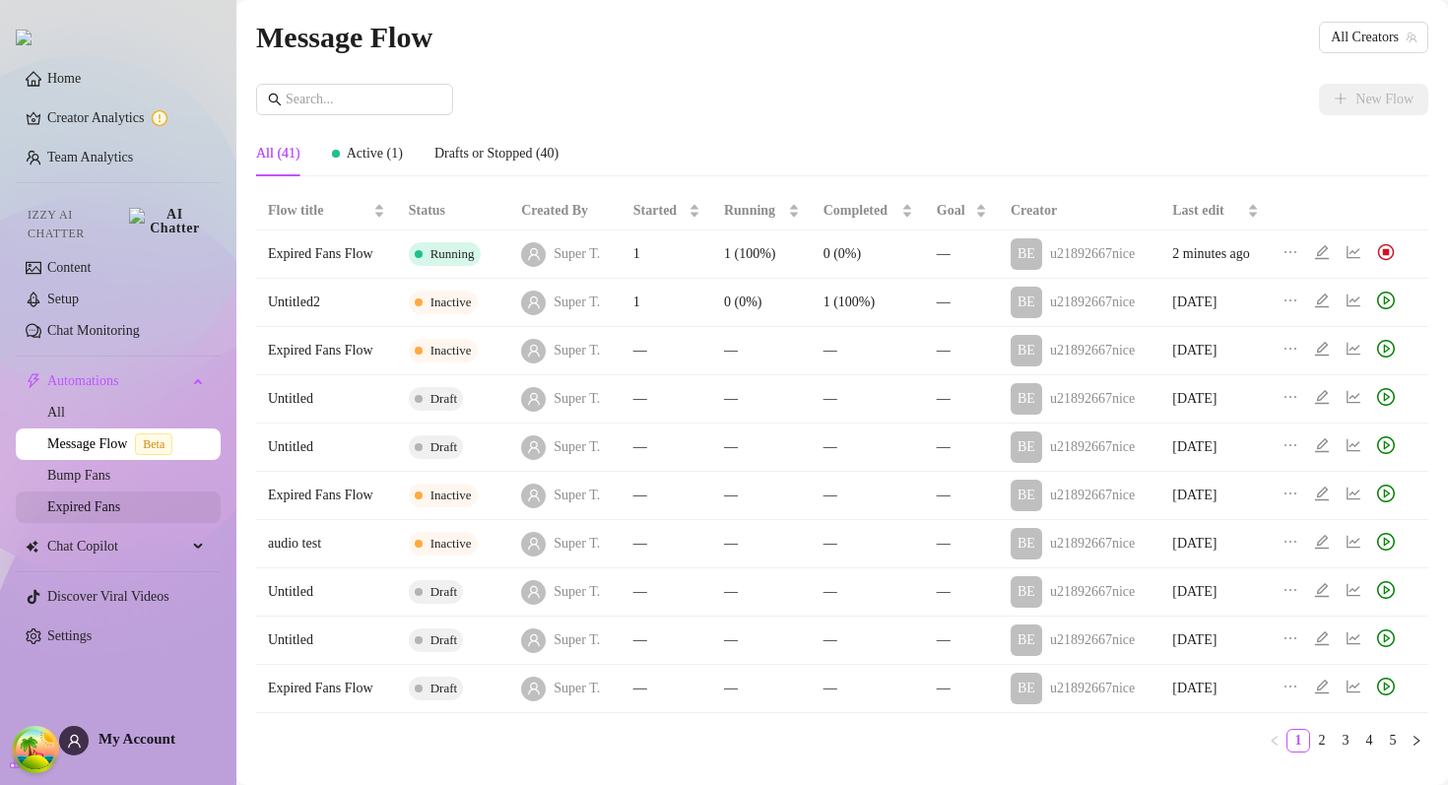
click at [115, 500] on link "Expired Fans" at bounding box center [83, 507] width 73 height 15
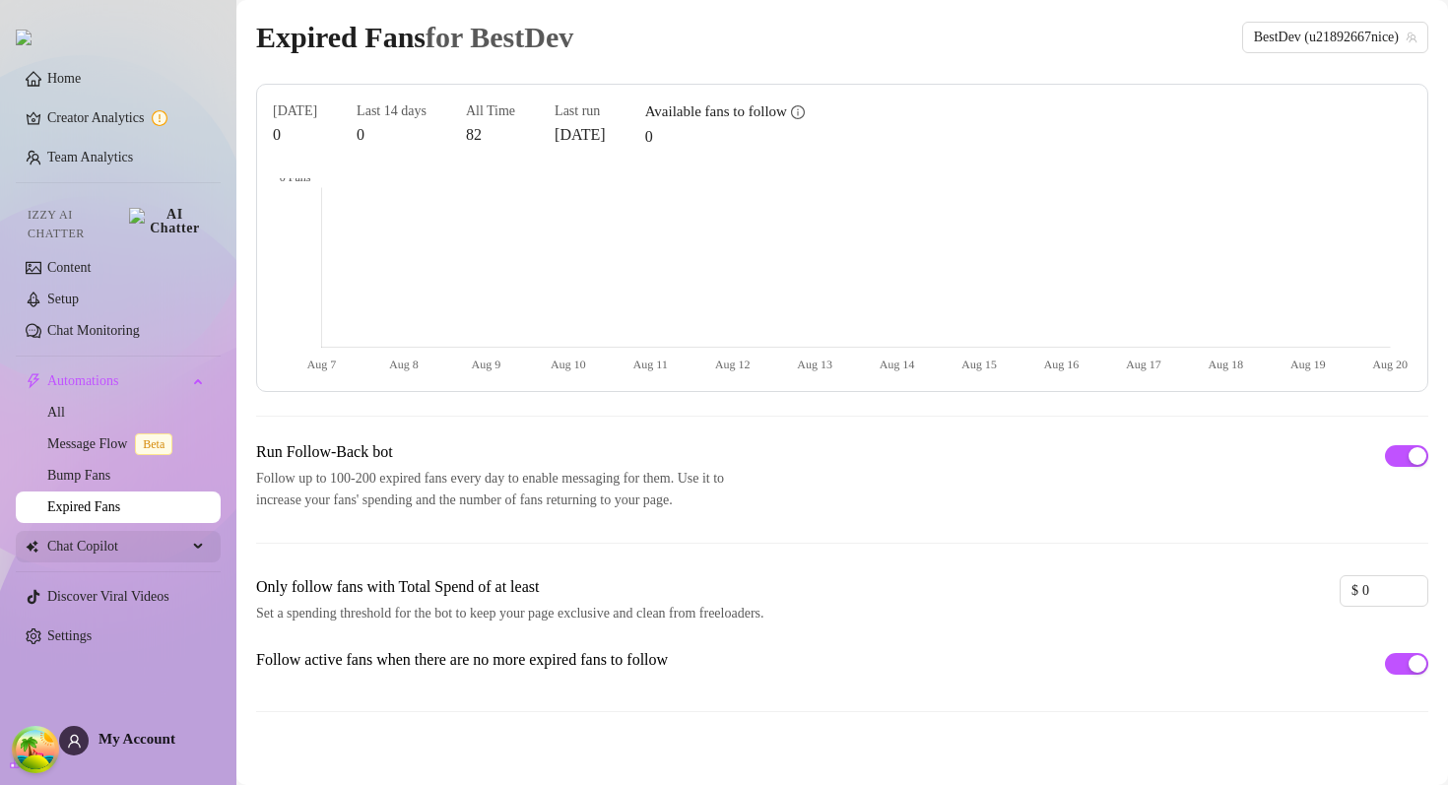
click at [135, 538] on span "Chat Copilot" at bounding box center [117, 547] width 140 height 32
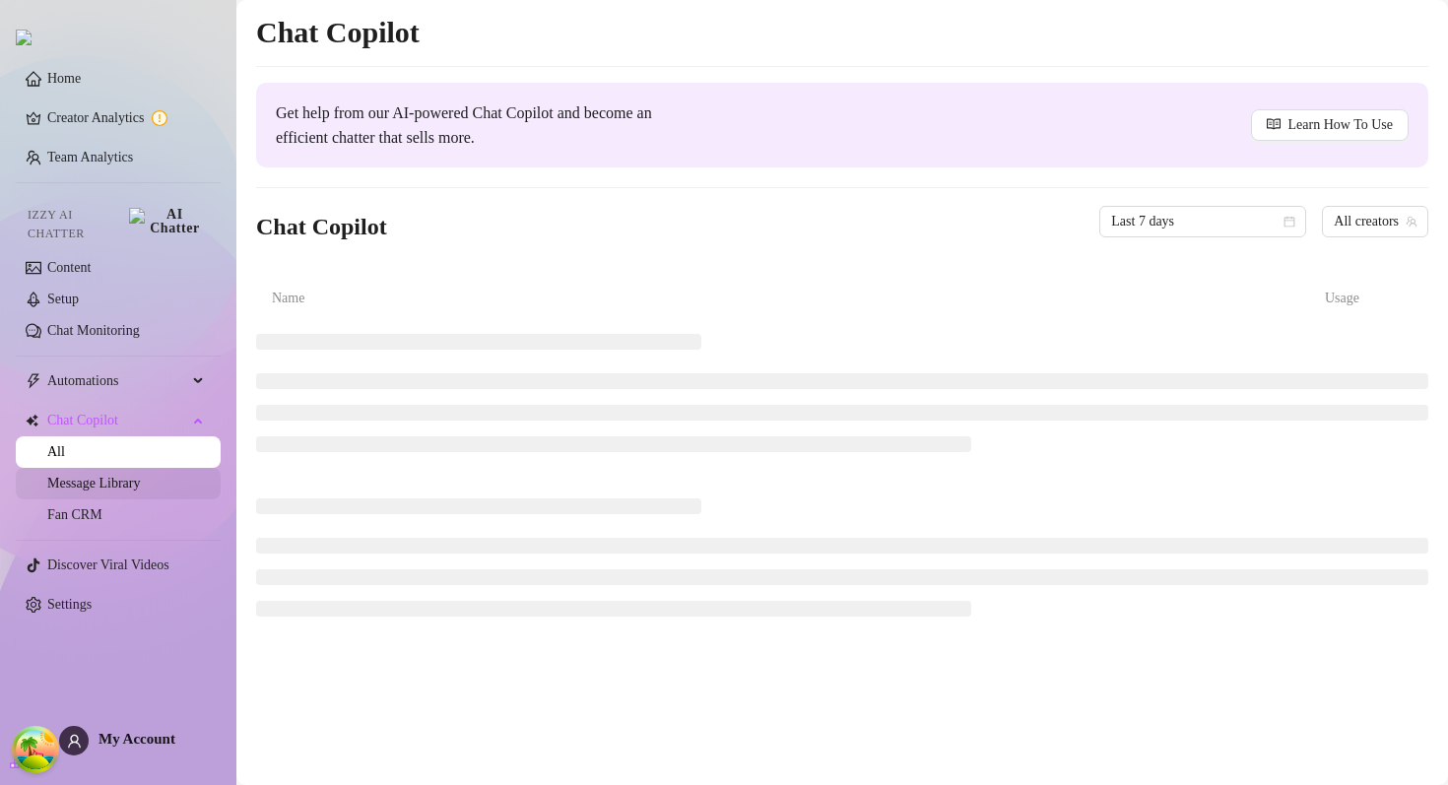
click at [111, 478] on link "Message Library" at bounding box center [93, 483] width 93 height 15
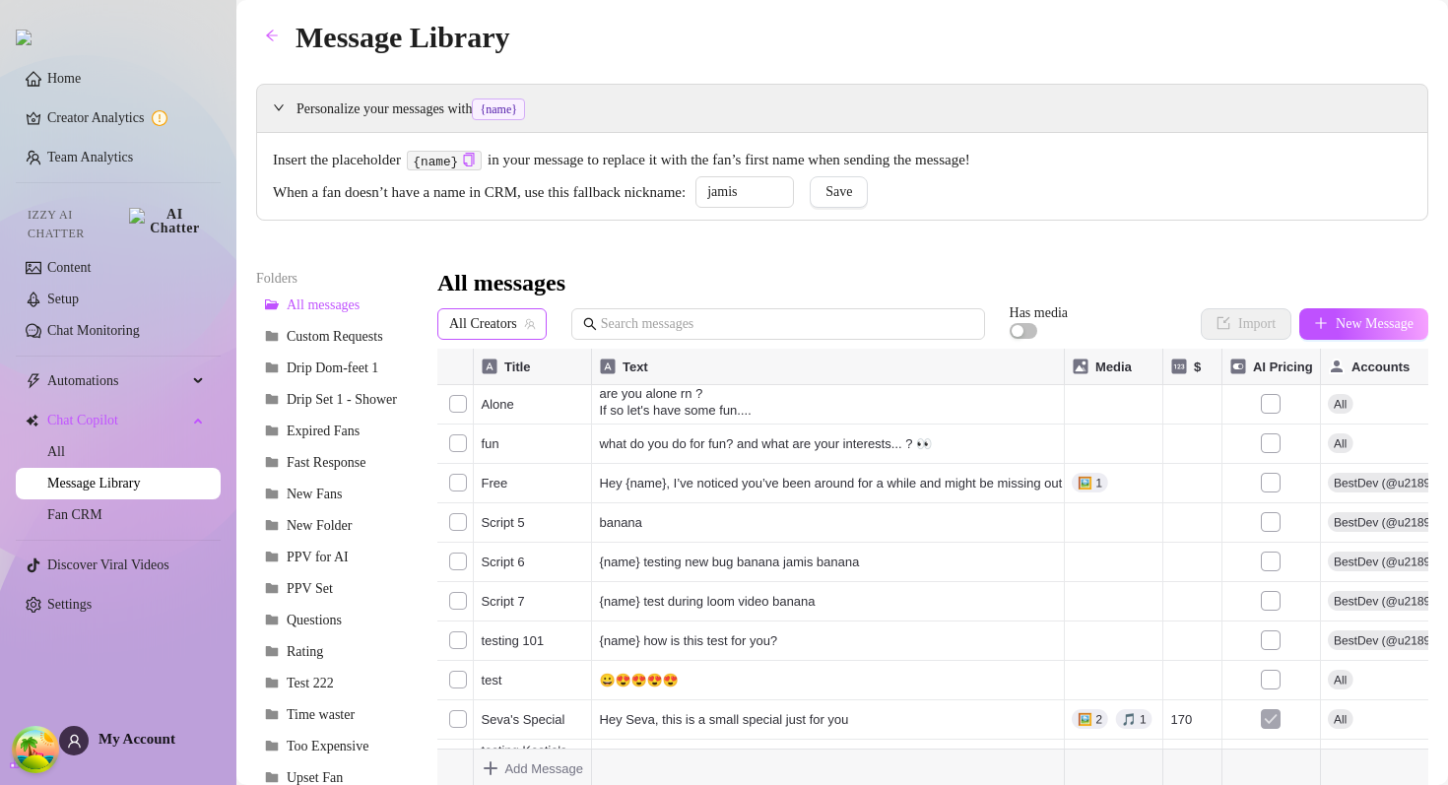
click at [502, 314] on span "All Creators" at bounding box center [492, 324] width 86 height 30
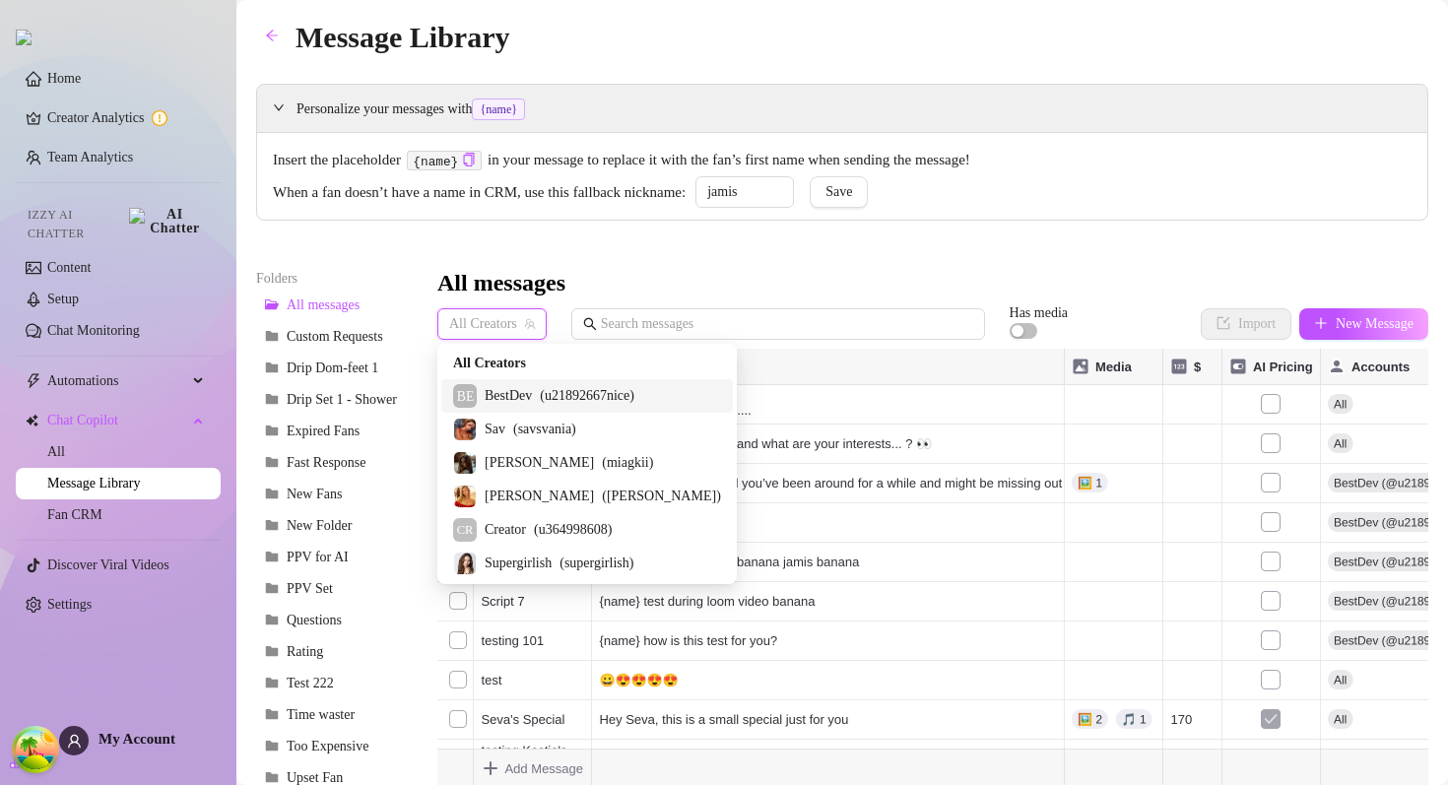
click at [502, 405] on span "BestDev" at bounding box center [508, 396] width 47 height 22
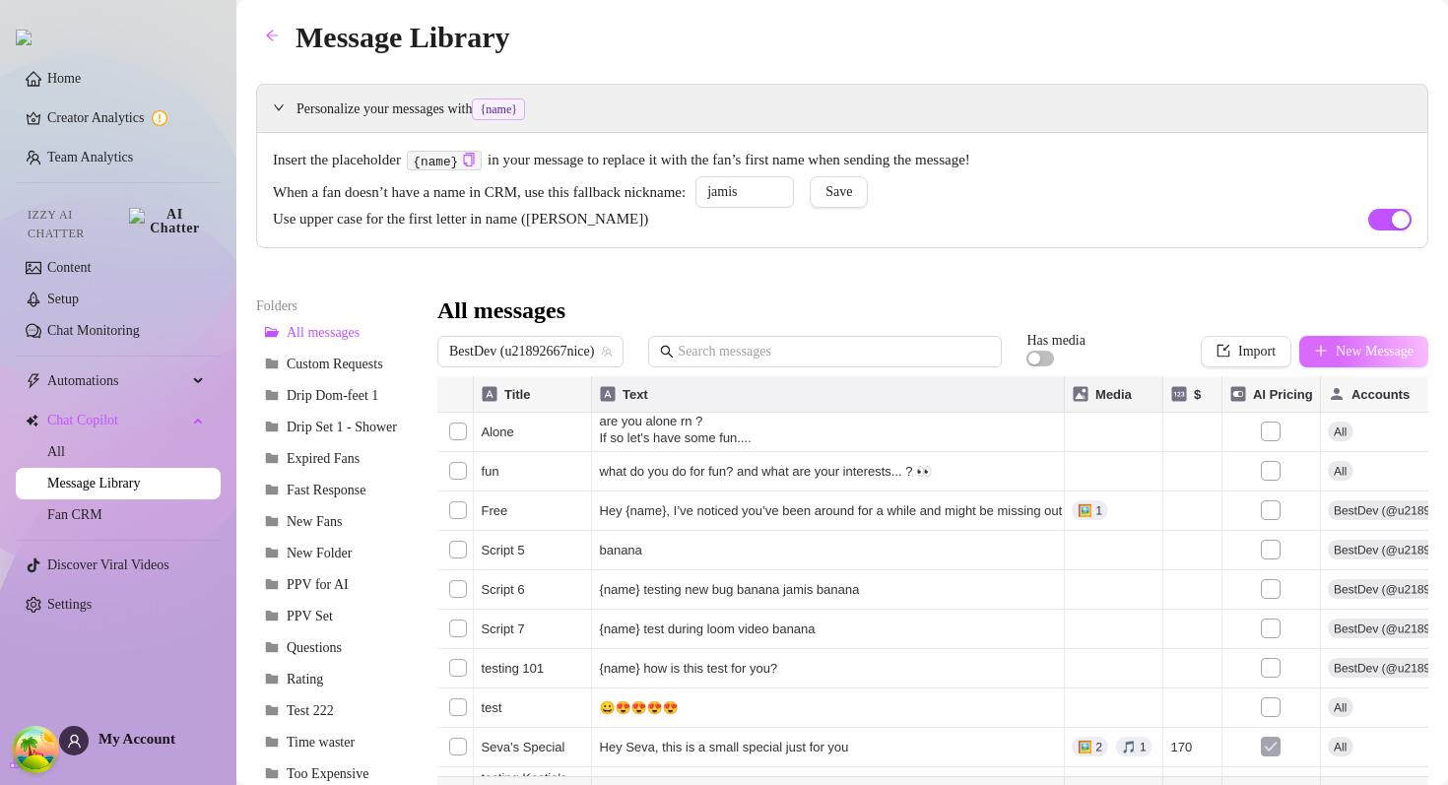
click at [1323, 358] on button "New Message" at bounding box center [1363, 352] width 129 height 32
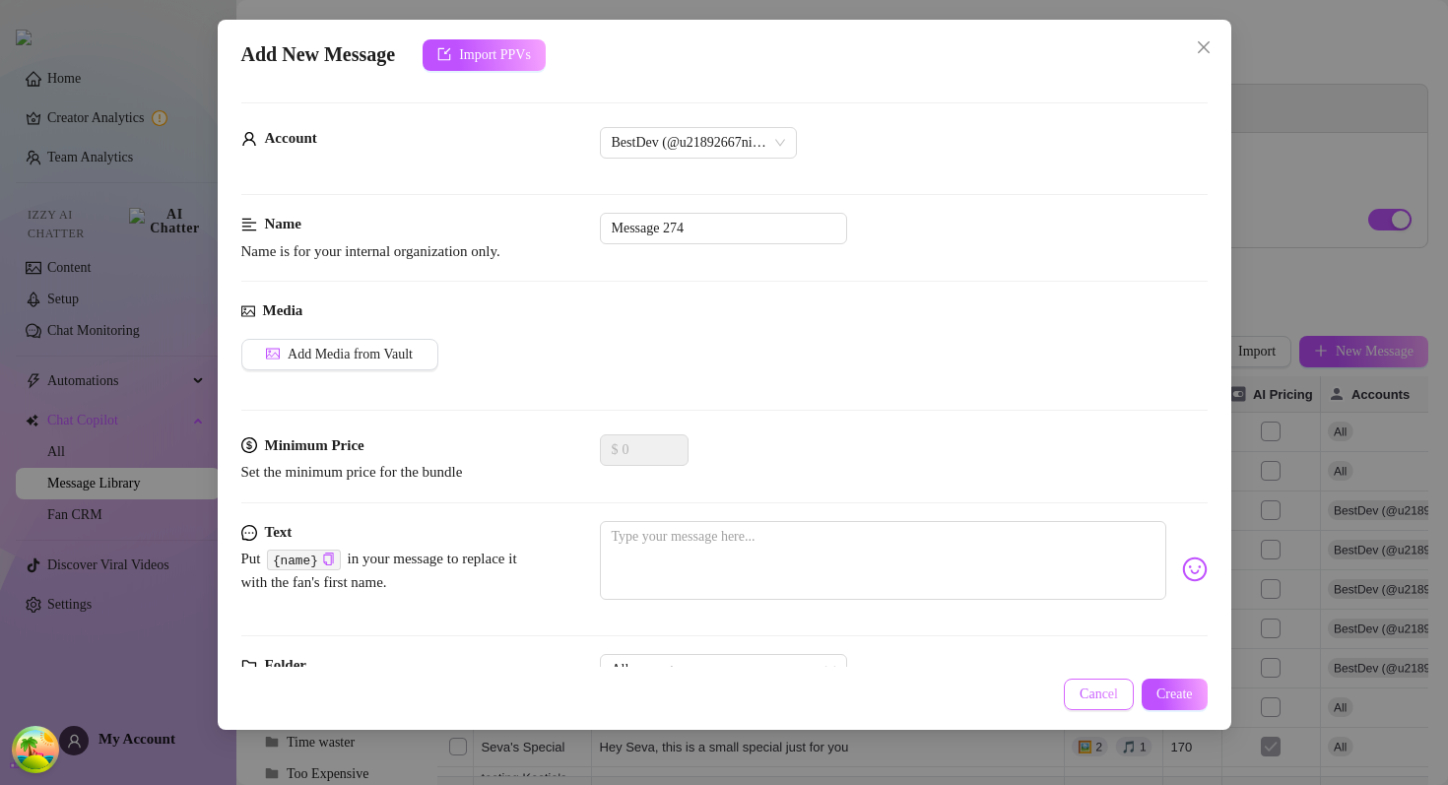
click at [1068, 702] on button "Cancel" at bounding box center [1099, 695] width 70 height 32
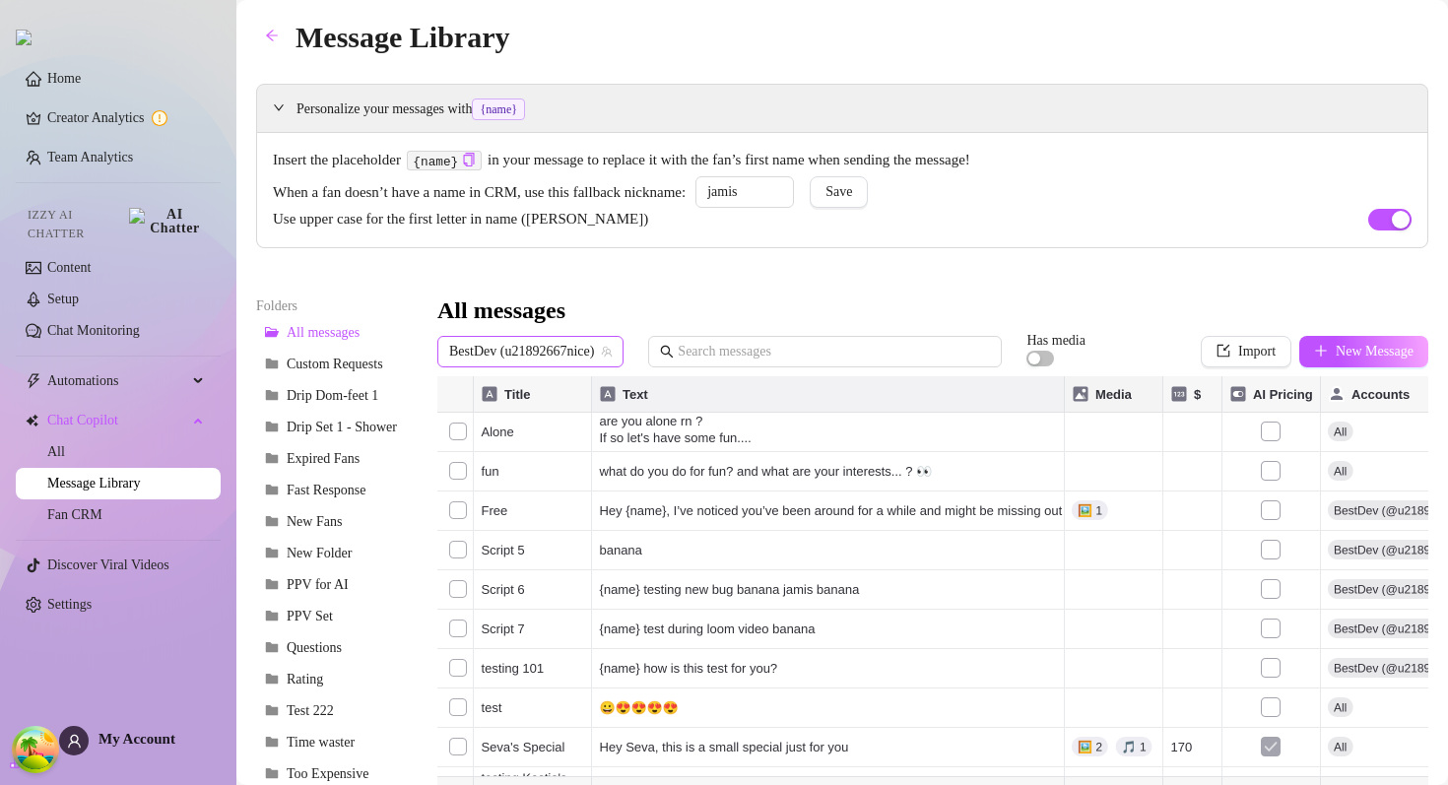
click at [525, 348] on span "BestDev (u21892667nice)" at bounding box center [530, 352] width 163 height 30
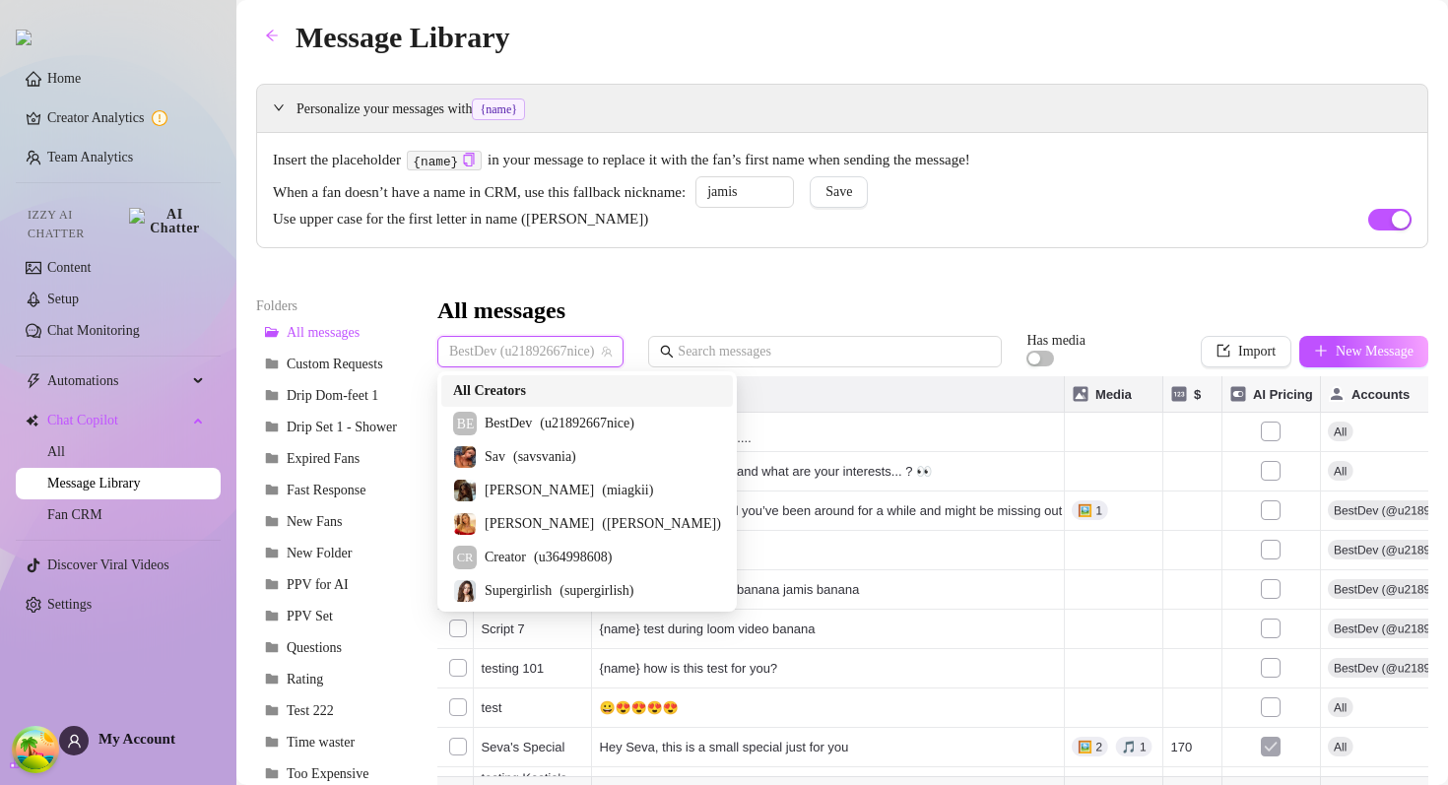
click at [505, 396] on span "All Creators" at bounding box center [489, 391] width 73 height 22
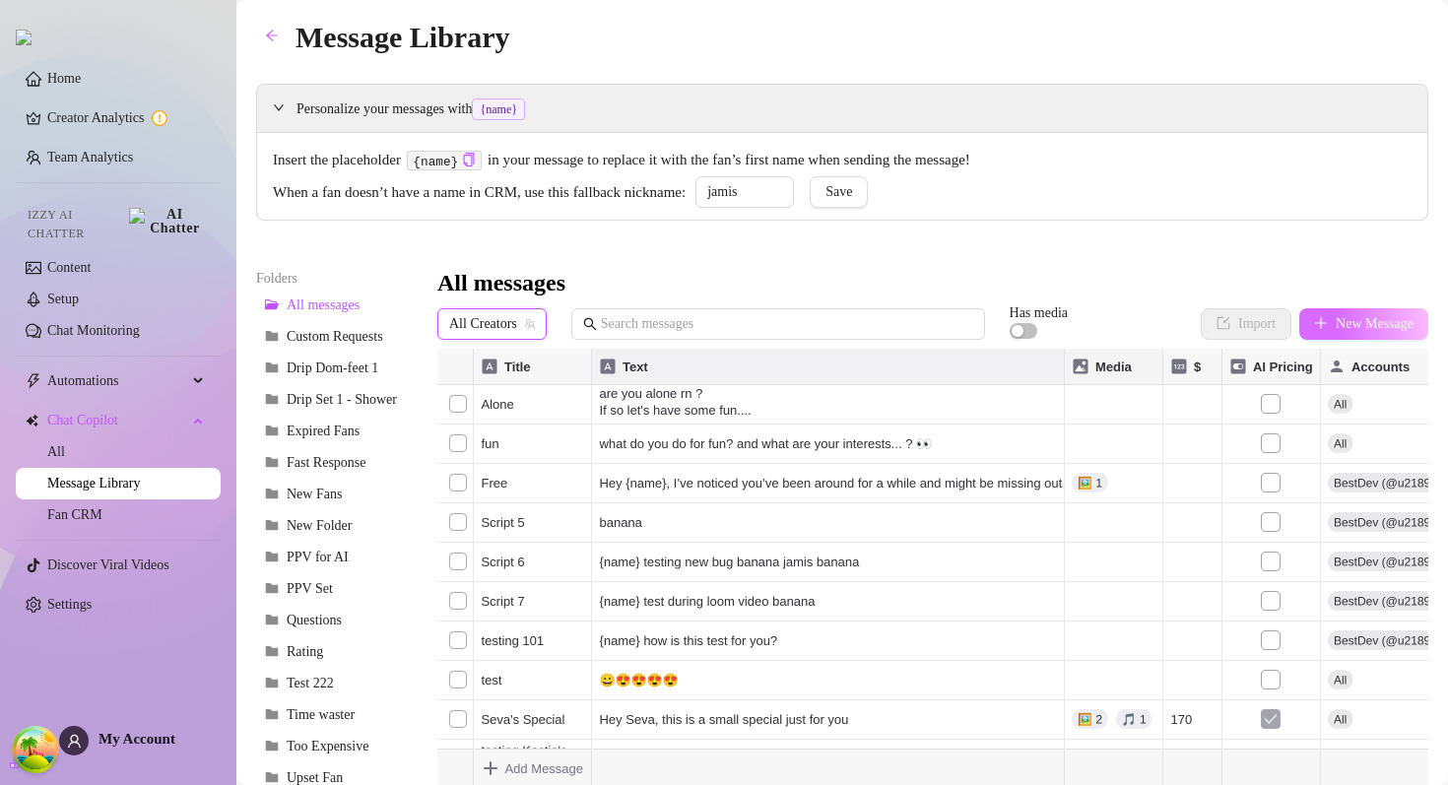
click at [1369, 318] on span "New Message" at bounding box center [1375, 324] width 78 height 16
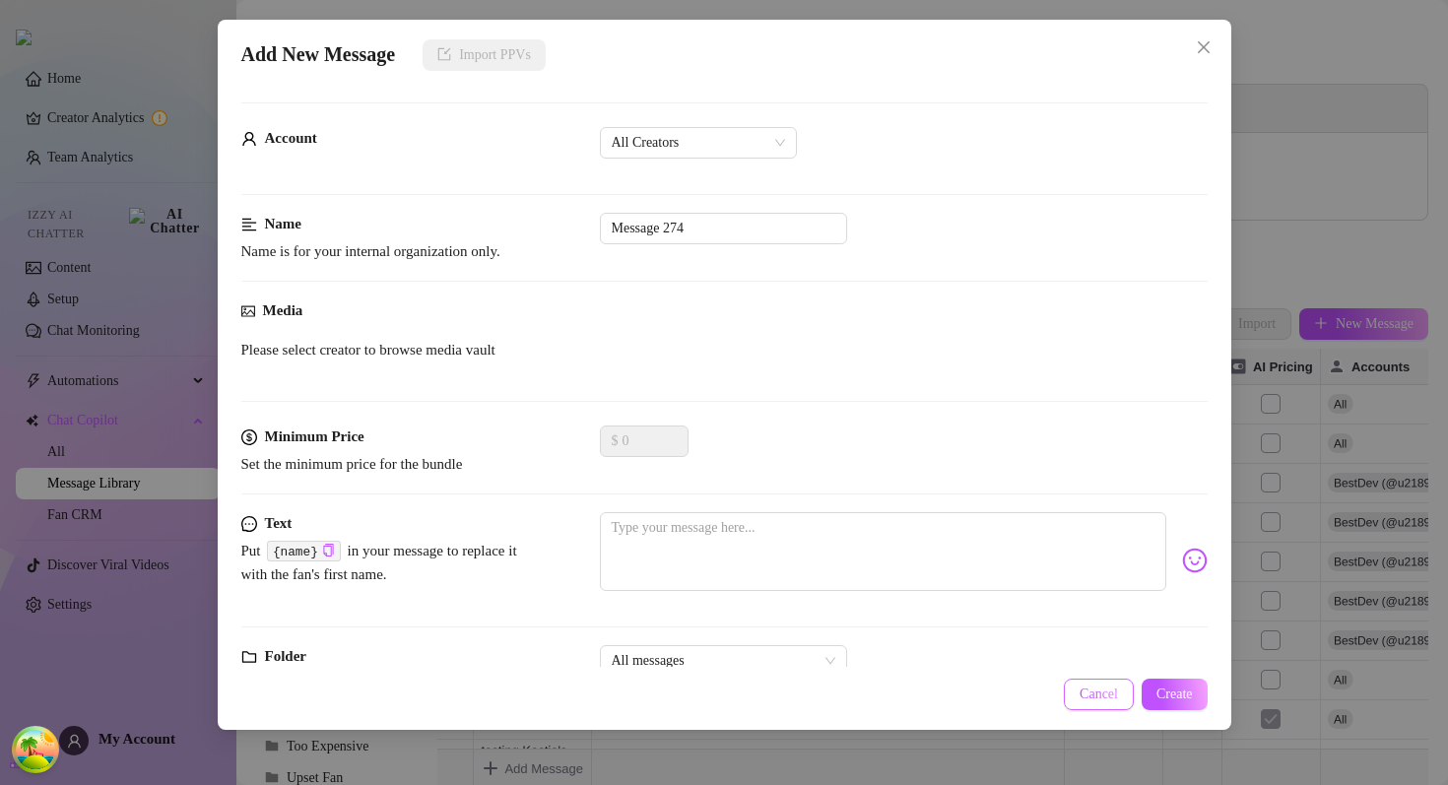
click at [1078, 707] on button "Cancel" at bounding box center [1099, 695] width 70 height 32
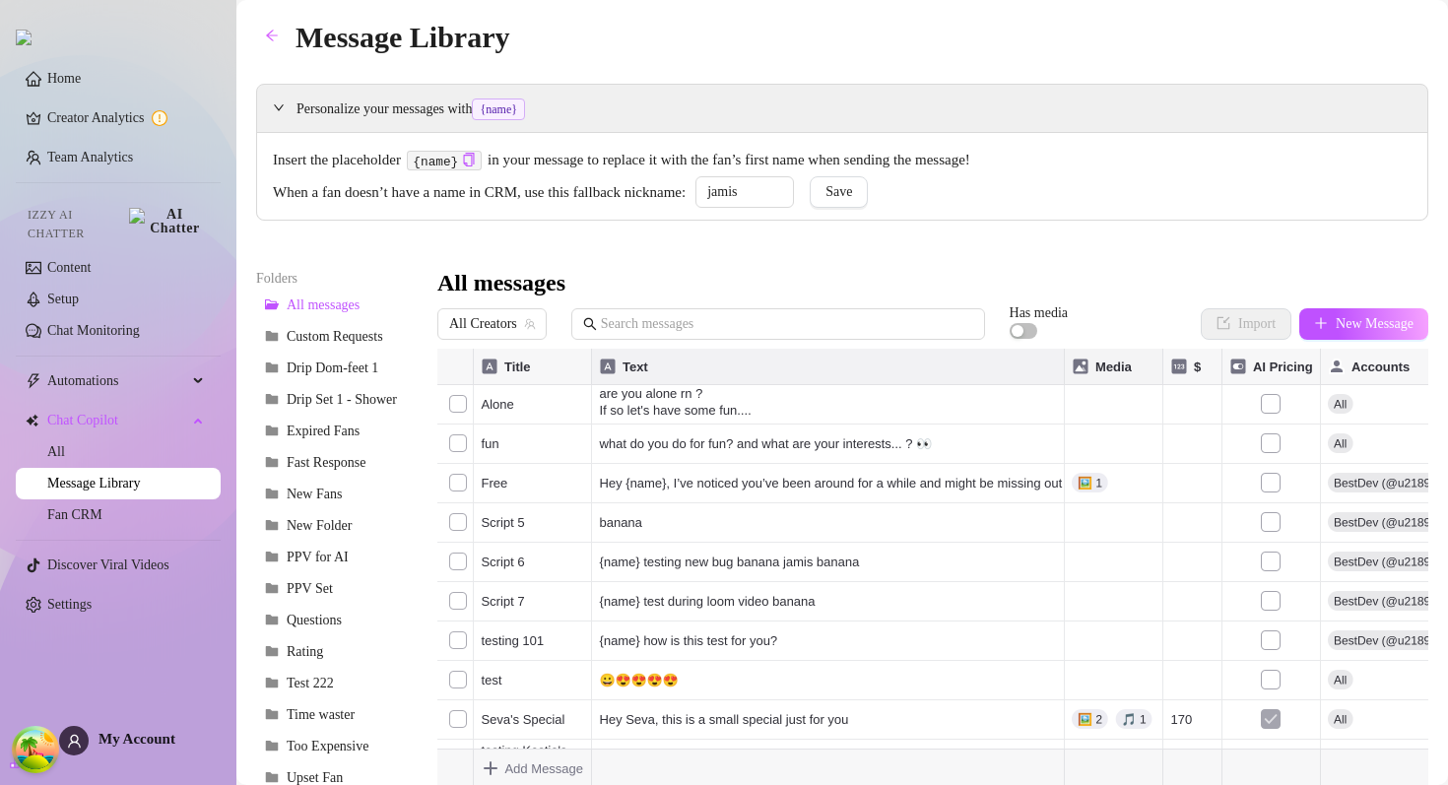
click at [1007, 247] on div "Personalize your messages with {name} Insert the placeholder {name} in your mes…" at bounding box center [842, 495] width 1172 height 822
click at [526, 332] on span "All Creators" at bounding box center [492, 324] width 86 height 30
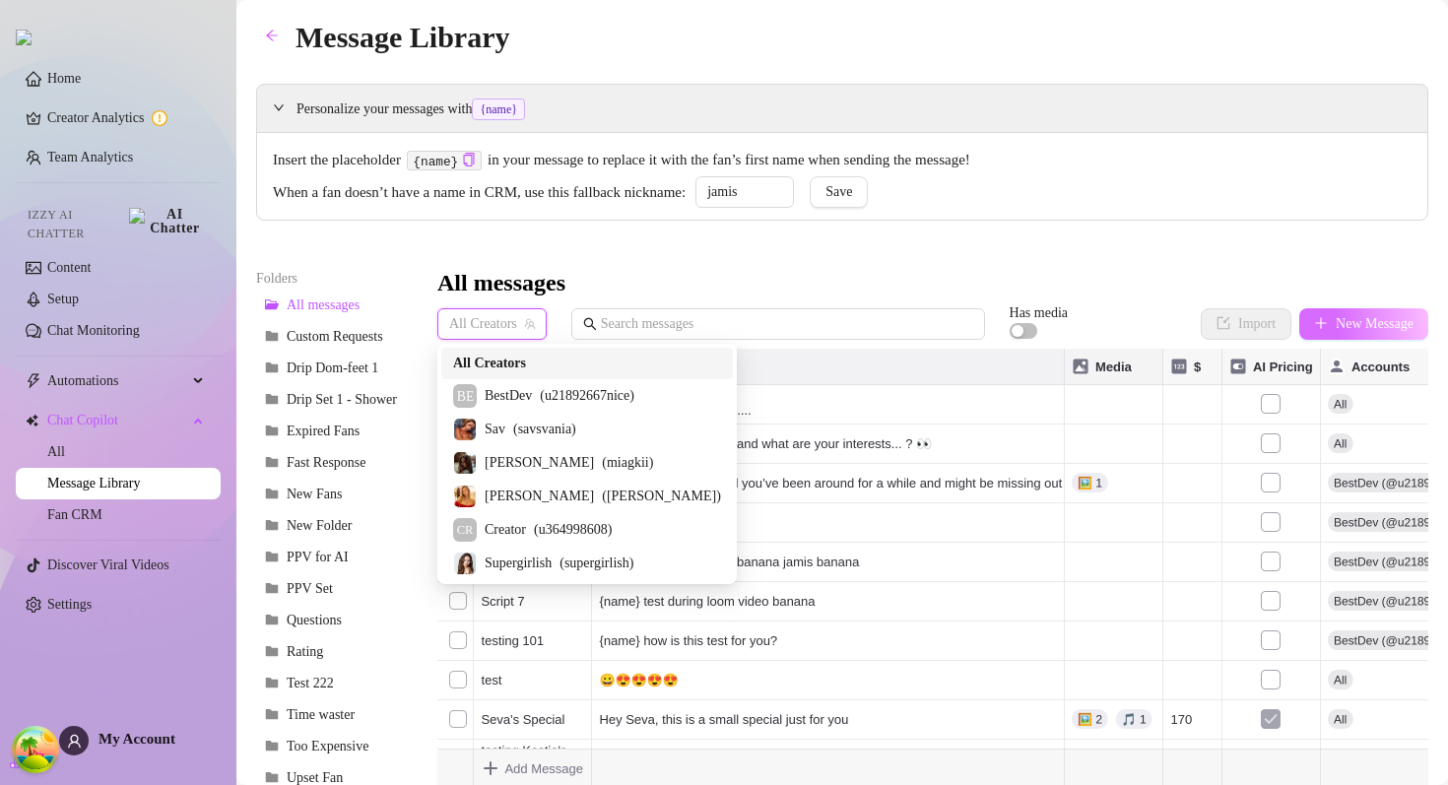
click at [1318, 320] on icon "plus" at bounding box center [1321, 323] width 14 height 14
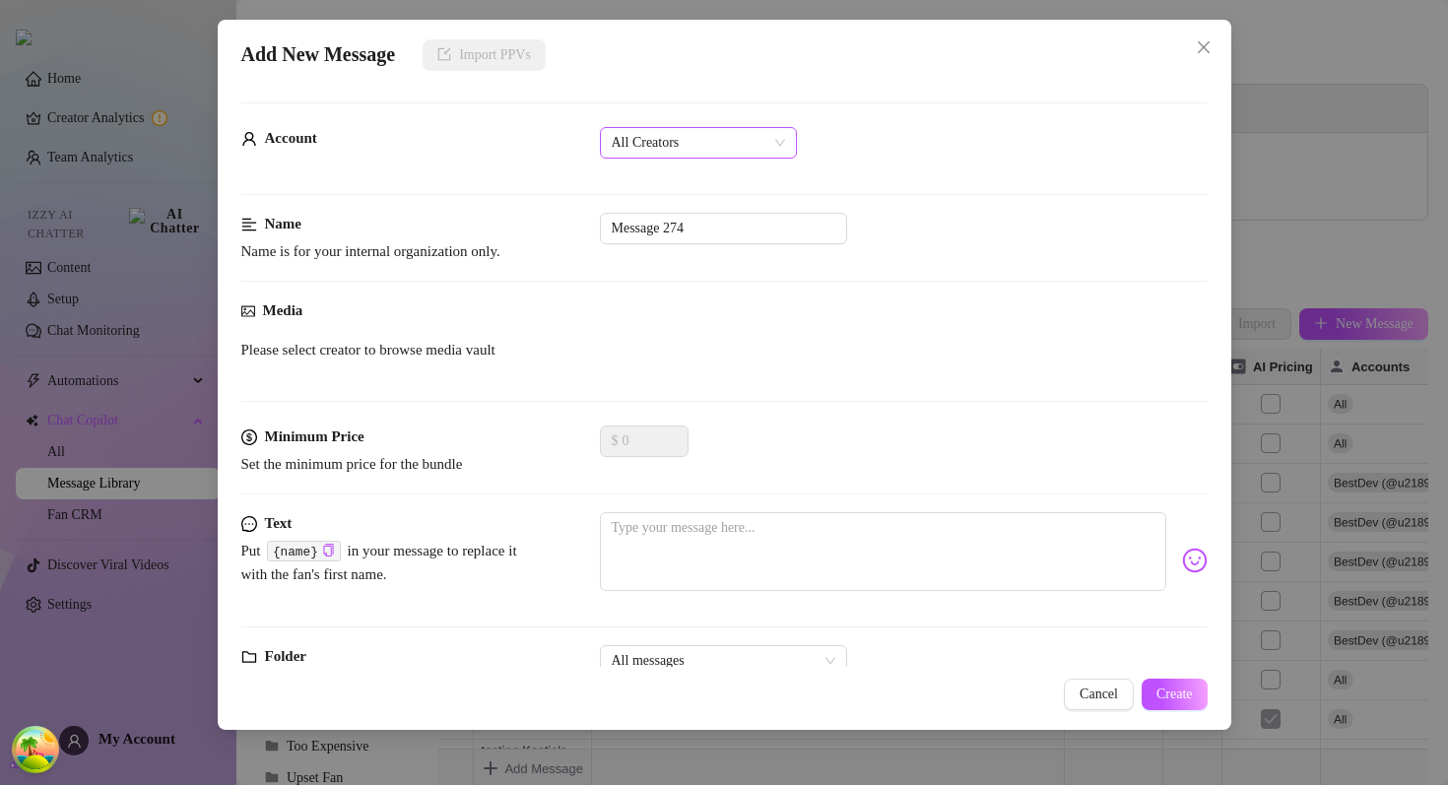
click at [694, 155] on span "All Creators" at bounding box center [698, 143] width 173 height 30
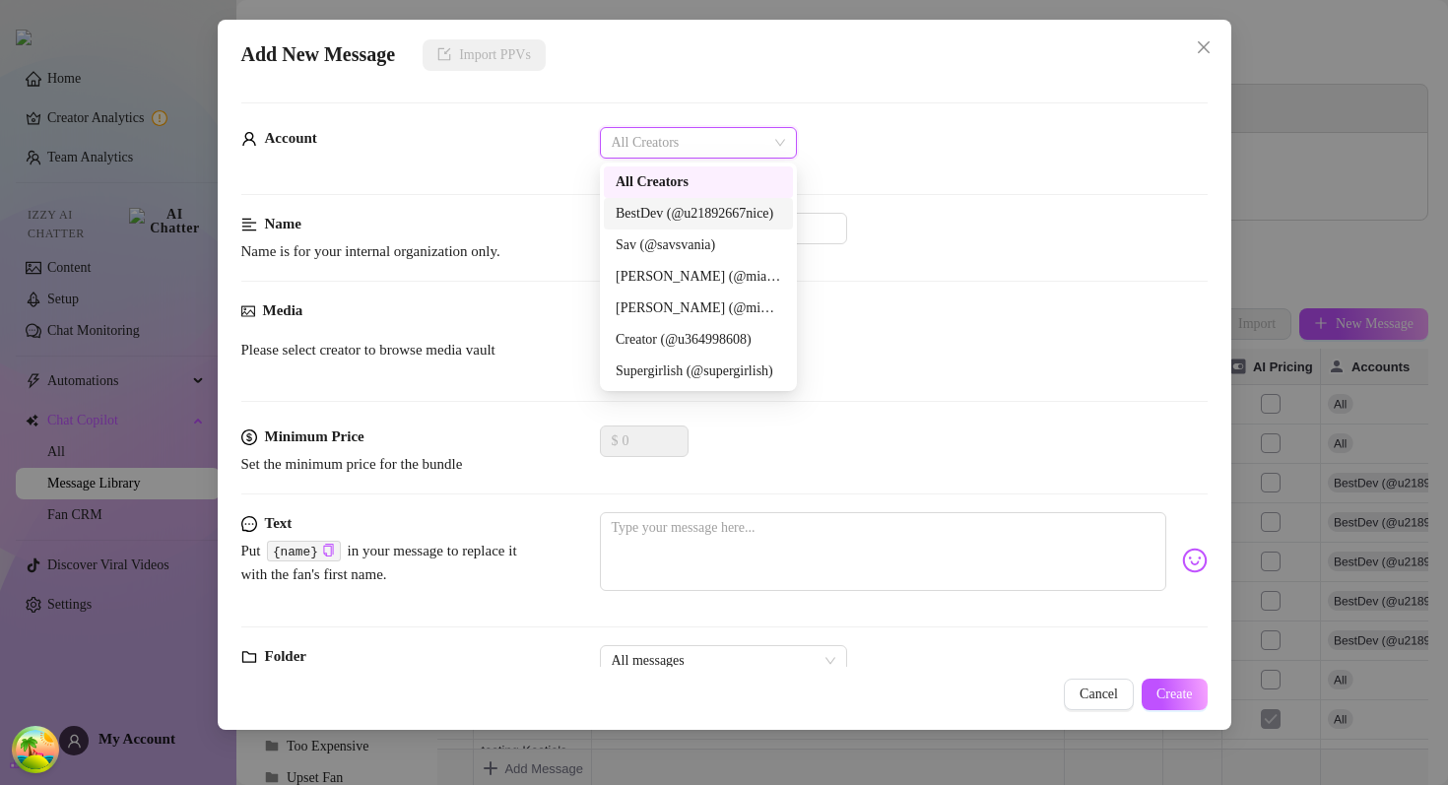
click at [670, 215] on div "BestDev (@u21892667nice)" at bounding box center [699, 214] width 166 height 22
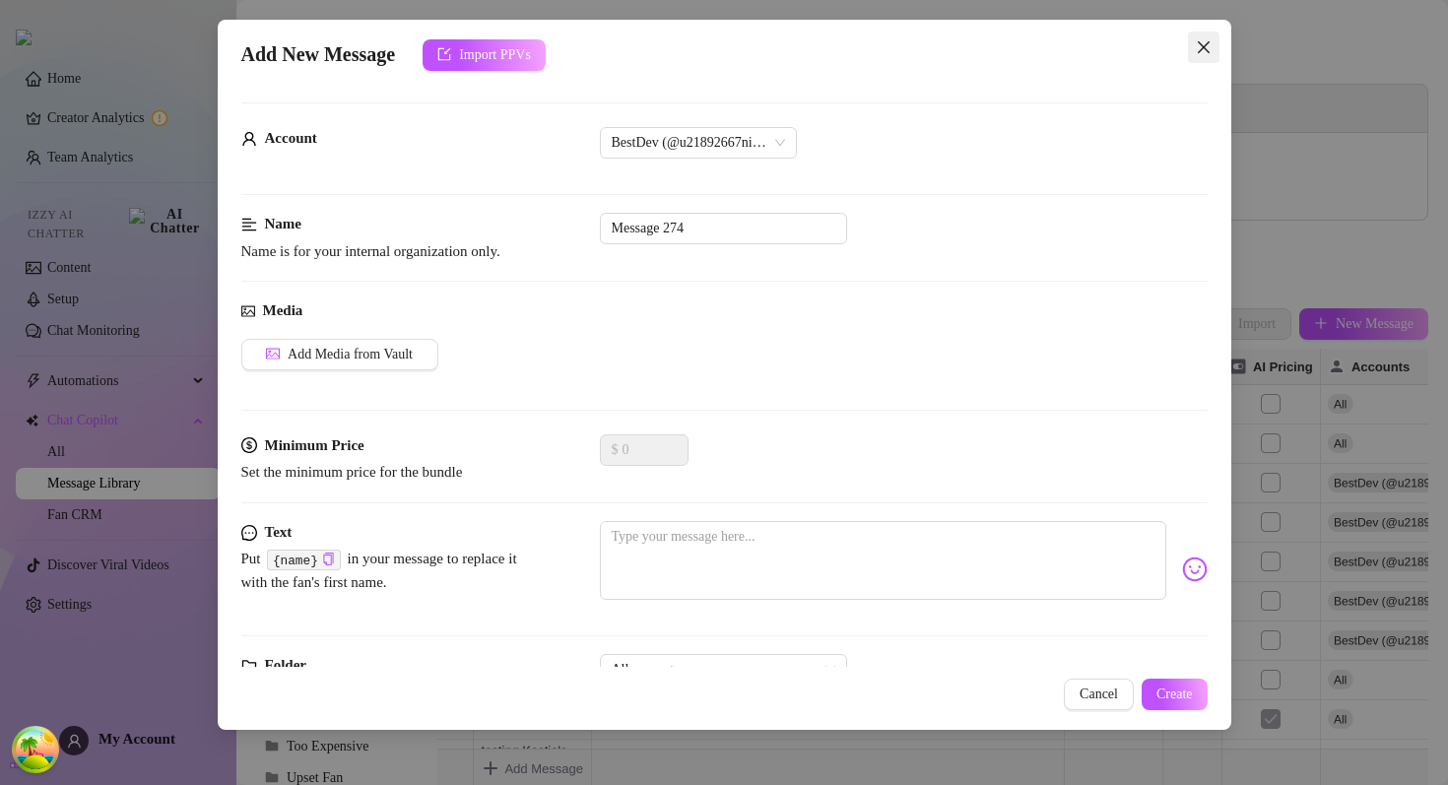
click at [1200, 44] on icon "close" at bounding box center [1203, 47] width 12 height 12
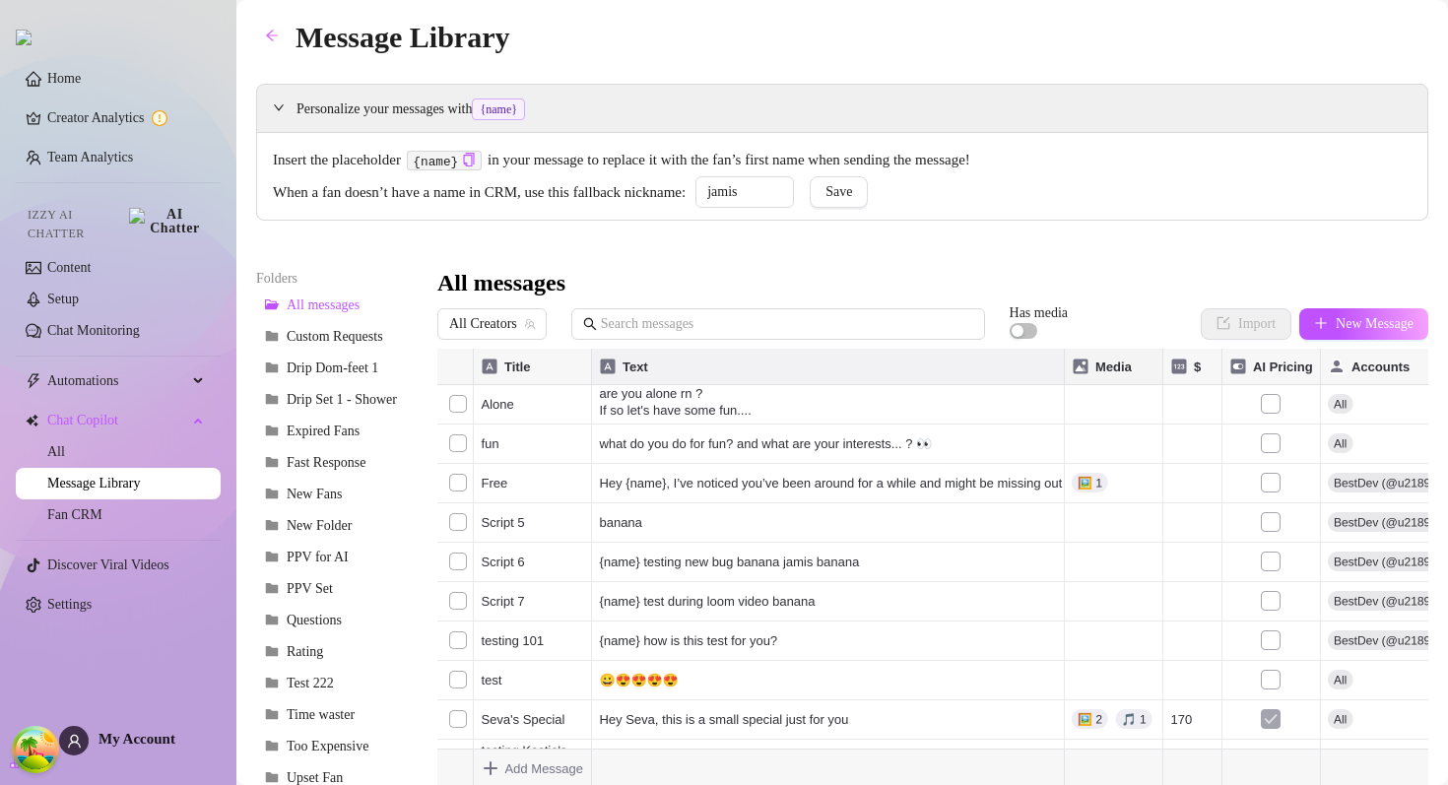
click at [944, 229] on div "Personalize your messages with {name} Insert the placeholder {name} in your mes…" at bounding box center [842, 495] width 1172 height 822
click at [880, 270] on div "All messages" at bounding box center [932, 284] width 991 height 32
click at [818, 259] on div "Personalize your messages with {name} Insert the placeholder {name} in your mes…" at bounding box center [842, 495] width 1172 height 822
click at [720, 189] on div "jamis" at bounding box center [740, 192] width 108 height 32
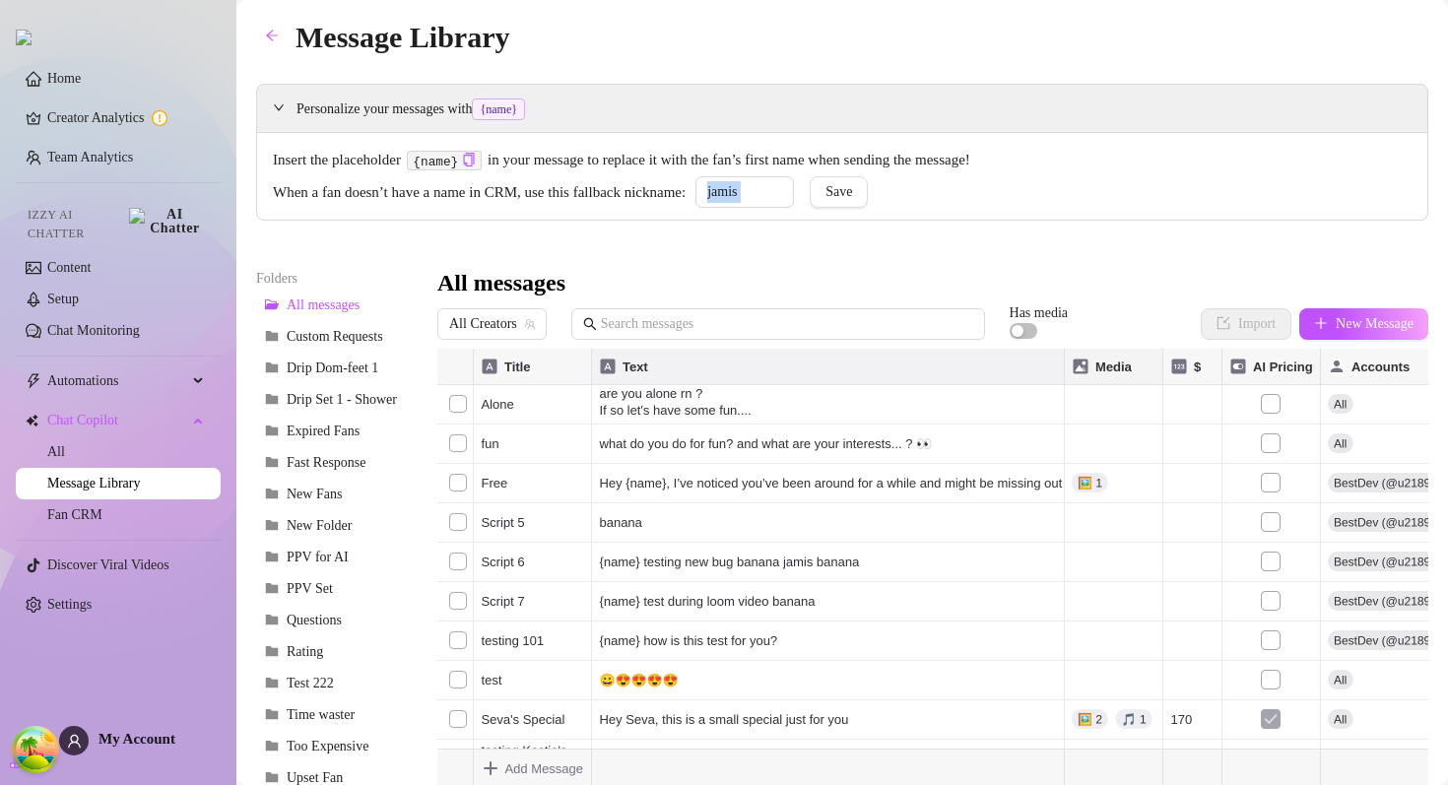
click at [720, 189] on div "jamis" at bounding box center [740, 192] width 108 height 32
click at [647, 186] on span "When a fan doesn’t have a name in CRM, use this fallback nickname:" at bounding box center [479, 193] width 413 height 24
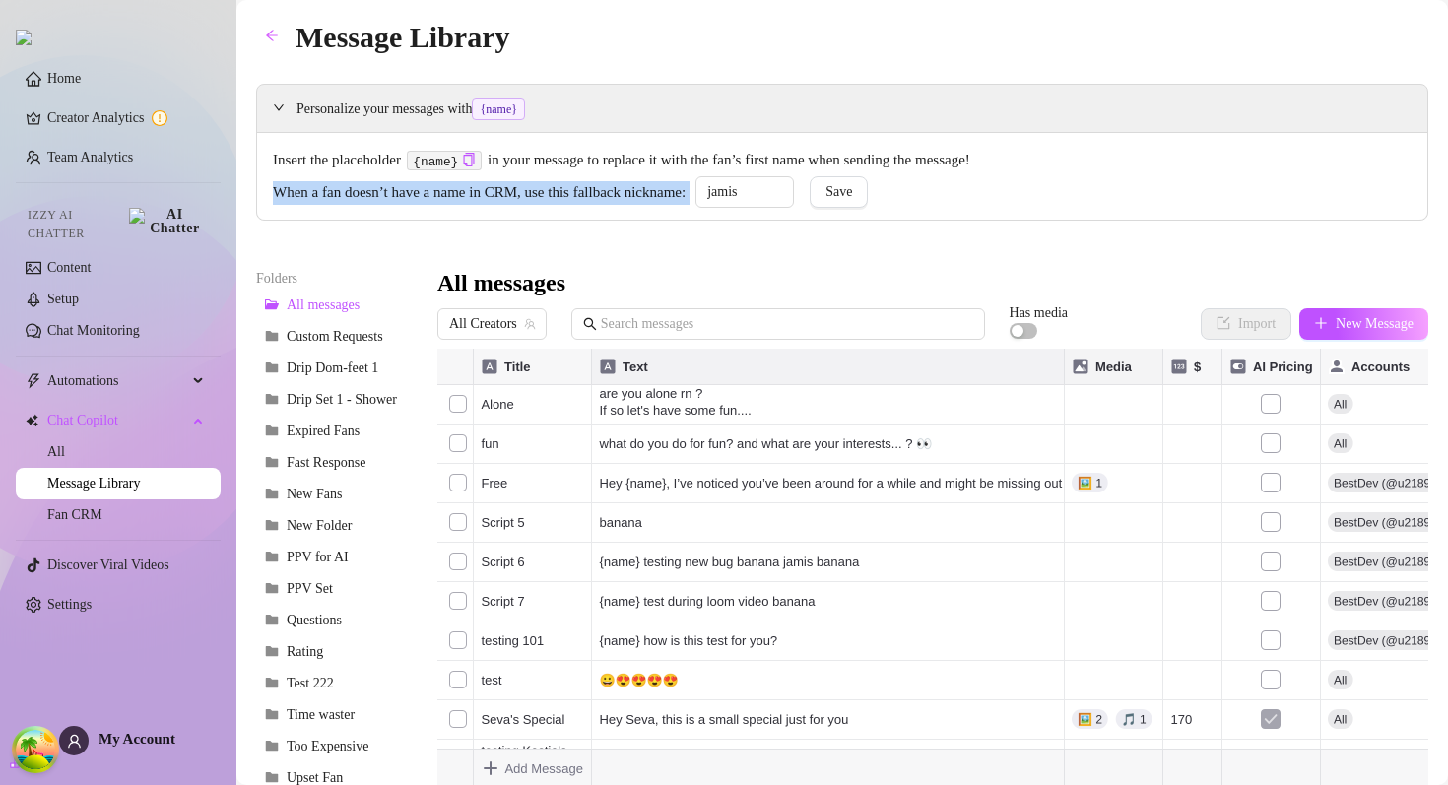
click at [647, 186] on span "When a fan doesn’t have a name in CRM, use this fallback nickname:" at bounding box center [479, 193] width 413 height 24
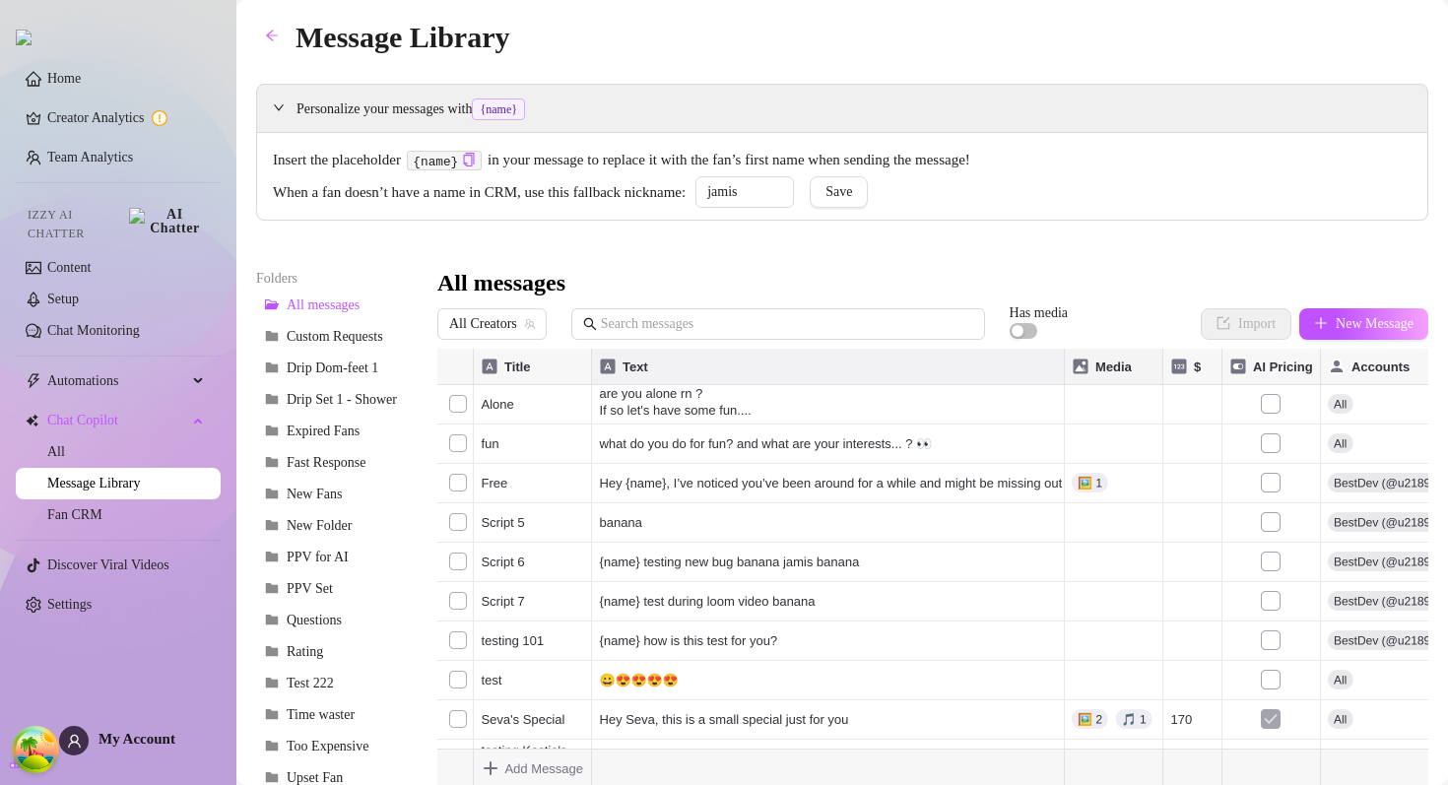
click at [649, 167] on span "Insert the placeholder {name} in your message to replace it with the fan’s firs…" at bounding box center [842, 161] width 1139 height 24
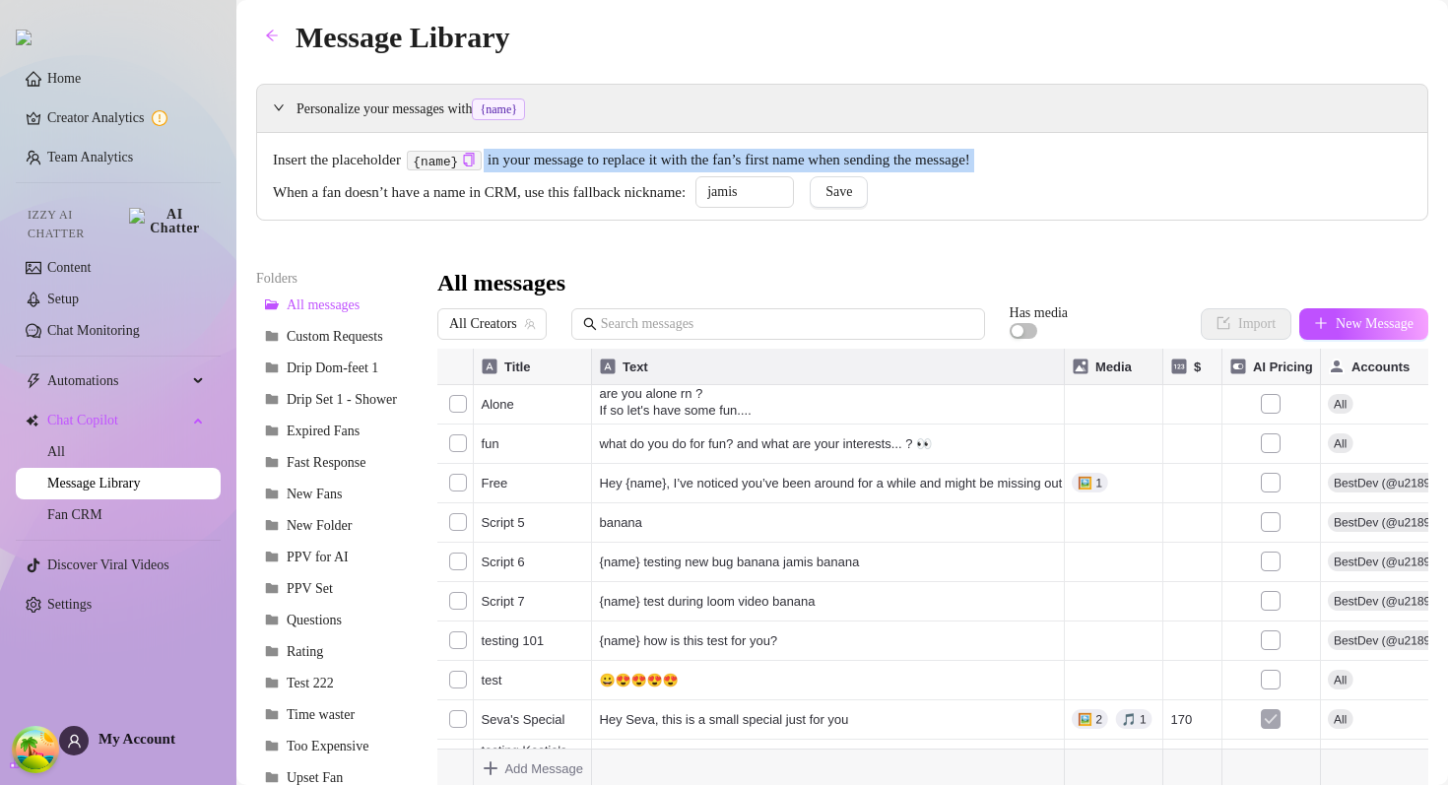
click at [649, 167] on span "Insert the placeholder {name} in your message to replace it with the fan’s firs…" at bounding box center [842, 161] width 1139 height 24
click at [649, 165] on span "Insert the placeholder {name} in your message to replace it with the fan’s firs…" at bounding box center [842, 161] width 1139 height 24
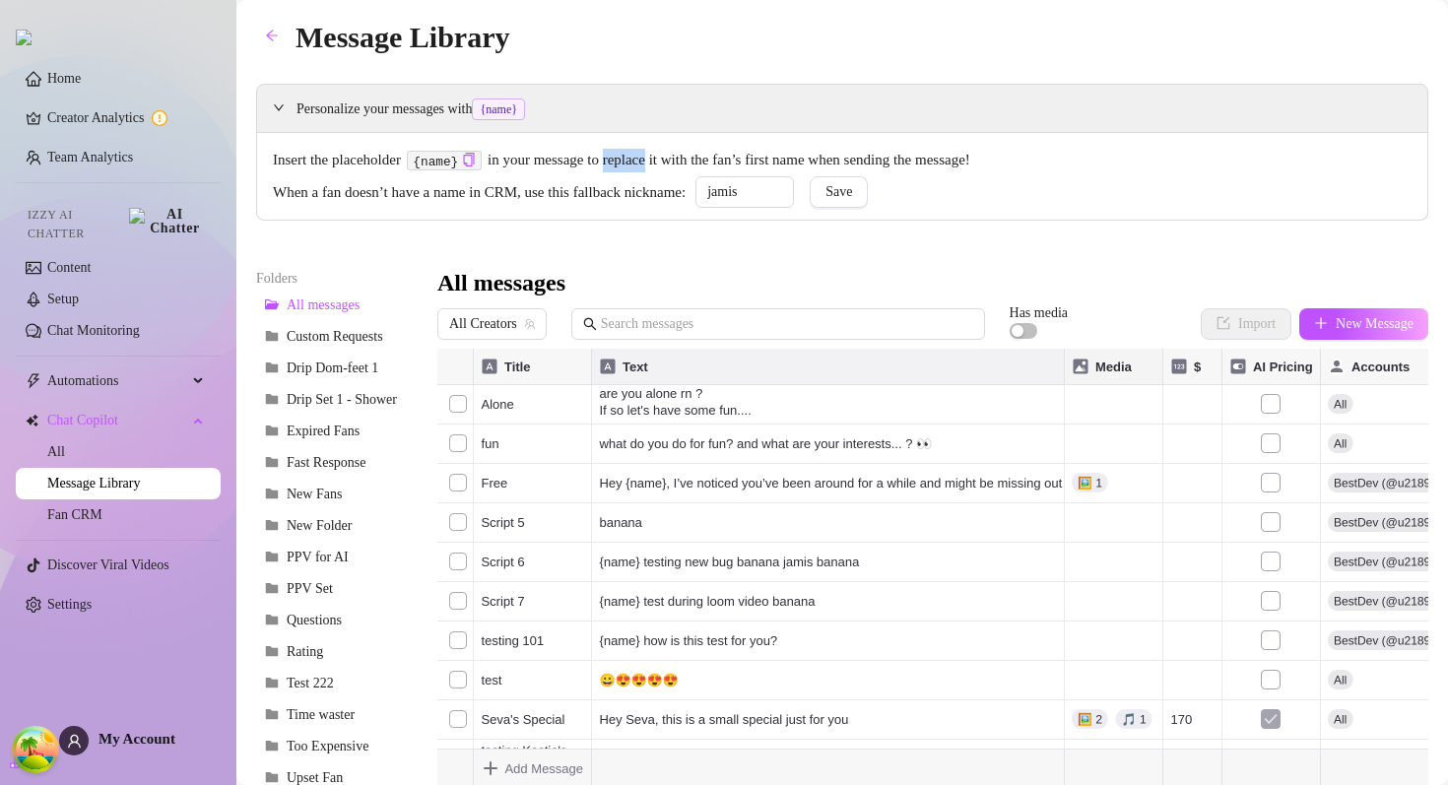
click at [649, 165] on span "Insert the placeholder {name} in your message to replace it with the fan’s firs…" at bounding box center [842, 161] width 1139 height 24
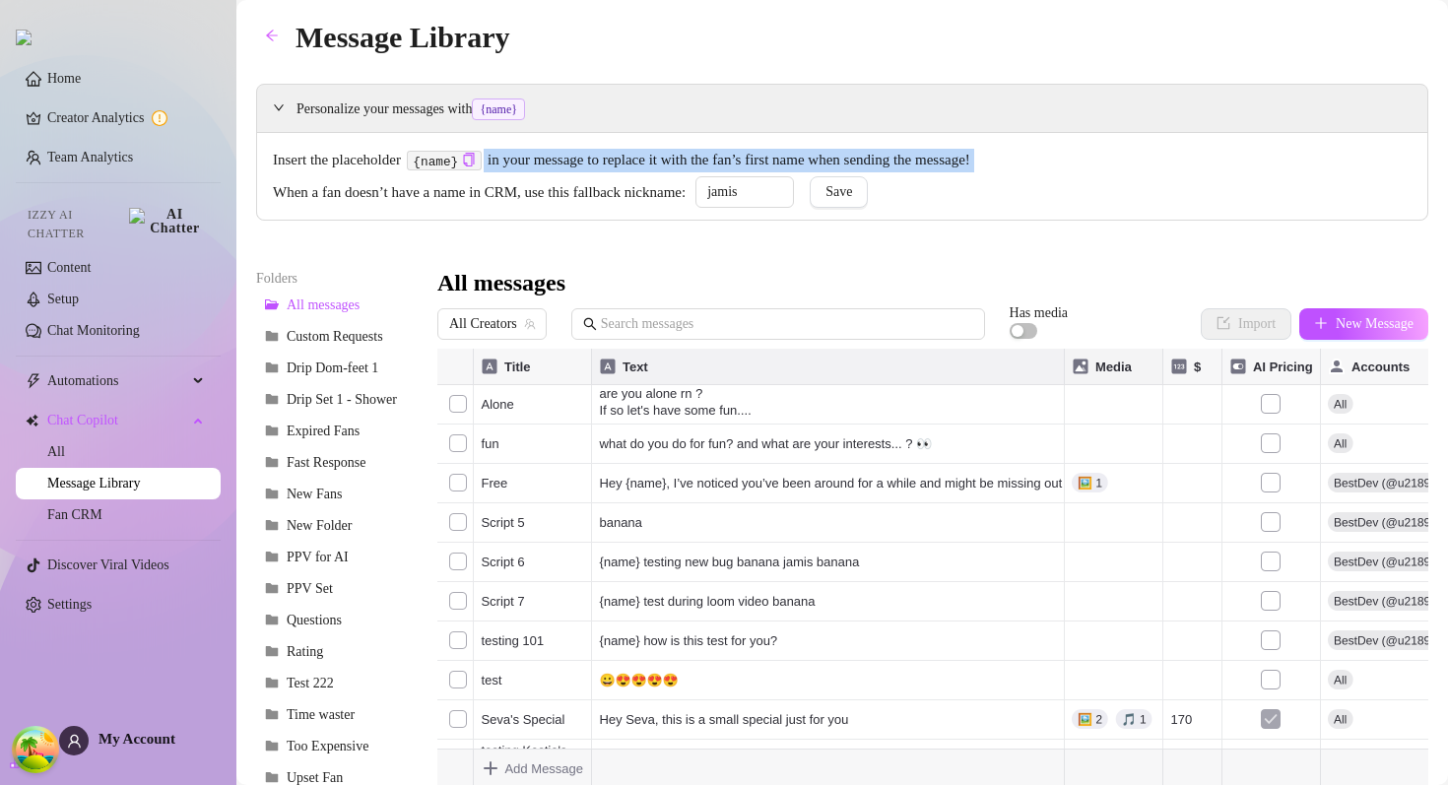
click at [649, 165] on span "Insert the placeholder {name} in your message to replace it with the fan’s firs…" at bounding box center [842, 161] width 1139 height 24
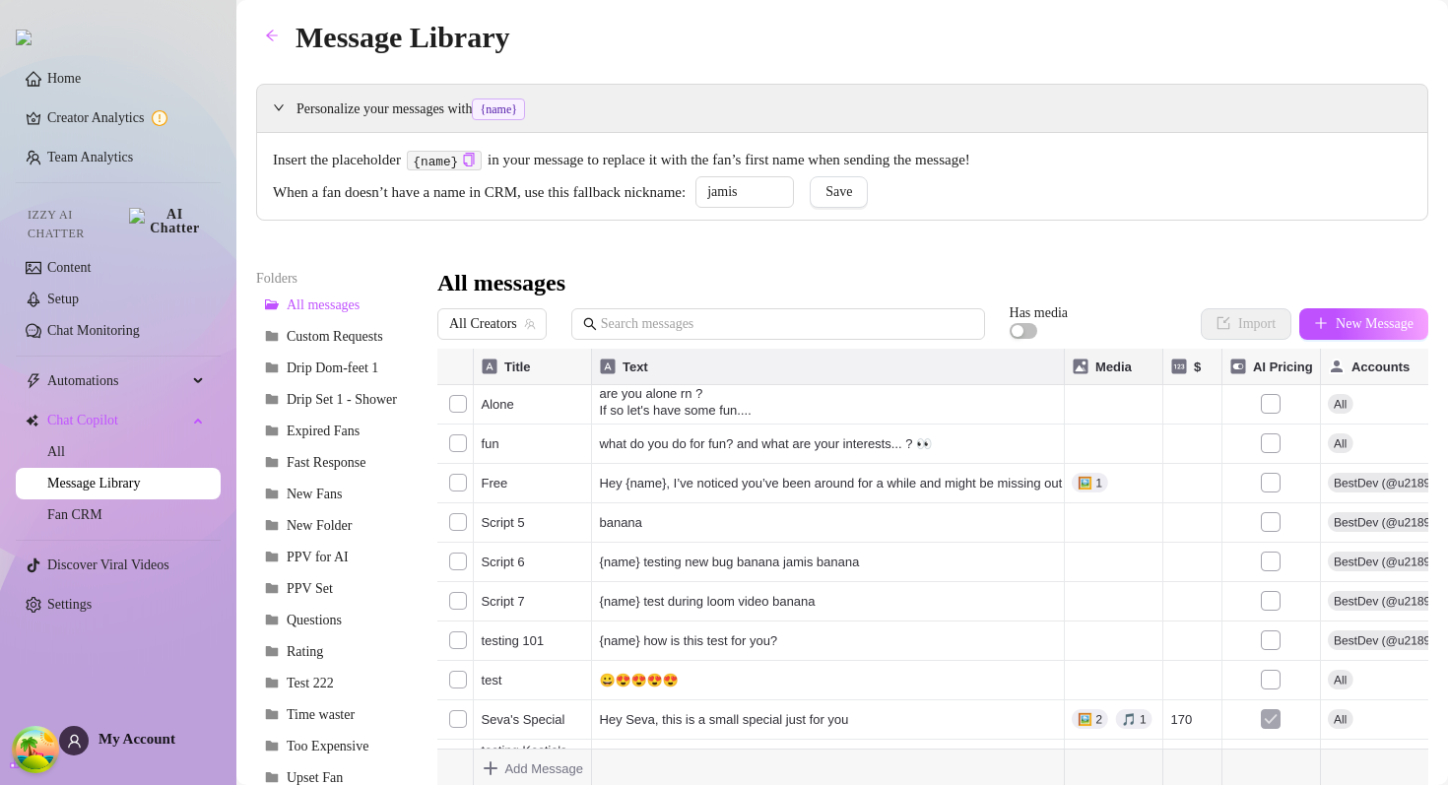
click at [649, 163] on span "Insert the placeholder {name} in your message to replace it with the fan’s firs…" at bounding box center [842, 161] width 1139 height 24
click at [755, 76] on div "Message Library Personalize your messages with {name} Insert the placeholder {n…" at bounding box center [842, 460] width 1172 height 892
click at [1347, 327] on span "New Message" at bounding box center [1375, 324] width 78 height 16
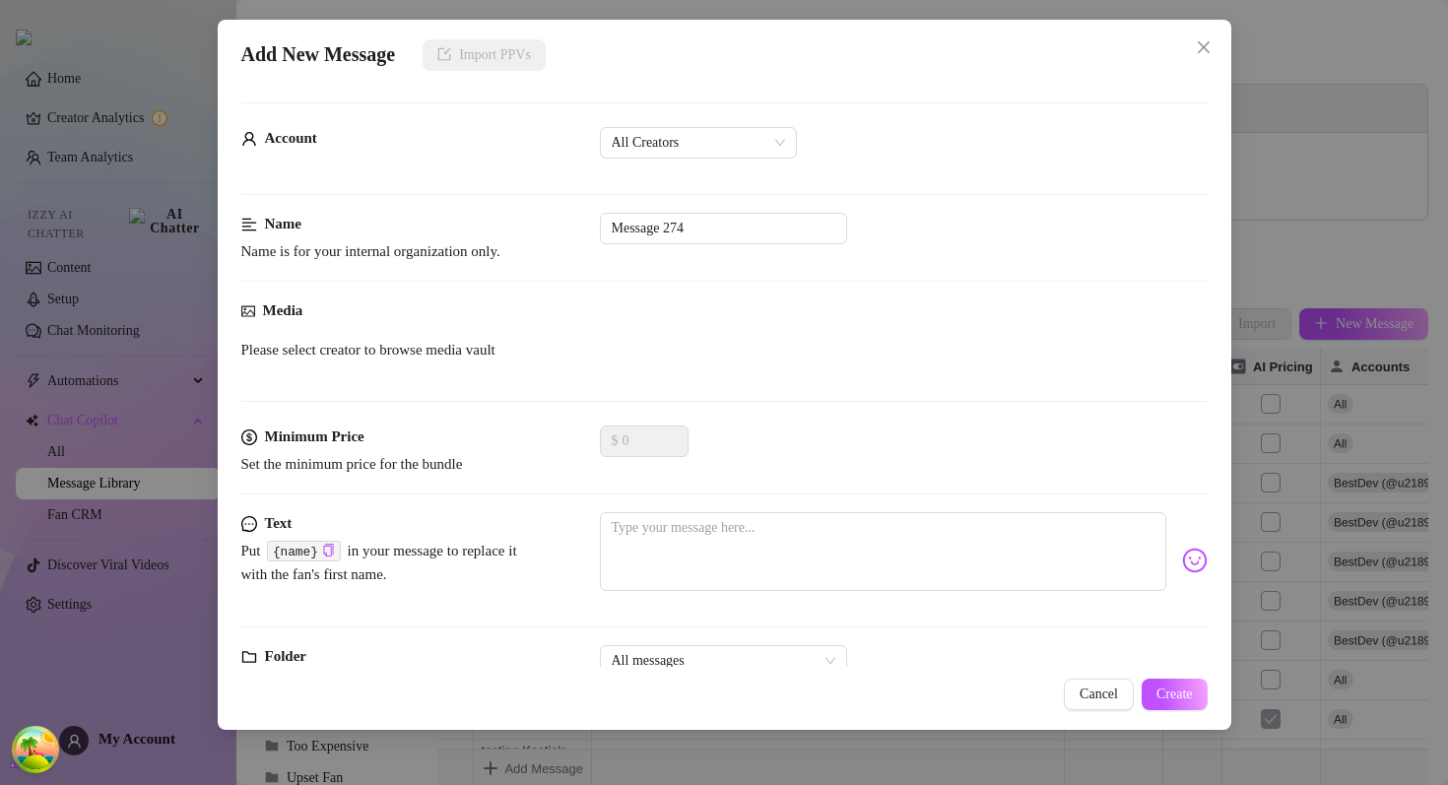
click at [755, 159] on div "Account All Creators" at bounding box center [724, 151] width 966 height 49
click at [755, 152] on span "All Creators" at bounding box center [698, 143] width 173 height 30
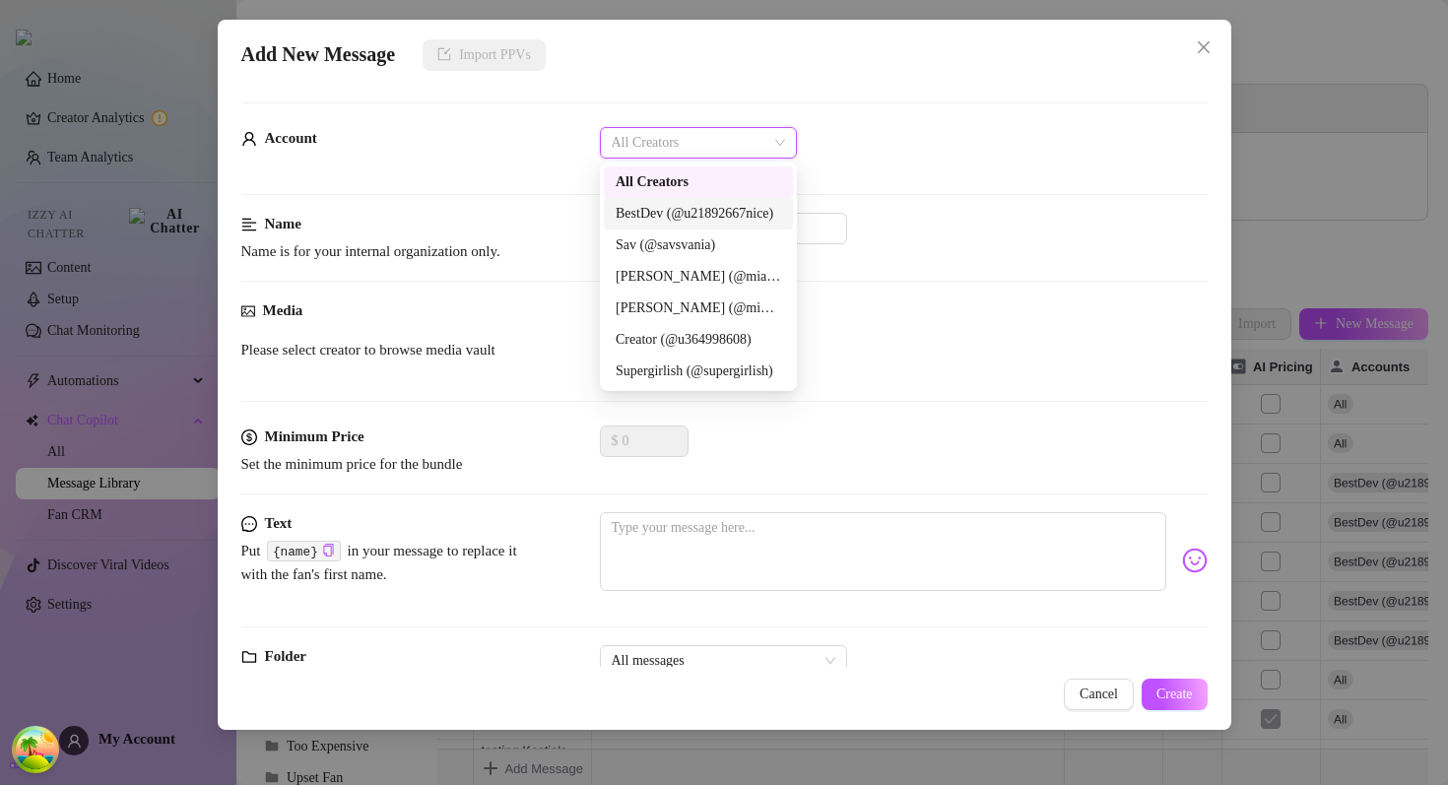
click at [697, 208] on div "BestDev (@u21892667nice)" at bounding box center [699, 214] width 166 height 22
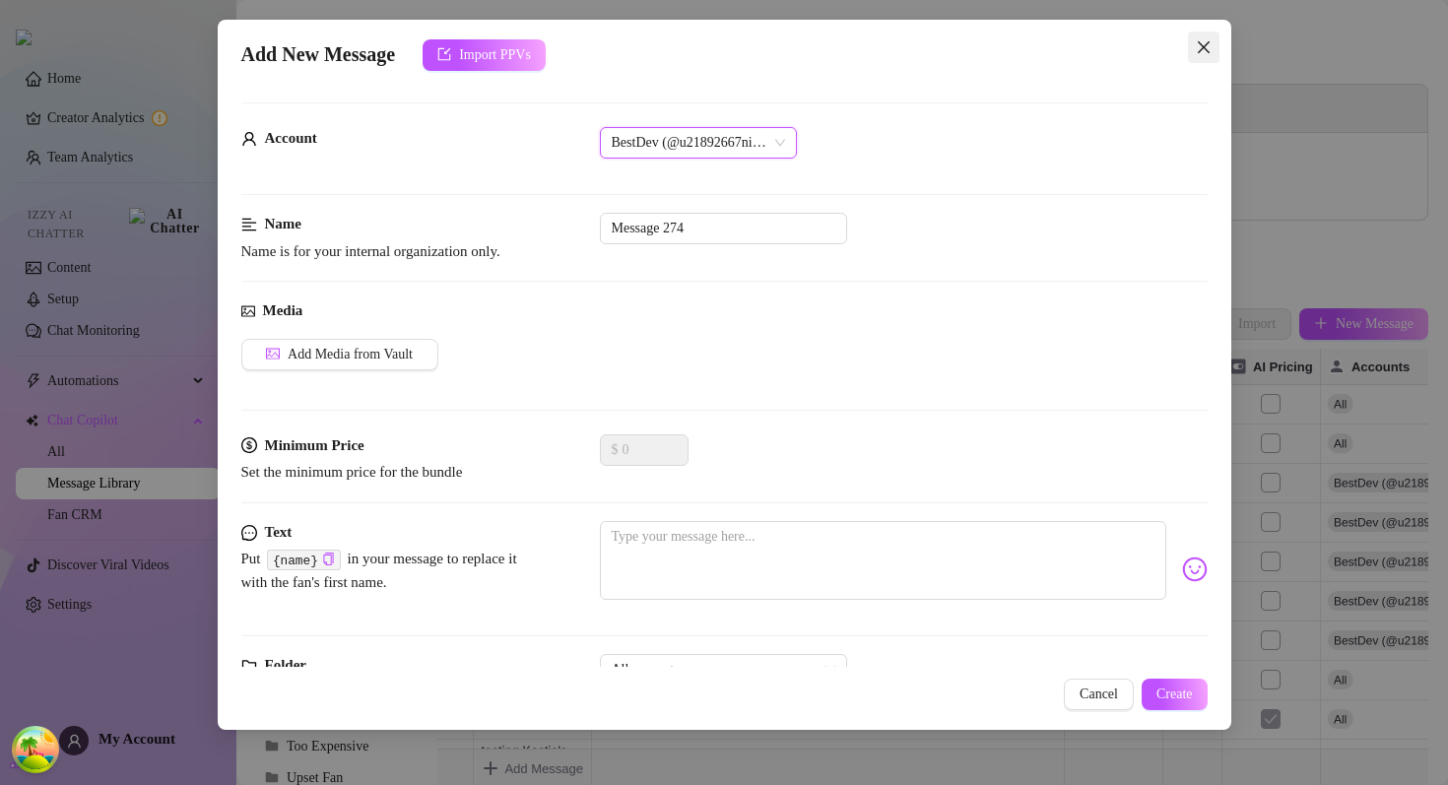
click at [1207, 50] on icon "close" at bounding box center [1203, 47] width 12 height 12
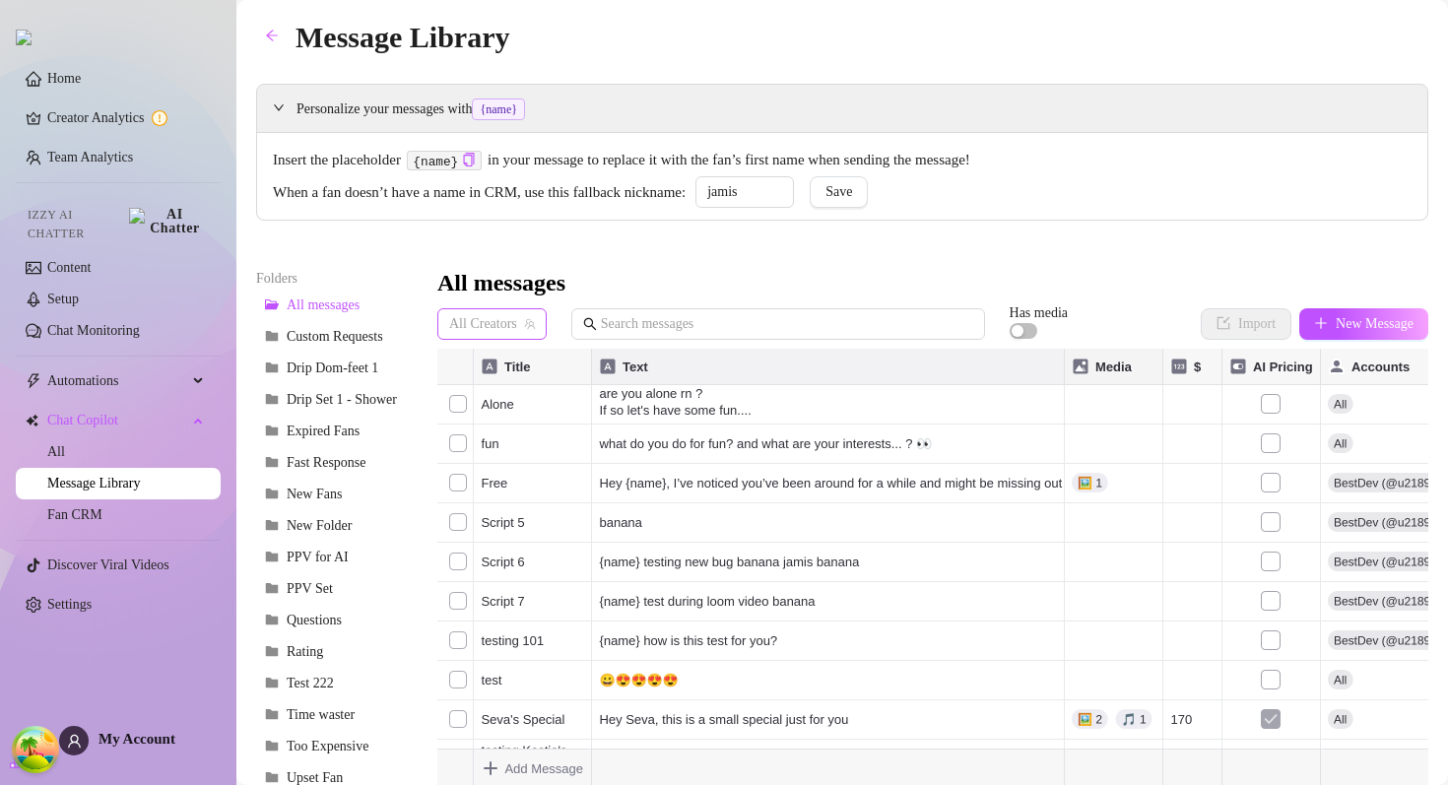
click at [534, 310] on span "All Creators" at bounding box center [492, 324] width 86 height 30
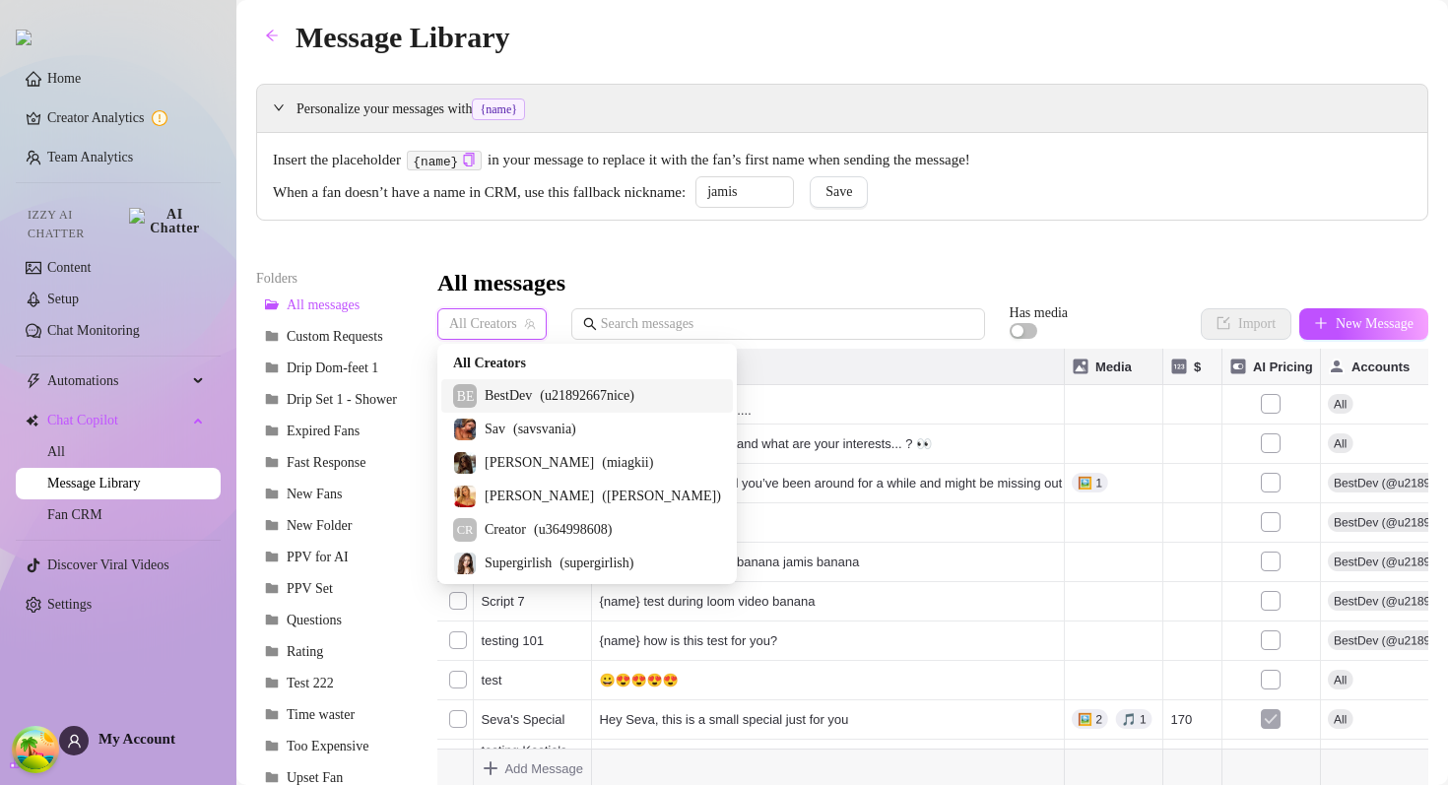
click at [516, 397] on span "BestDev" at bounding box center [508, 396] width 47 height 22
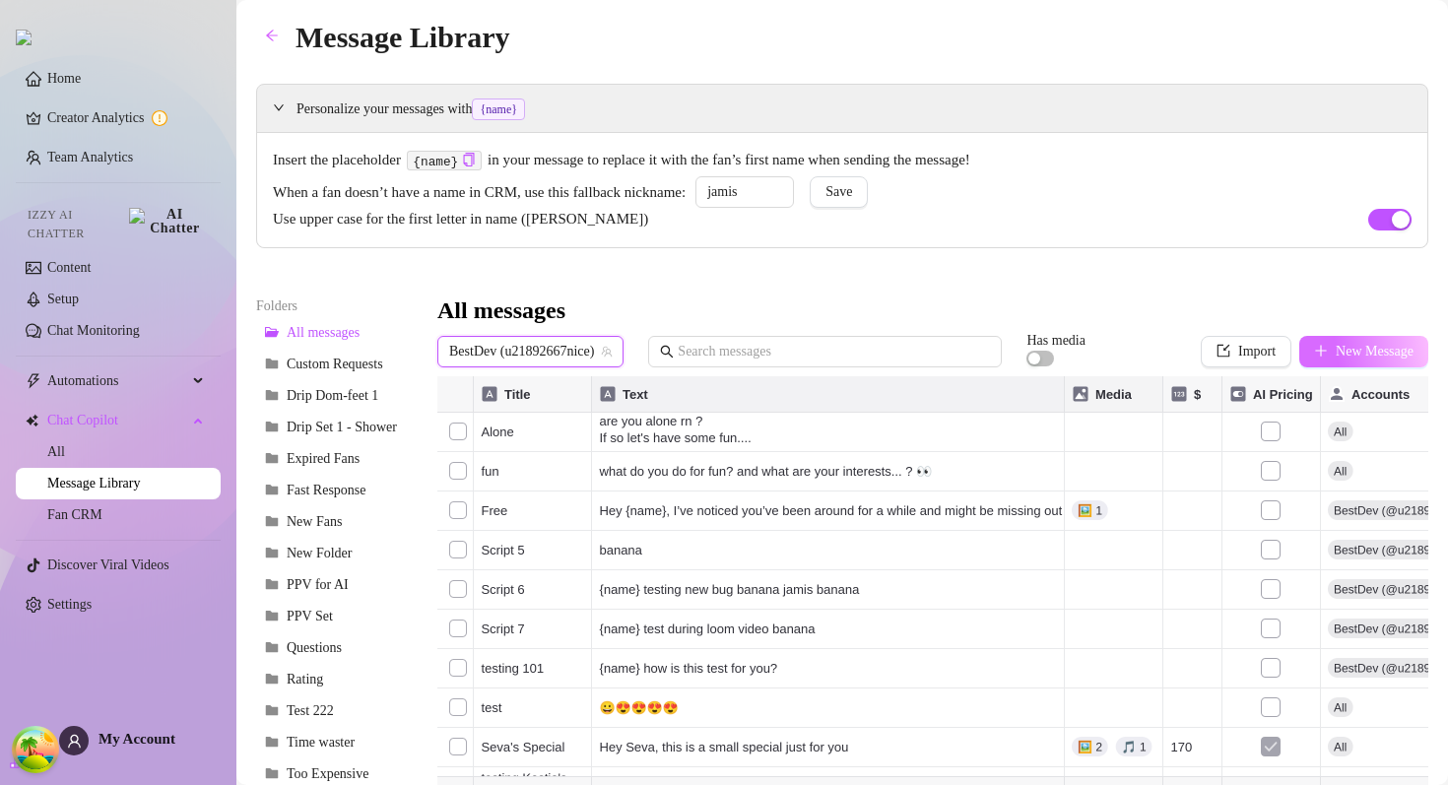
click at [1360, 354] on span "New Message" at bounding box center [1375, 352] width 78 height 16
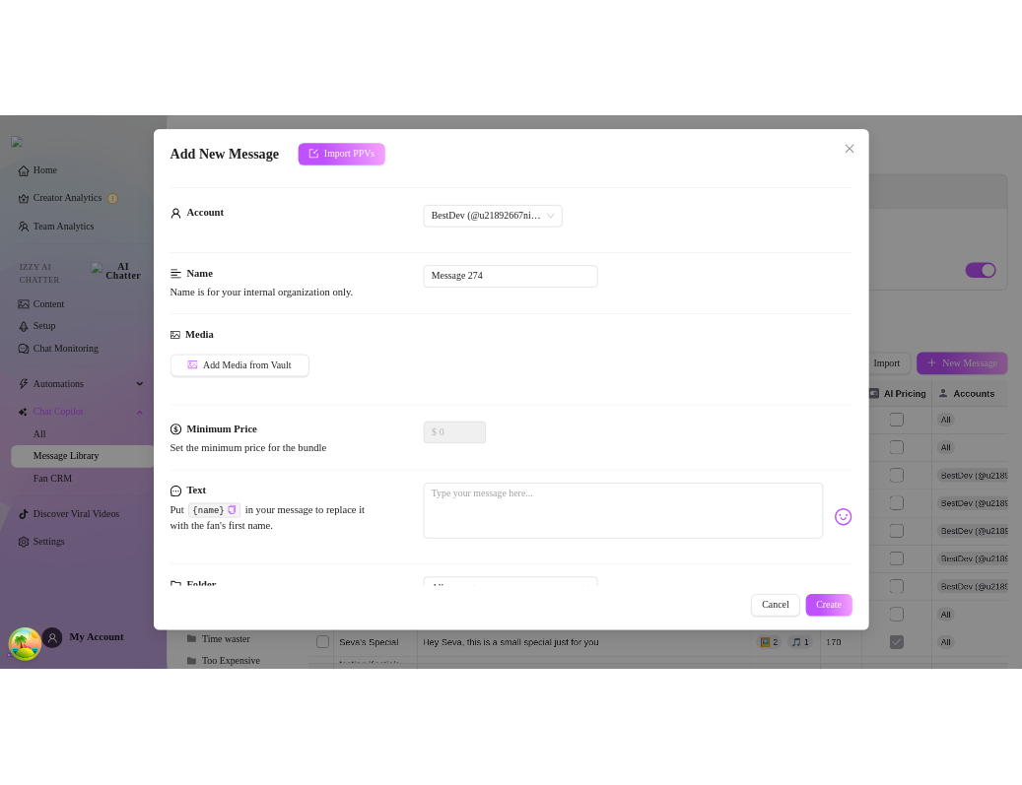
scroll to position [73, 0]
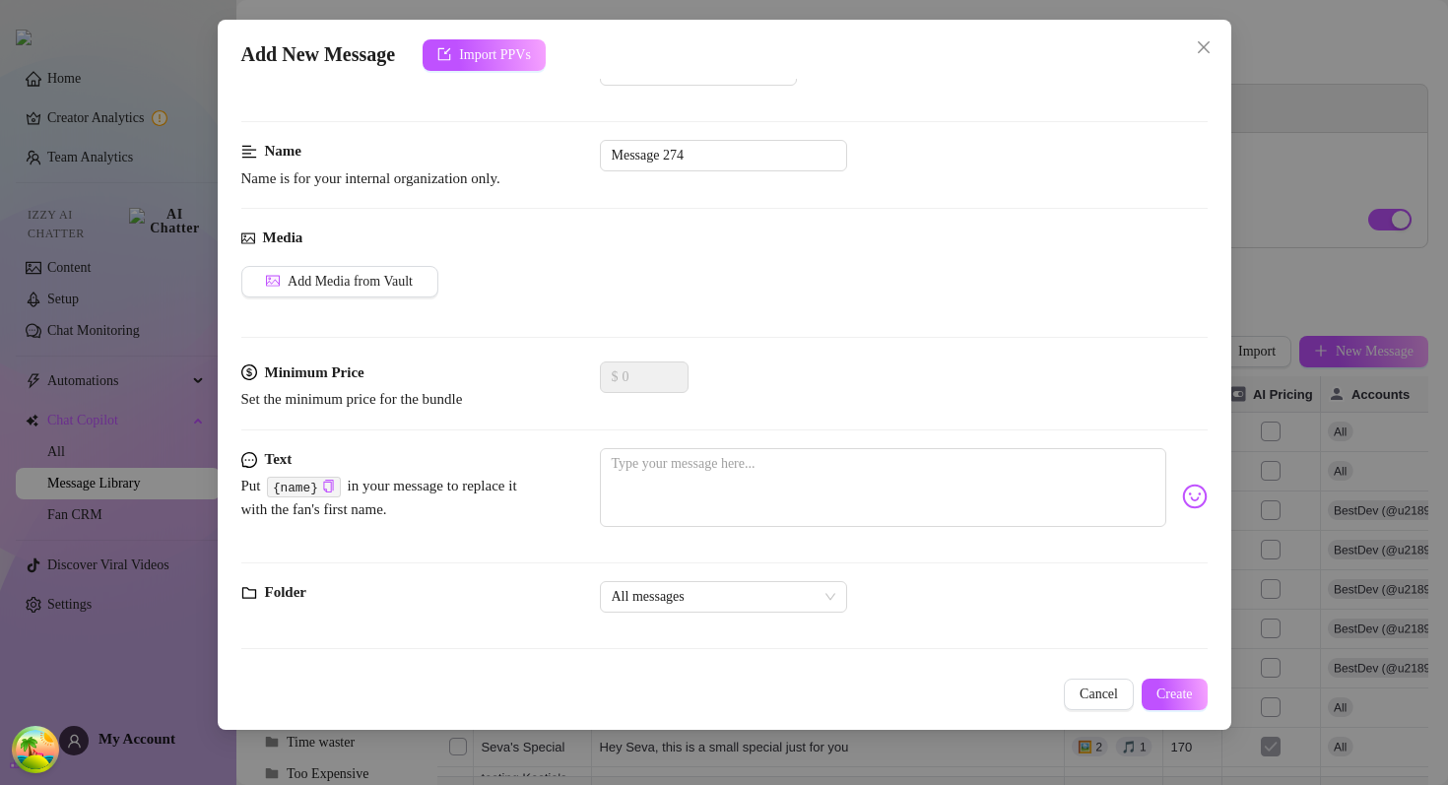
click at [329, 179] on span "Name is for your internal organization only." at bounding box center [370, 178] width 259 height 16
drag, startPoint x: 329, startPoint y: 179, endPoint x: 375, endPoint y: 179, distance: 46.3
click at [375, 179] on span "Name is for your internal organization only." at bounding box center [370, 178] width 259 height 16
click at [374, 179] on span "Name is for your internal organization only." at bounding box center [370, 178] width 259 height 16
click at [386, 183] on span "Name is for your internal organization only." at bounding box center [370, 178] width 259 height 16
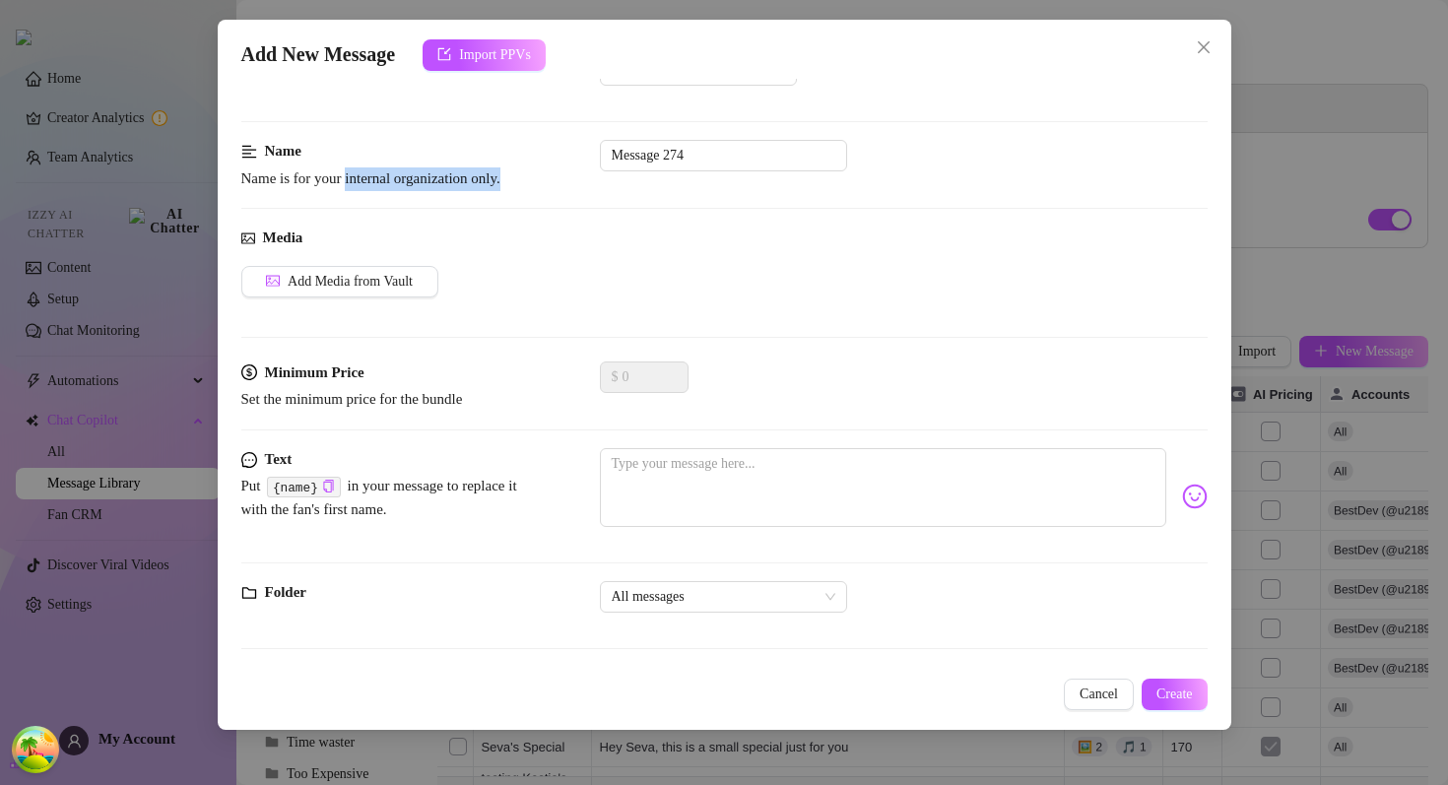
drag, startPoint x: 386, startPoint y: 183, endPoint x: 532, endPoint y: 179, distance: 145.9
click at [532, 179] on span "Name is for your internal organization only." at bounding box center [389, 179] width 296 height 24
copy span "internal organization only."
click at [1203, 51] on icon "close" at bounding box center [1204, 47] width 16 height 16
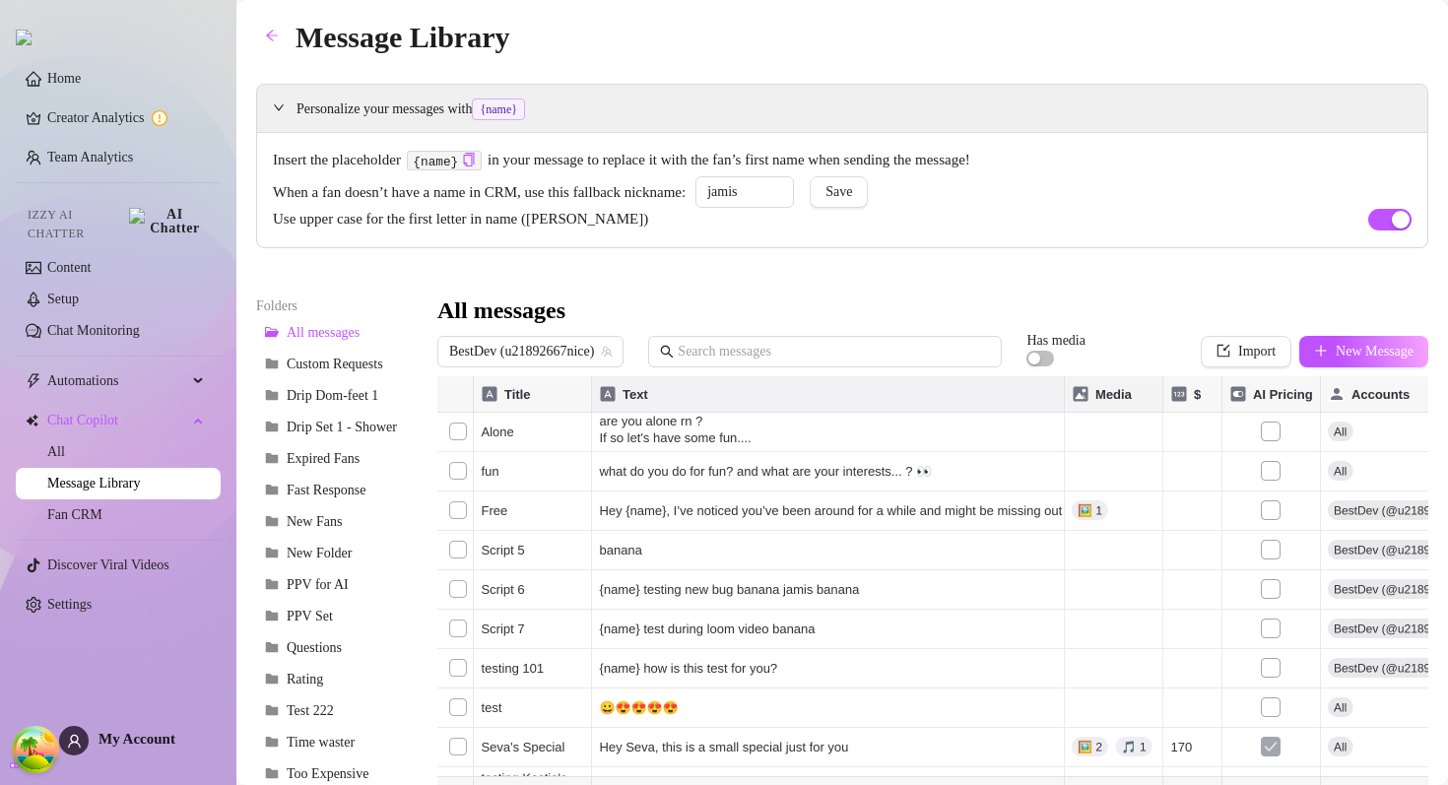
click at [1023, 163] on span "Insert the placeholder {name} in your message to replace it with the fan’s firs…" at bounding box center [842, 161] width 1139 height 24
click at [599, 348] on span "BestDev (u21892667nice)" at bounding box center [530, 352] width 163 height 30
click at [785, 298] on div "All messages" at bounding box center [932, 312] width 991 height 32
click at [540, 356] on span "BestDev (u21892667nice)" at bounding box center [530, 352] width 163 height 30
click at [566, 315] on h3 "All messages" at bounding box center [501, 312] width 128 height 32
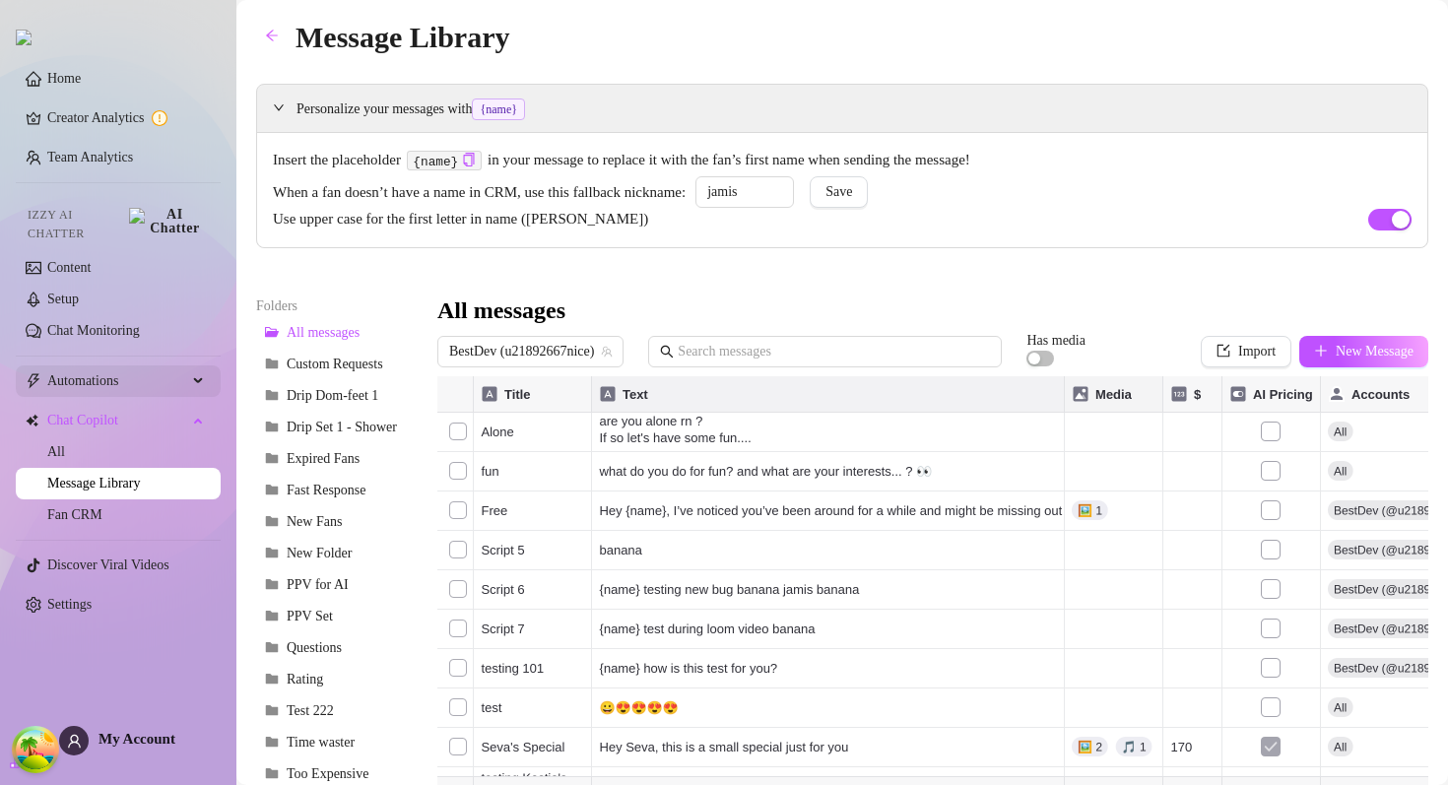
click at [156, 366] on span "Automations" at bounding box center [117, 382] width 140 height 32
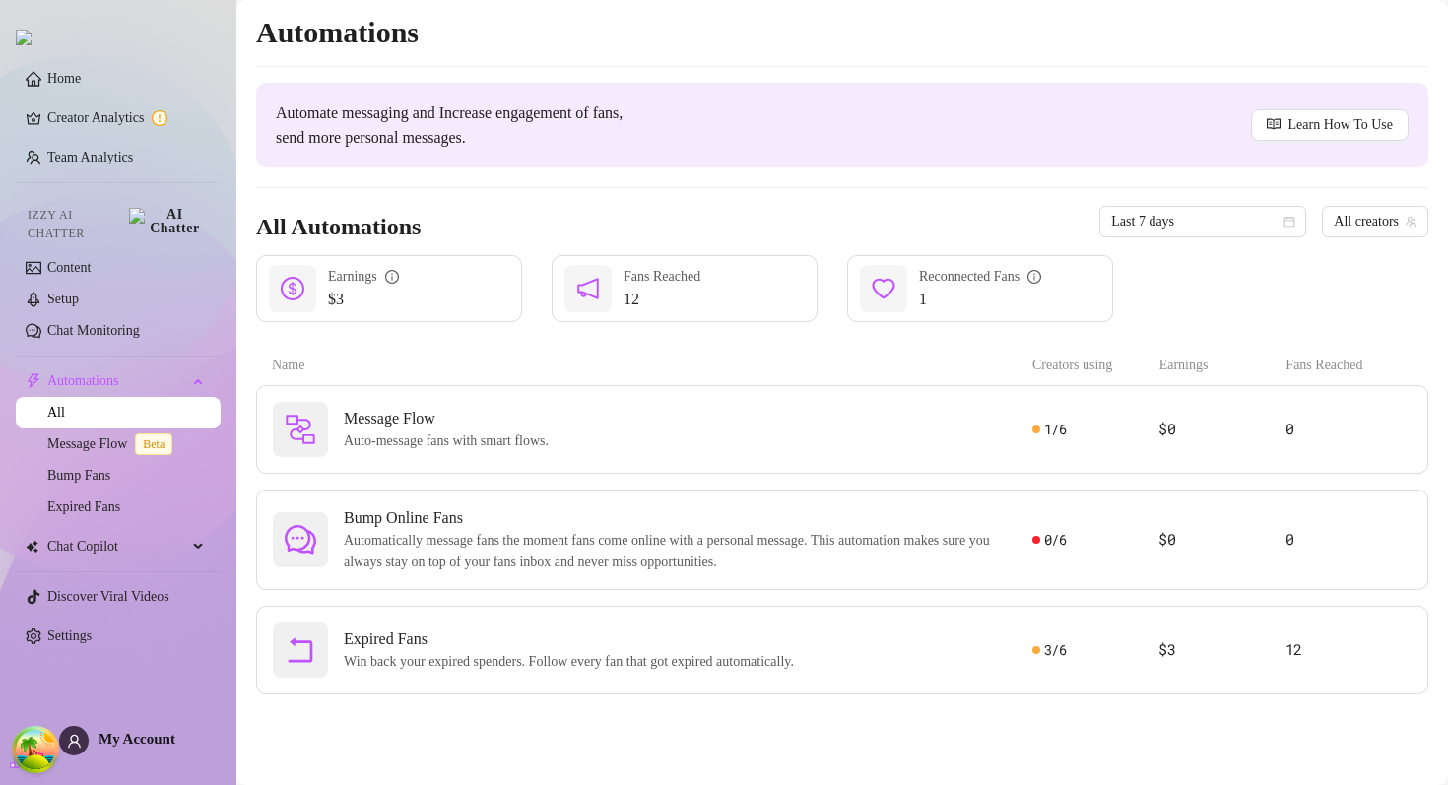
click at [109, 512] on ul "Home Creator Analytics Team Analytics Izzy AI Chatter Content Setup Chat Monito…" at bounding box center [118, 357] width 205 height 605
click at [109, 503] on link "Expired Fans" at bounding box center [83, 507] width 73 height 15
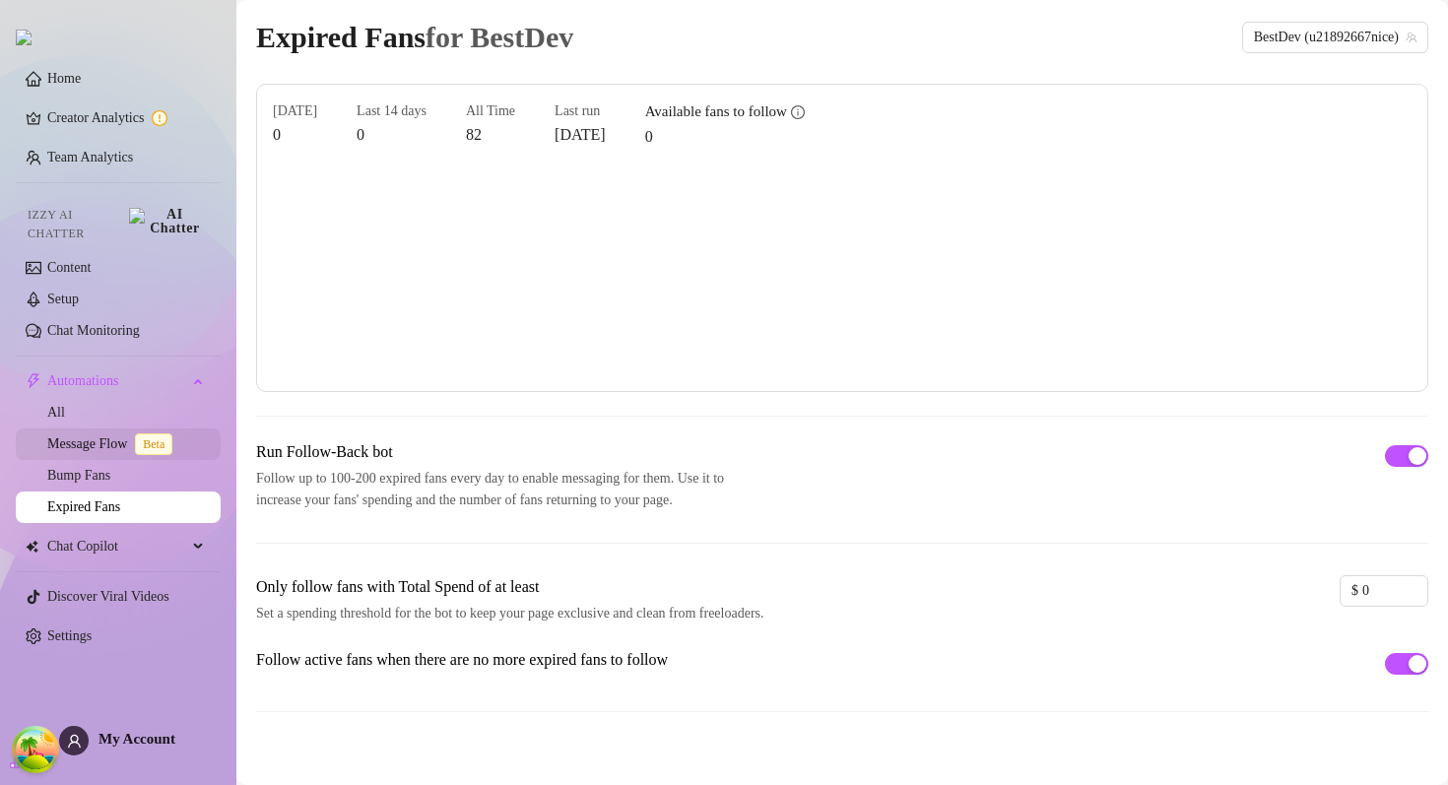
click at [105, 436] on link "Message Flow Beta" at bounding box center [113, 443] width 133 height 15
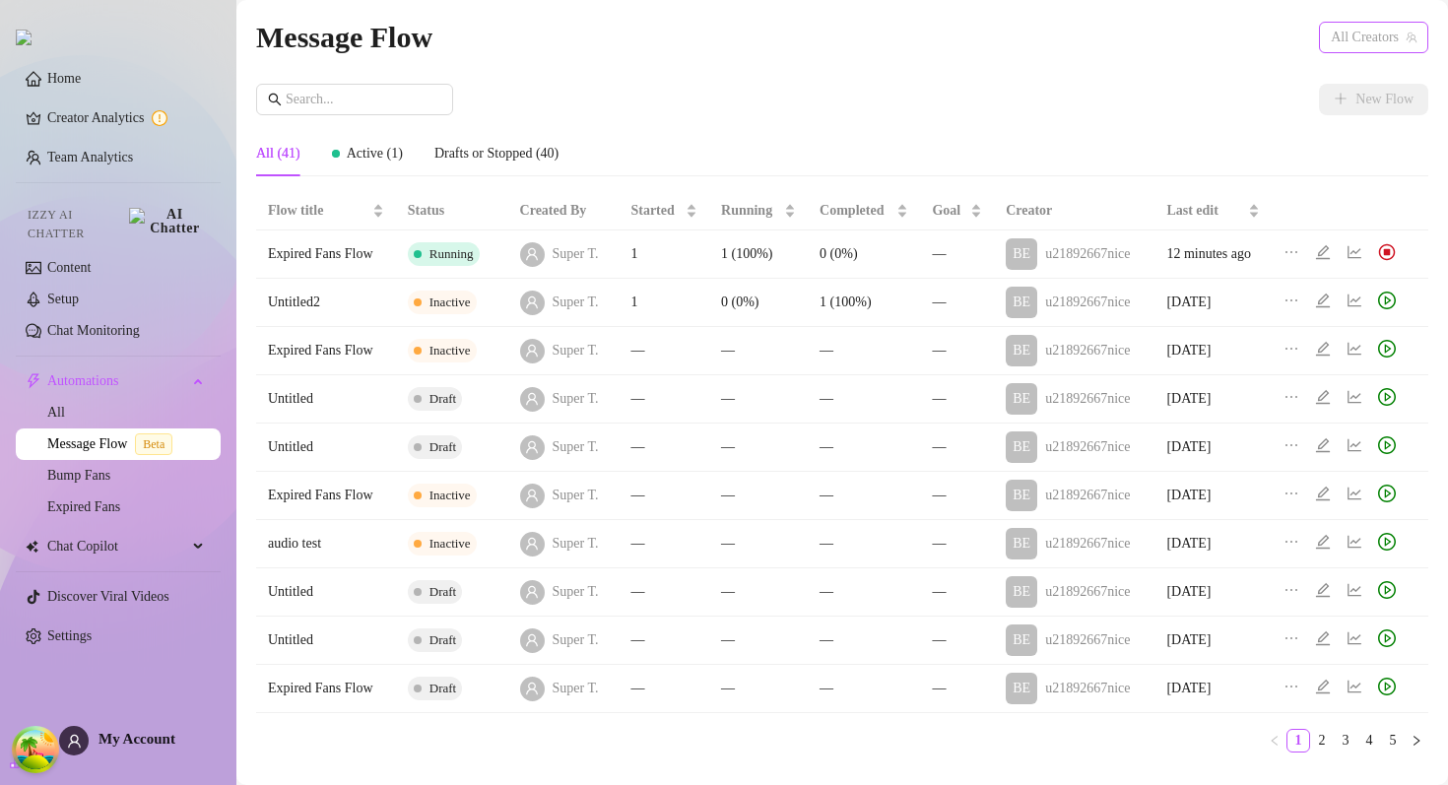
click at [1398, 51] on span "All Creators" at bounding box center [1374, 38] width 86 height 30
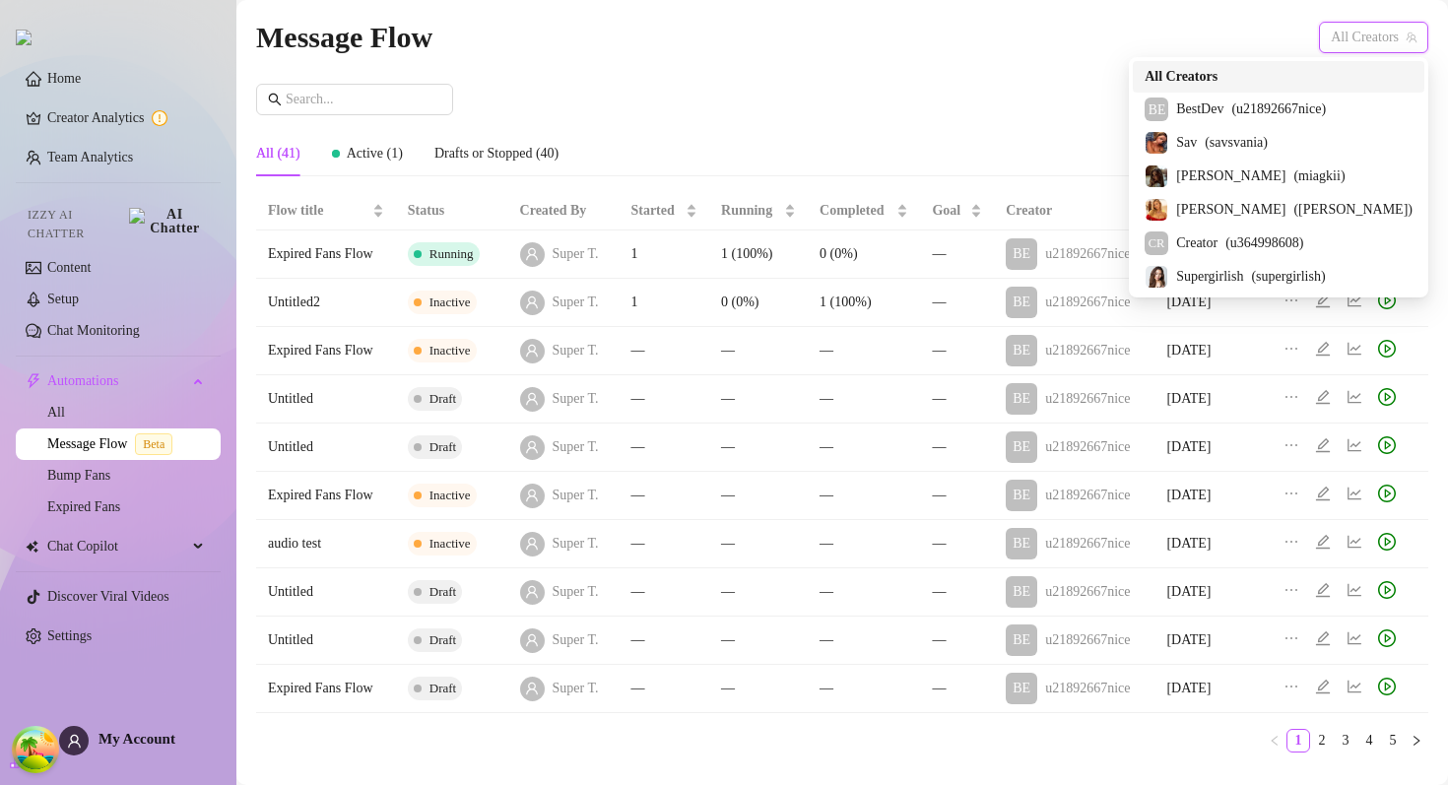
click at [1218, 77] on span "All Creators" at bounding box center [1181, 77] width 73 height 22
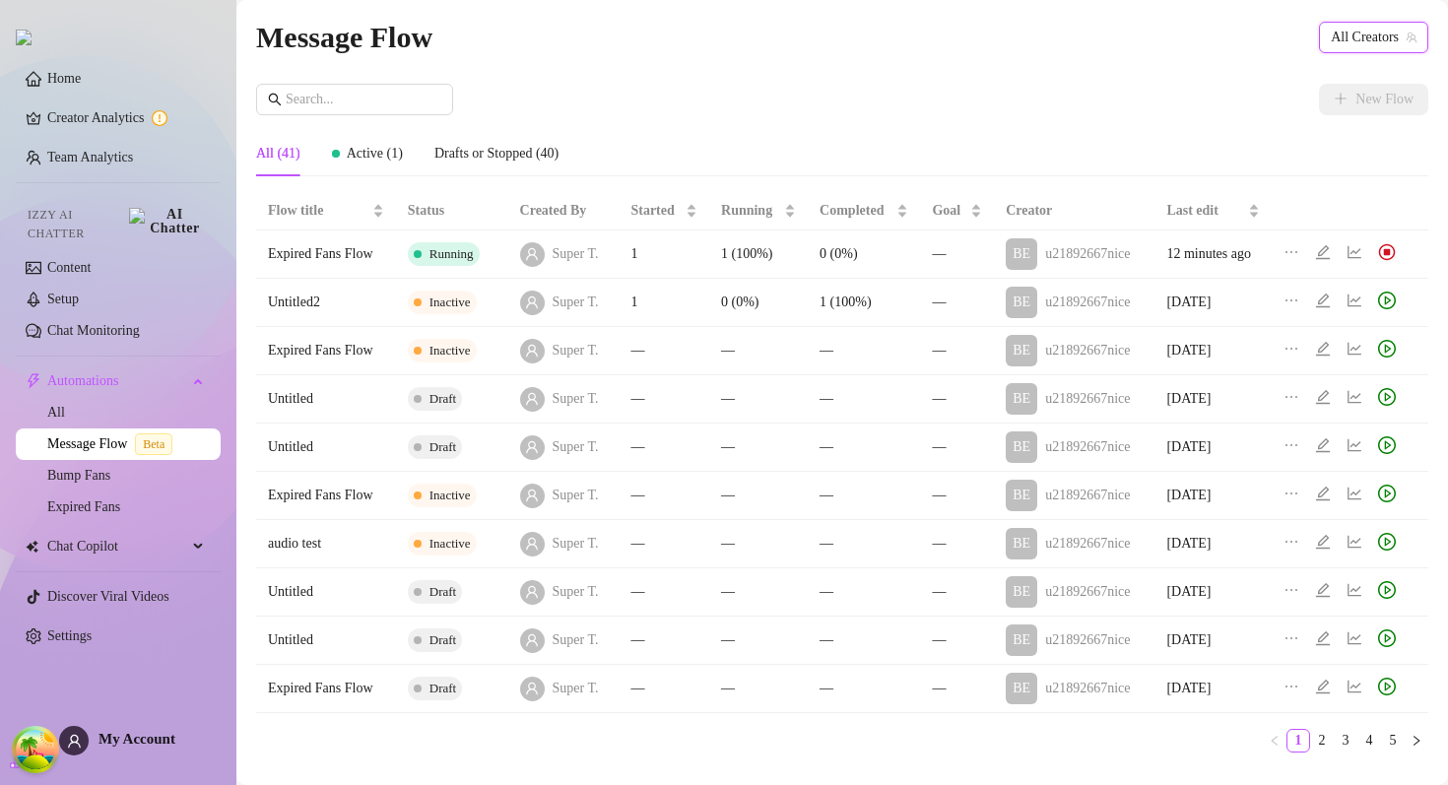
click at [1379, 45] on span "All Creators" at bounding box center [1374, 38] width 86 height 30
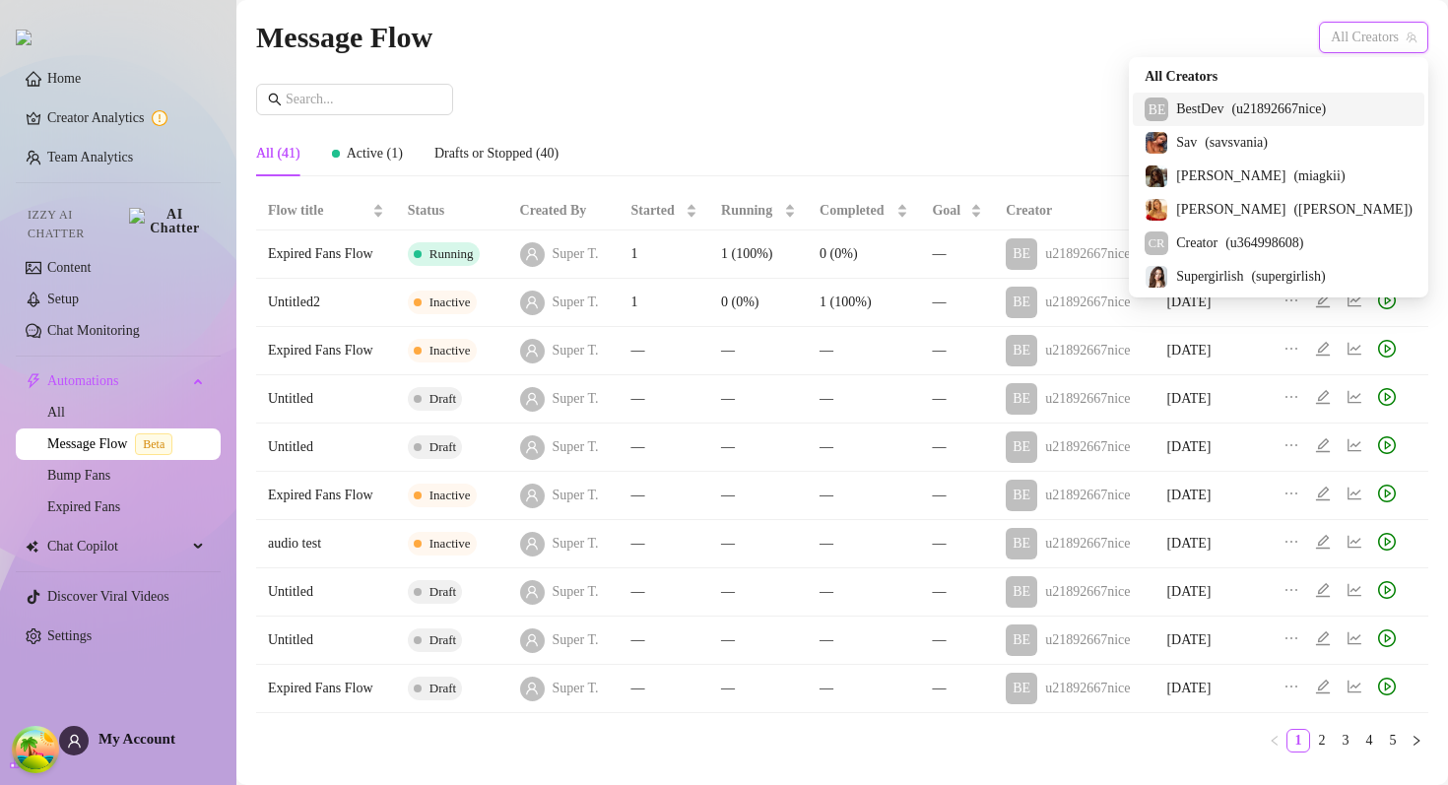
click at [1338, 120] on div "BE BestDev ( u21892667nice )" at bounding box center [1279, 110] width 268 height 24
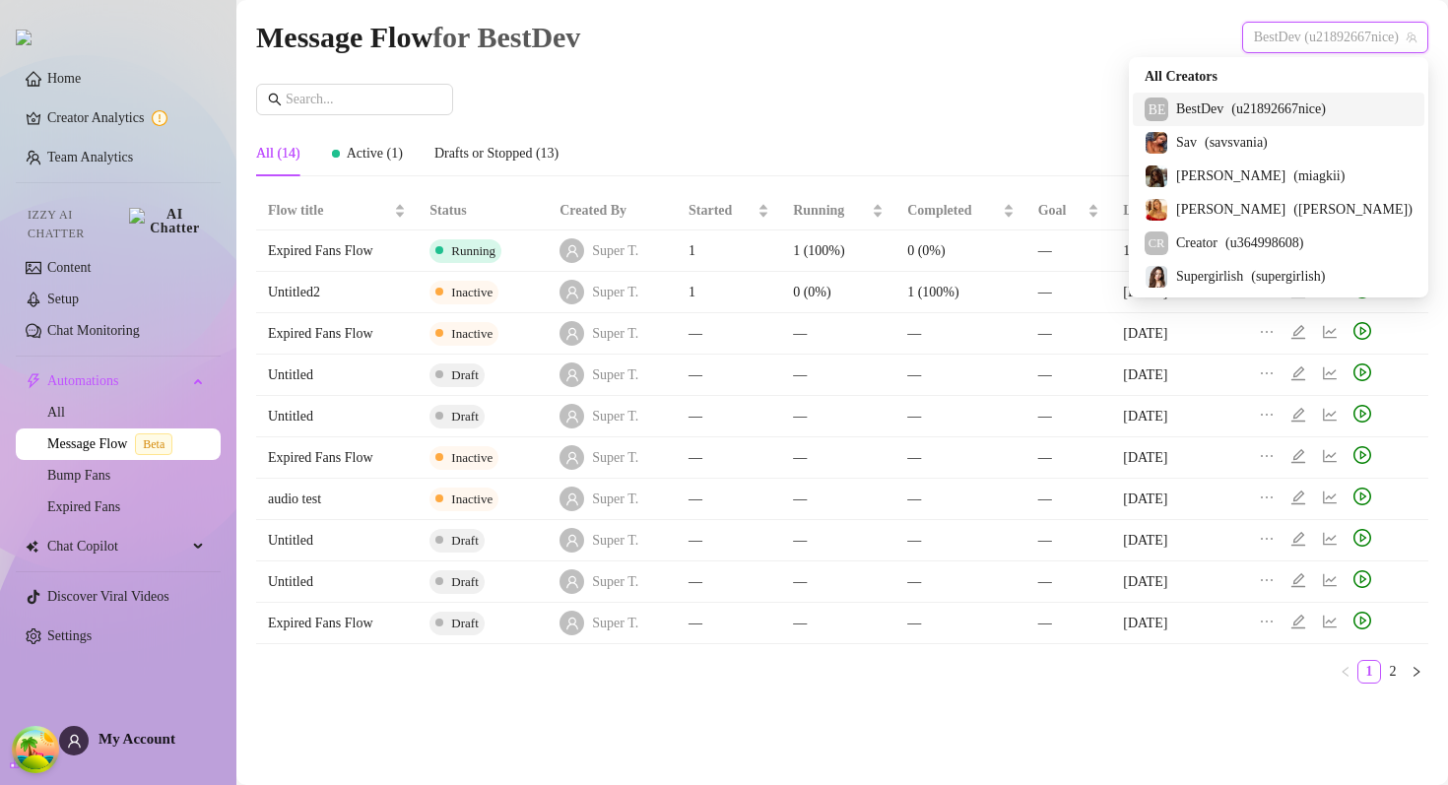
click at [1352, 27] on span "BestDev (u21892667nice)" at bounding box center [1335, 38] width 163 height 30
click at [1311, 168] on span "( miagkii )" at bounding box center [1319, 177] width 51 height 22
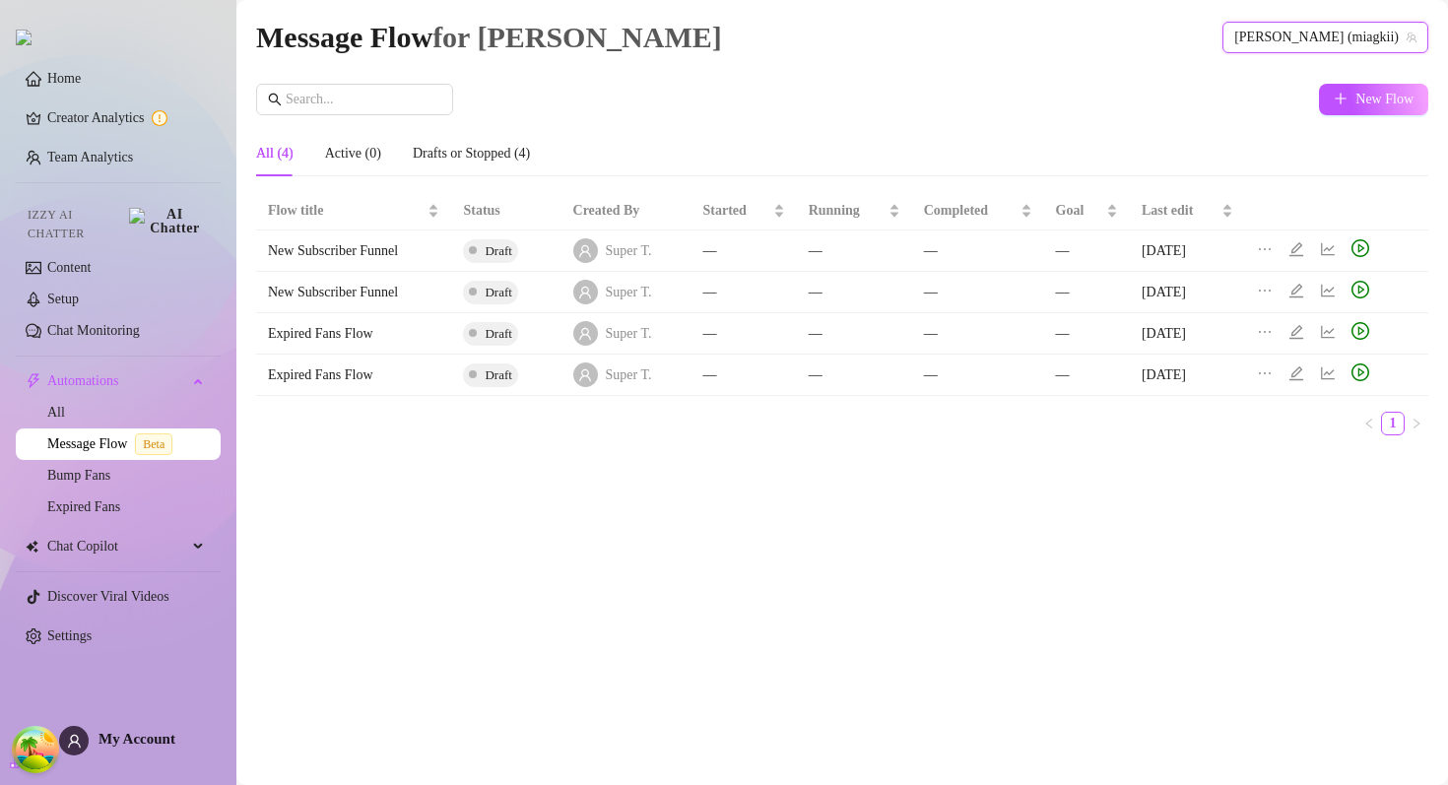
click at [1357, 32] on span "Ivan (miagkii)" at bounding box center [1325, 38] width 182 height 30
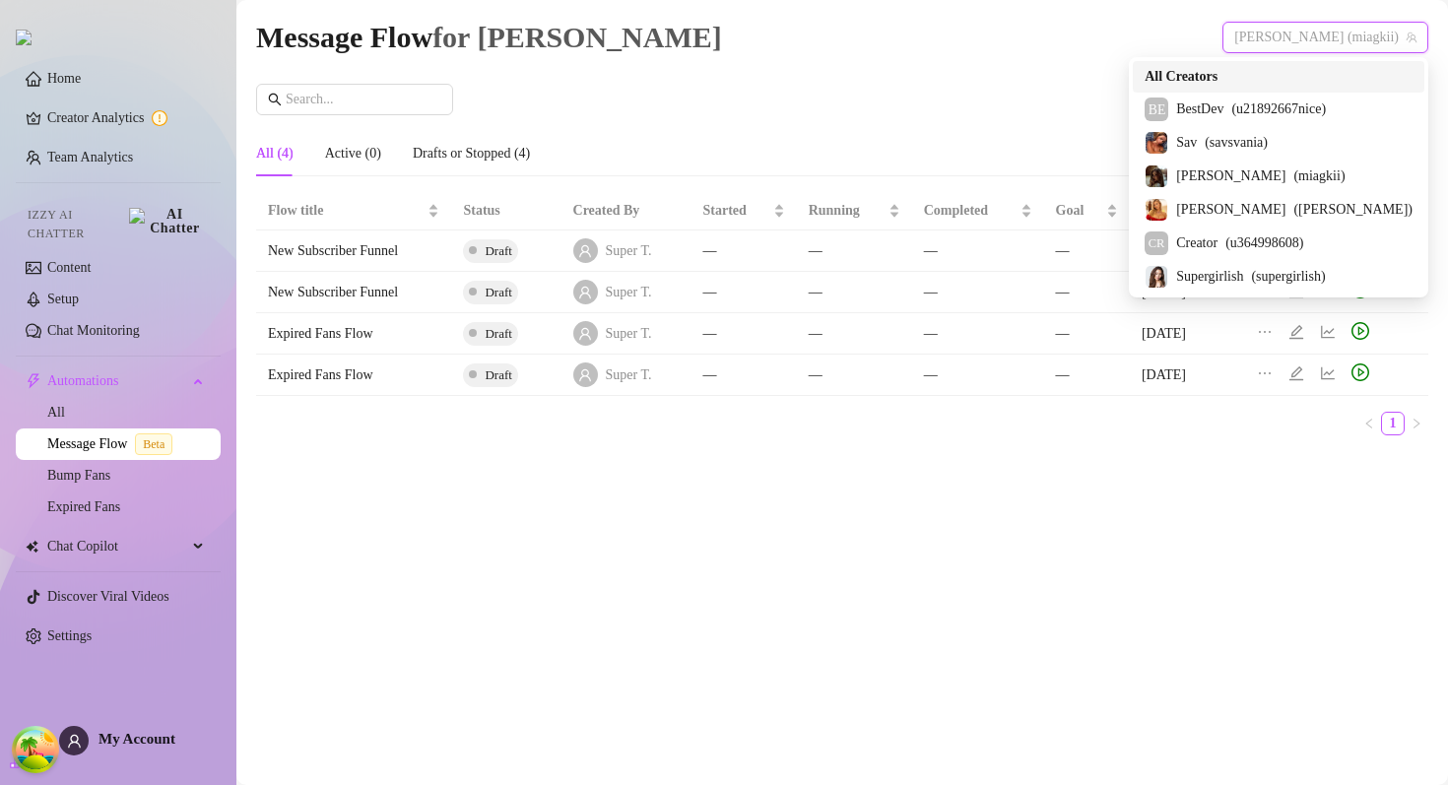
click at [1218, 80] on span "All Creators" at bounding box center [1181, 77] width 73 height 22
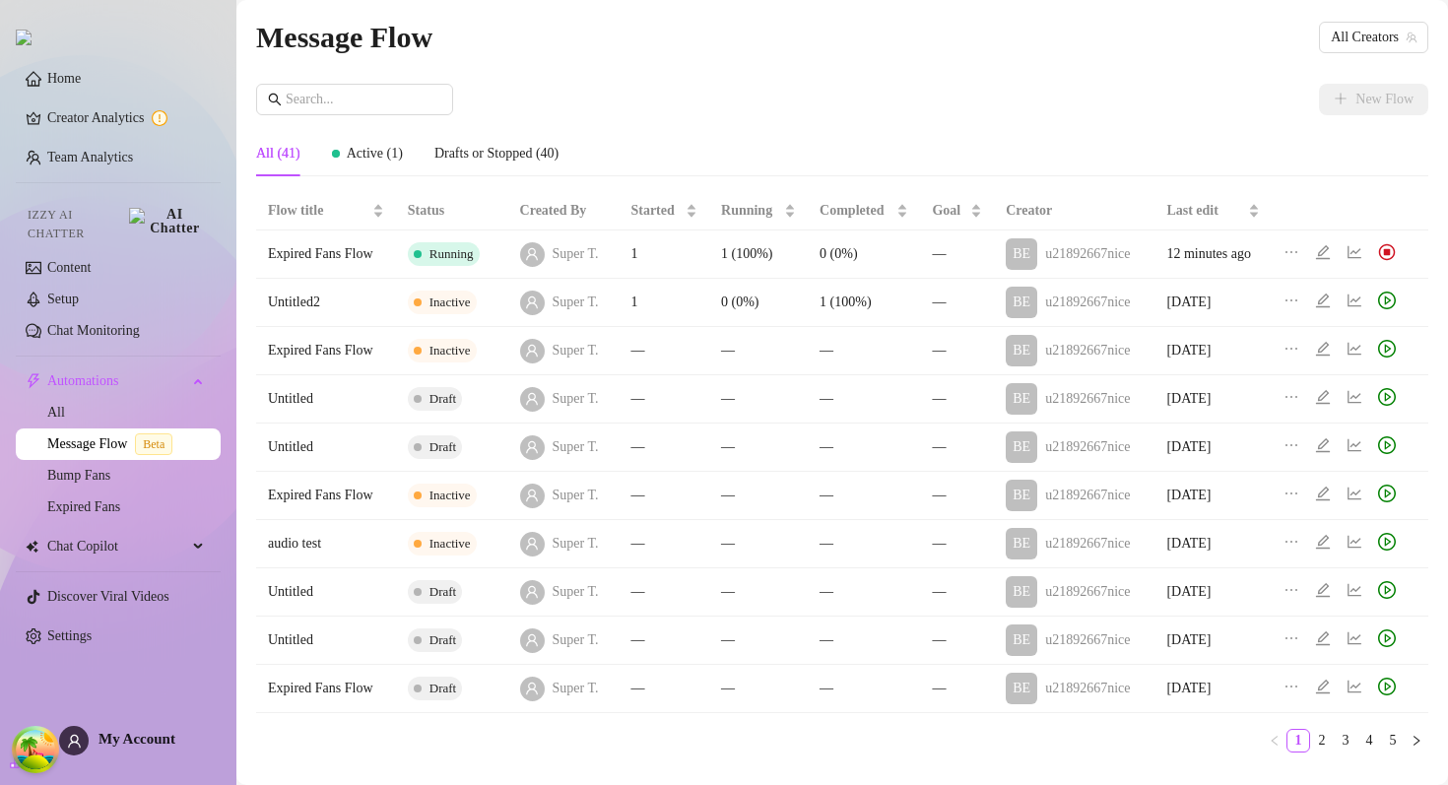
click at [963, 84] on div "New Flow" at bounding box center [842, 100] width 1172 height 32
click at [827, 138] on div "All (41) Active (1) Drafts or Stopped (40)" at bounding box center [842, 153] width 1172 height 45
click at [120, 325] on link "Chat Monitoring" at bounding box center [93, 330] width 93 height 15
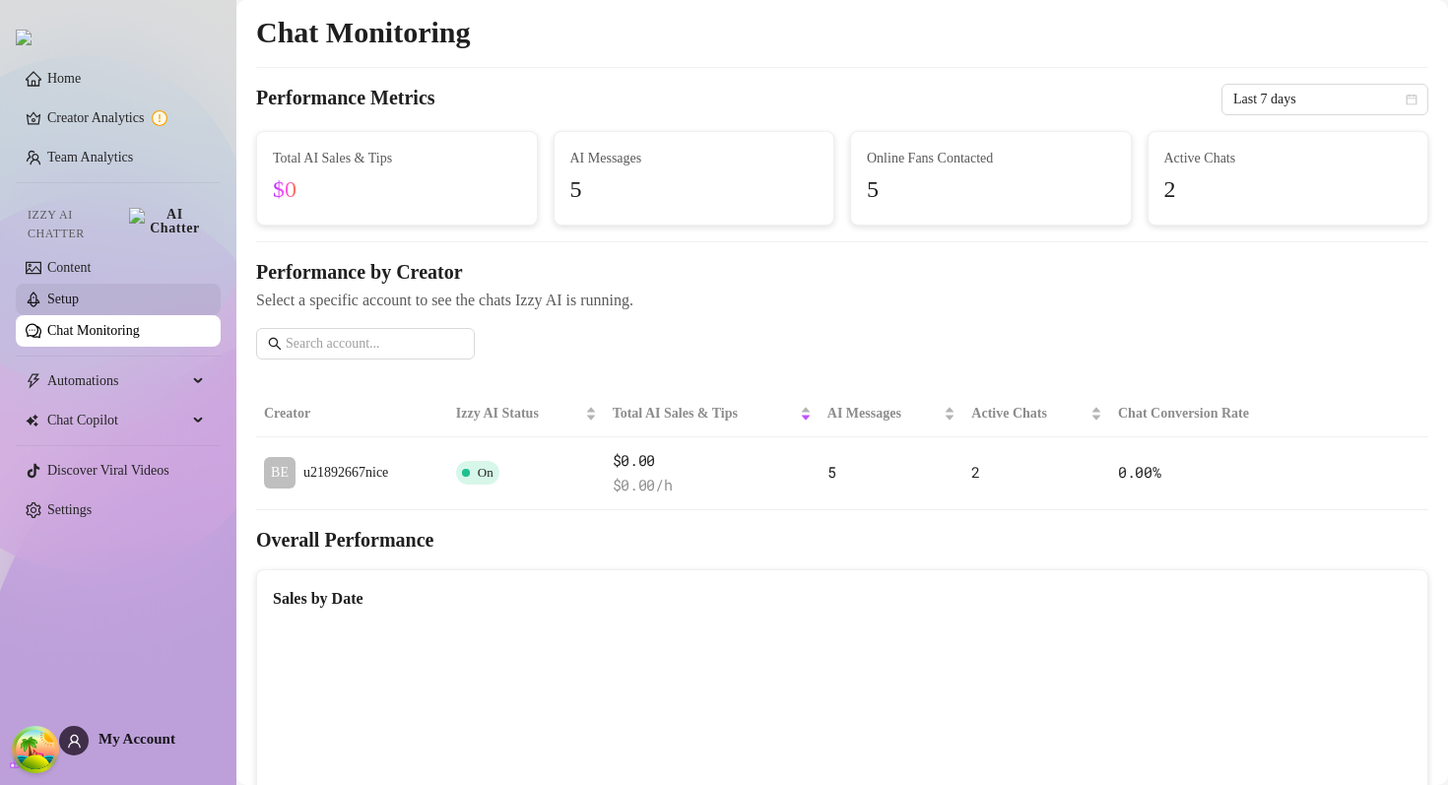
click at [79, 292] on link "Setup" at bounding box center [63, 299] width 32 height 15
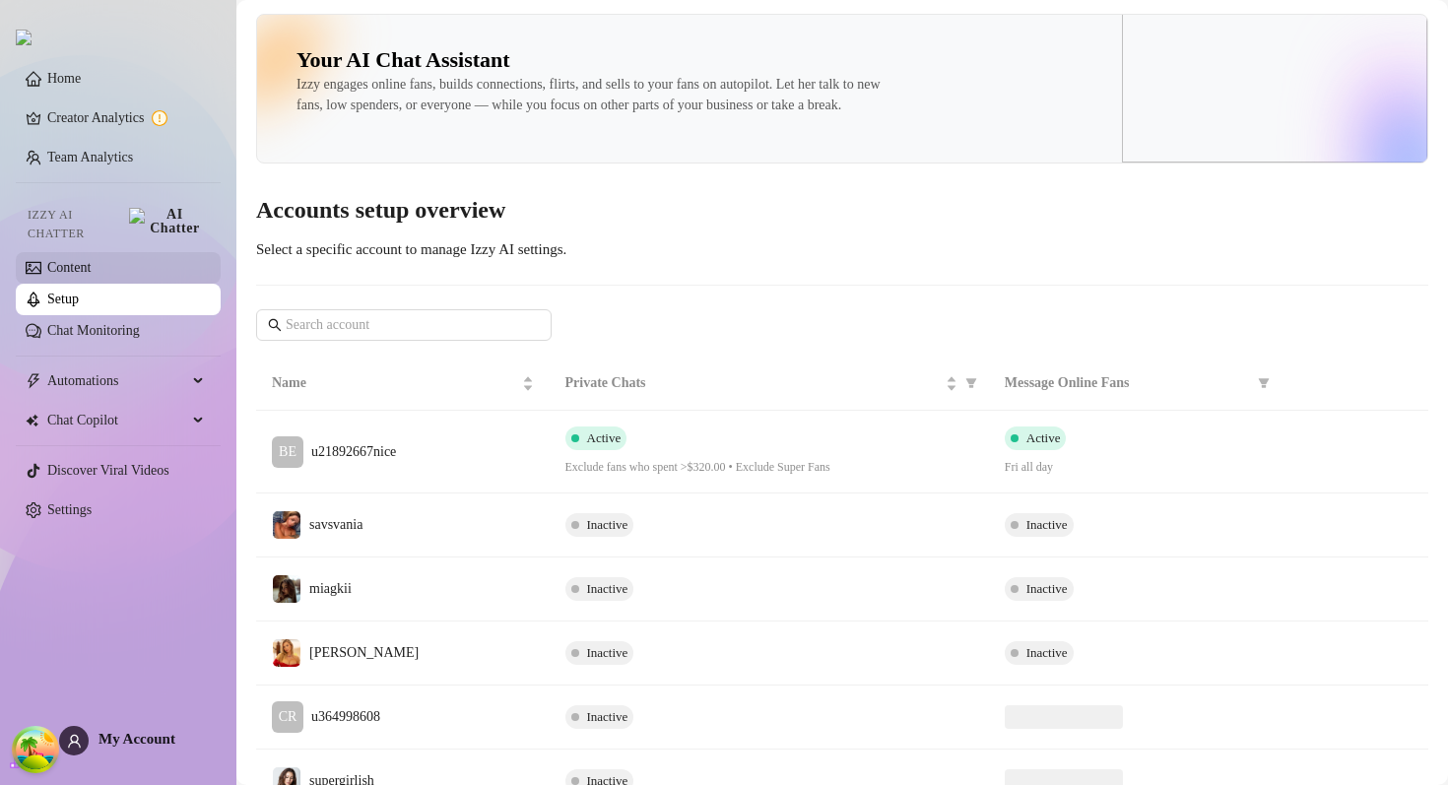
click at [91, 260] on link "Content" at bounding box center [68, 267] width 43 height 15
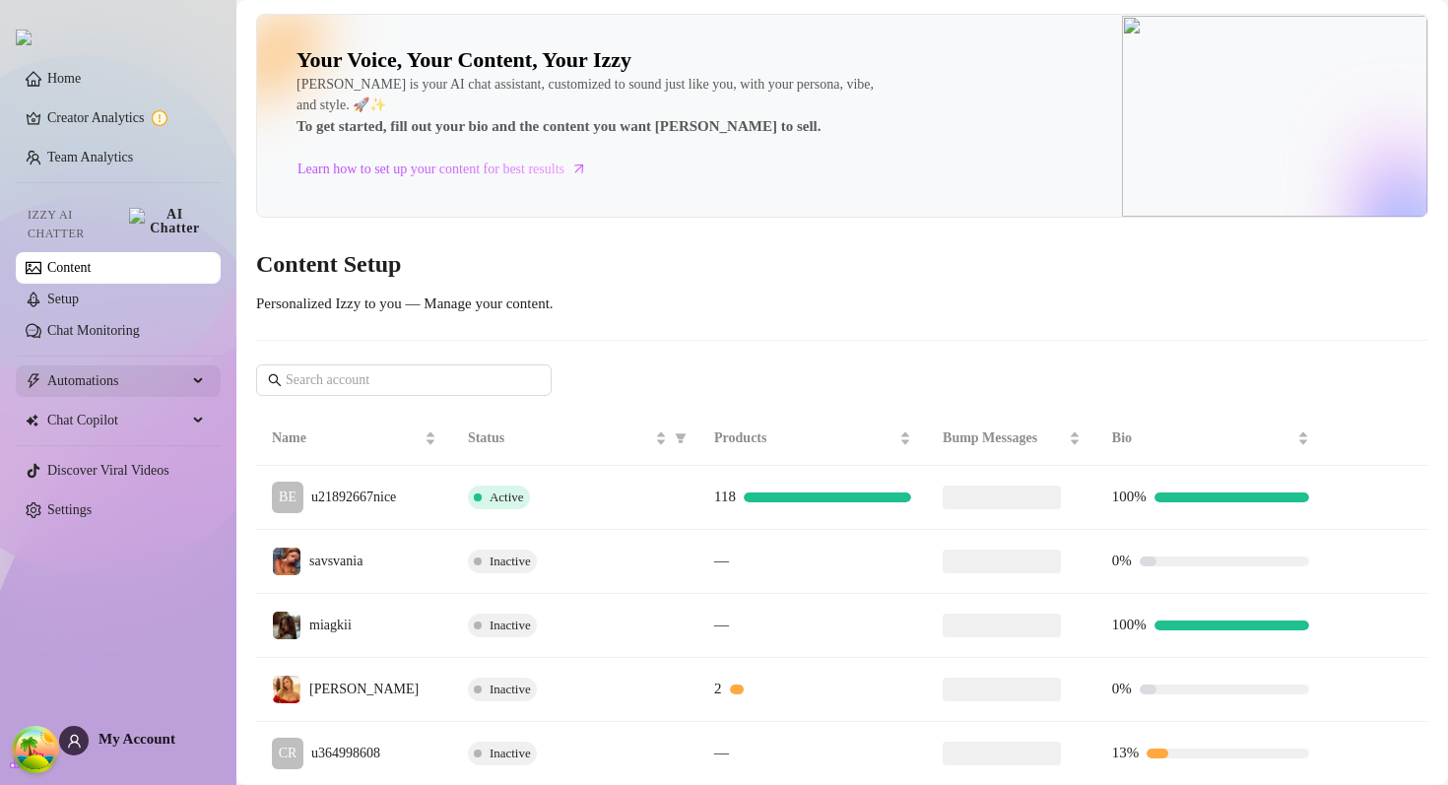
click at [118, 380] on span "Automations" at bounding box center [117, 382] width 140 height 32
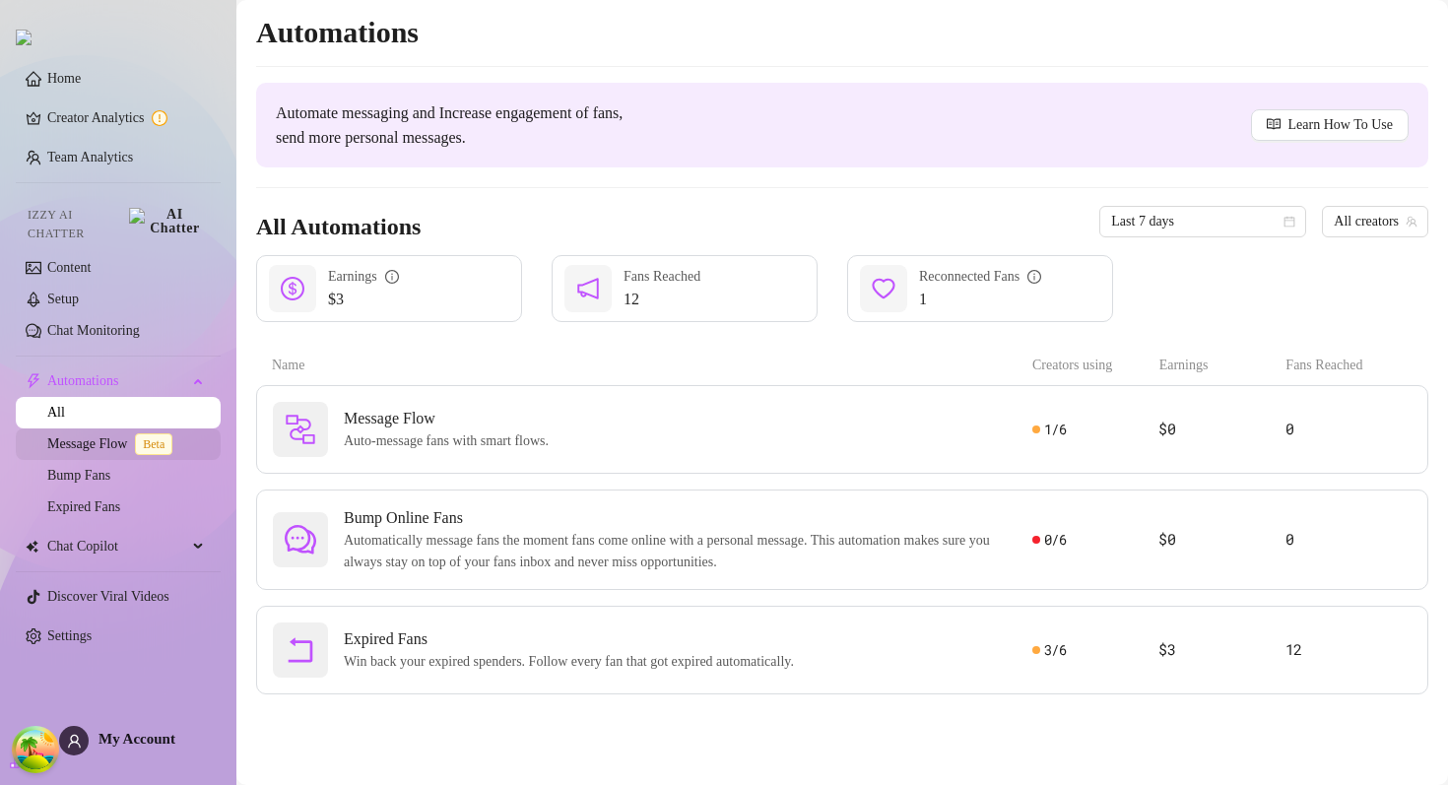
click at [105, 437] on link "Message Flow Beta" at bounding box center [113, 443] width 133 height 15
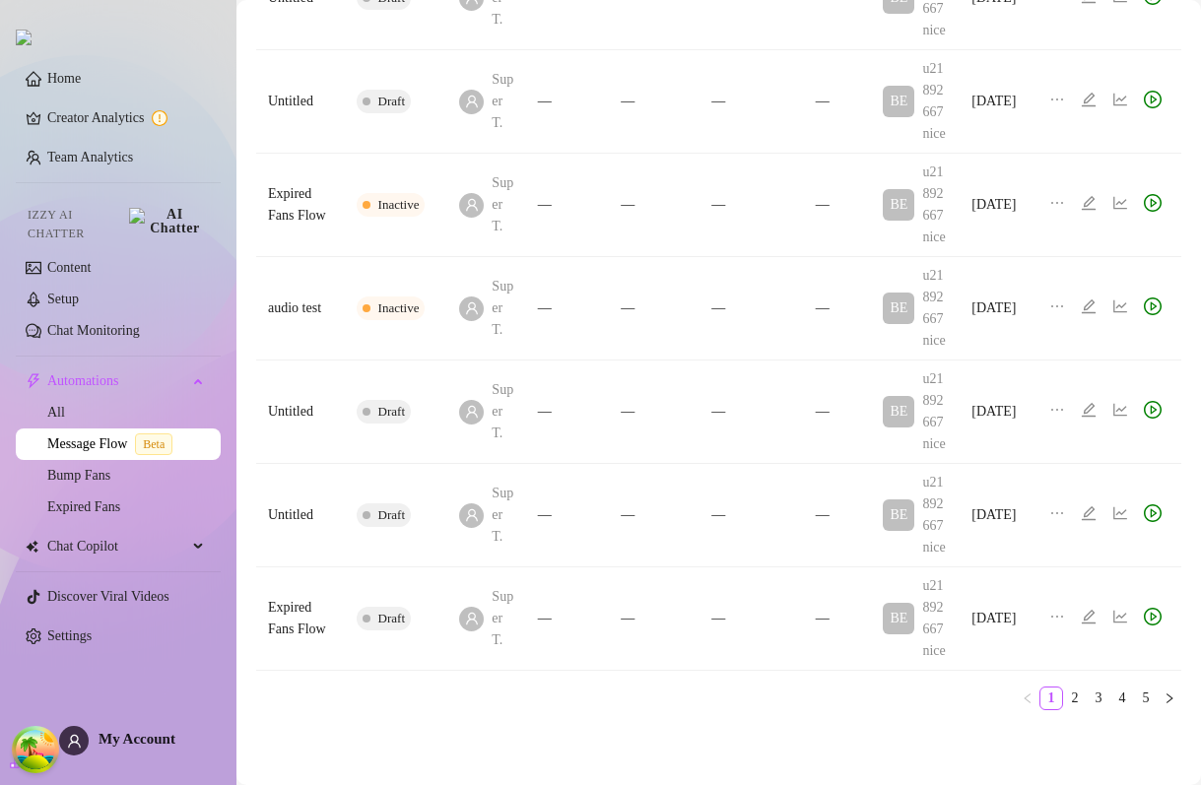
scroll to position [1049, 0]
click at [1021, 706] on link "2" at bounding box center [1075, 699] width 22 height 22
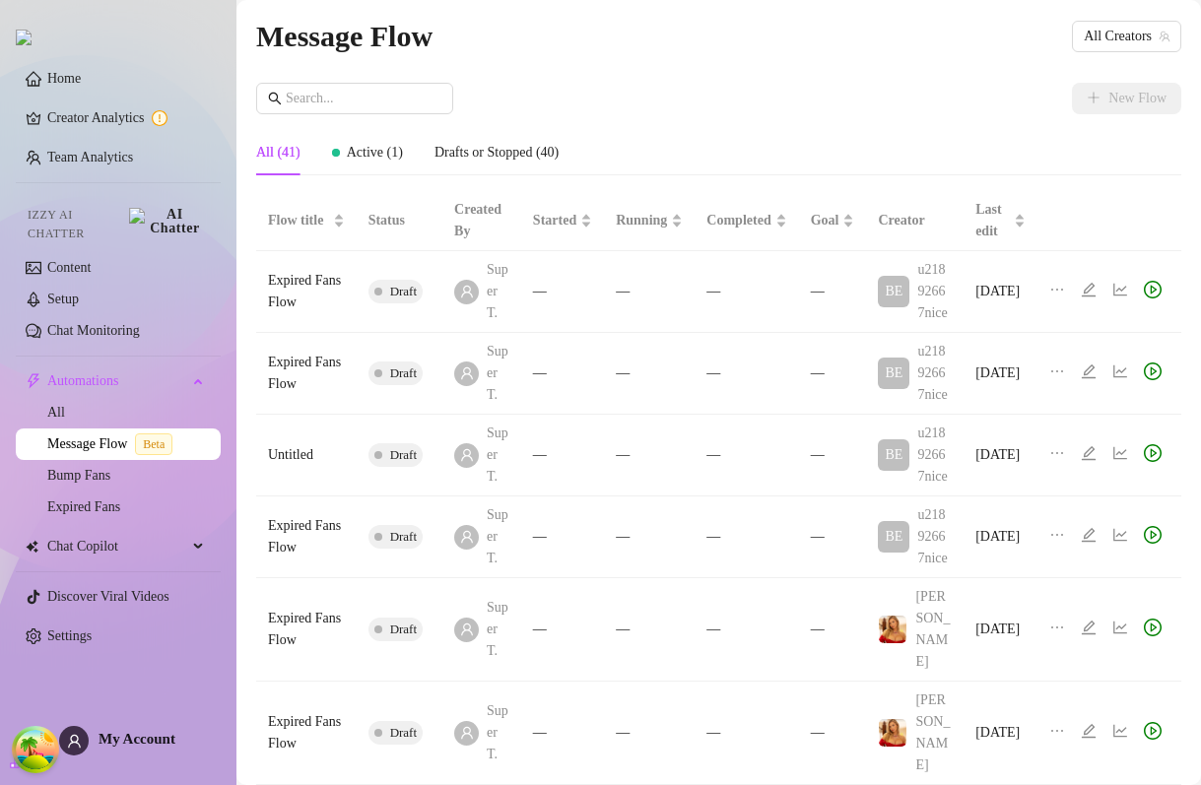
scroll to position [0, 0]
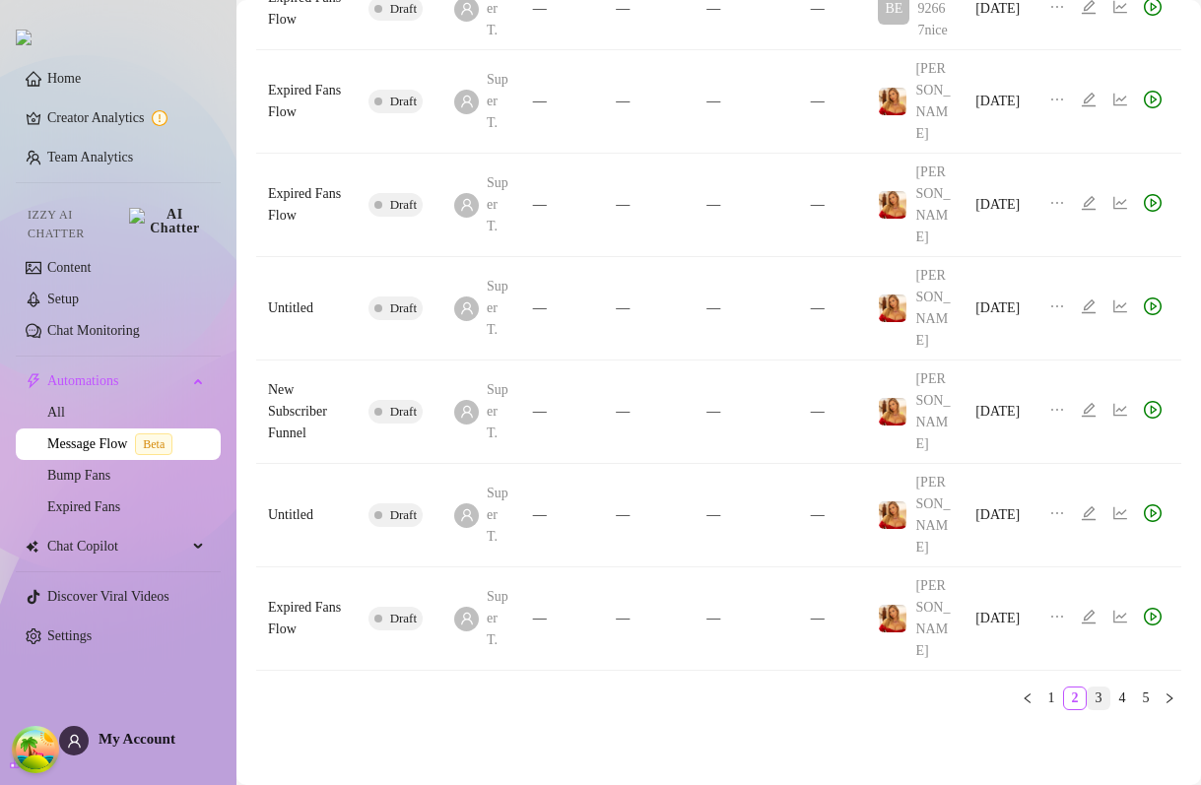
click at [1021, 696] on link "3" at bounding box center [1099, 699] width 22 height 22
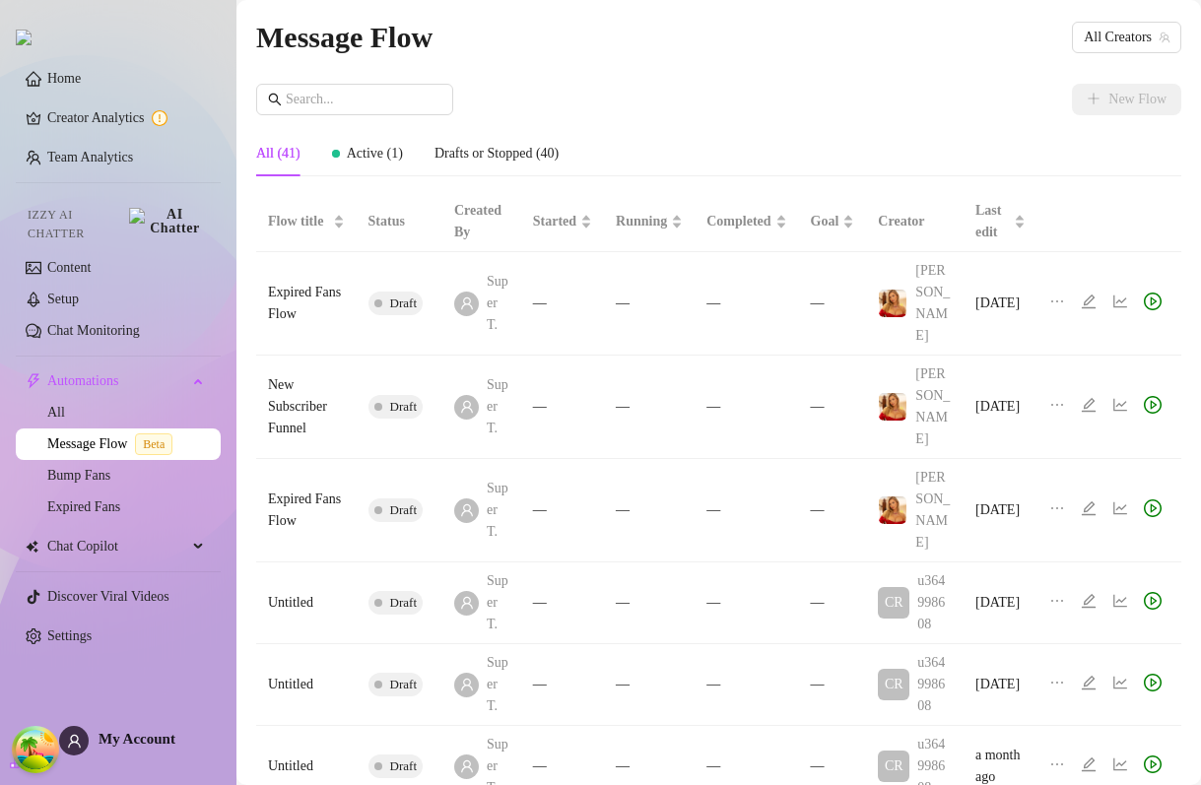
click at [709, 100] on div "New Flow" at bounding box center [718, 100] width 925 height 32
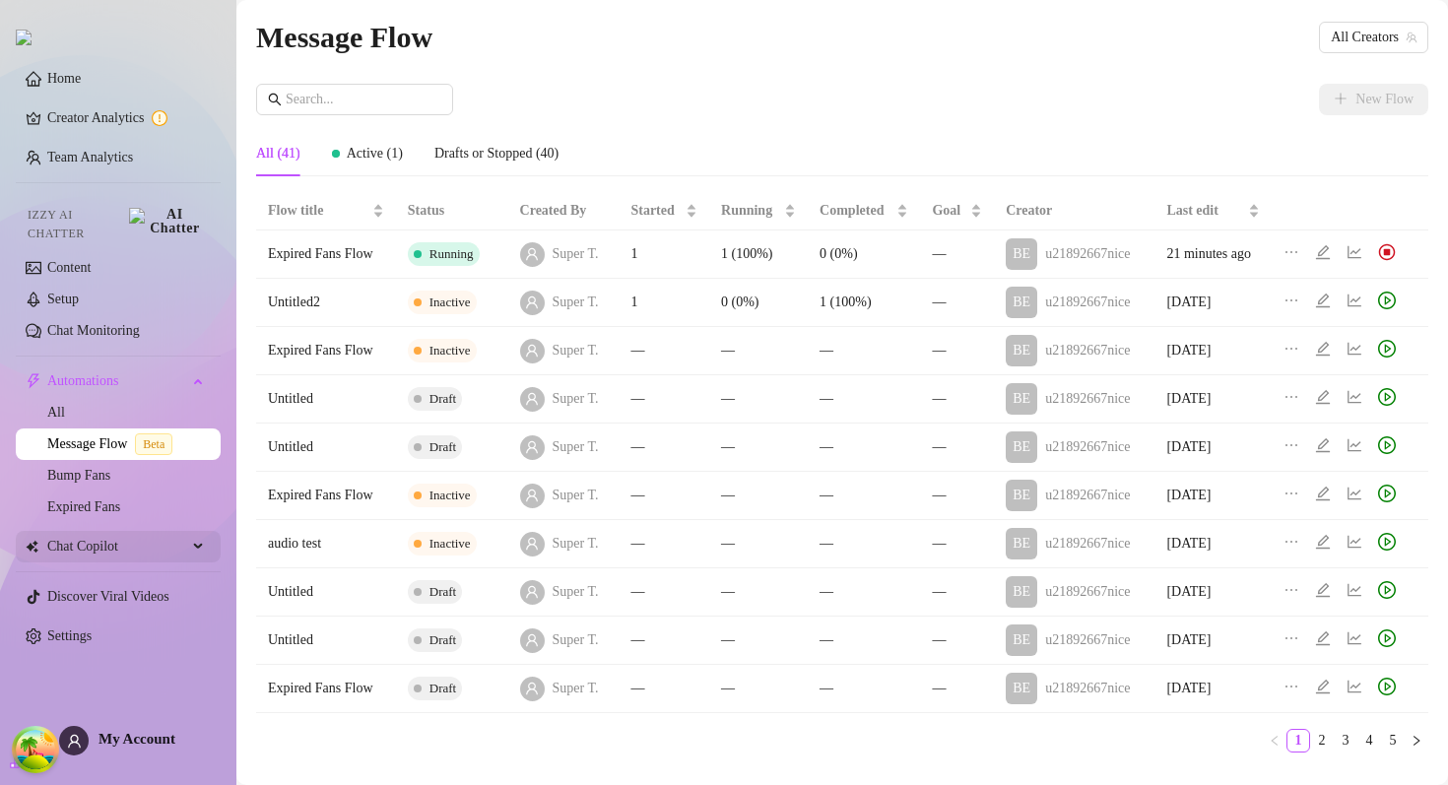
click at [116, 535] on span "Chat Copilot" at bounding box center [117, 547] width 140 height 32
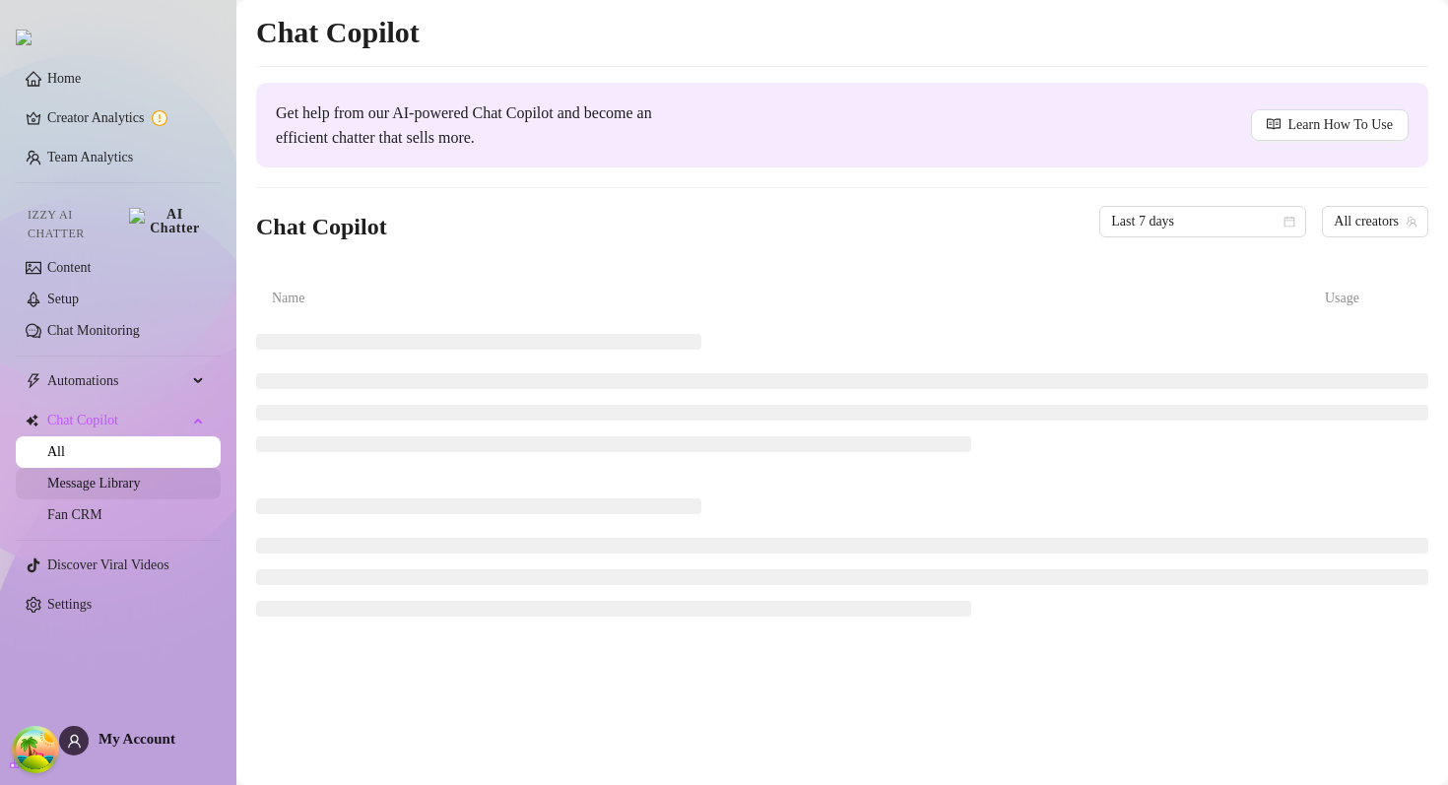
click at [113, 476] on link "Message Library" at bounding box center [93, 483] width 93 height 15
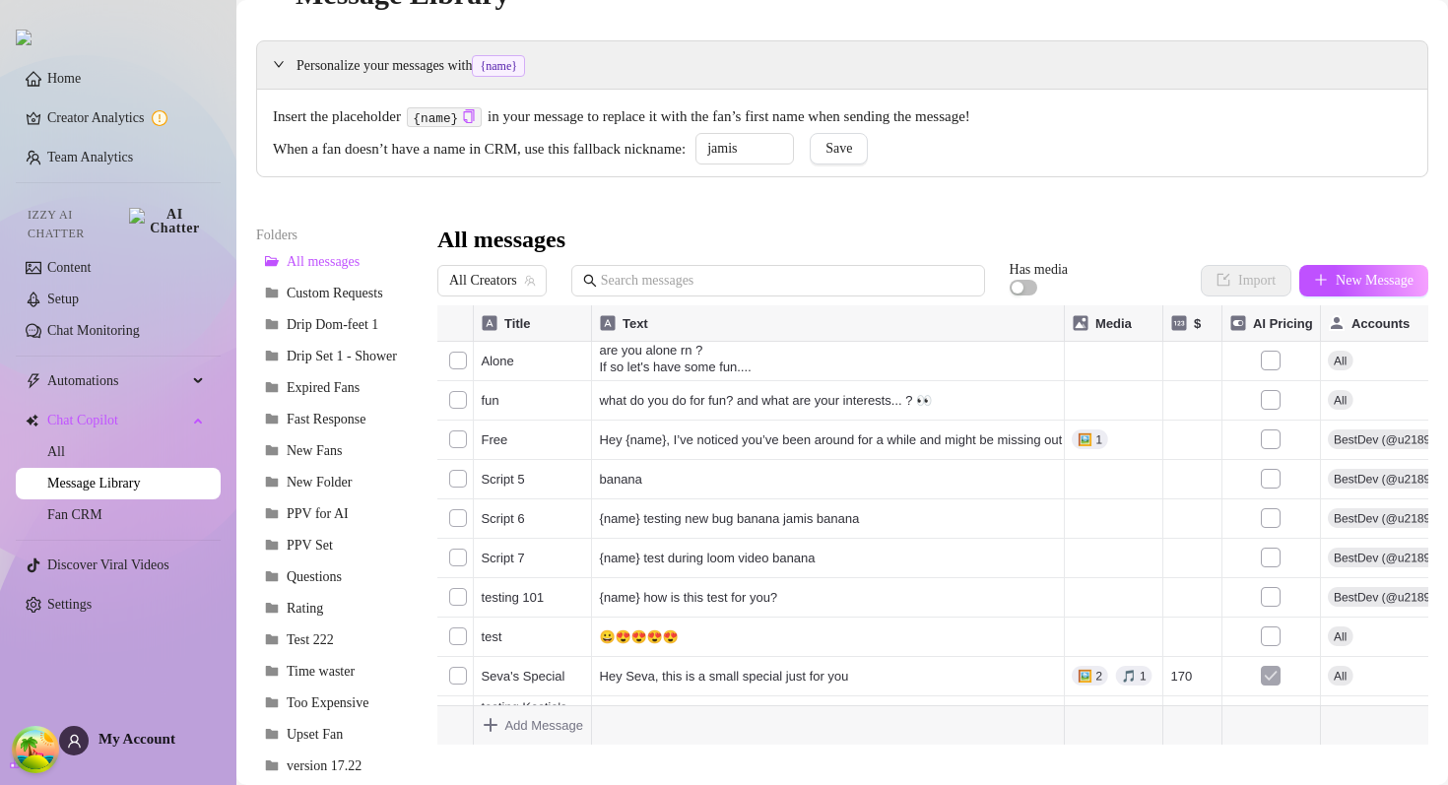
scroll to position [46, 0]
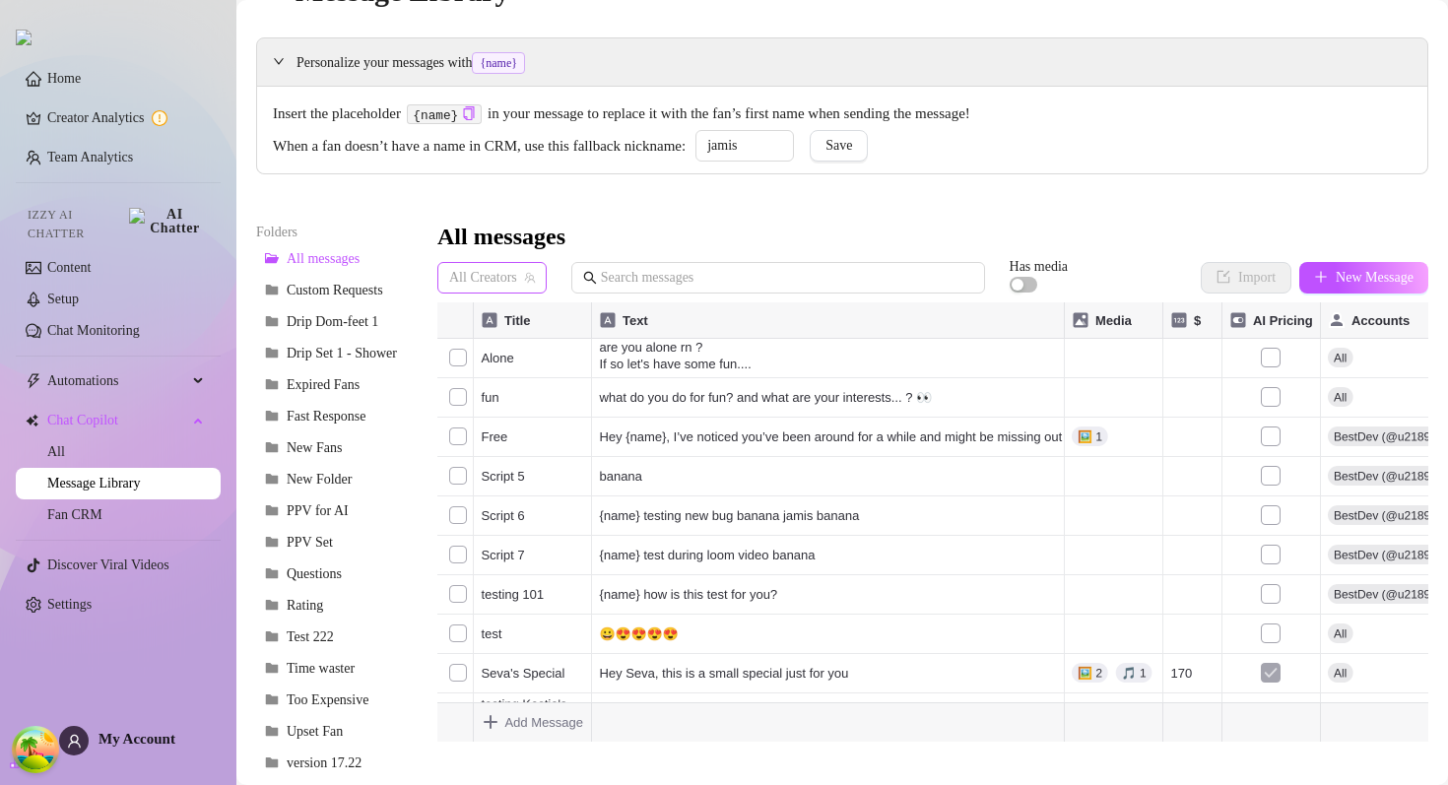
click at [509, 280] on span "All Creators" at bounding box center [492, 278] width 86 height 30
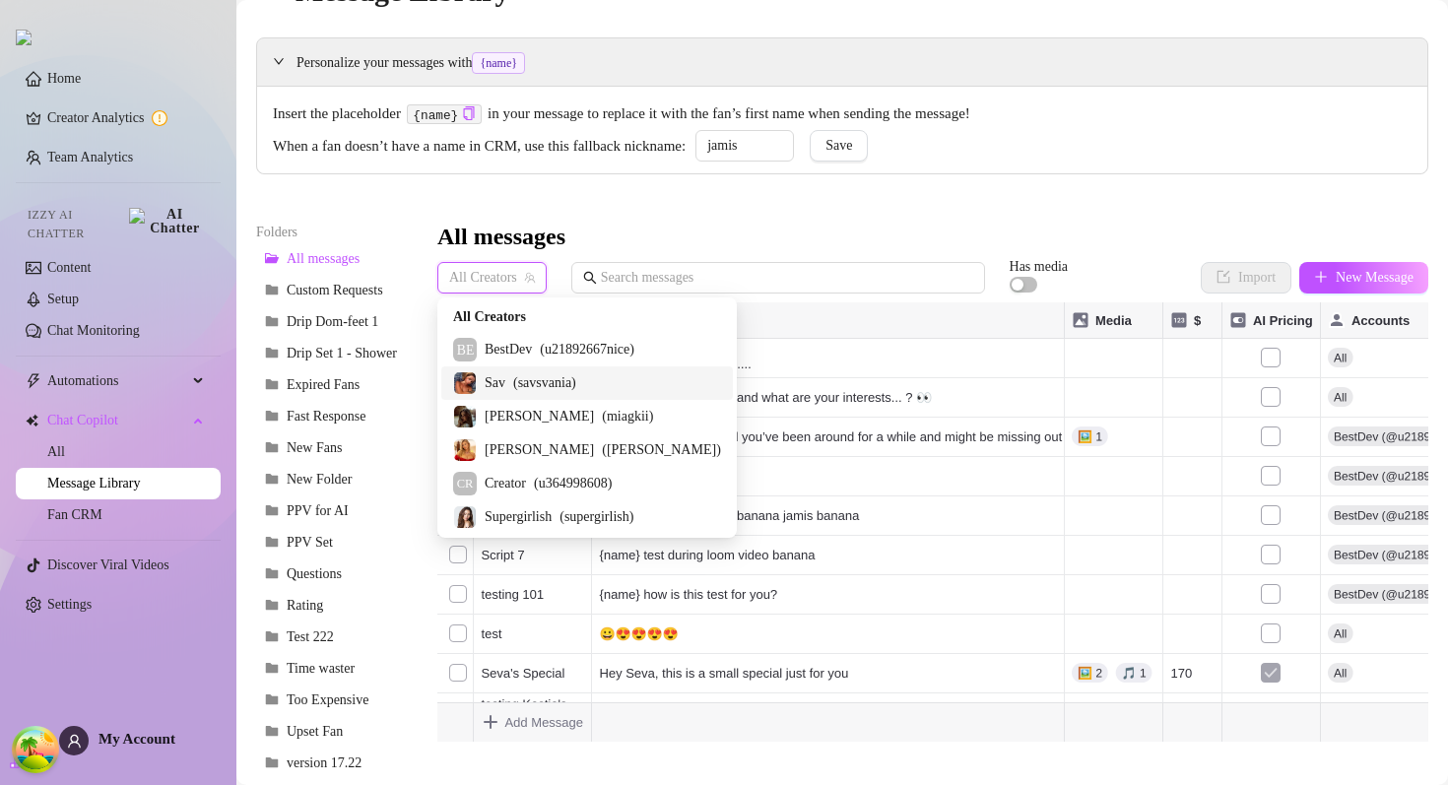
click at [510, 377] on div "Sav ( savsvania )" at bounding box center [587, 383] width 268 height 24
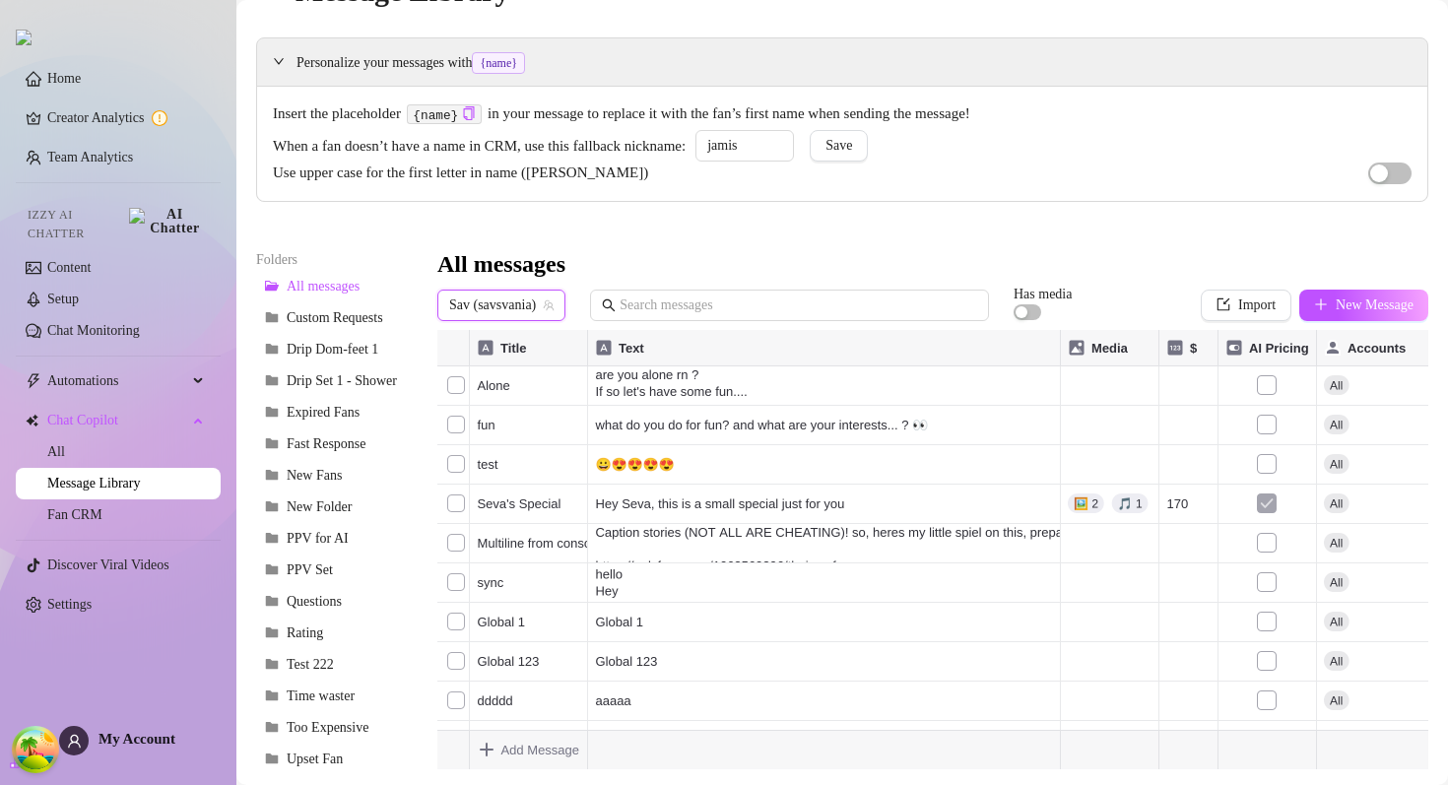
click at [552, 301] on icon "team" at bounding box center [549, 306] width 12 height 12
click at [510, 304] on span "Sav (savsvania)" at bounding box center [501, 306] width 104 height 30
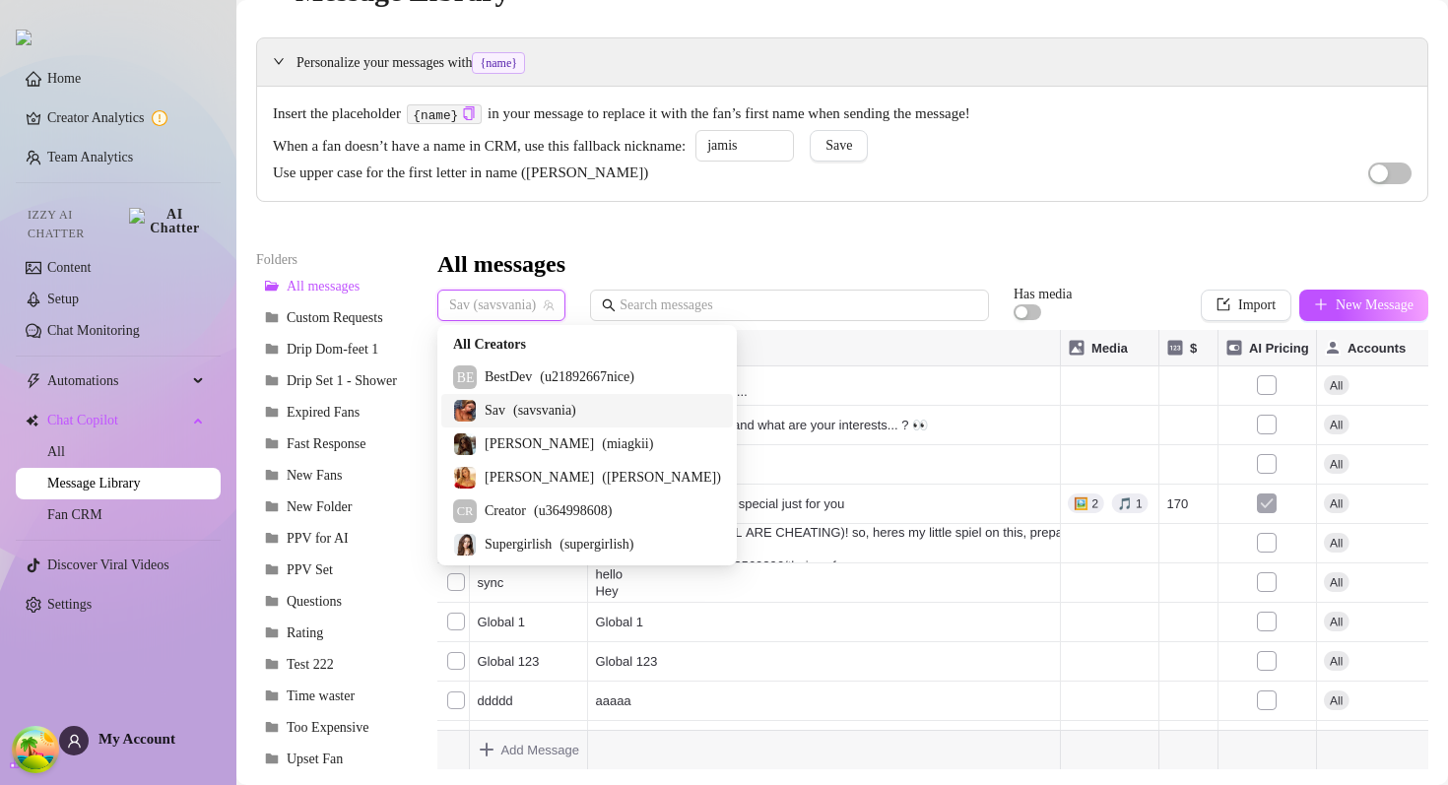
click at [487, 338] on span "All Creators" at bounding box center [489, 345] width 73 height 22
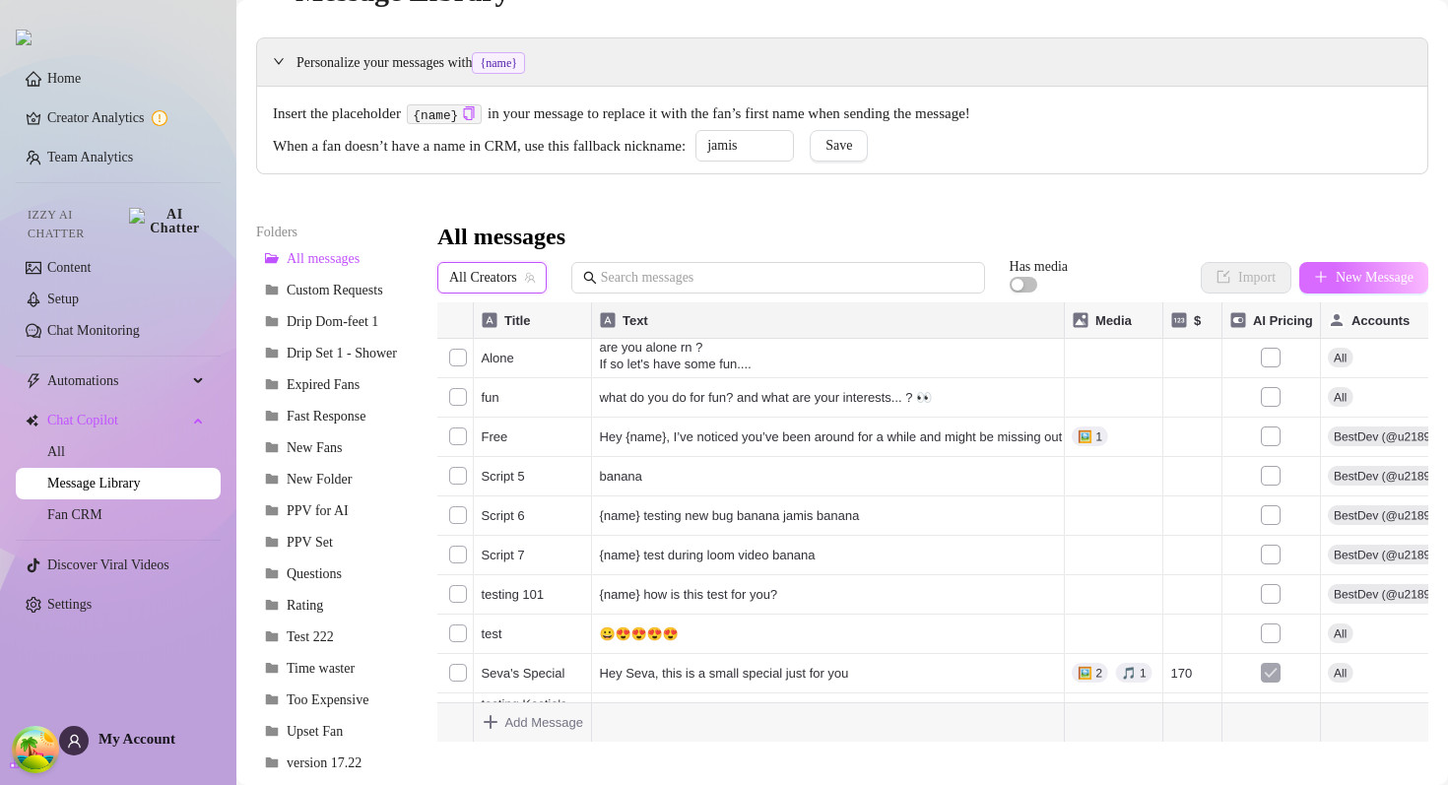
click at [1200, 273] on button "New Message" at bounding box center [1363, 278] width 129 height 32
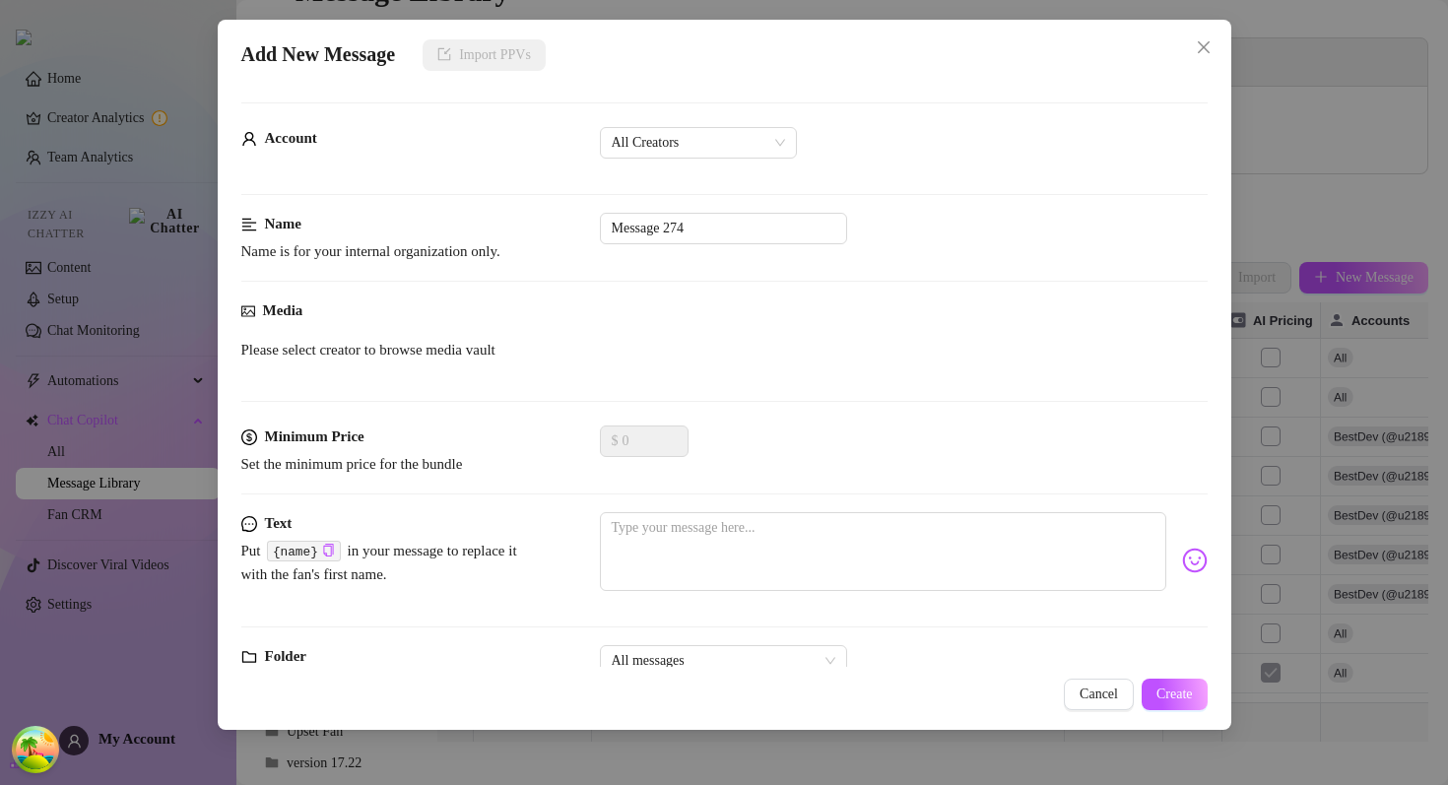
scroll to position [64, 0]
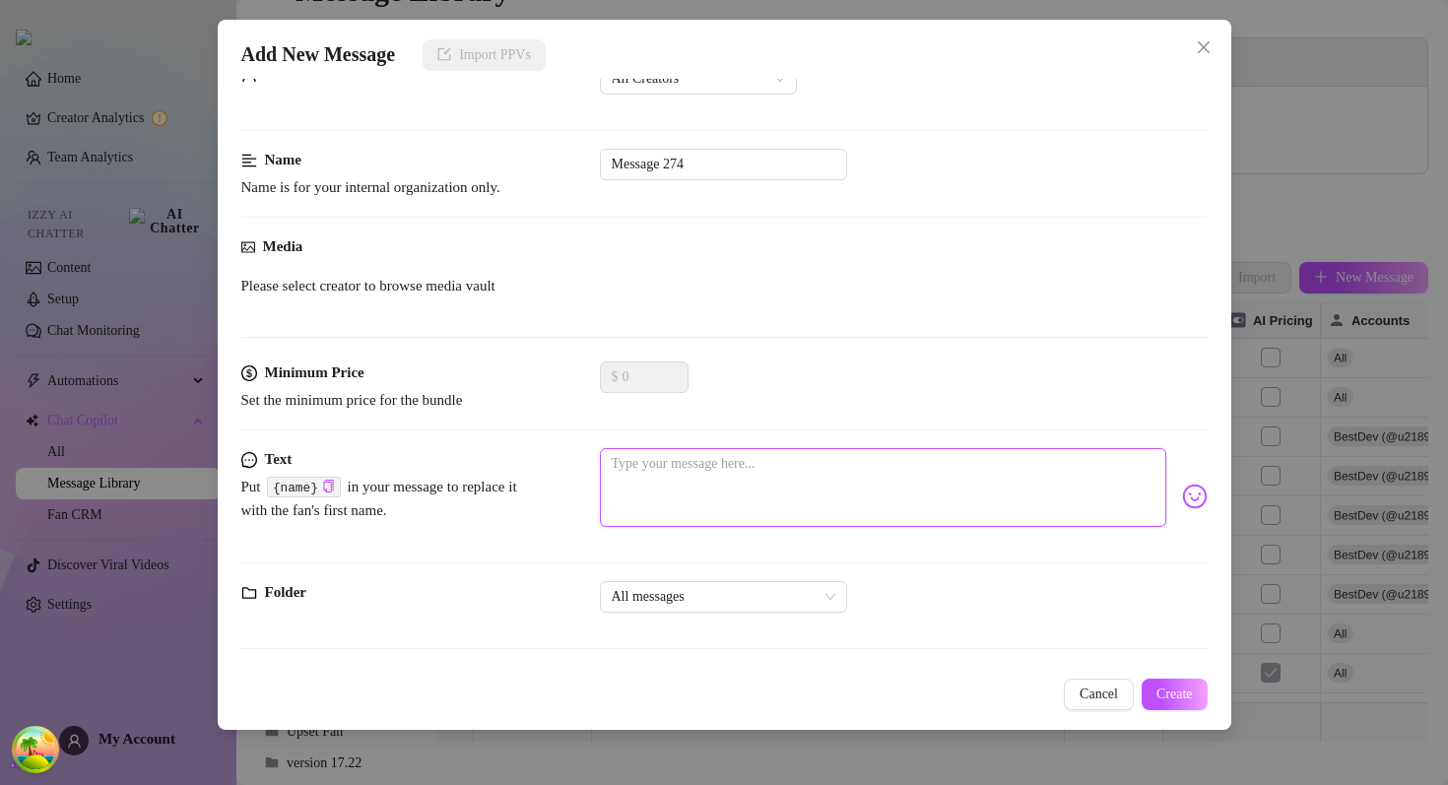
click at [670, 481] on textarea at bounding box center [883, 487] width 566 height 79
type textarea "1"
type textarea "12"
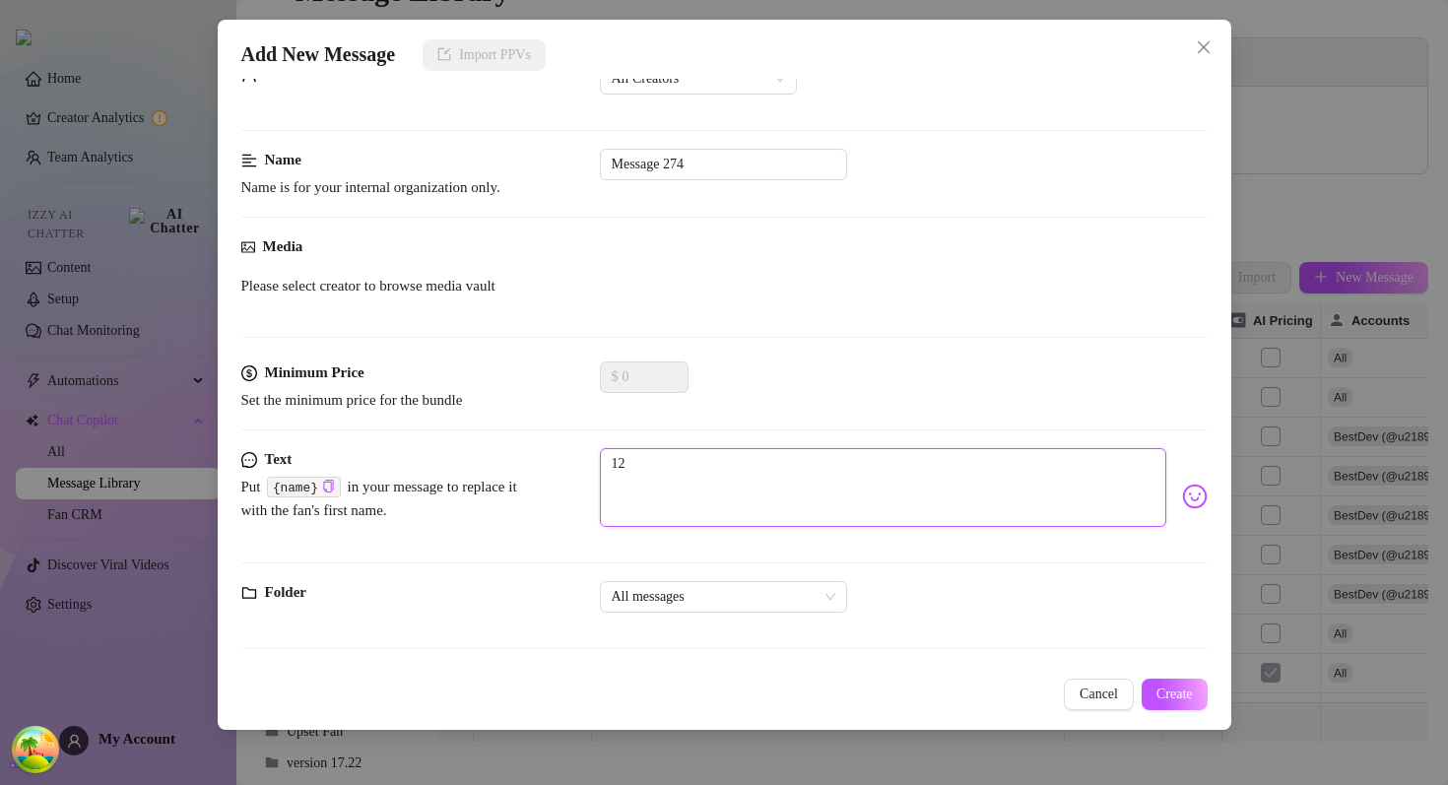
type textarea "123"
click at [1151, 687] on button "Create" at bounding box center [1175, 695] width 66 height 32
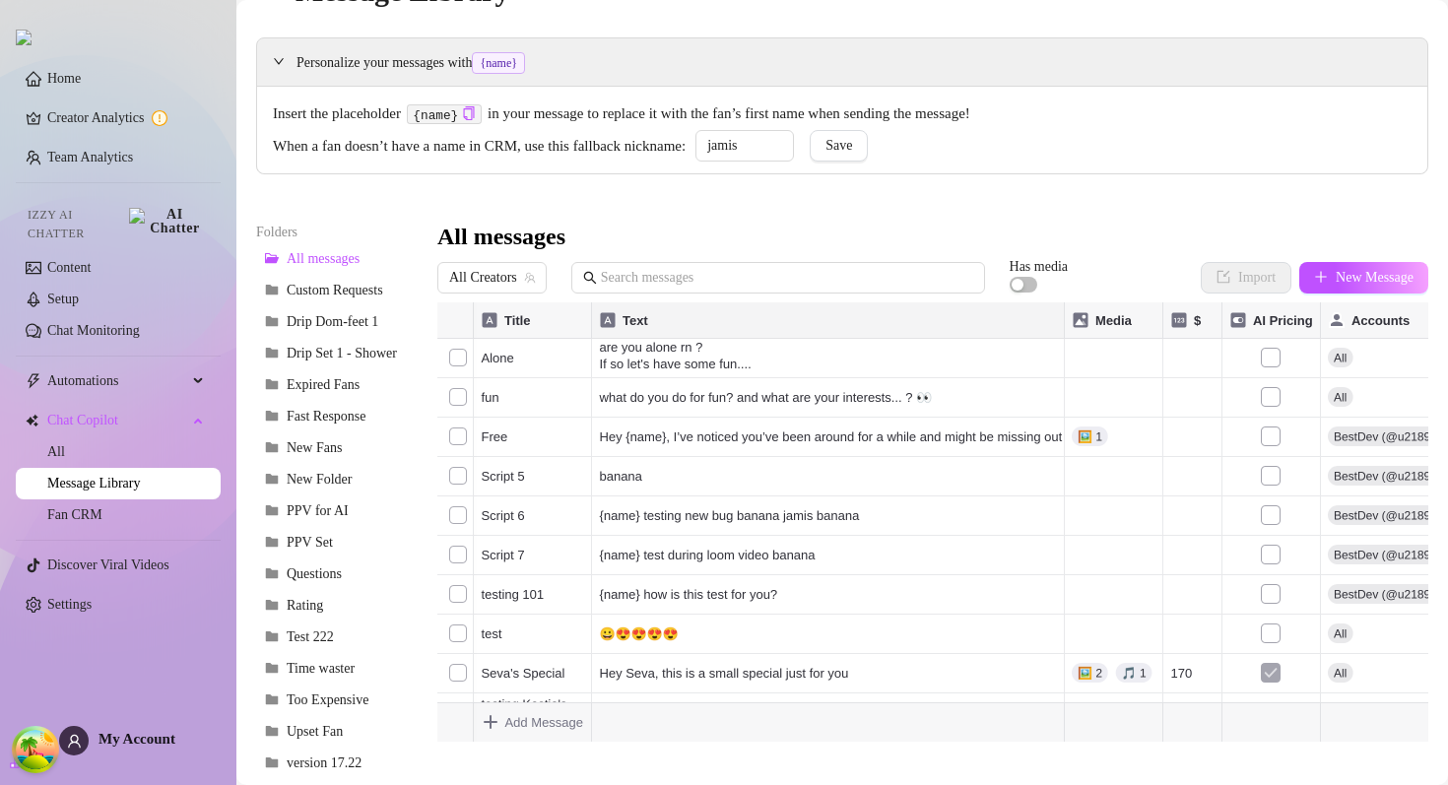
scroll to position [0, 0]
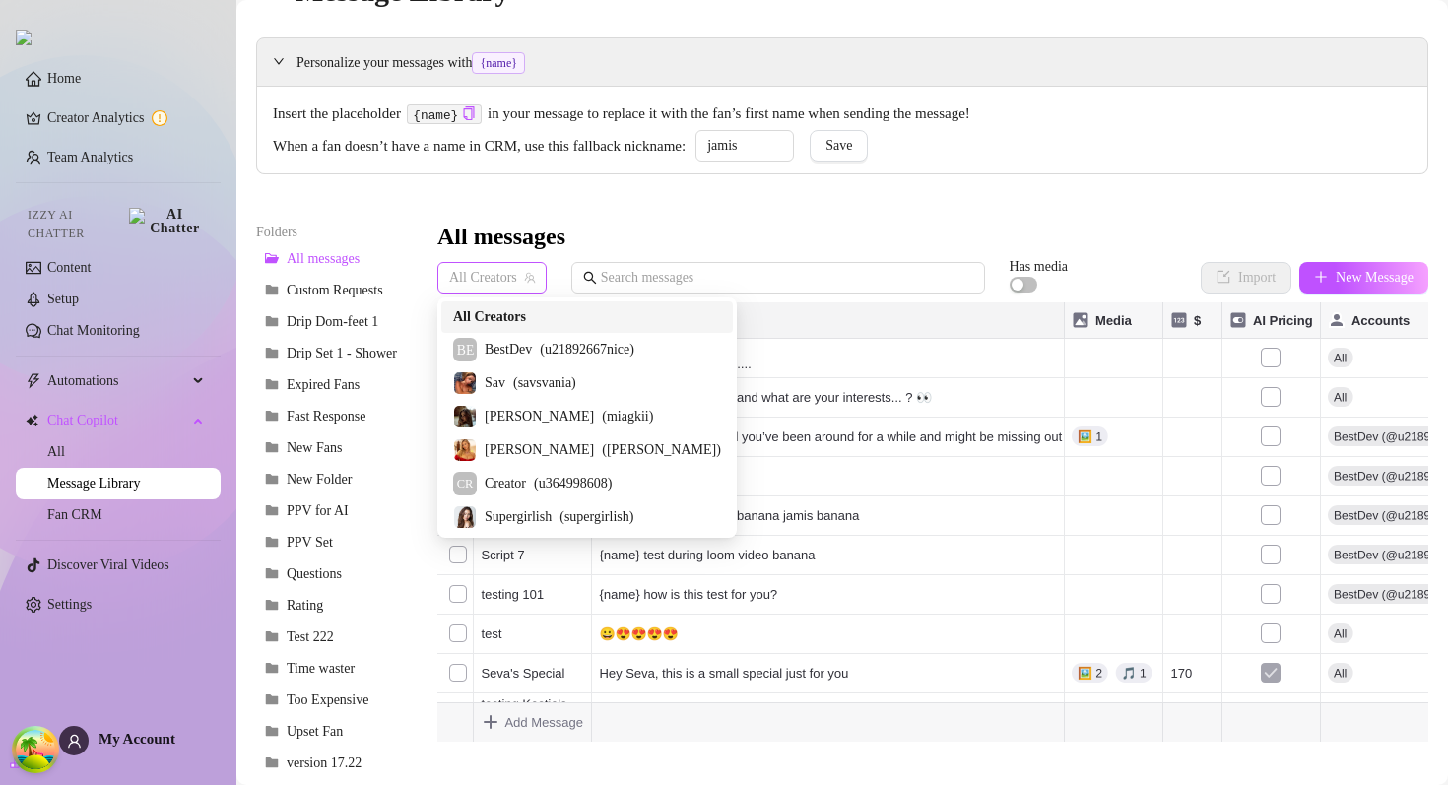
click at [500, 266] on span "All Creators" at bounding box center [492, 278] width 86 height 30
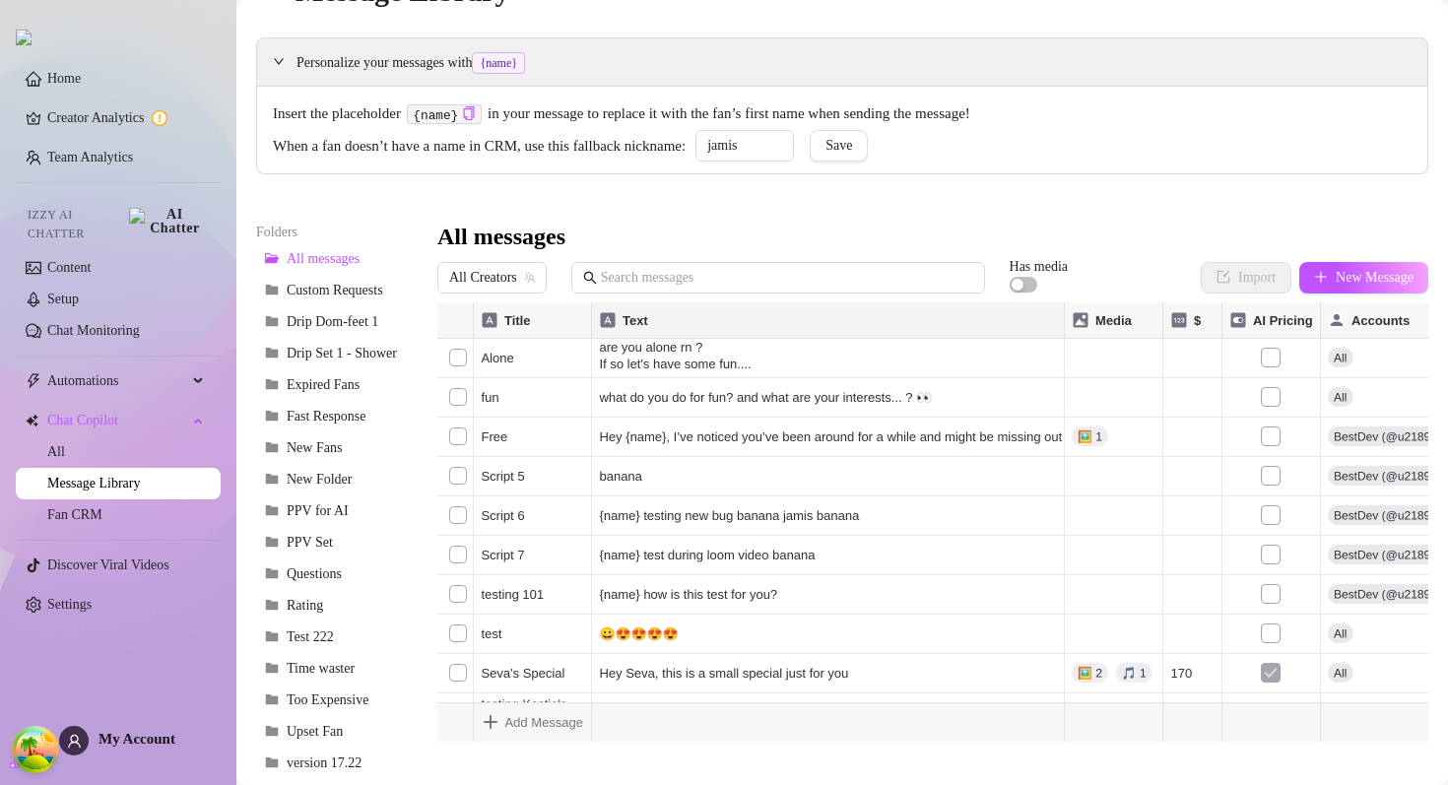
click at [682, 202] on div "Personalize your messages with {name} Insert the placeholder {name} in your mes…" at bounding box center [842, 448] width 1172 height 822
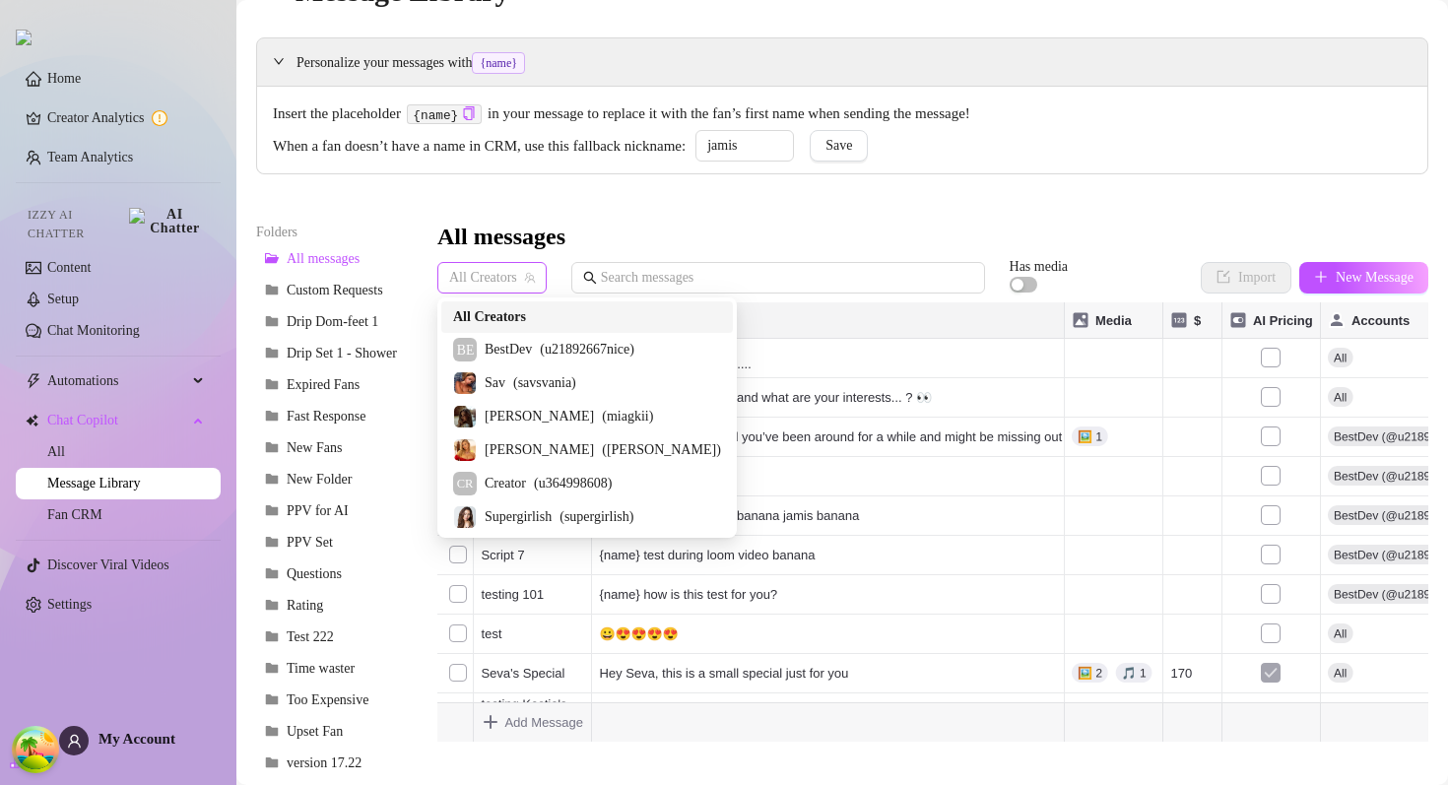
click at [454, 277] on span "All Creators" at bounding box center [492, 278] width 86 height 30
click at [514, 351] on span "BestDev" at bounding box center [508, 350] width 47 height 22
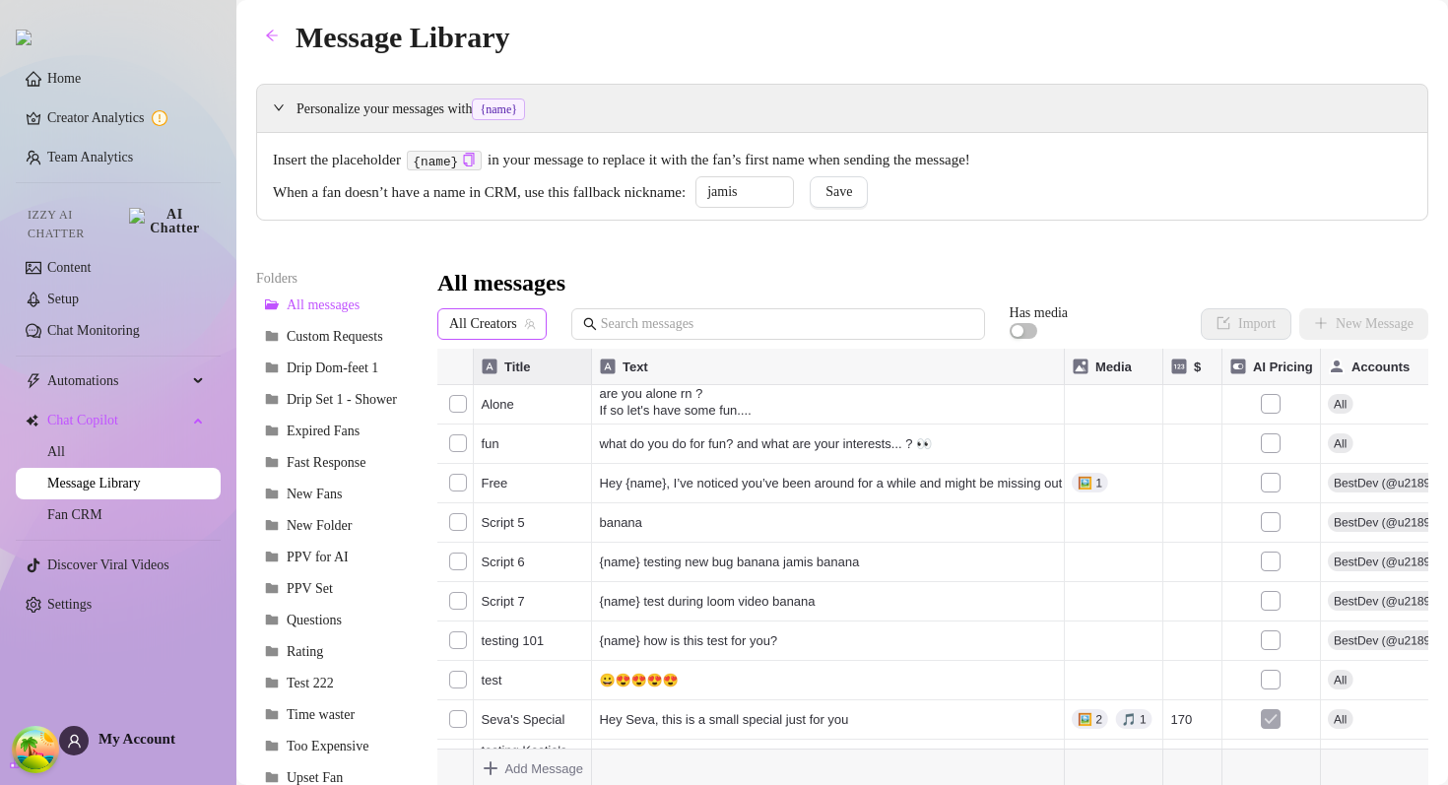
click at [530, 326] on icon "team" at bounding box center [530, 324] width 12 height 12
click at [479, 313] on span "All Creators" at bounding box center [492, 324] width 86 height 30
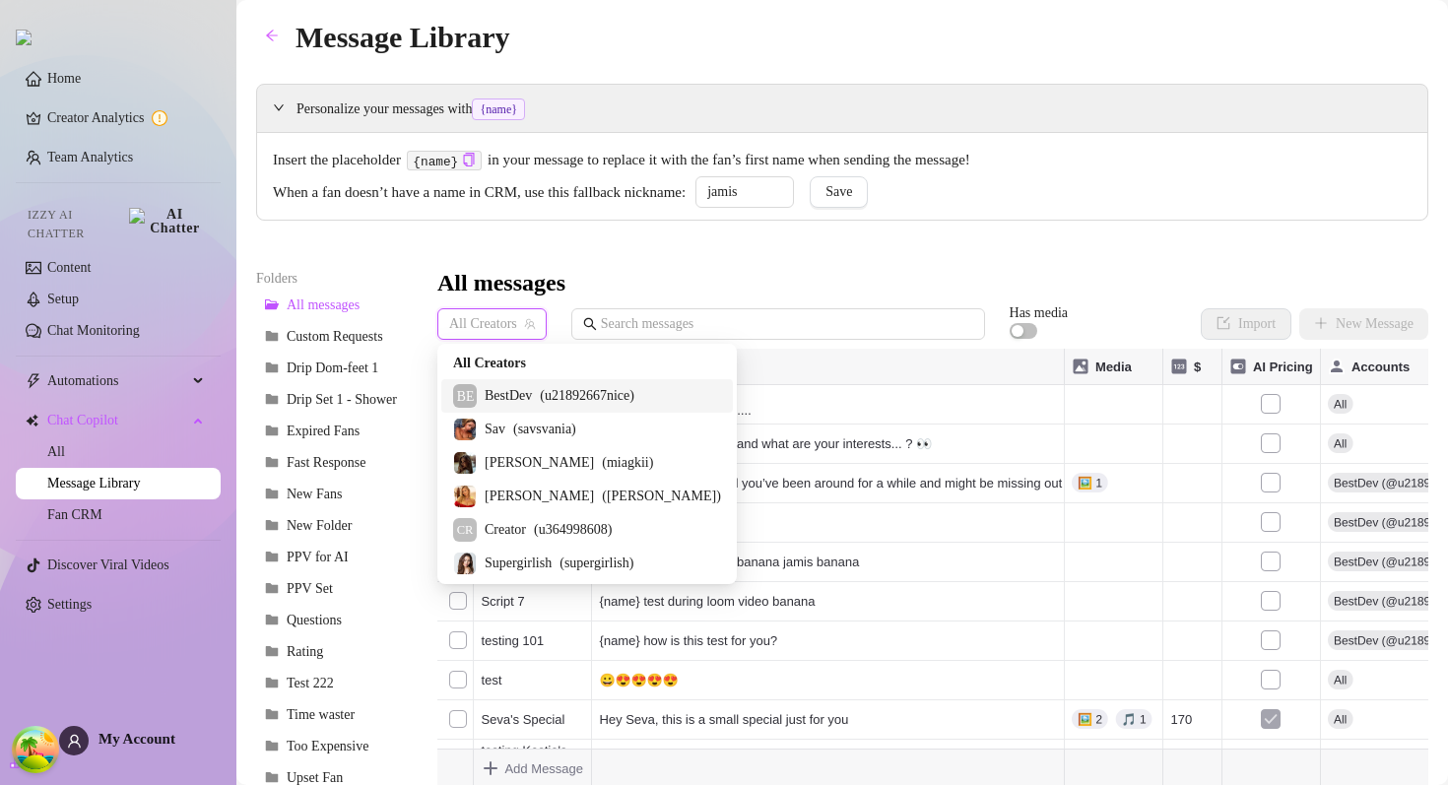
click at [492, 438] on span "Sav" at bounding box center [495, 430] width 21 height 22
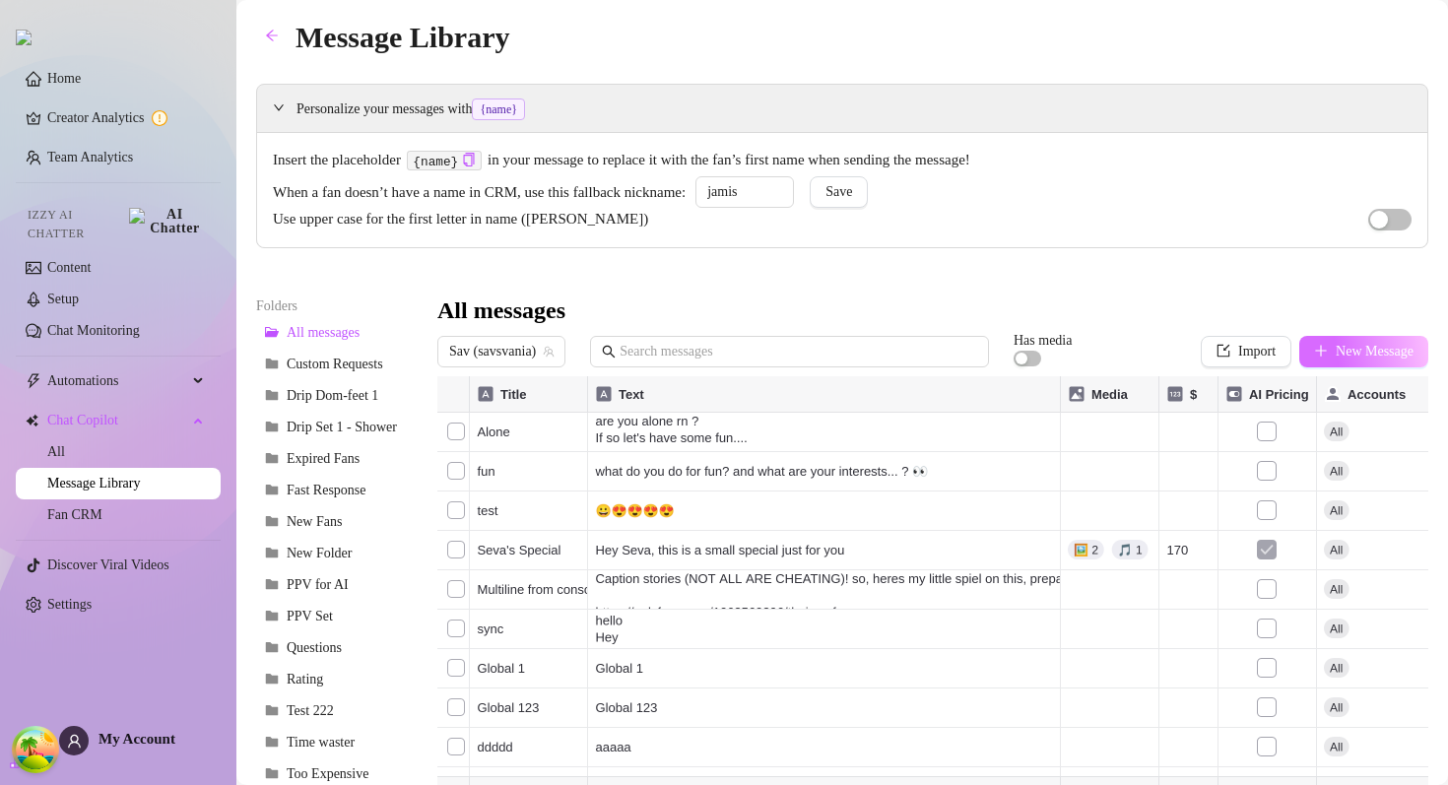
click at [1358, 357] on span "New Message" at bounding box center [1375, 352] width 78 height 16
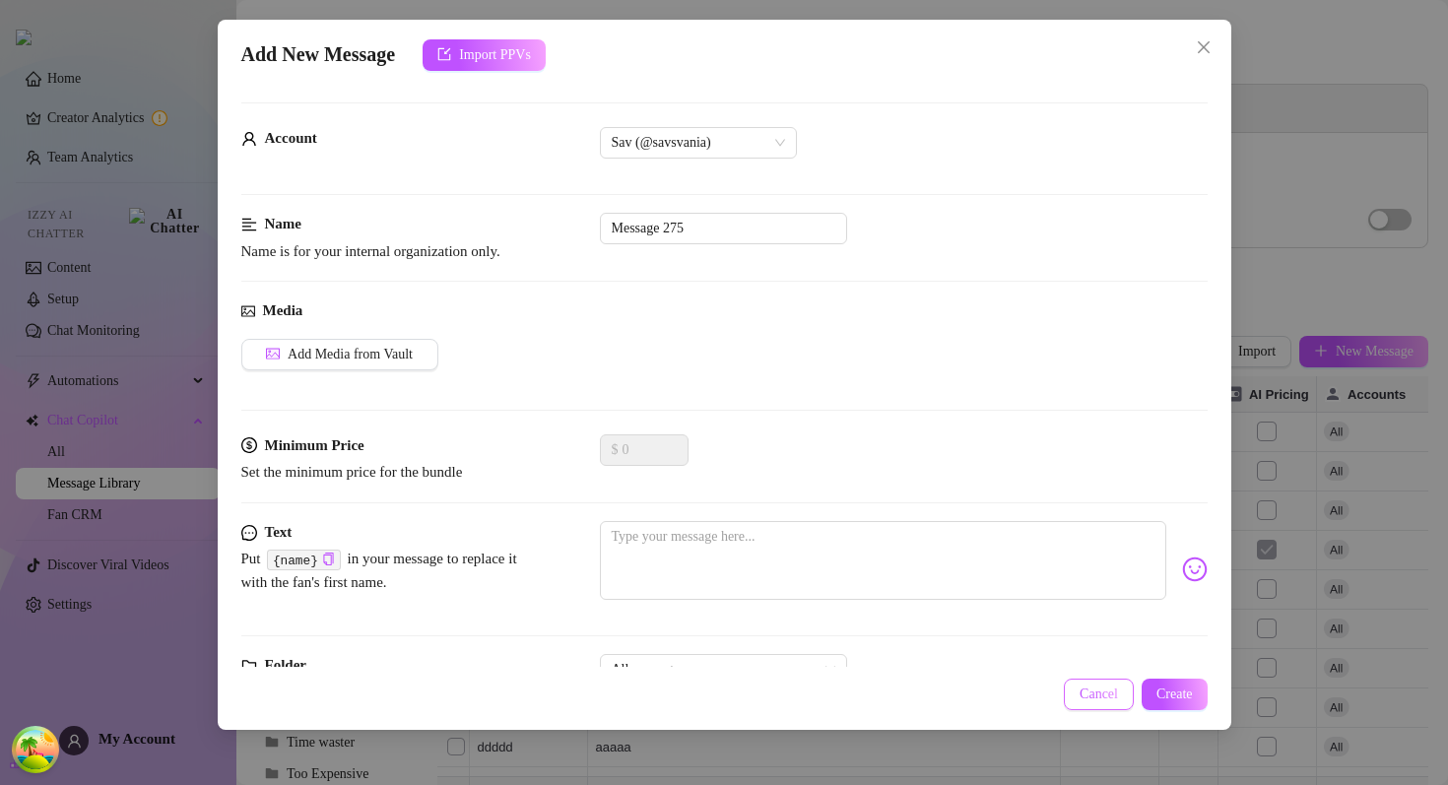
click at [1088, 692] on span "Cancel" at bounding box center [1099, 695] width 38 height 16
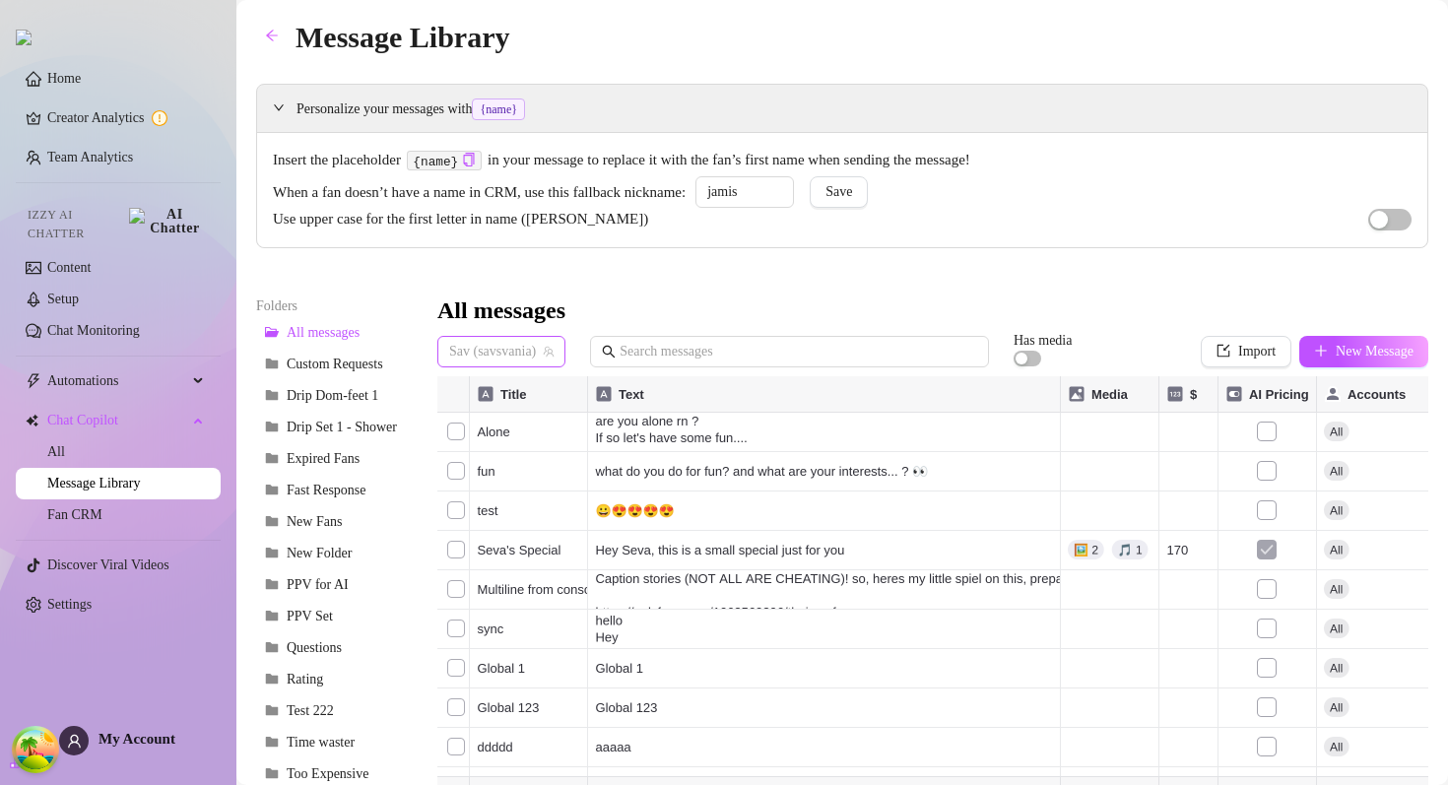
click at [511, 343] on span "Sav (savsvania)" at bounding box center [501, 352] width 104 height 30
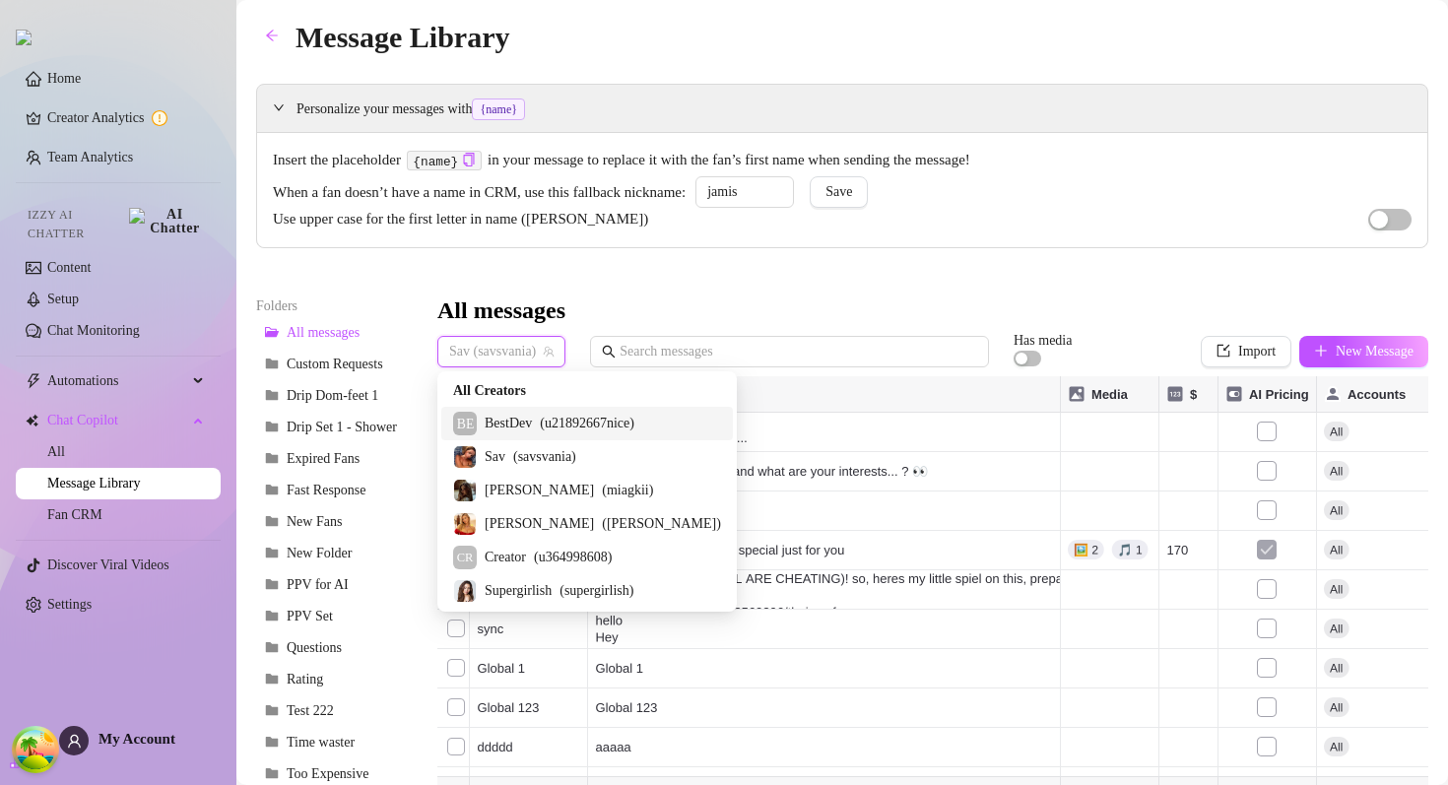
click at [501, 432] on span "BestDev" at bounding box center [508, 424] width 47 height 22
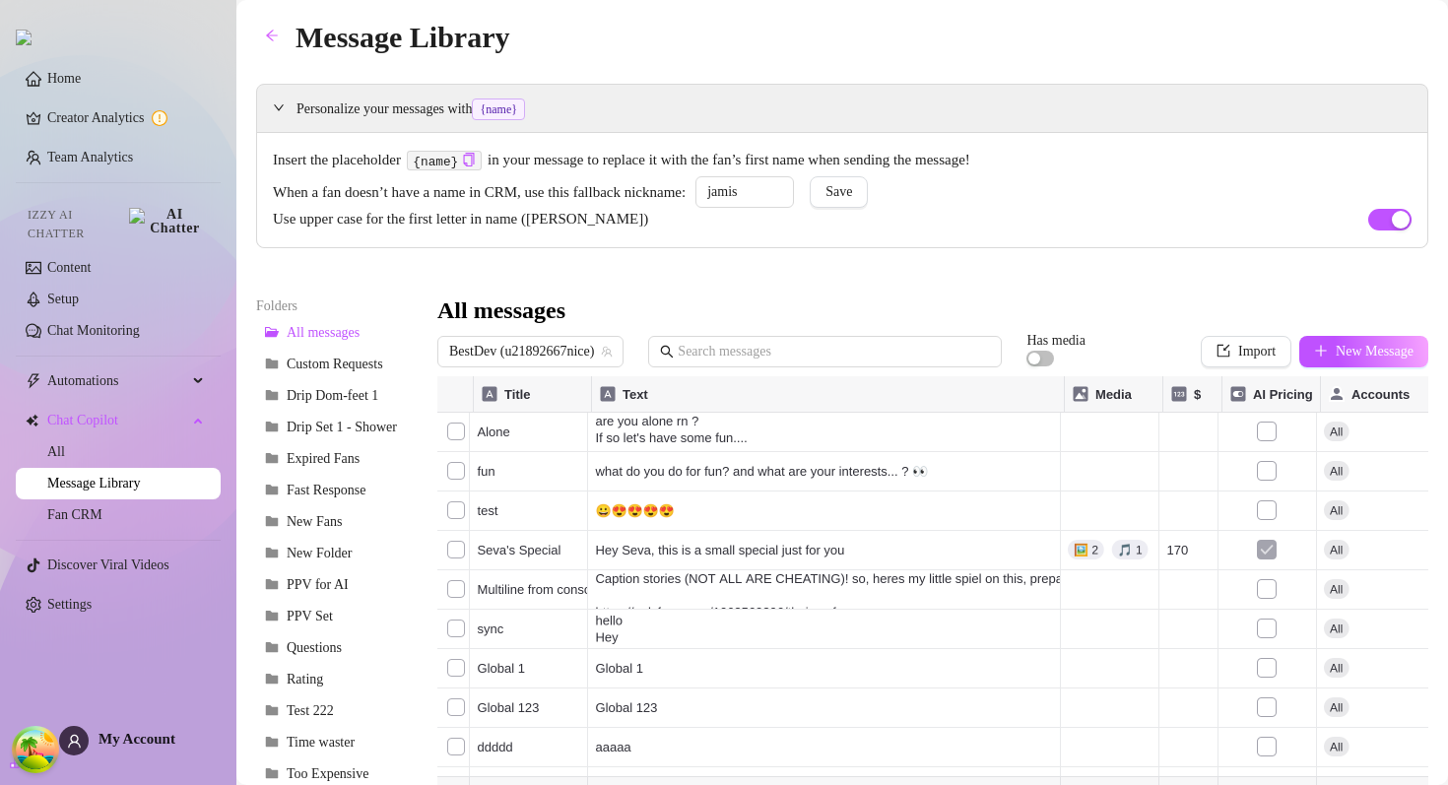
click at [904, 293] on div "Personalize your messages with {name} Insert the placeholder {name} in your mes…" at bounding box center [842, 508] width 1172 height 849
click at [1336, 358] on span "New Message" at bounding box center [1375, 352] width 78 height 16
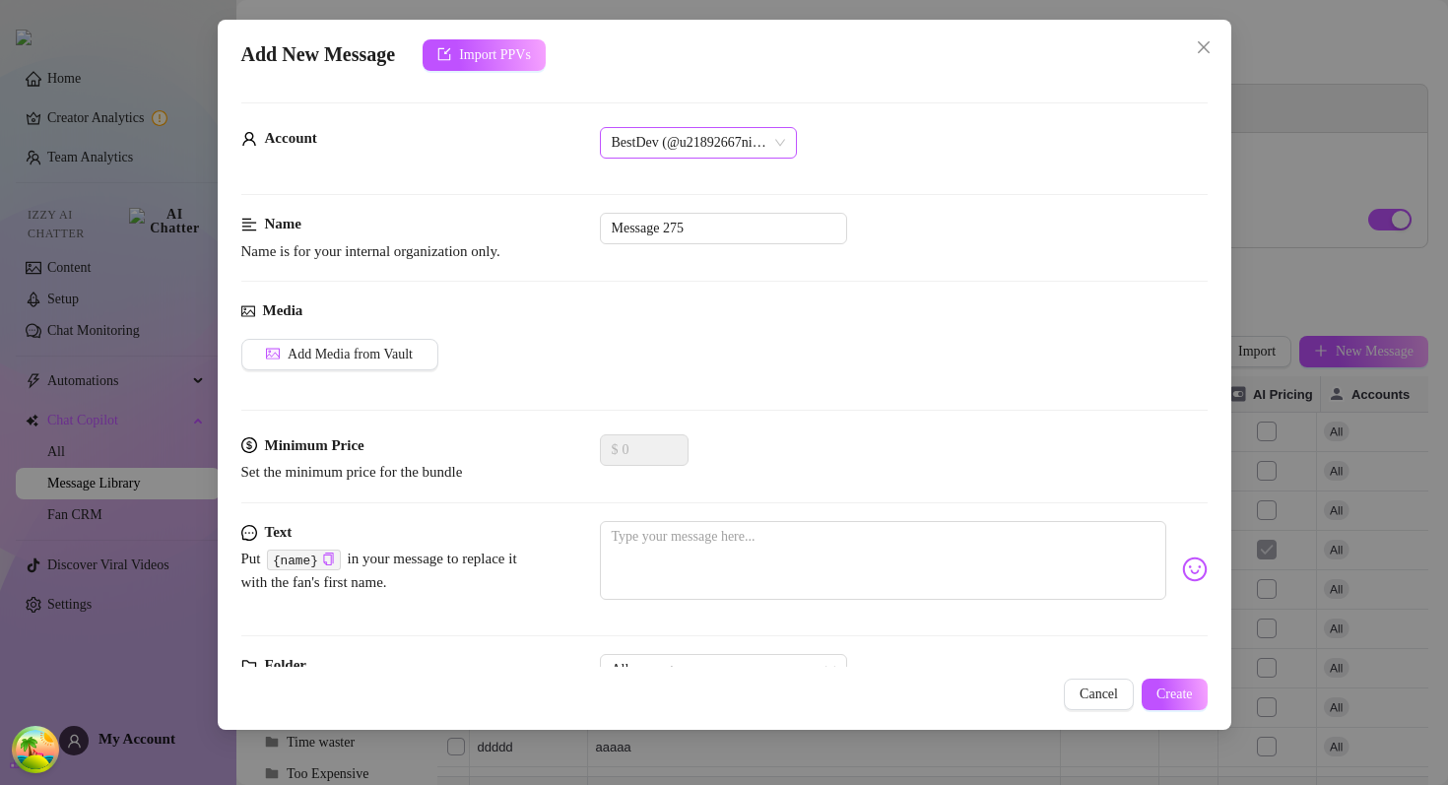
click at [698, 157] on span "BestDev (@u21892667nice)" at bounding box center [698, 143] width 173 height 30
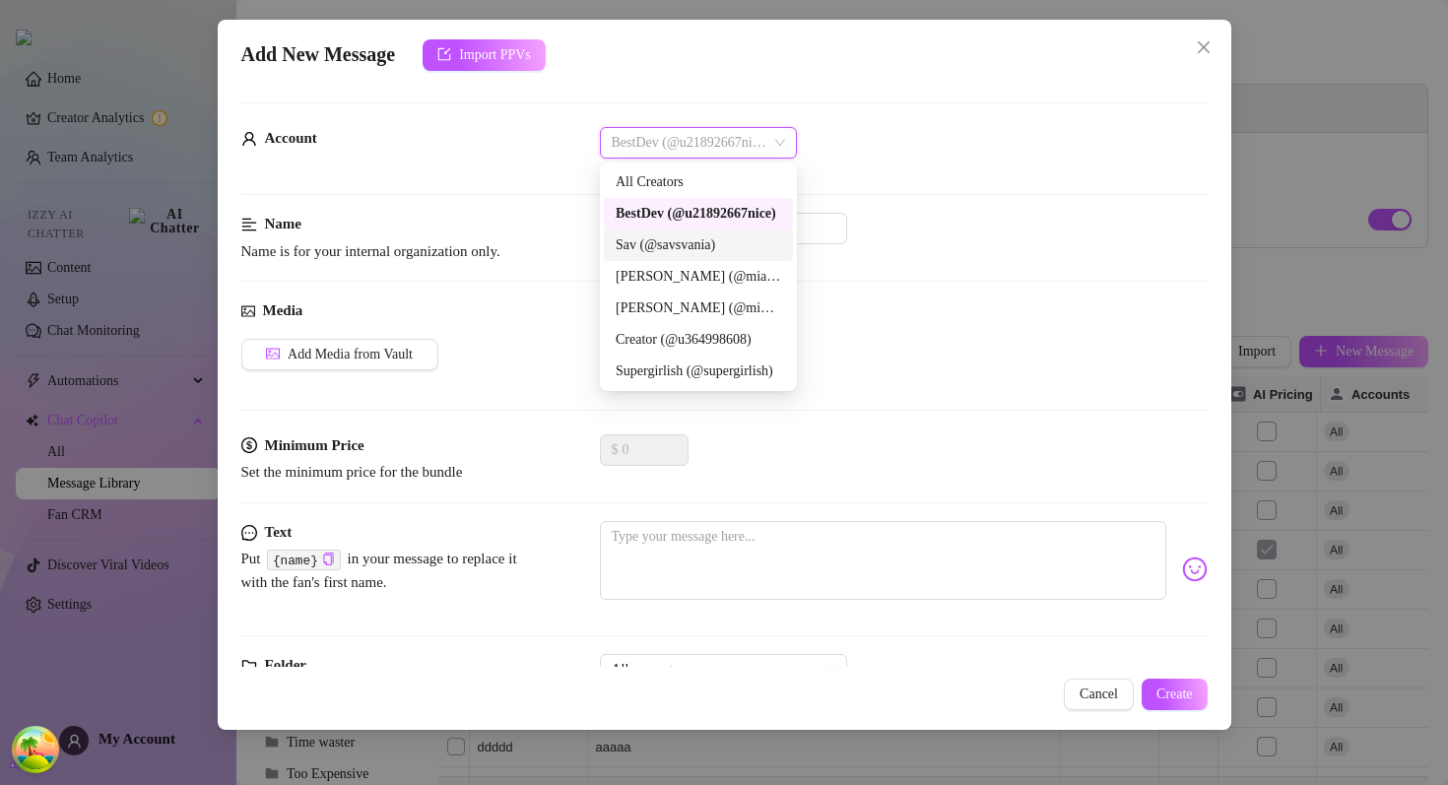
click at [654, 246] on div "Sav (@savsvania)" at bounding box center [699, 245] width 166 height 22
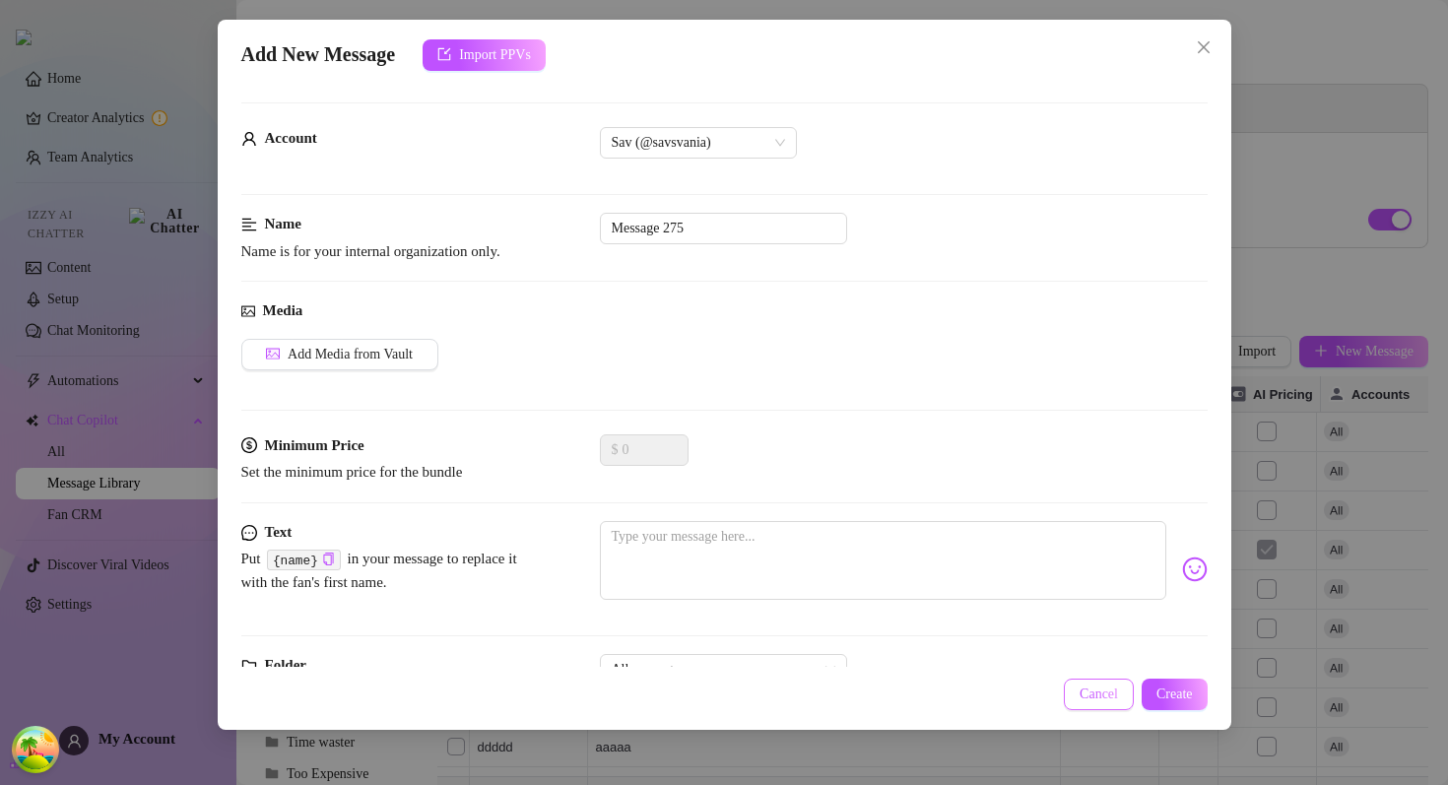
click at [1092, 698] on span "Cancel" at bounding box center [1099, 695] width 38 height 16
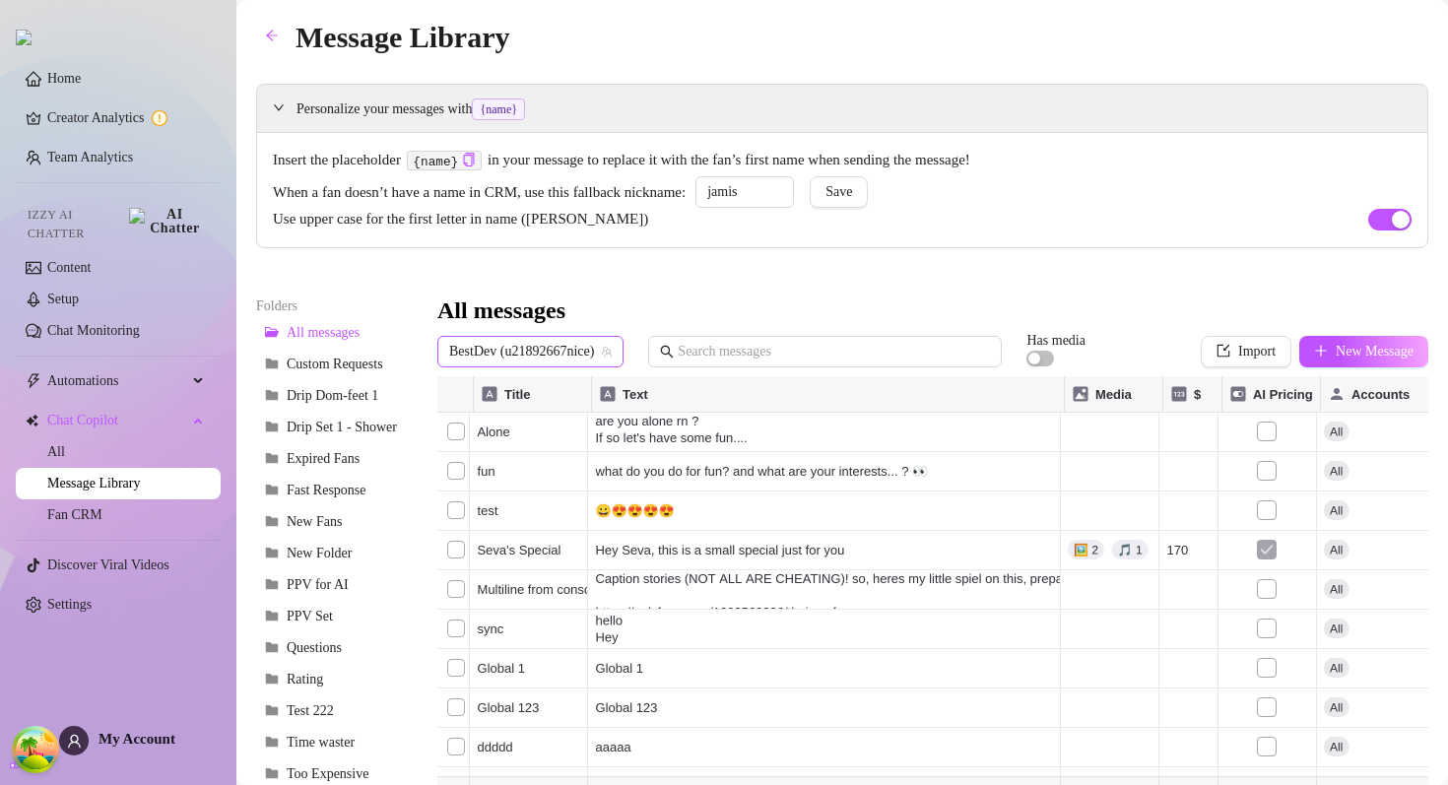
click at [524, 338] on span "BestDev (u21892667nice)" at bounding box center [530, 352] width 163 height 30
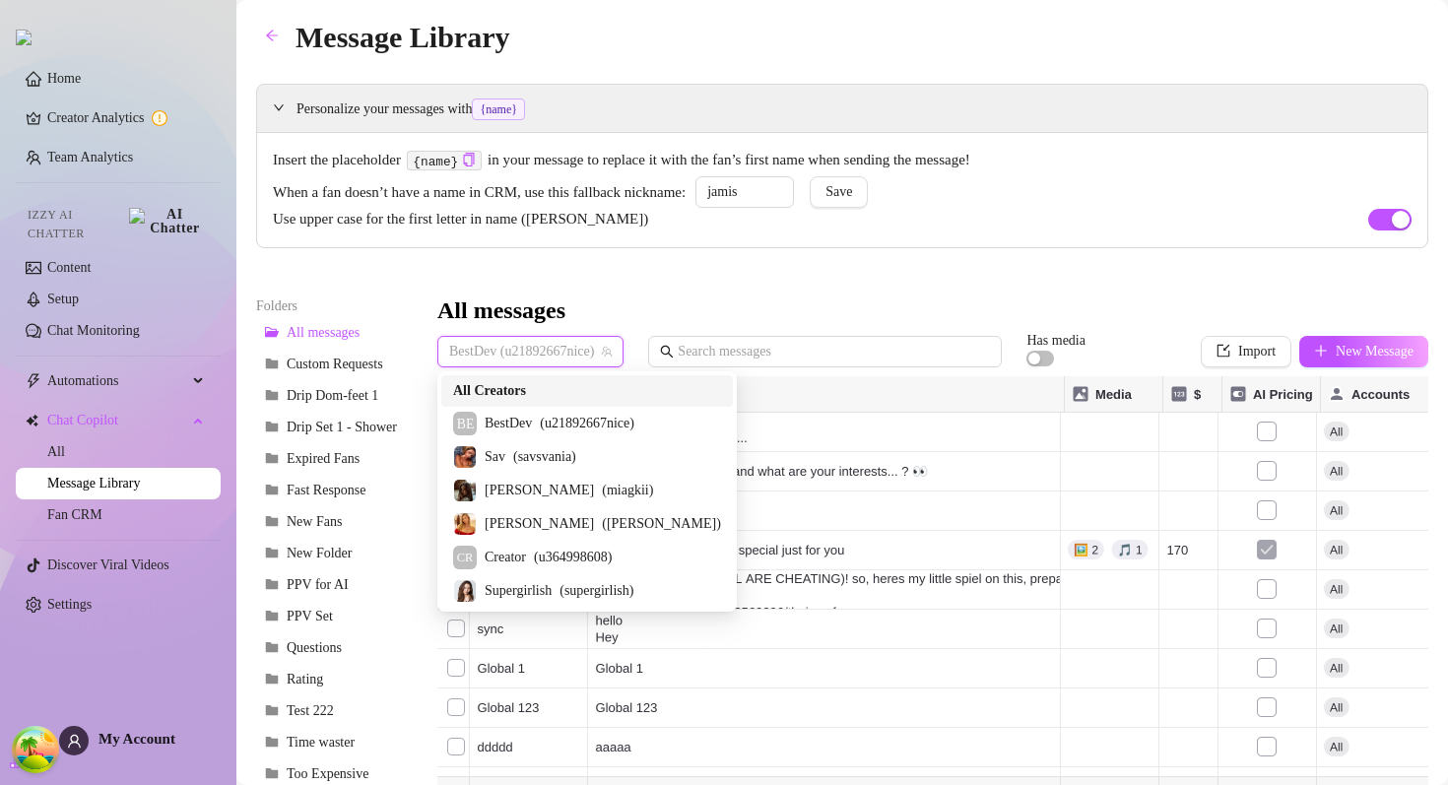
click at [487, 385] on span "All Creators" at bounding box center [489, 391] width 73 height 22
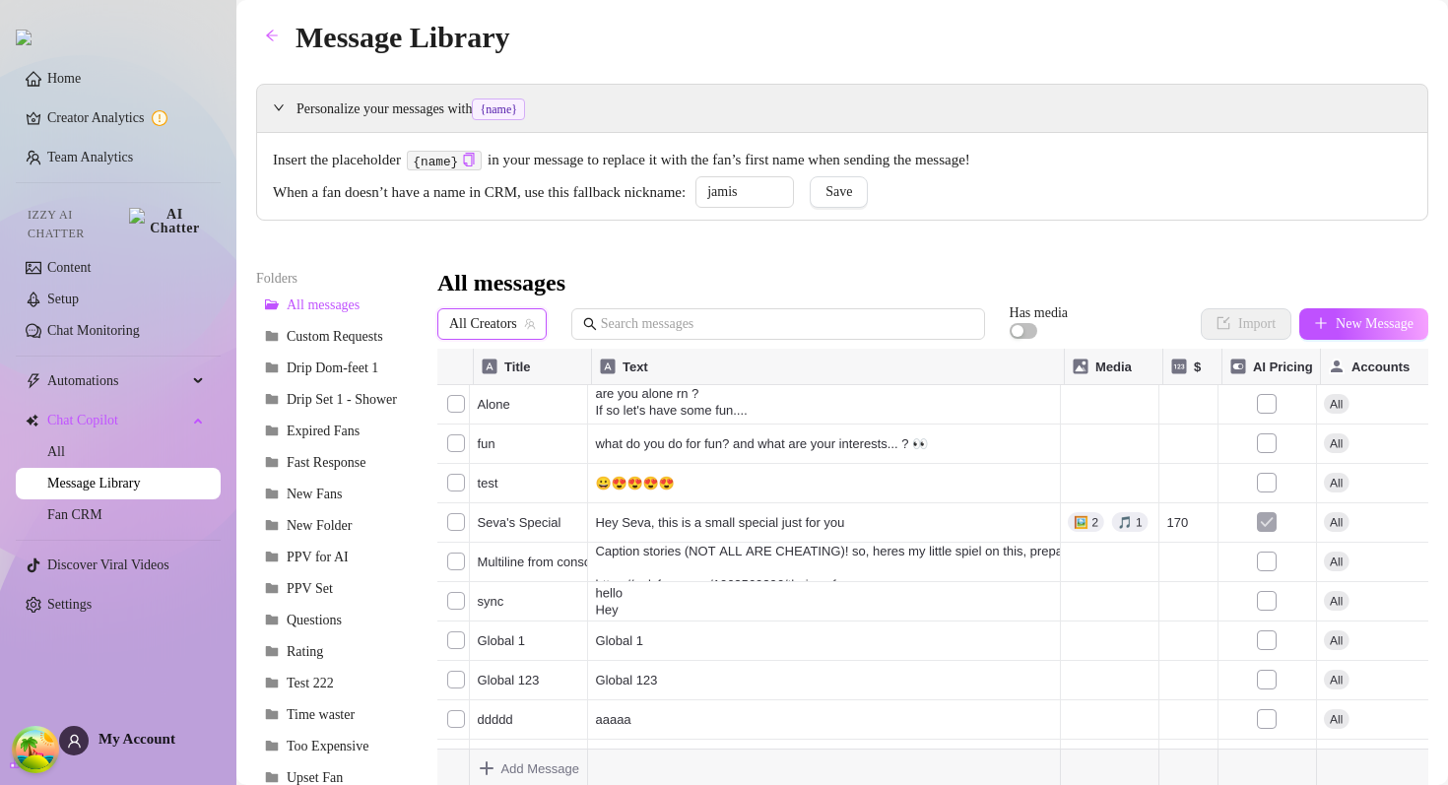
click at [775, 273] on div "All messages" at bounding box center [932, 284] width 991 height 32
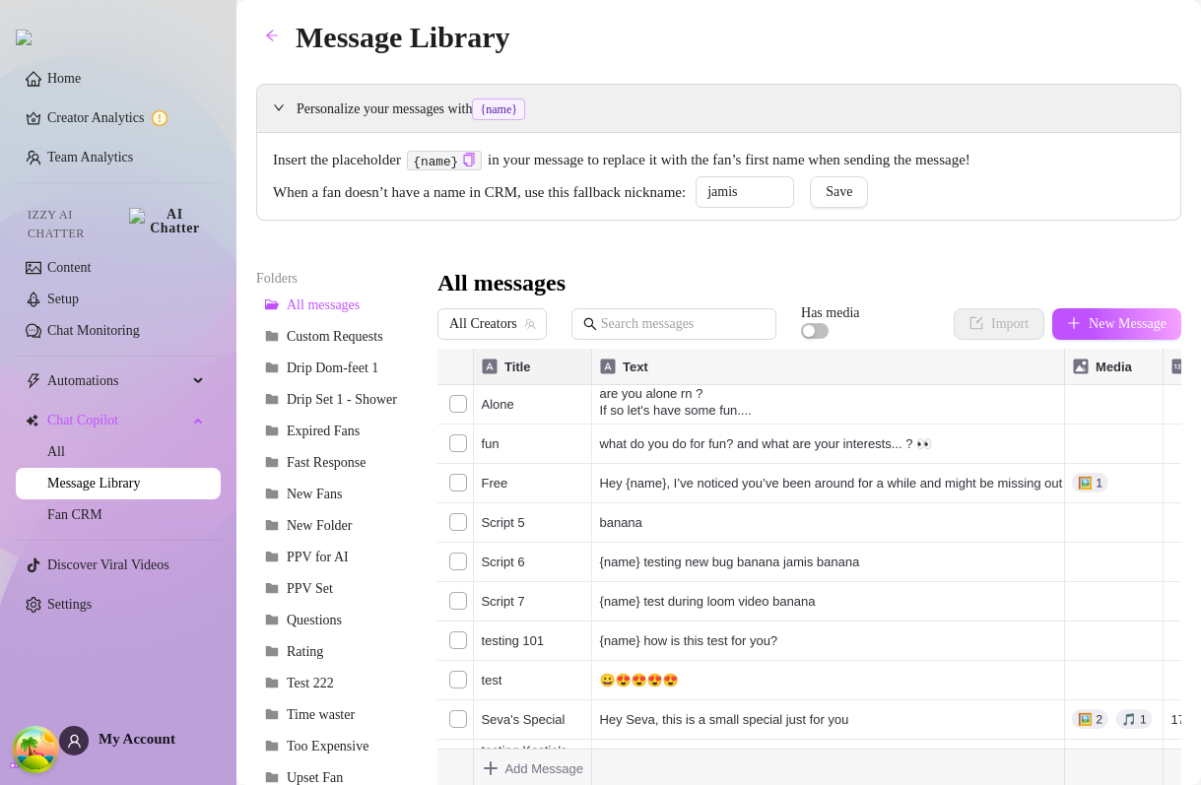
click at [486, 344] on div "All Creators Has media Import New Message" at bounding box center [809, 327] width 744 height 41
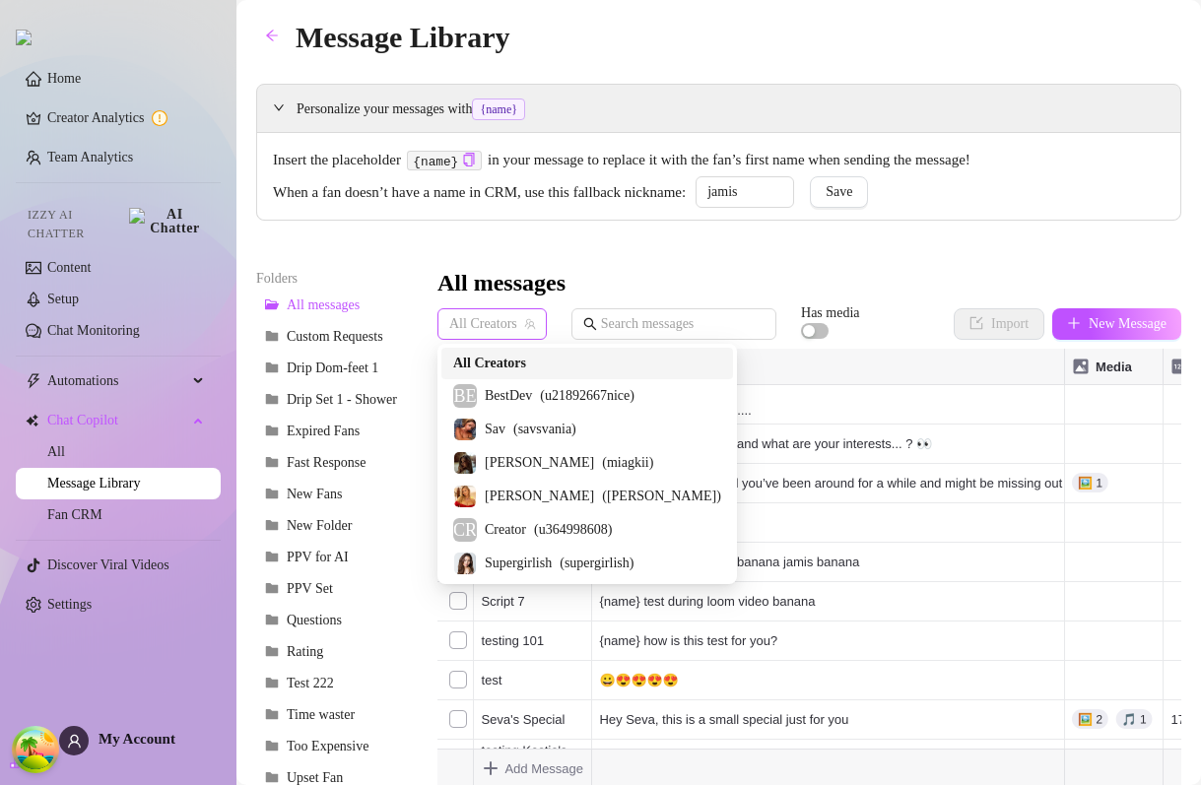
click at [485, 329] on span "All Creators" at bounding box center [492, 324] width 86 height 30
click at [485, 400] on span "BestDev" at bounding box center [508, 396] width 47 height 22
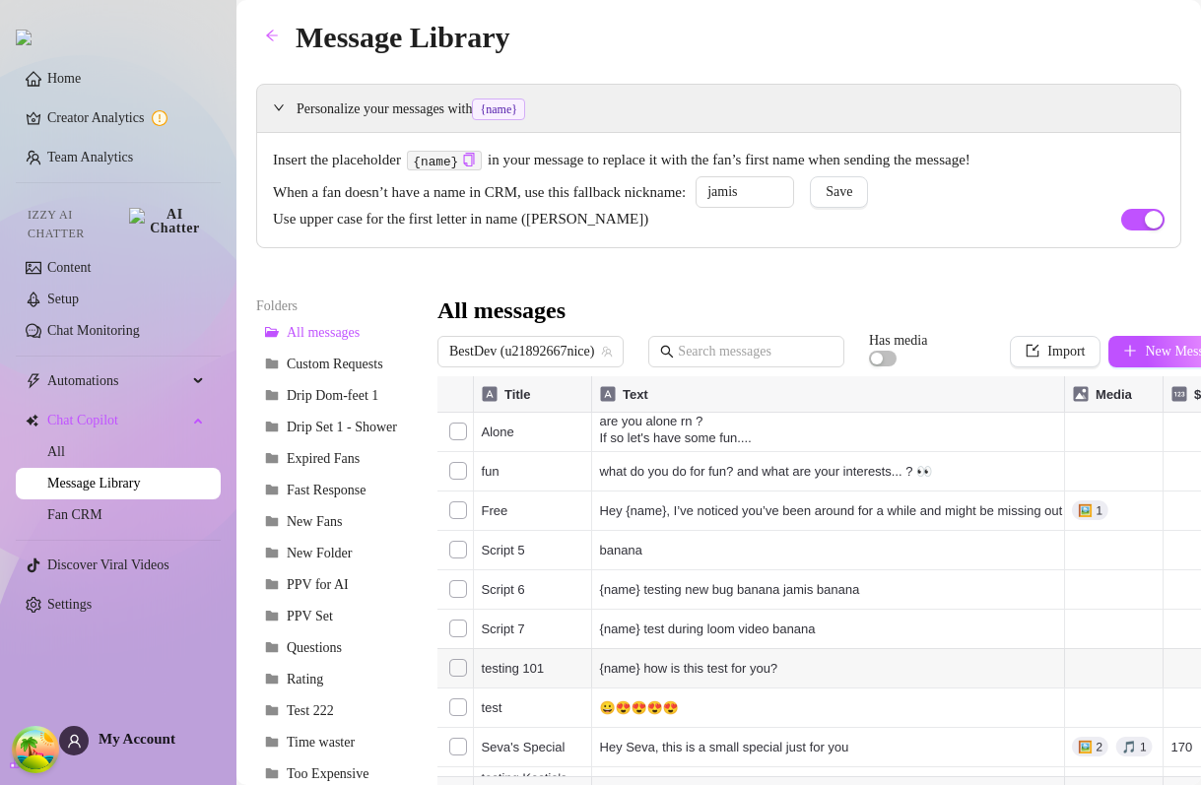
click at [994, 257] on div "Personalize your messages with {name} Insert the placeholder {name} in your mes…" at bounding box center [718, 508] width 925 height 849
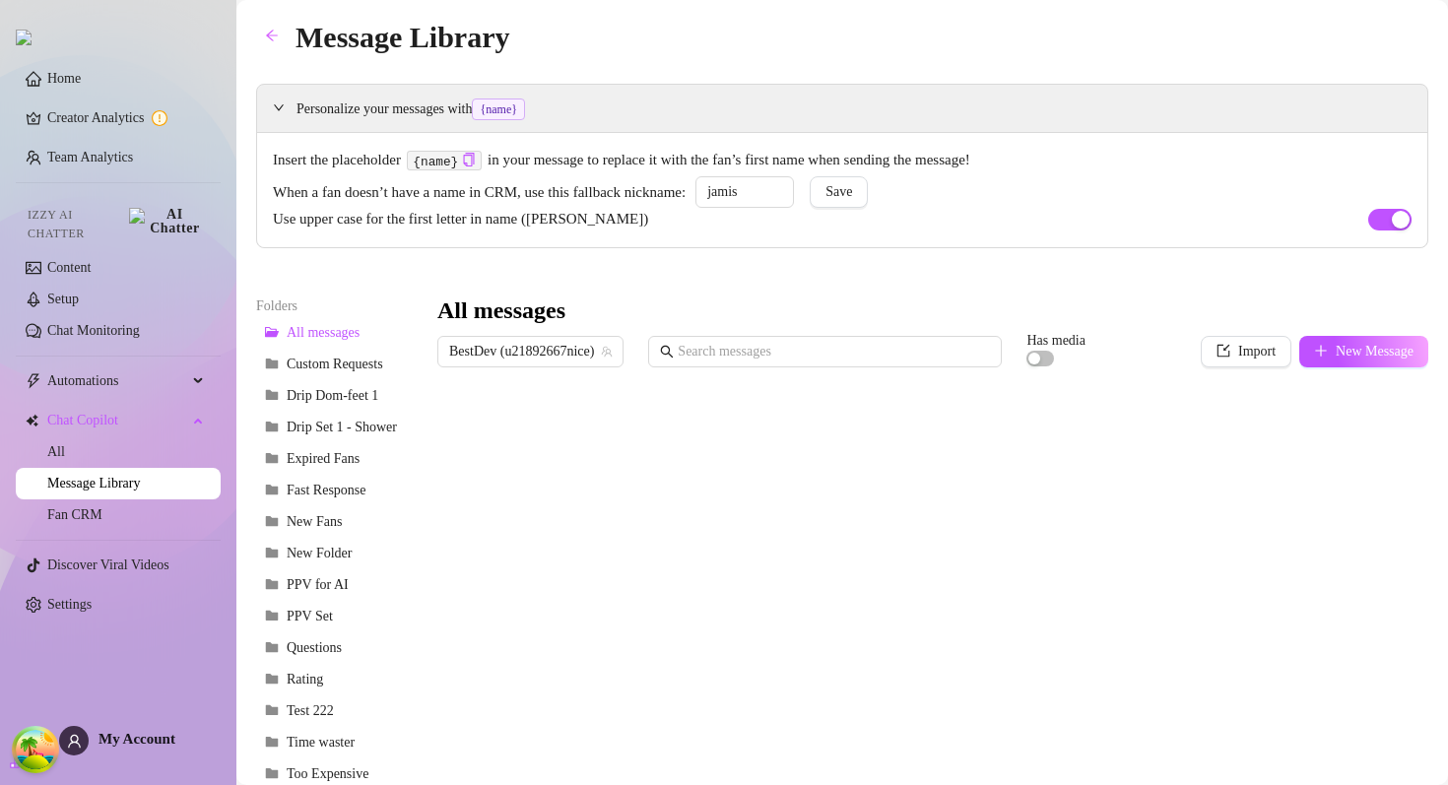
click at [795, 46] on div "Message Library" at bounding box center [842, 37] width 1172 height 46
click at [275, 33] on icon "arrow-left" at bounding box center [272, 36] width 14 height 14
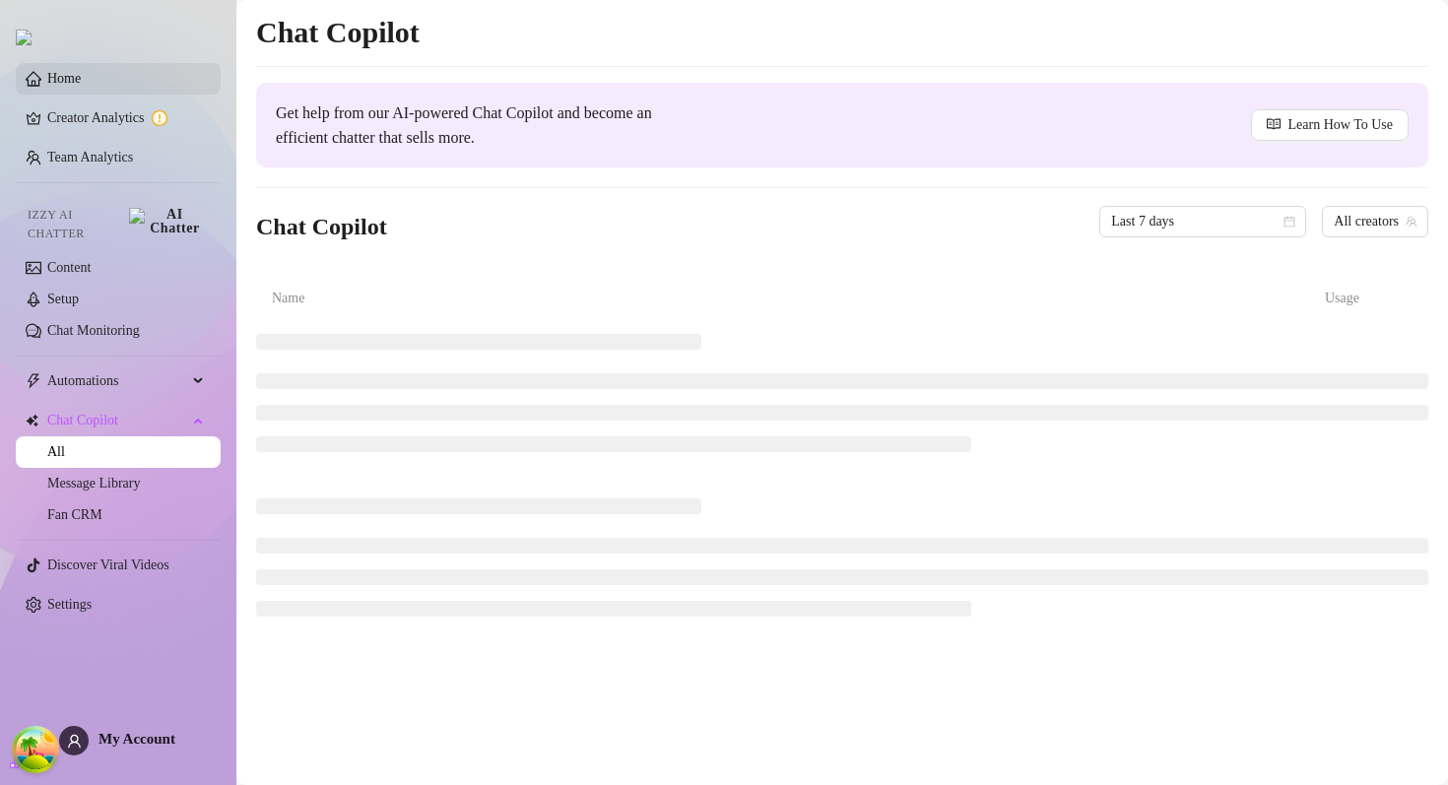
click at [81, 86] on link "Home" at bounding box center [63, 78] width 33 height 15
